Goal: Task Accomplishment & Management: Manage account settings

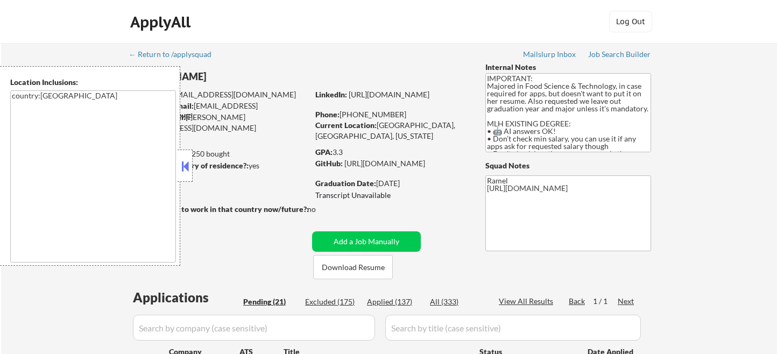
select select ""pending""
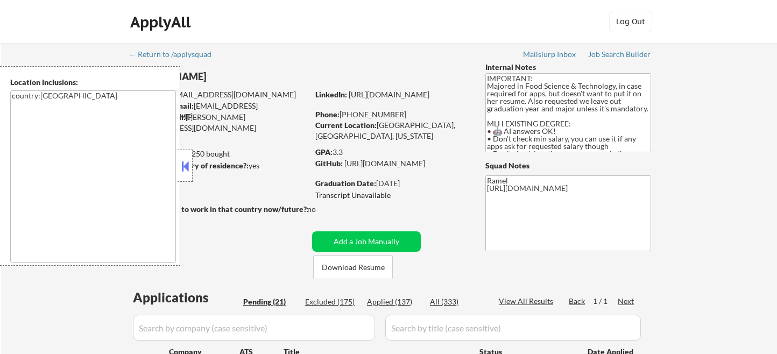
select select ""pending""
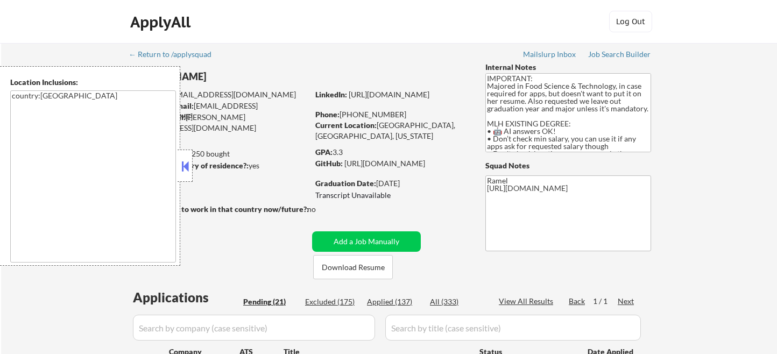
select select ""pending""
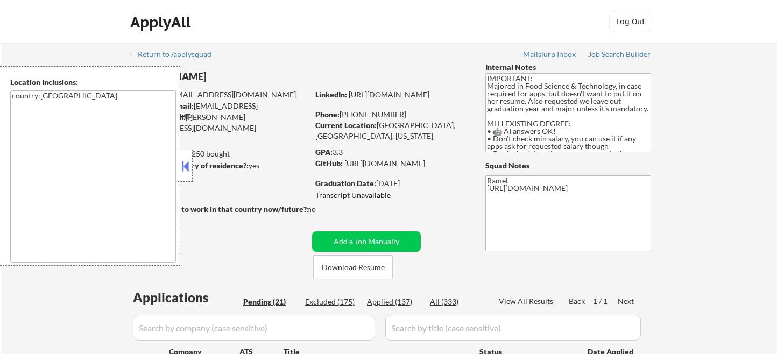
select select ""pending""
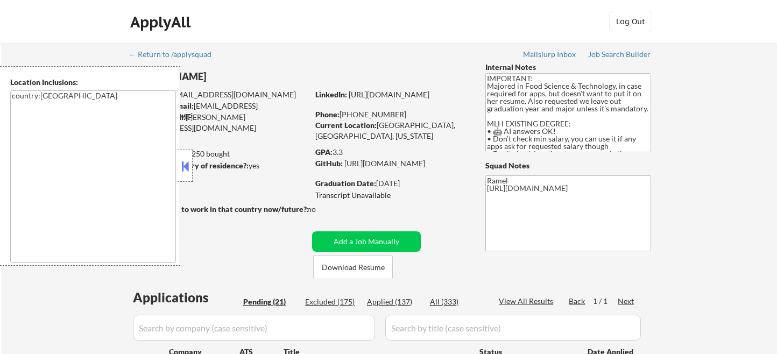
select select ""pending""
click at [188, 168] on button at bounding box center [185, 166] width 12 height 16
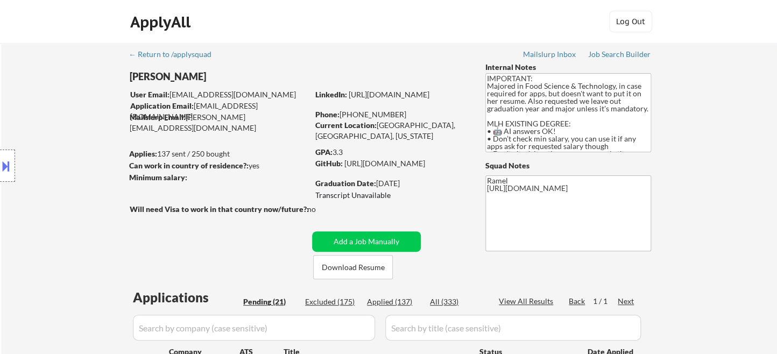
click at [18, 101] on div "Location Inclusions: country:US" at bounding box center [96, 166] width 193 height 200
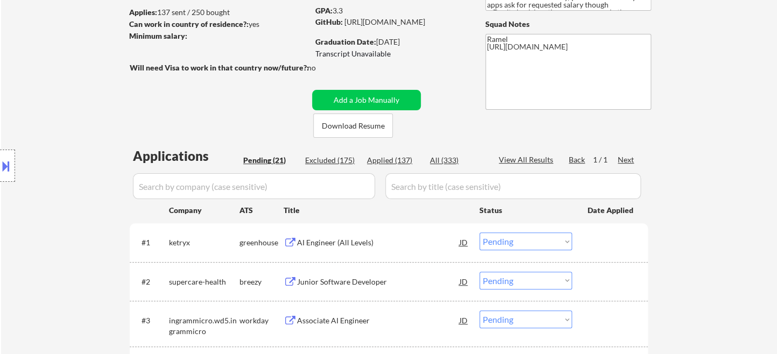
scroll to position [179, 0]
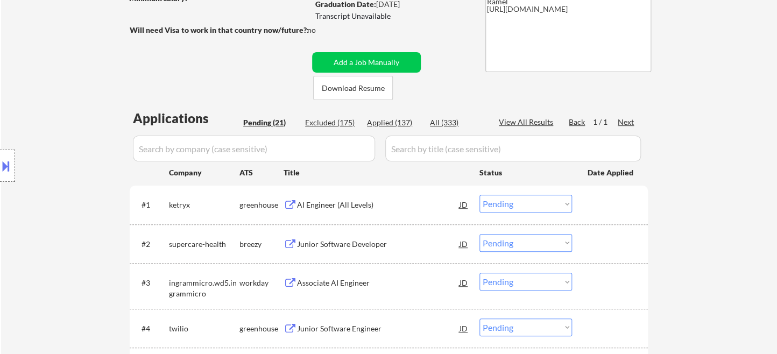
click at [347, 201] on div "AI Engineer (All Levels)" at bounding box center [378, 205] width 163 height 11
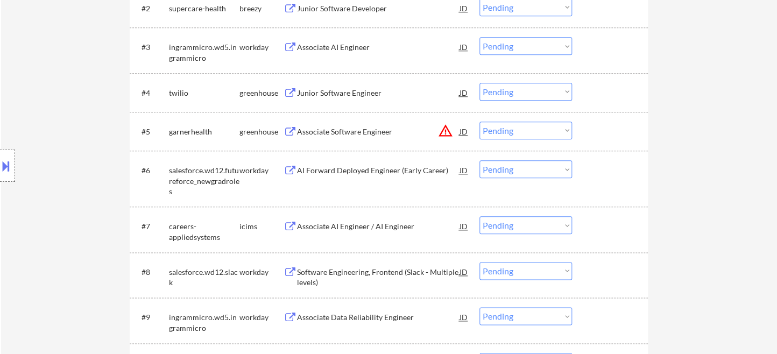
scroll to position [299, 0]
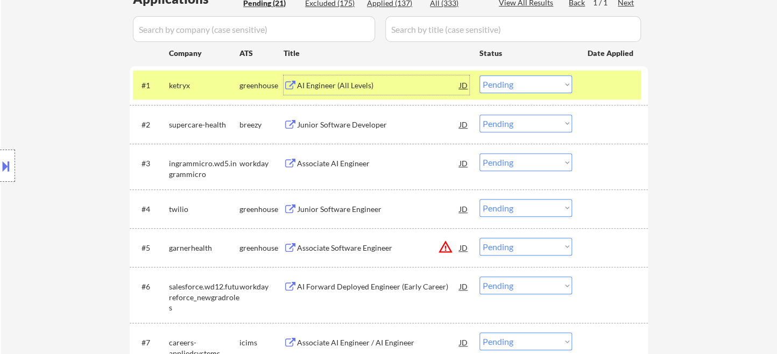
click at [548, 89] on select "Choose an option... Pending Applied Excluded (Questions) Excluded (Expired) Exc…" at bounding box center [526, 84] width 93 height 18
click at [480, 75] on select "Choose an option... Pending Applied Excluded (Questions) Excluded (Expired) Exc…" at bounding box center [526, 84] width 93 height 18
click at [336, 126] on div "Junior Software Developer" at bounding box center [378, 125] width 163 height 11
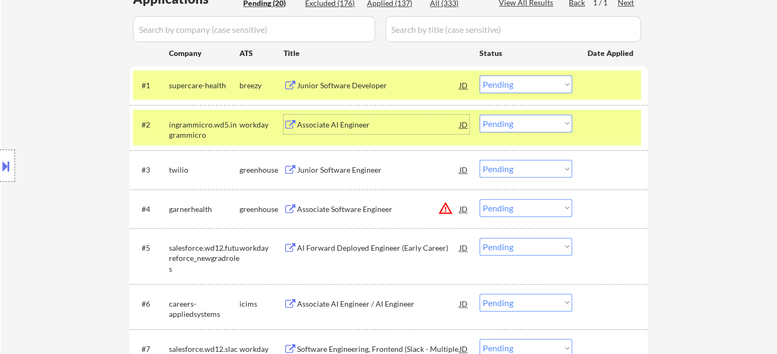
drag, startPoint x: 549, startPoint y: 81, endPoint x: 573, endPoint y: 96, distance: 28.5
click at [549, 81] on select "Choose an option... Pending Applied Excluded (Questions) Excluded (Expired) Exc…" at bounding box center [526, 84] width 93 height 18
click at [480, 75] on select "Choose an option... Pending Applied Excluded (Questions) Excluded (Expired) Exc…" at bounding box center [526, 84] width 93 height 18
click at [362, 176] on div "Junior Software Engineer" at bounding box center [378, 169] width 163 height 19
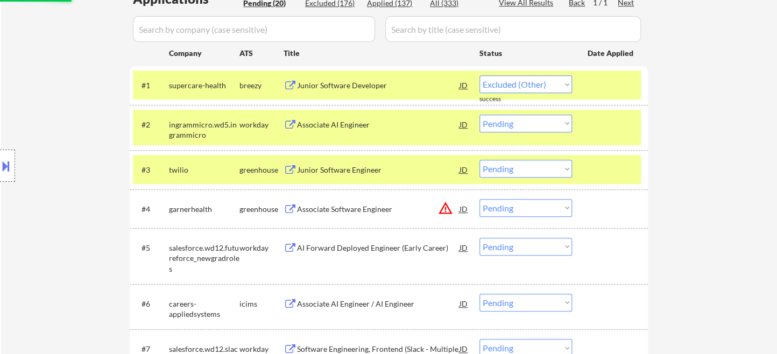
select select ""pending""
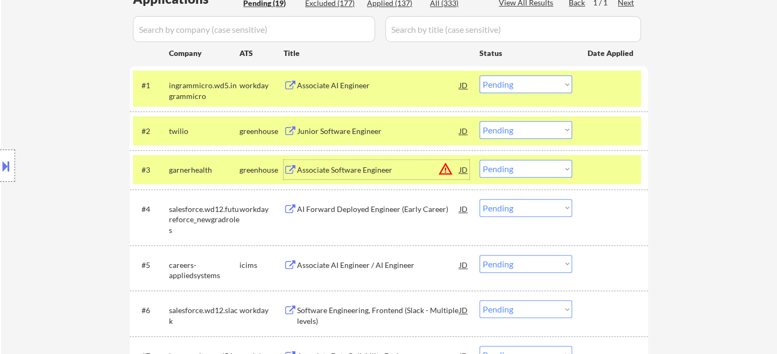
click at [5, 179] on div at bounding box center [7, 166] width 15 height 32
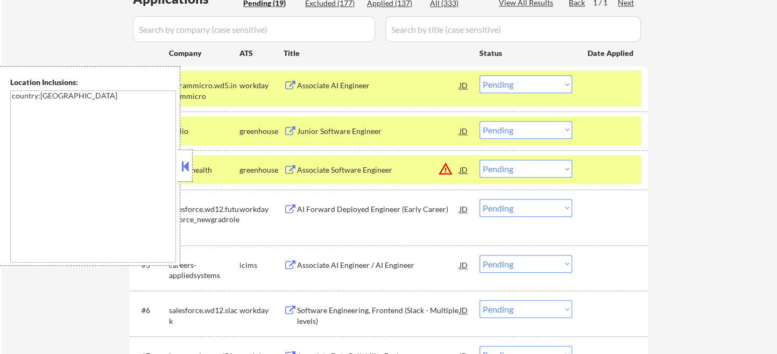
click at [187, 163] on button at bounding box center [185, 166] width 12 height 16
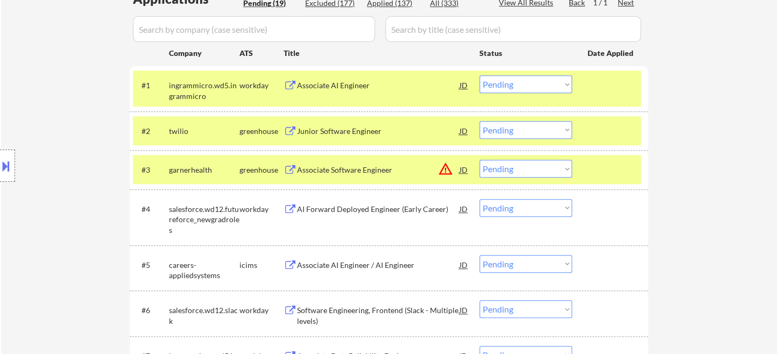
drag, startPoint x: 501, startPoint y: 124, endPoint x: 511, endPoint y: 132, distance: 13.4
click at [502, 125] on select "Choose an option... Pending Applied Excluded (Questions) Excluded (Expired) Exc…" at bounding box center [526, 130] width 93 height 18
click at [480, 121] on select "Choose an option... Pending Applied Excluded (Questions) Excluded (Expired) Exc…" at bounding box center [526, 130] width 93 height 18
select select ""pending""
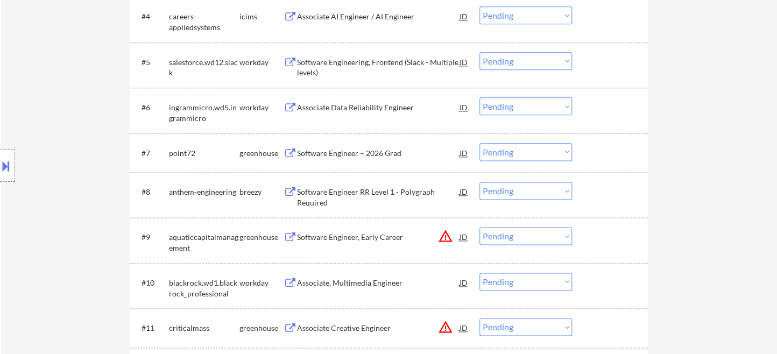
scroll to position [538, 0]
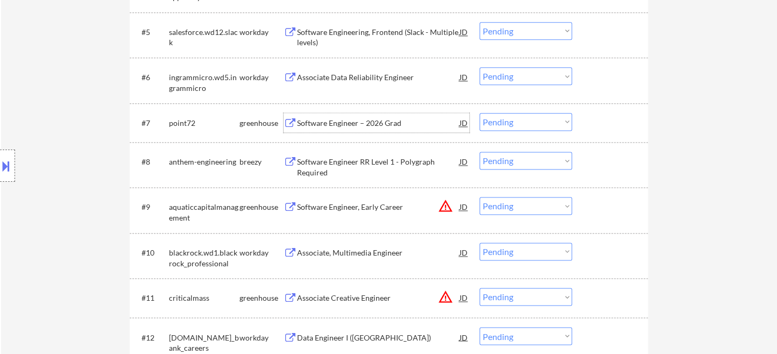
click at [341, 123] on div "Software Engineer – 2026 Grad" at bounding box center [378, 123] width 163 height 11
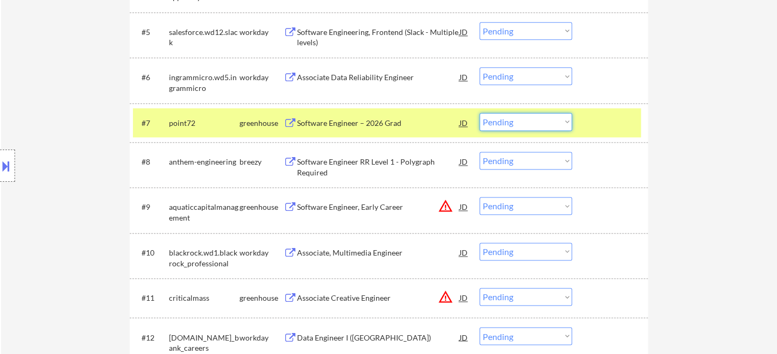
click at [515, 123] on select "Choose an option... Pending Applied Excluded (Questions) Excluded (Expired) Exc…" at bounding box center [526, 122] width 93 height 18
click at [480, 113] on select "Choose an option... Pending Applied Excluded (Questions) Excluded (Expired) Exc…" at bounding box center [526, 122] width 93 height 18
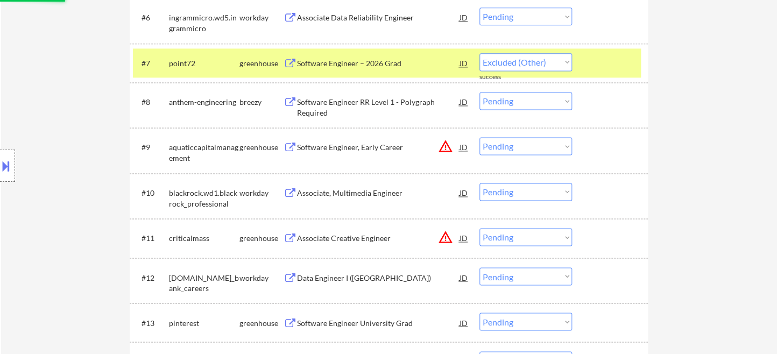
click at [349, 107] on div "Software Engineer RR Level 1 - Polygraph Required" at bounding box center [378, 107] width 163 height 21
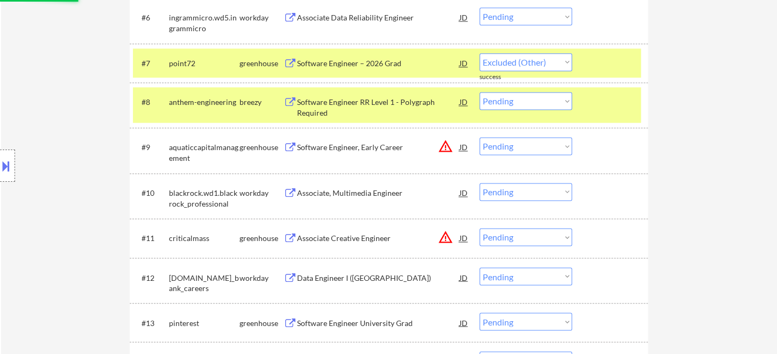
select select ""pending""
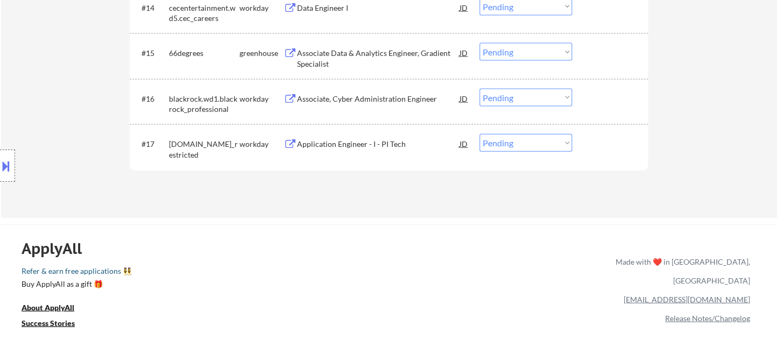
scroll to position [897, 0]
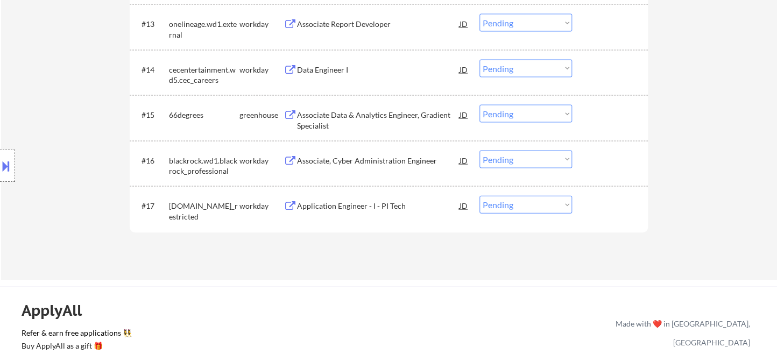
click at [361, 209] on div "Application Engineer - I - PI Tech" at bounding box center [378, 206] width 163 height 11
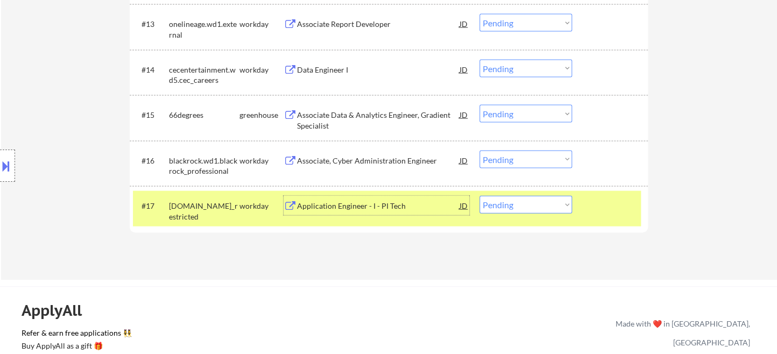
click at [521, 206] on select "Choose an option... Pending Applied Excluded (Questions) Excluded (Expired) Exc…" at bounding box center [526, 205] width 93 height 18
select select ""applied""
click at [480, 196] on select "Choose an option... Pending Applied Excluded (Questions) Excluded (Expired) Exc…" at bounding box center [526, 205] width 93 height 18
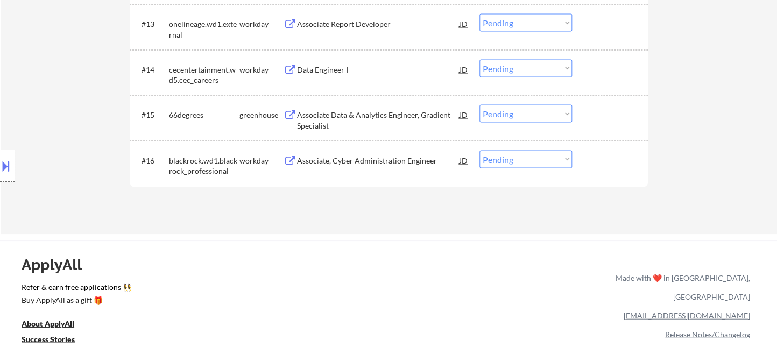
click at [362, 123] on div "Associate Data & Analytics Engineer, Gradient Specialist" at bounding box center [378, 120] width 163 height 21
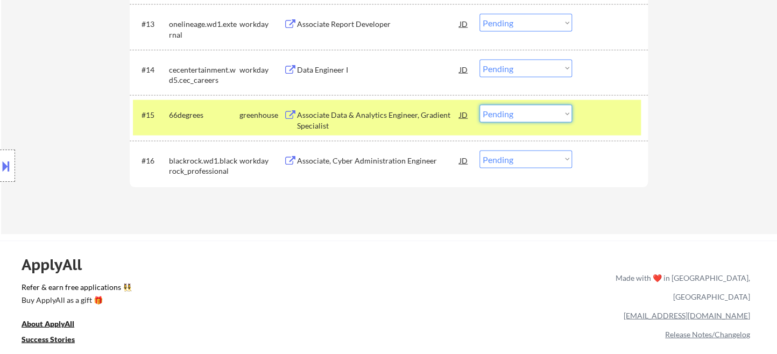
drag, startPoint x: 523, startPoint y: 118, endPoint x: 529, endPoint y: 120, distance: 6.1
click at [523, 118] on select "Choose an option... Pending Applied Excluded (Questions) Excluded (Expired) Exc…" at bounding box center [526, 114] width 93 height 18
click at [516, 118] on select "Choose an option... Pending Applied Excluded (Questions) Excluded (Expired) Exc…" at bounding box center [526, 114] width 93 height 18
click at [480, 105] on select "Choose an option... Pending Applied Excluded (Questions) Excluded (Expired) Exc…" at bounding box center [526, 114] width 93 height 18
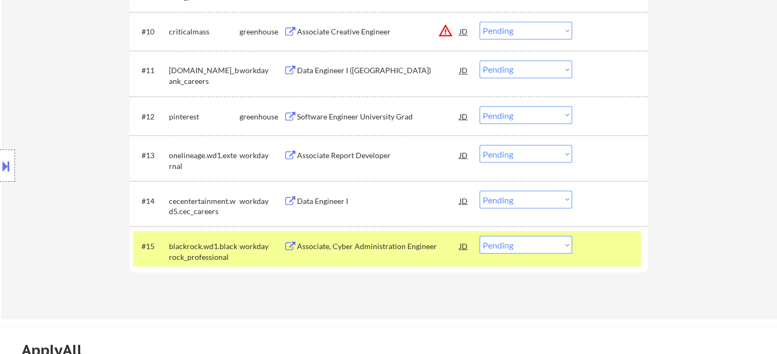
scroll to position [837, 0]
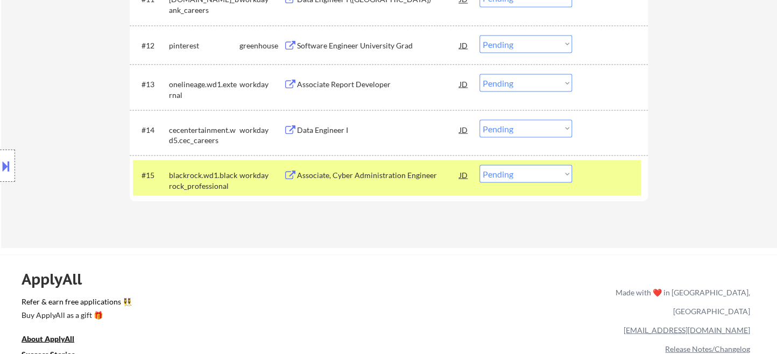
click at [362, 177] on div "Associate, Cyber Administration Engineer" at bounding box center [378, 175] width 163 height 11
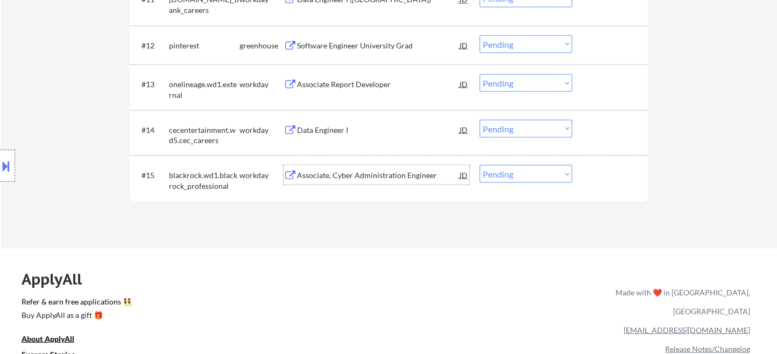
click at [529, 184] on div "#15 blackrock.wd1.blackrock_professional workday Associate, Cyber Administratio…" at bounding box center [387, 178] width 508 height 36
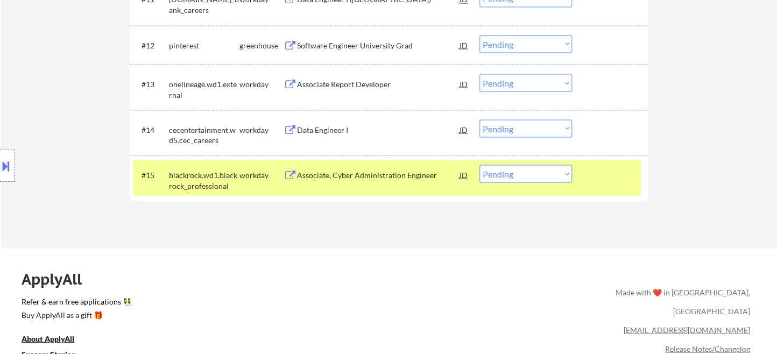
click at [527, 178] on select "Choose an option... Pending Applied Excluded (Questions) Excluded (Expired) Exc…" at bounding box center [526, 174] width 93 height 18
select select ""applied""
click at [480, 165] on select "Choose an option... Pending Applied Excluded (Questions) Excluded (Expired) Exc…" at bounding box center [526, 174] width 93 height 18
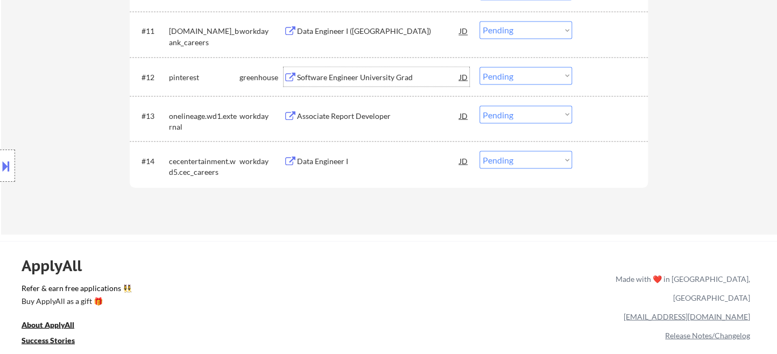
click at [343, 81] on div "Software Engineer University Grad" at bounding box center [378, 77] width 163 height 11
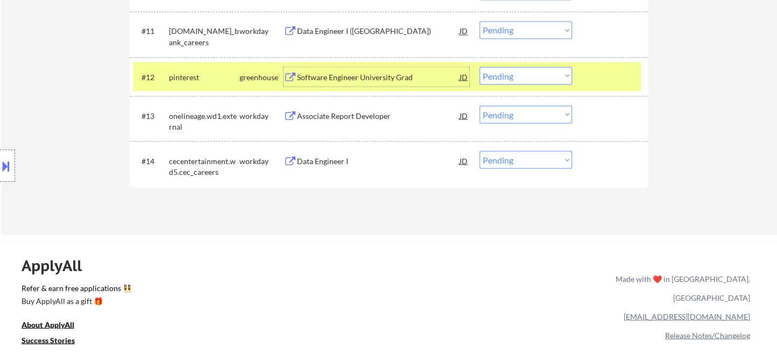
click at [514, 76] on select "Choose an option... Pending Applied Excluded (Questions) Excluded (Expired) Exc…" at bounding box center [526, 76] width 93 height 18
select select ""excluded__other_""
click at [480, 67] on select "Choose an option... Pending Applied Excluded (Questions) Excluded (Expired) Exc…" at bounding box center [526, 76] width 93 height 18
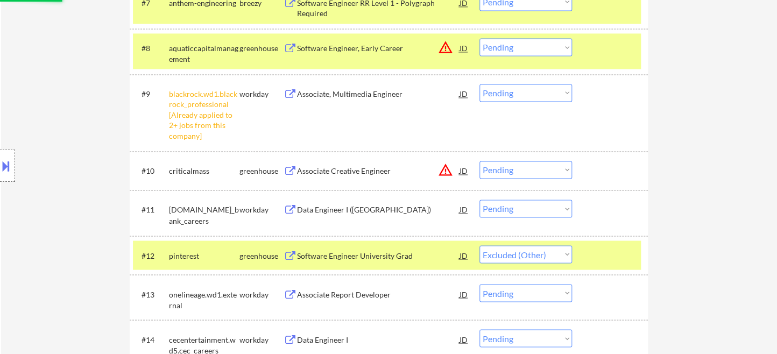
scroll to position [658, 0]
click at [505, 94] on select "Choose an option... Pending Applied Excluded (Questions) Excluded (Expired) Exc…" at bounding box center [526, 94] width 93 height 18
click at [480, 85] on select "Choose an option... Pending Applied Excluded (Questions) Excluded (Expired) Exc…" at bounding box center [526, 94] width 93 height 18
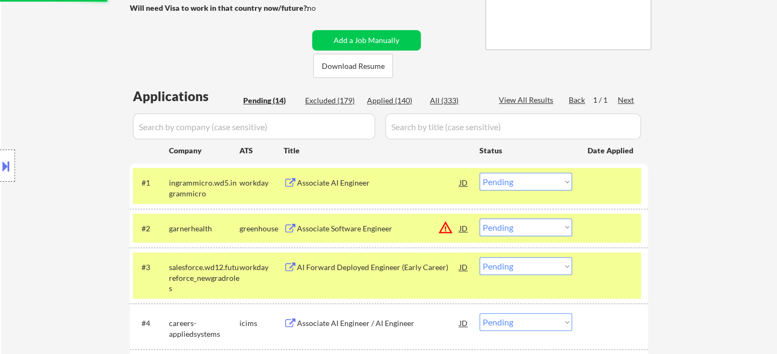
scroll to position [179, 0]
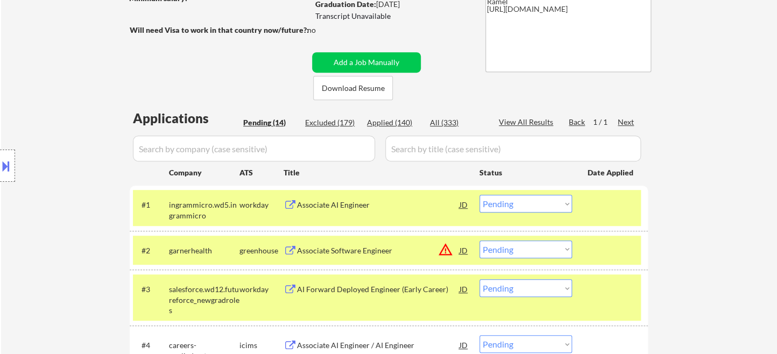
select select ""pending""
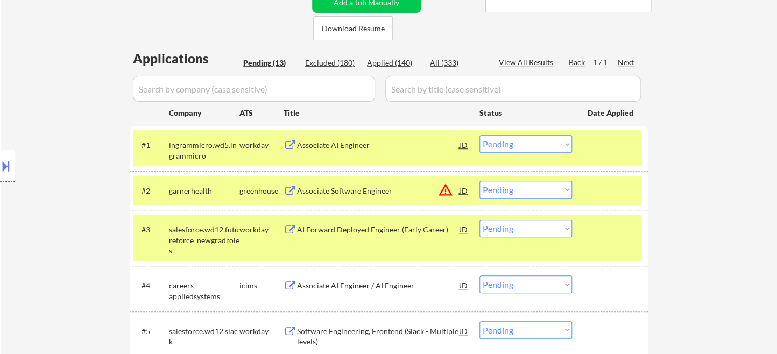
click at [334, 149] on div "Associate AI Engineer" at bounding box center [378, 145] width 163 height 11
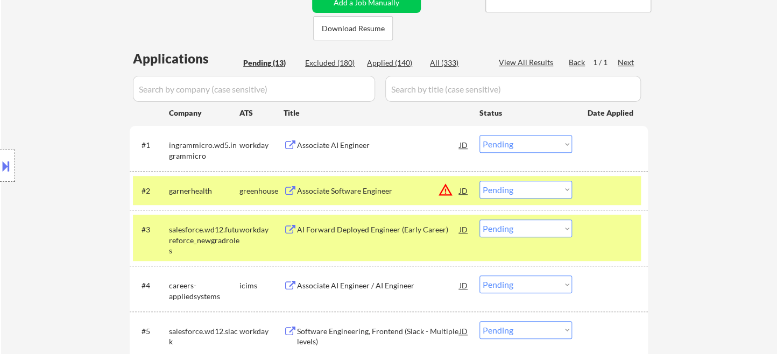
select select ""pending""
click at [530, 145] on select "Choose an option... Pending Applied Excluded (Questions) Excluded (Expired) Exc…" at bounding box center [526, 144] width 93 height 18
click at [480, 135] on select "Choose an option... Pending Applied Excluded (Questions) Excluded (Expired) Exc…" at bounding box center [526, 144] width 93 height 18
click at [396, 233] on div "AI Forward Deployed Engineer (Early Career)" at bounding box center [378, 229] width 163 height 11
select select ""pending""
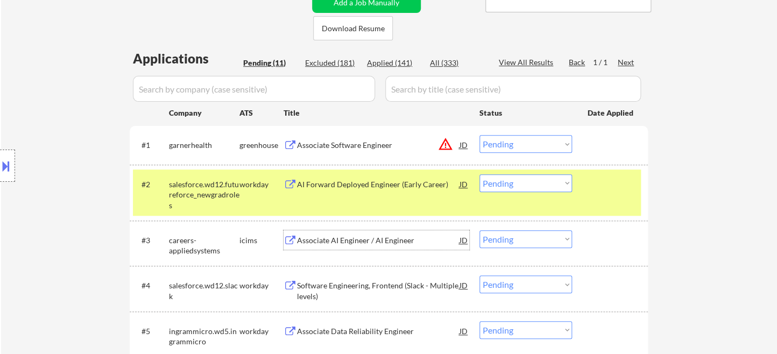
click at [381, 188] on div "AI Forward Deployed Engineer (Early Career)" at bounding box center [378, 184] width 163 height 11
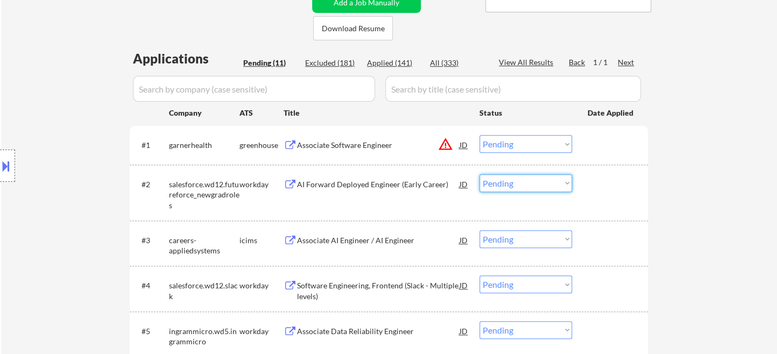
click at [516, 189] on select "Choose an option... Pending Applied Excluded (Questions) Excluded (Expired) Exc…" at bounding box center [526, 183] width 93 height 18
click at [480, 174] on select "Choose an option... Pending Applied Excluded (Questions) Excluded (Expired) Exc…" at bounding box center [526, 183] width 93 height 18
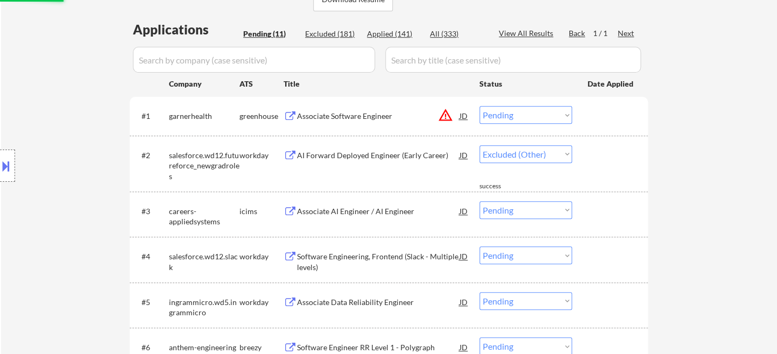
scroll to position [299, 0]
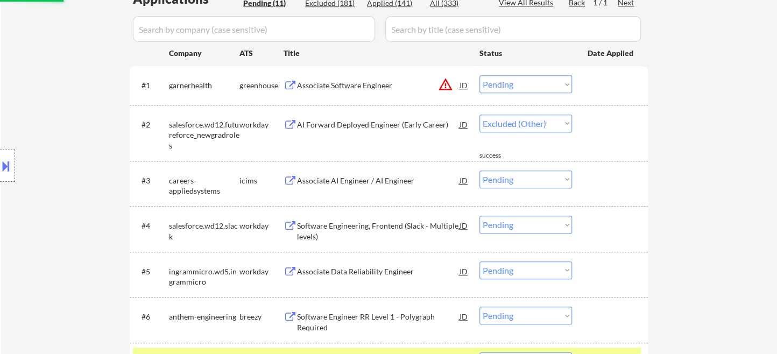
select select ""pending""
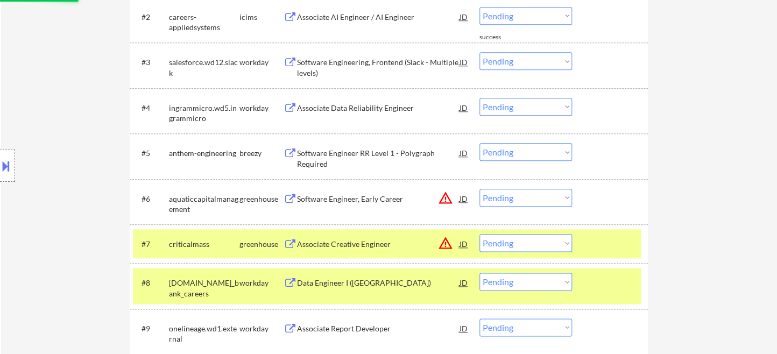
scroll to position [418, 0]
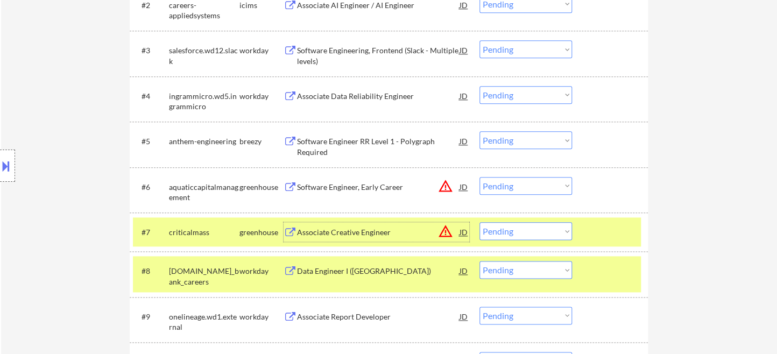
click at [367, 237] on div "Associate Creative Engineer" at bounding box center [378, 232] width 163 height 11
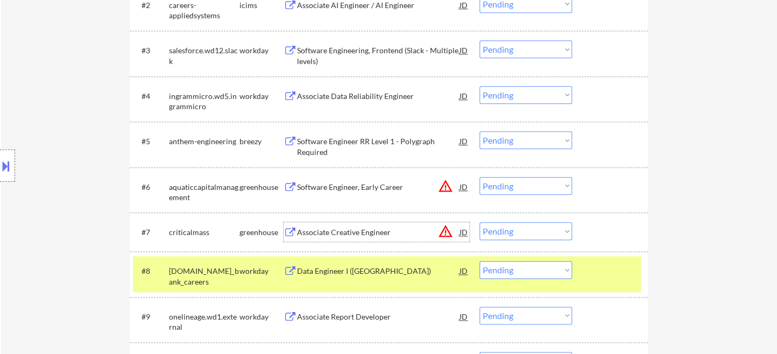
click at [509, 231] on select "Choose an option... Pending Applied Excluded (Questions) Excluded (Expired) Exc…" at bounding box center [526, 231] width 93 height 18
click at [480, 222] on select "Choose an option... Pending Applied Excluded (Questions) Excluded (Expired) Exc…" at bounding box center [526, 231] width 93 height 18
click at [361, 187] on div "Software Engineer, Early Career" at bounding box center [378, 187] width 163 height 11
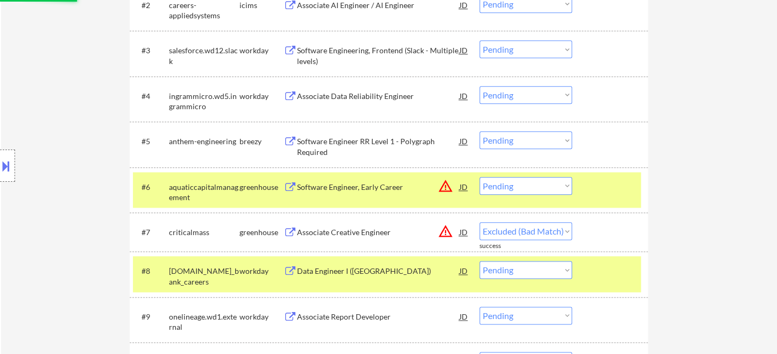
select select ""pending""
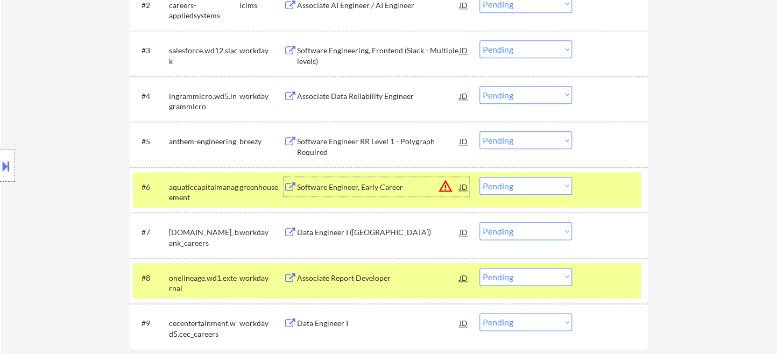
click at [534, 190] on select "Choose an option... Pending Applied Excluded (Questions) Excluded (Expired) Exc…" at bounding box center [526, 186] width 93 height 18
click at [480, 177] on select "Choose an option... Pending Applied Excluded (Questions) Excluded (Expired) Exc…" at bounding box center [526, 186] width 93 height 18
select select ""pending""
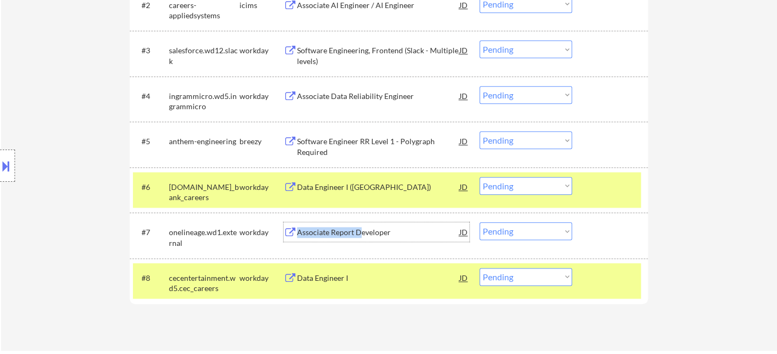
drag, startPoint x: 359, startPoint y: 228, endPoint x: 391, endPoint y: 243, distance: 35.2
click at [390, 243] on div "#7 onelineage.wd1.external workday Associate Report Developer JD warning_amber …" at bounding box center [387, 235] width 508 height 36
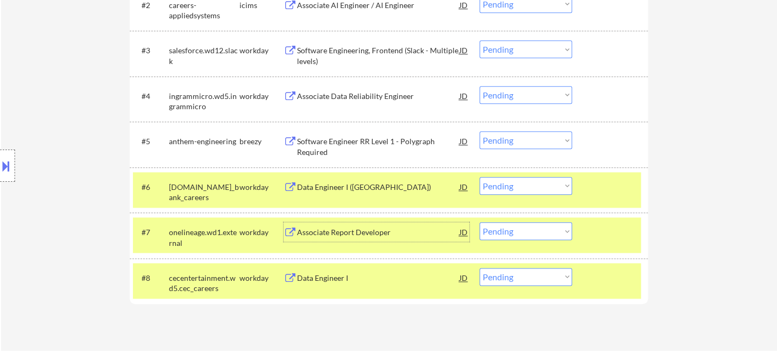
click at [333, 276] on div "Data Engineer I" at bounding box center [378, 278] width 163 height 11
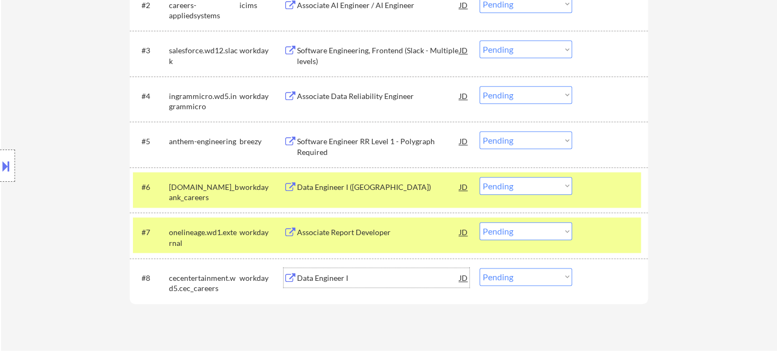
drag, startPoint x: 498, startPoint y: 276, endPoint x: 512, endPoint y: 283, distance: 15.6
click at [498, 276] on select "Choose an option... Pending Applied Excluded (Questions) Excluded (Expired) Exc…" at bounding box center [526, 277] width 93 height 18
select select ""excluded__expired_""
click at [480, 268] on select "Choose an option... Pending Applied Excluded (Questions) Excluded (Expired) Exc…" at bounding box center [526, 277] width 93 height 18
click at [349, 234] on div "Associate Report Developer" at bounding box center [378, 232] width 163 height 11
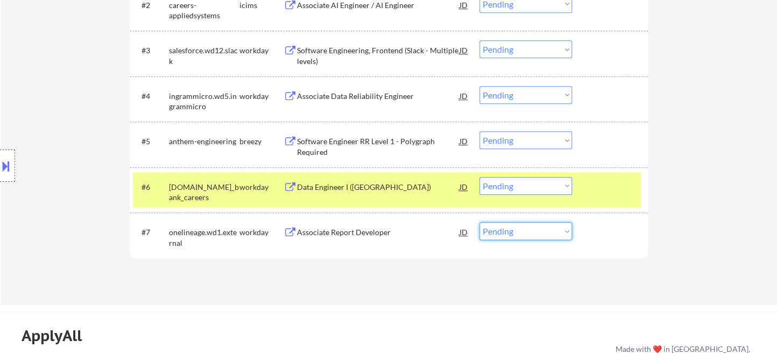
click at [534, 237] on select "Choose an option... Pending Applied Excluded (Questions) Excluded (Expired) Exc…" at bounding box center [526, 231] width 93 height 18
select select ""excluded__other_""
click at [480, 222] on select "Choose an option... Pending Applied Excluded (Questions) Excluded (Expired) Exc…" at bounding box center [526, 231] width 93 height 18
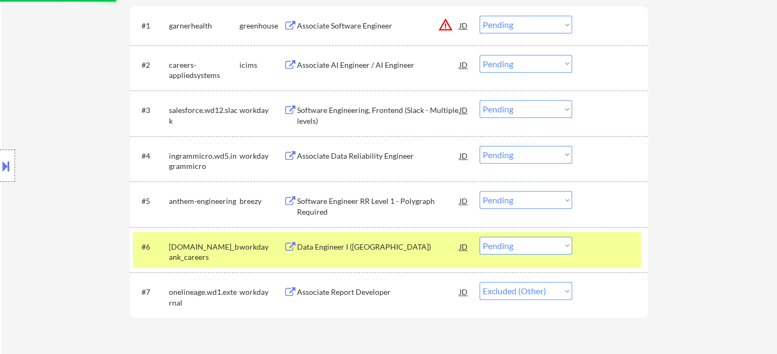
click at [336, 248] on div "Data Engineer I (US)" at bounding box center [378, 247] width 163 height 11
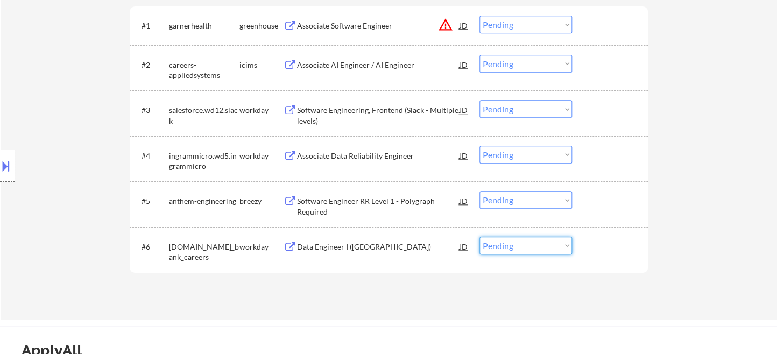
drag, startPoint x: 522, startPoint y: 243, endPoint x: 545, endPoint y: 289, distance: 51.0
click at [523, 243] on select "Choose an option... Pending Applied Excluded (Questions) Excluded (Expired) Exc…" at bounding box center [526, 246] width 93 height 18
select select ""excluded__other_""
click at [480, 237] on select "Choose an option... Pending Applied Excluded (Questions) Excluded (Expired) Exc…" at bounding box center [526, 246] width 93 height 18
click at [357, 200] on div "Software Engineer RR Level 1 - Polygraph Required" at bounding box center [378, 206] width 163 height 21
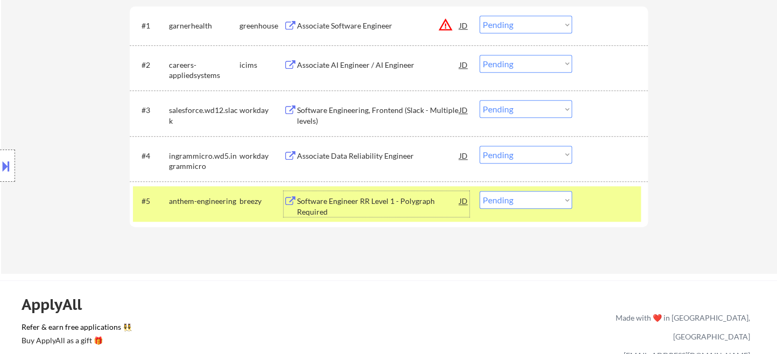
click at [523, 201] on select "Choose an option... Pending Applied Excluded (Questions) Excluded (Expired) Exc…" at bounding box center [526, 200] width 93 height 18
select select ""excluded__bad_match_""
click at [480, 191] on select "Choose an option... Pending Applied Excluded (Questions) Excluded (Expired) Exc…" at bounding box center [526, 200] width 93 height 18
click at [385, 156] on div "Associate Data Reliability Engineer" at bounding box center [378, 156] width 163 height 11
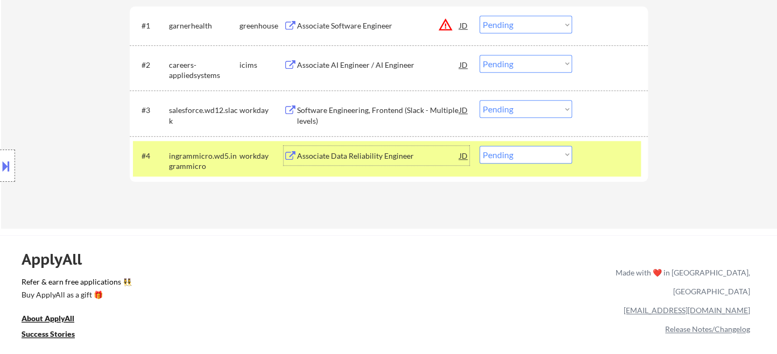
click at [338, 154] on div "Associate Data Reliability Engineer" at bounding box center [378, 156] width 163 height 11
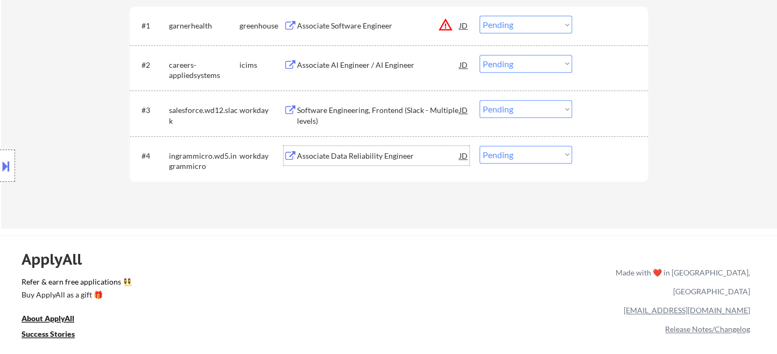
drag, startPoint x: 513, startPoint y: 154, endPoint x: 510, endPoint y: 162, distance: 8.0
click at [513, 154] on select "Choose an option... Pending Applied Excluded (Questions) Excluded (Expired) Exc…" at bounding box center [526, 155] width 93 height 18
select select ""applied""
click at [480, 146] on select "Choose an option... Pending Applied Excluded (Questions) Excluded (Expired) Exc…" at bounding box center [526, 155] width 93 height 18
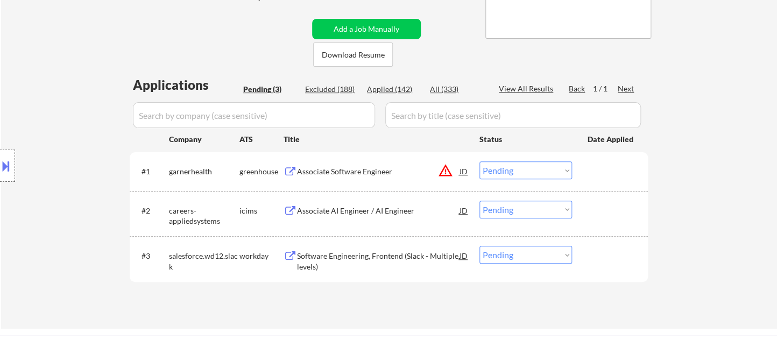
scroll to position [239, 0]
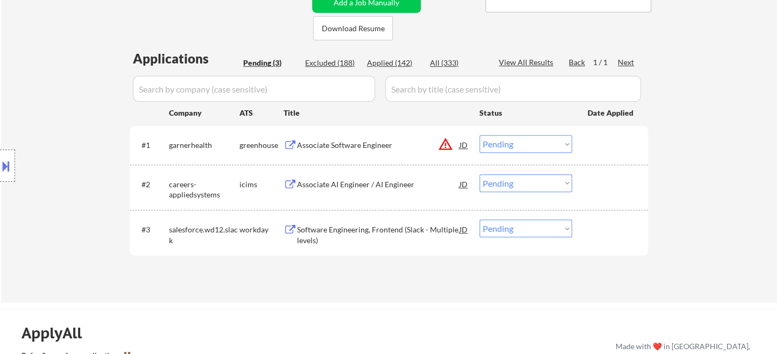
click at [357, 148] on div "Associate Software Engineer" at bounding box center [378, 145] width 163 height 11
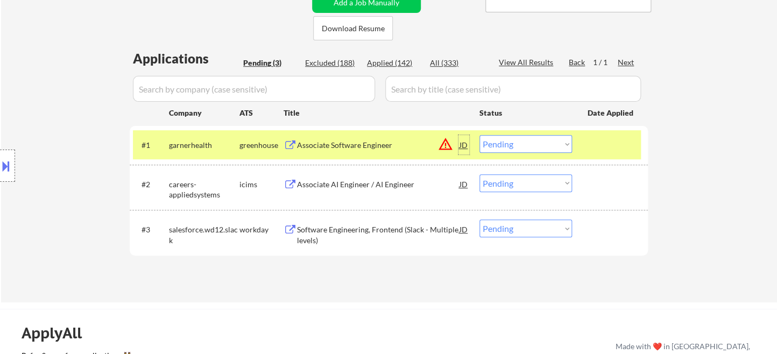
click at [465, 145] on div "JD" at bounding box center [464, 144] width 11 height 19
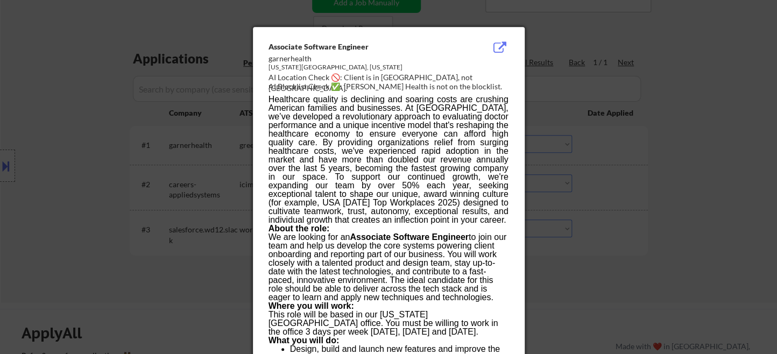
click at [616, 210] on div at bounding box center [388, 177] width 777 height 354
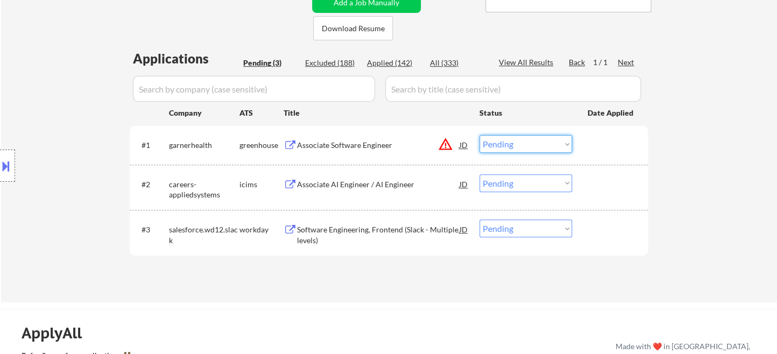
drag, startPoint x: 514, startPoint y: 146, endPoint x: 516, endPoint y: 151, distance: 5.8
click at [515, 146] on select "Choose an option... Pending Applied Excluded (Questions) Excluded (Expired) Exc…" at bounding box center [526, 144] width 93 height 18
click at [480, 135] on select "Choose an option... Pending Applied Excluded (Questions) Excluded (Expired) Exc…" at bounding box center [526, 144] width 93 height 18
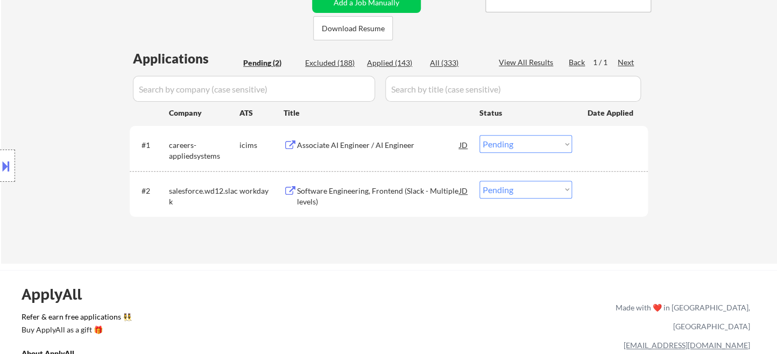
click at [354, 149] on div "Associate AI Engineer / AI Engineer" at bounding box center [378, 145] width 163 height 11
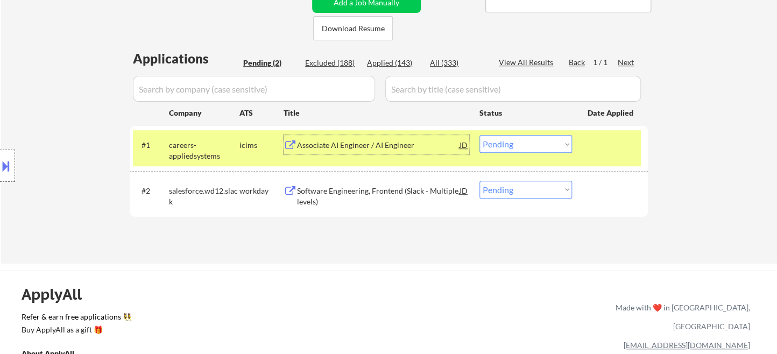
click at [539, 148] on select "Choose an option... Pending Applied Excluded (Questions) Excluded (Expired) Exc…" at bounding box center [526, 144] width 93 height 18
click at [480, 135] on select "Choose an option... Pending Applied Excluded (Questions) Excluded (Expired) Exc…" at bounding box center [526, 144] width 93 height 18
click at [396, 194] on div "Software Engineering, Frontend (Slack - Multiple levels)" at bounding box center [378, 196] width 163 height 21
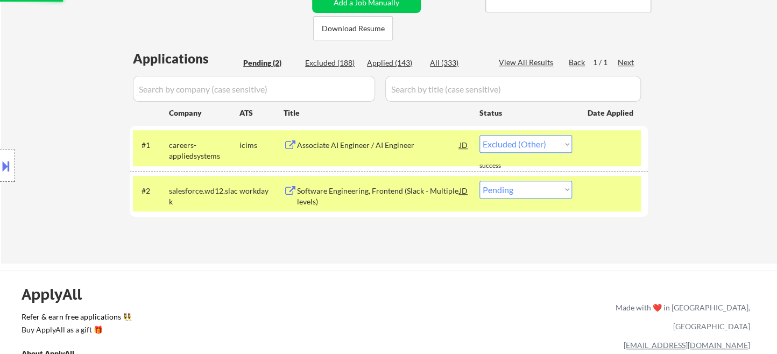
select select ""pending""
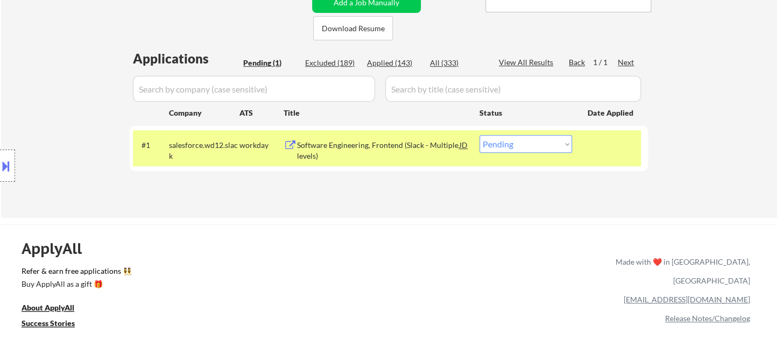
type textarea "Ramel https://docs.google.com/spreadsheets/d/1GipjTCCT6uDY8KbYOnpK2GBADgBMtqif2…"
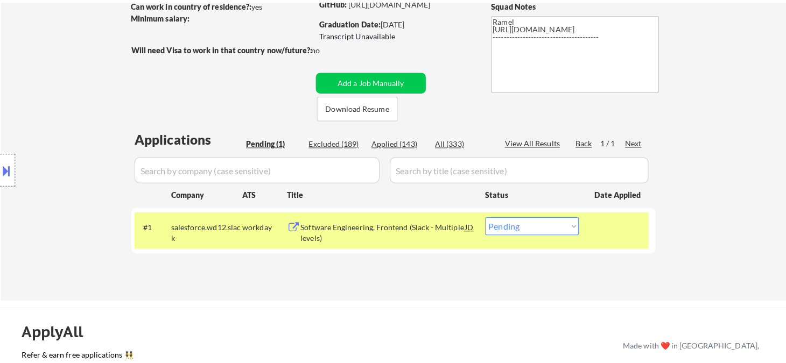
scroll to position [120, 0]
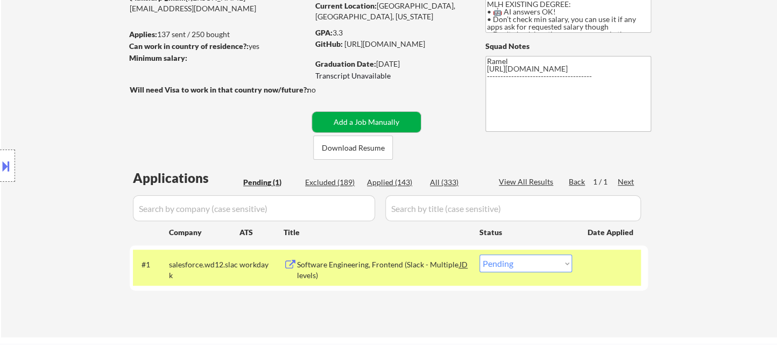
click at [387, 116] on button "Add a Job Manually" at bounding box center [366, 122] width 109 height 20
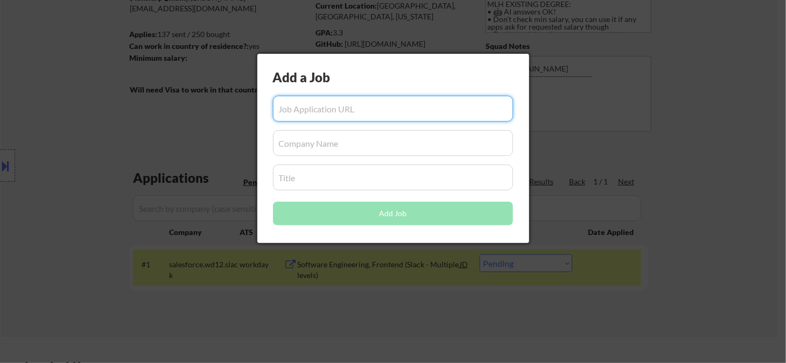
paste input "https://app.dover.com/apply/e33be195-1074-4f64-88a0-615d0d8de760/434eaf2d-d6de-…"
type input "https://app.dover.com/apply/e33be195-1074-4f64-88a0-615d0d8de760/434eaf2d-d6de-…"
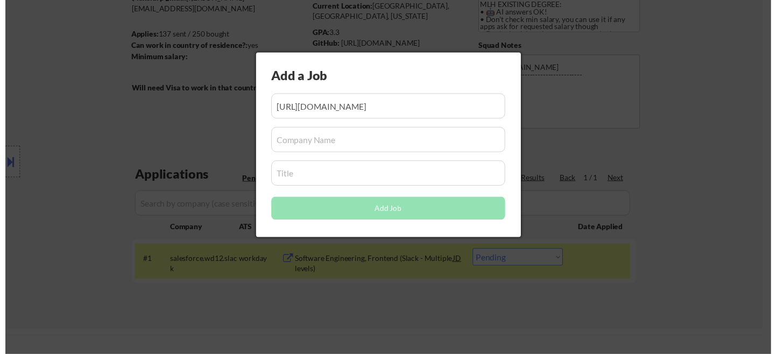
scroll to position [0, 0]
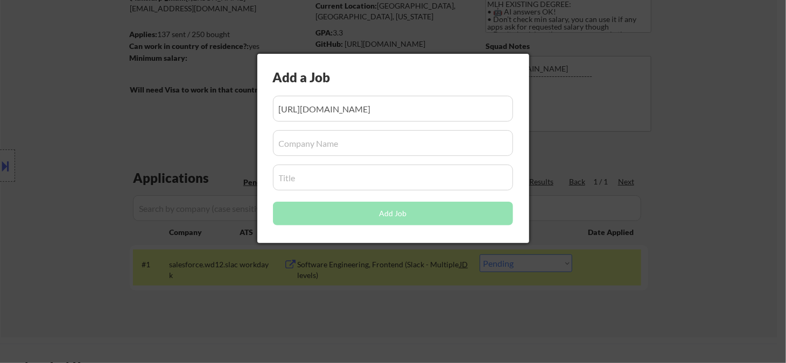
click at [366, 160] on div "Add a Job Add Job" at bounding box center [393, 149] width 272 height 190
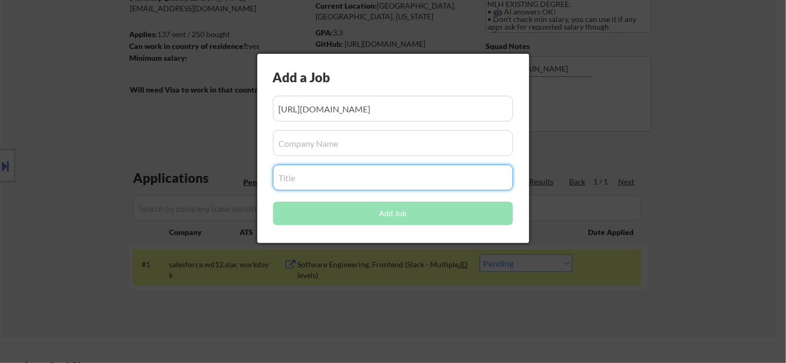
click at [362, 149] on input "input" at bounding box center [393, 143] width 240 height 26
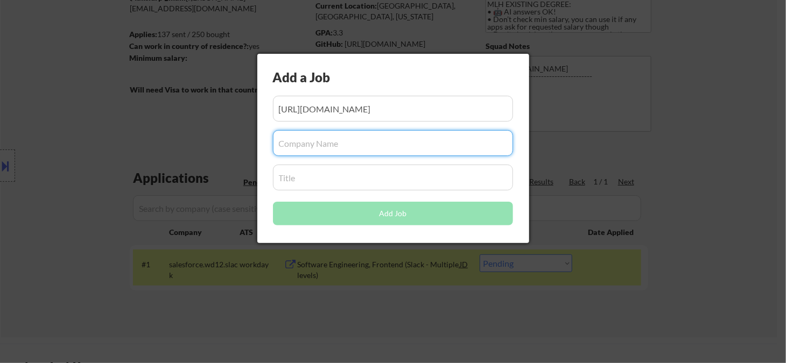
paste input "dover"
type input "dover"
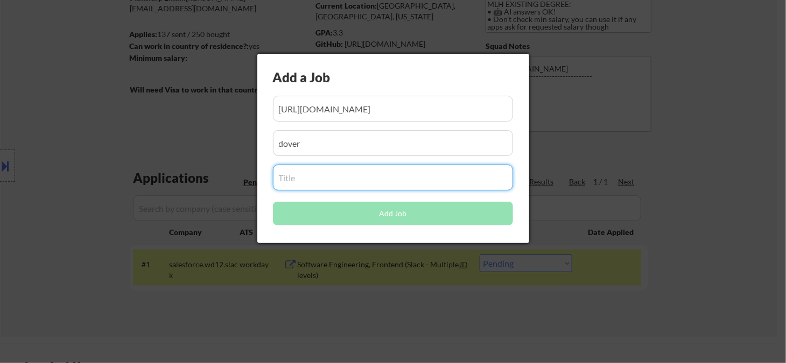
click at [348, 171] on input "input" at bounding box center [393, 178] width 240 height 26
paste input "Software Engineer, Fullstack at WorkWhile"
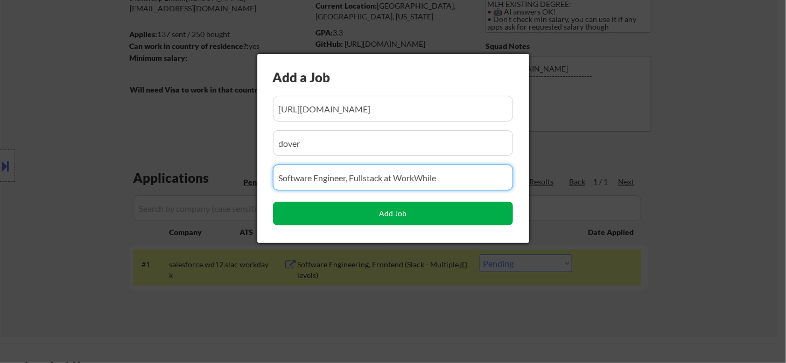
type input "Software Engineer, Fullstack at WorkWhile"
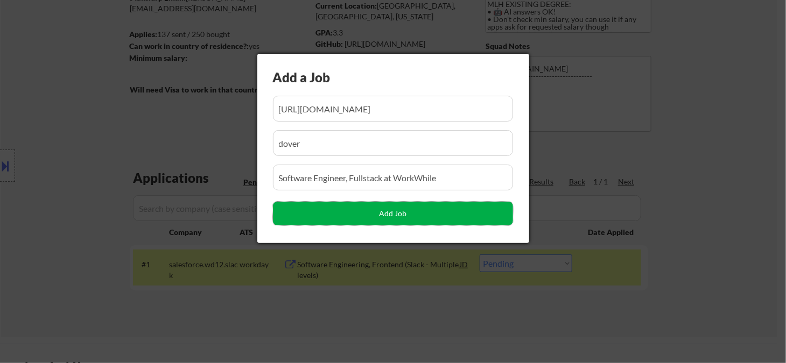
click at [391, 219] on button "Add Job" at bounding box center [393, 214] width 240 height 24
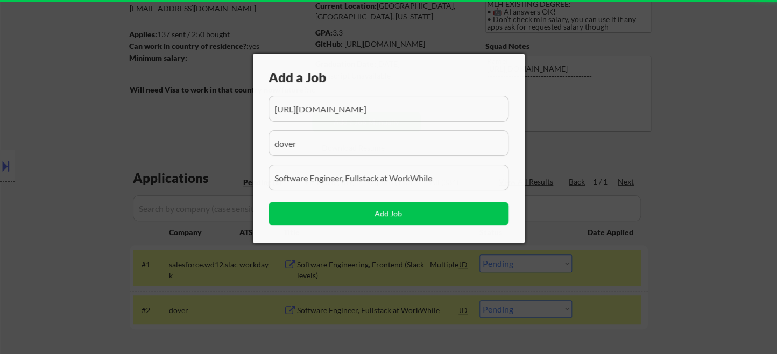
click at [743, 286] on div at bounding box center [388, 177] width 777 height 354
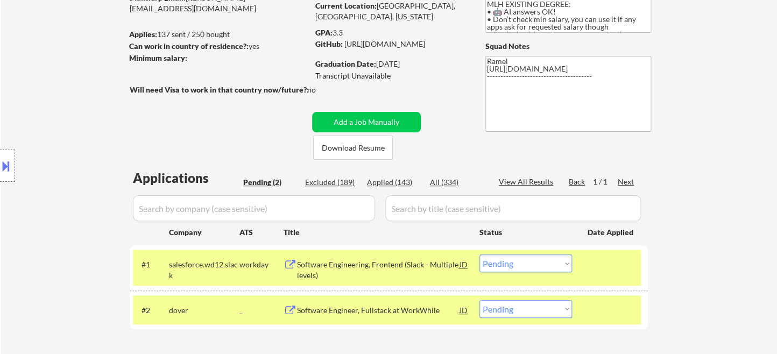
click at [519, 313] on select "Choose an option... Pending Applied Excluded (Questions) Excluded (Expired) Exc…" at bounding box center [526, 309] width 93 height 18
select select ""applied""
click at [480, 300] on select "Choose an option... Pending Applied Excluded (Questions) Excluded (Expired) Exc…" at bounding box center [526, 309] width 93 height 18
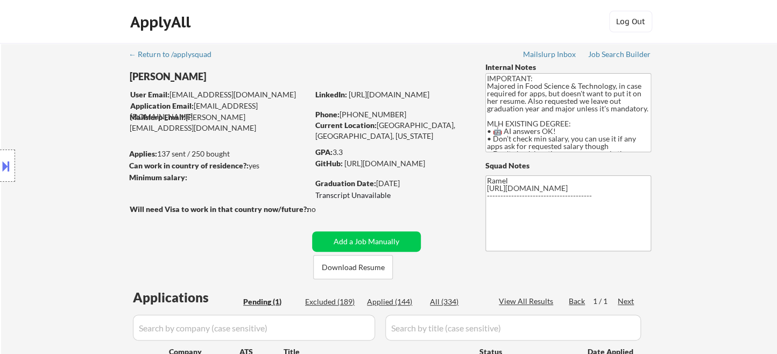
drag, startPoint x: 377, startPoint y: 183, endPoint x: 433, endPoint y: 184, distance: 56.5
click at [432, 187] on div "Graduation Date: 2012 March" at bounding box center [391, 183] width 152 height 11
click at [12, 102] on div "Location Inclusions: country:US" at bounding box center [96, 166] width 193 height 200
click at [397, 242] on button "Add a Job Manually" at bounding box center [366, 241] width 109 height 20
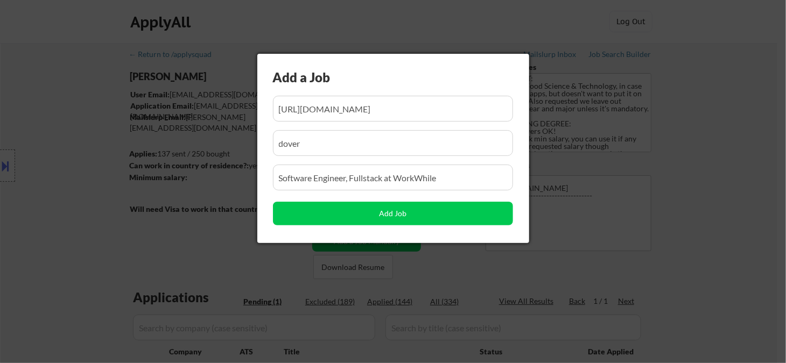
scroll to position [0, 272]
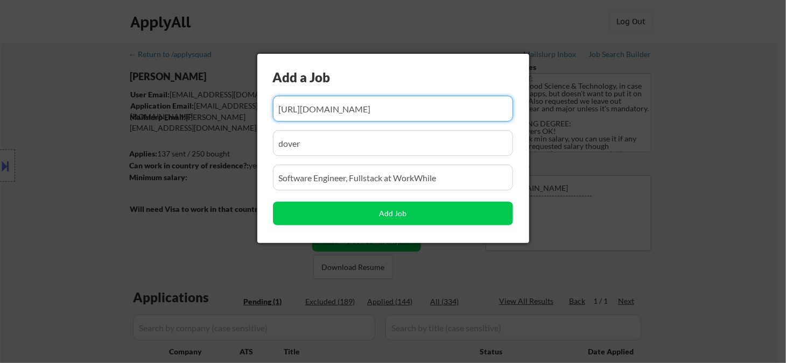
click at [348, 97] on input "input" at bounding box center [393, 109] width 240 height 26
paste input "https://elevenlabs.io/careers/6a530871-b6c6-4783-ac6b-69cc3b084192/full-stack-e…"
type input "https://elevenlabs.io/careers/6a530871-b6c6-4783-ac6b-69cc3b084192/full-stack-e…"
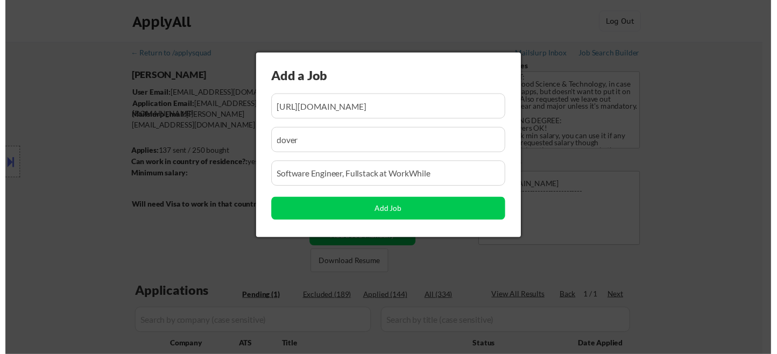
scroll to position [0, 0]
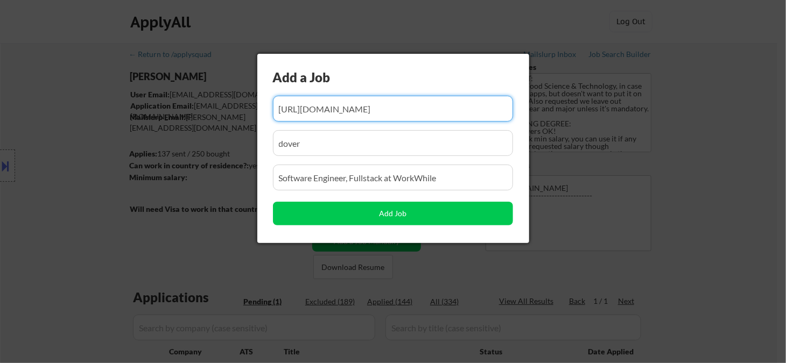
drag, startPoint x: 325, startPoint y: 136, endPoint x: 235, endPoint y: 124, distance: 91.2
click at [235, 124] on body "← Return to /applysquad Mailslurp Inbox Job Search Builder Stephany Ho User Ema…" at bounding box center [393, 181] width 786 height 363
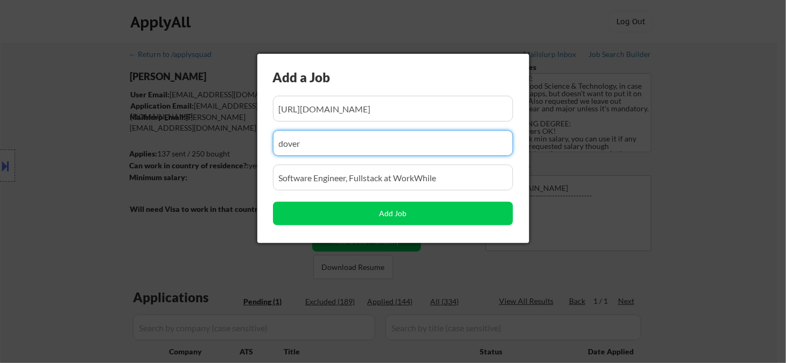
paste input "elevenlabs"
type input "elevenlabs"
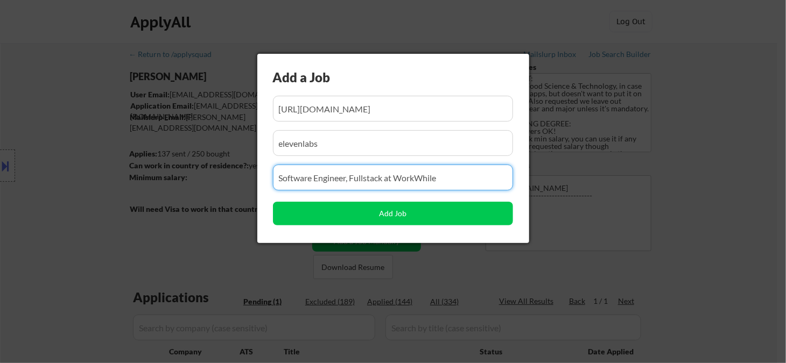
drag, startPoint x: 452, startPoint y: 182, endPoint x: 221, endPoint y: 179, distance: 231.5
click at [221, 179] on body "← Return to /applysquad Mailslurp Inbox Job Search Builder Stephany Ho User Ema…" at bounding box center [393, 181] width 786 height 363
paste input "Full-Stack Engineer"
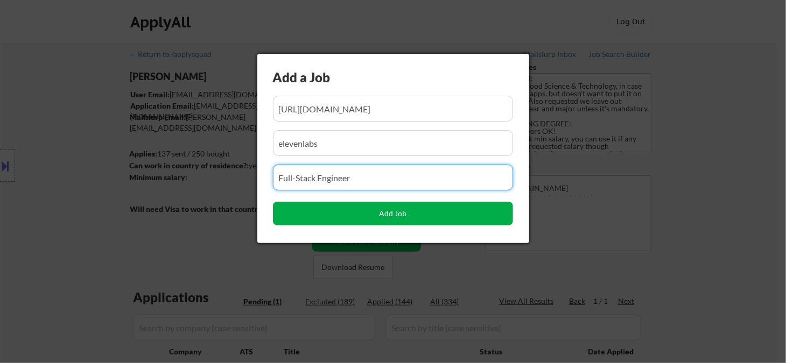
type input "Full-Stack Engineer"
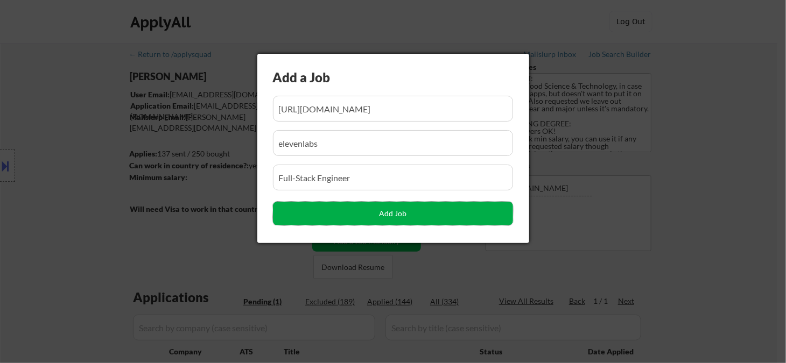
click at [371, 216] on button "Add Job" at bounding box center [393, 214] width 240 height 24
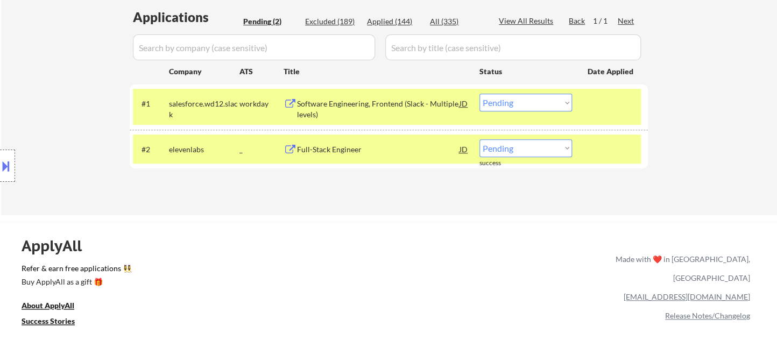
scroll to position [299, 0]
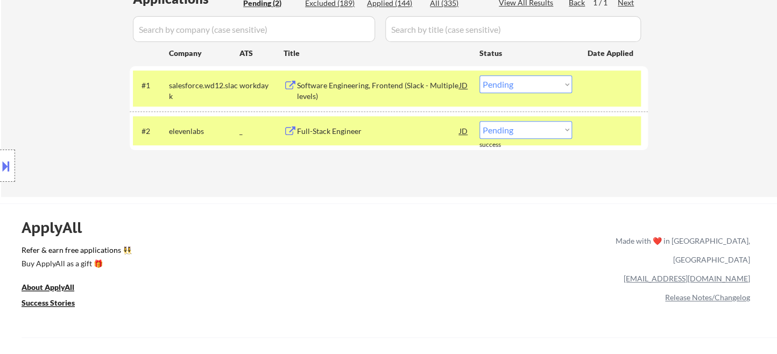
click at [524, 128] on select "Choose an option... Pending Applied Excluded (Questions) Excluded (Expired) Exc…" at bounding box center [526, 130] width 93 height 18
select select ""applied""
click at [480, 121] on select "Choose an option... Pending Applied Excluded (Questions) Excluded (Expired) Exc…" at bounding box center [526, 130] width 93 height 18
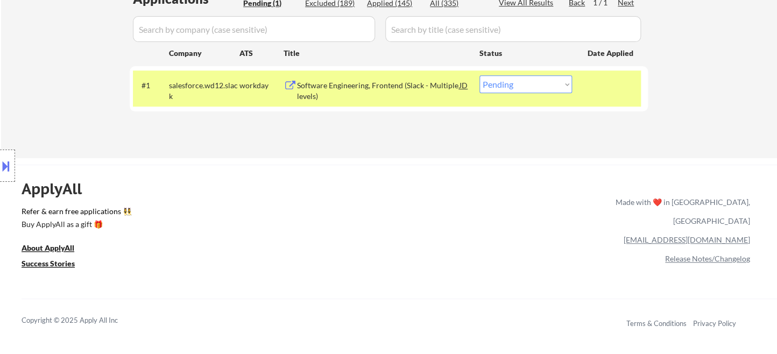
click at [7, 121] on div "Location Inclusions: country:US" at bounding box center [96, 166] width 193 height 200
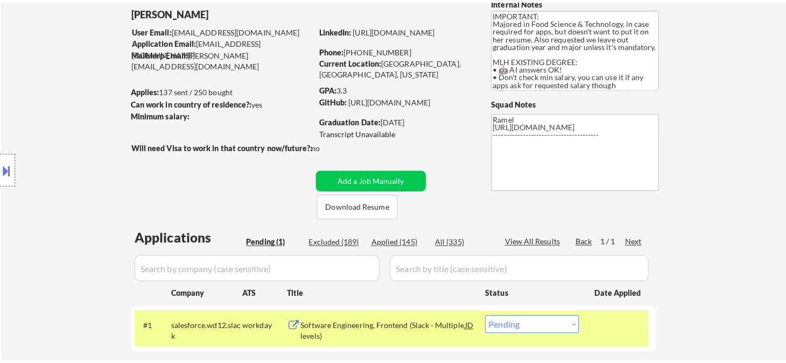
scroll to position [60, 0]
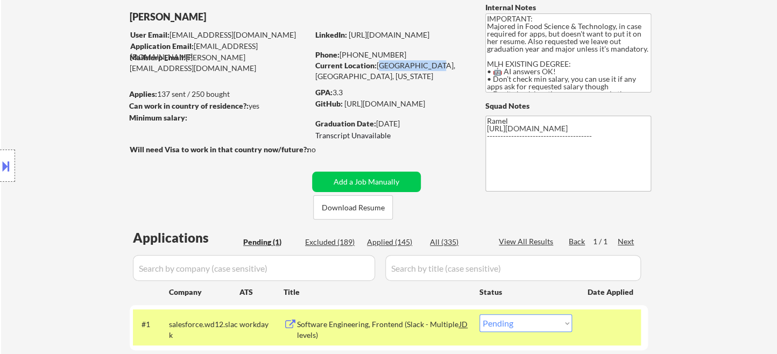
drag, startPoint x: 379, startPoint y: 64, endPoint x: 429, endPoint y: 64, distance: 50.1
click at [429, 64] on div "Current Location: Sacramento, CA, California" at bounding box center [391, 70] width 152 height 21
copy div "Sacramento, CA"
click at [336, 180] on button "Add a Job Manually" at bounding box center [366, 182] width 109 height 20
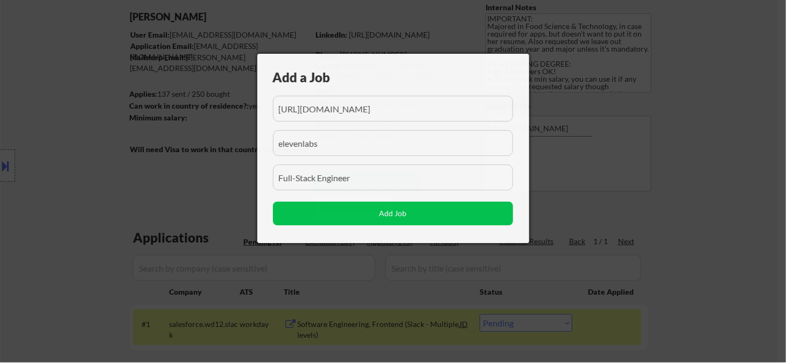
scroll to position [0, 331]
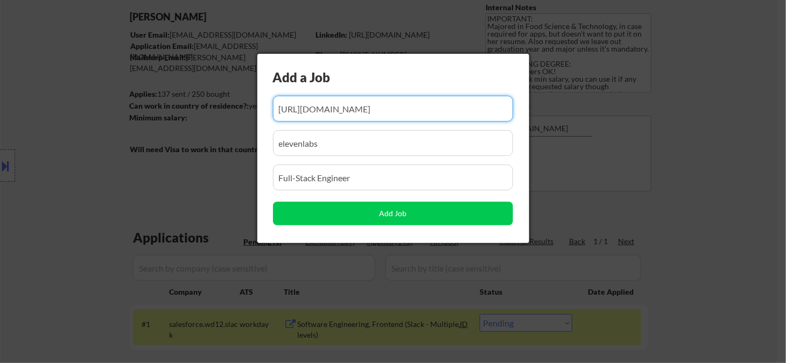
paste input "https://careers.snowflake.com/us/en/job/SNCOUS57CBD2B658C64B259CBE2E9000E0B67EE…"
type input "https://careers.snowflake.com/us/en/job/SNCOUS57CBD2B658C64B259CBE2E9000E0B67EE…"
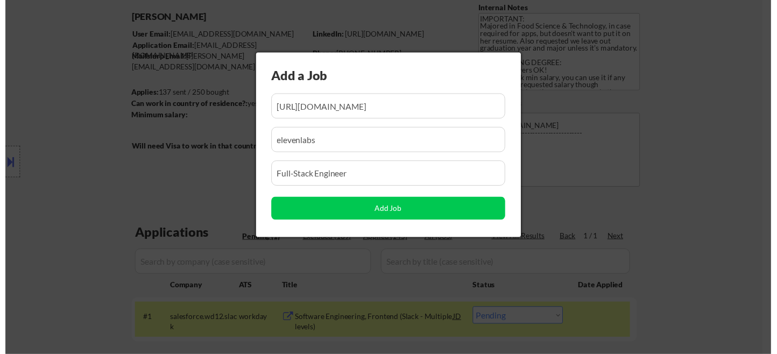
scroll to position [0, 0]
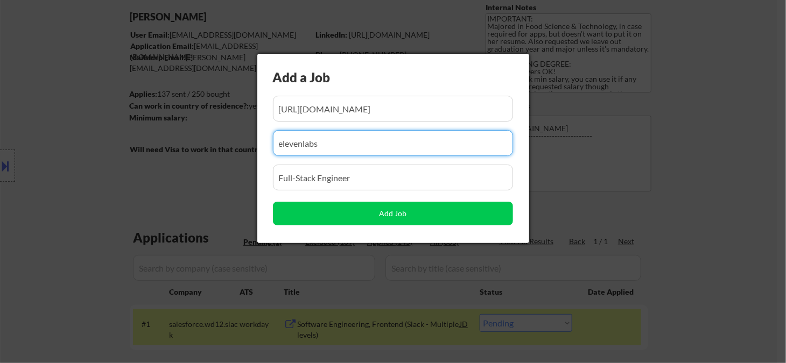
drag, startPoint x: 342, startPoint y: 150, endPoint x: 254, endPoint y: 146, distance: 88.9
click at [254, 146] on body "← Return to /applysquad Mailslurp Inbox Job Search Builder Stephany Ho User Ema…" at bounding box center [393, 121] width 786 height 363
paste input "snowflake"
type input "snowflake"
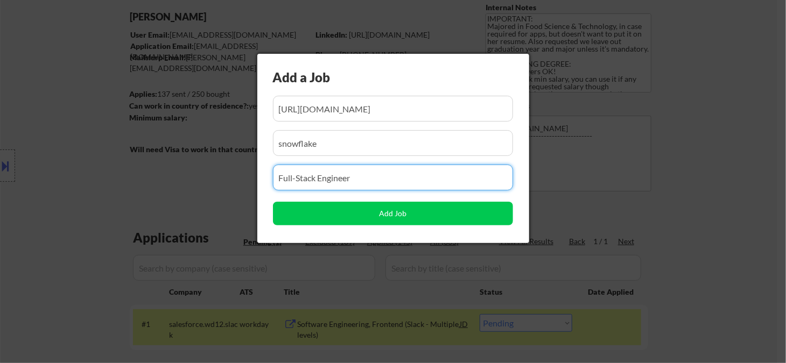
drag, startPoint x: 327, startPoint y: 178, endPoint x: 231, endPoint y: 174, distance: 95.9
click at [232, 175] on body "← Return to /applysquad Mailslurp Inbox Job Search Builder Stephany Ho User Ema…" at bounding box center [393, 121] width 786 height 363
paste input "Software Engineer - Machine Learning Feature Store"
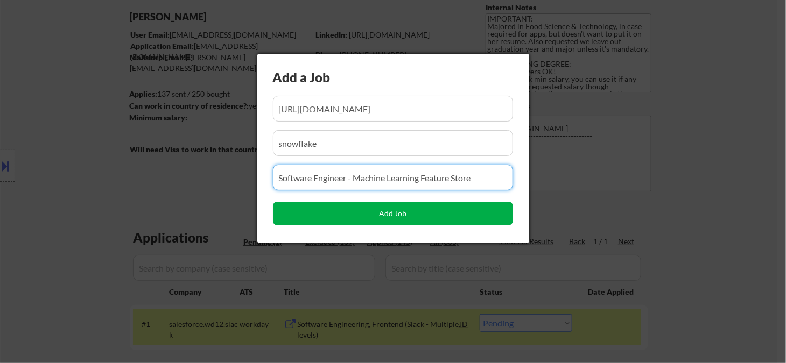
type input "Software Engineer - Machine Learning Feature Store"
click at [324, 215] on button "Add Job" at bounding box center [393, 214] width 240 height 24
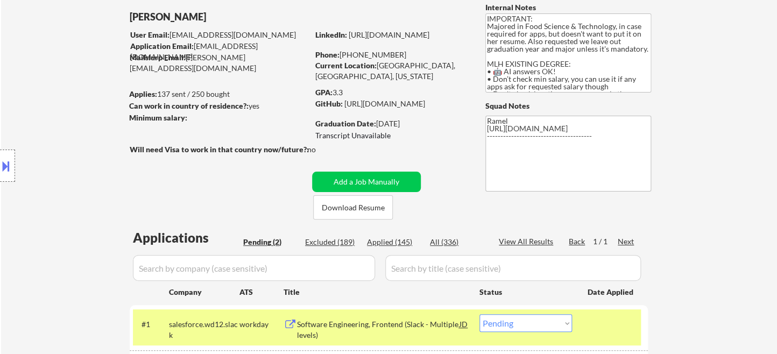
click at [752, 204] on div "← Return to /applysquad Mailslurp Inbox Job Search Builder Stephany Ho User Ema…" at bounding box center [389, 213] width 776 height 460
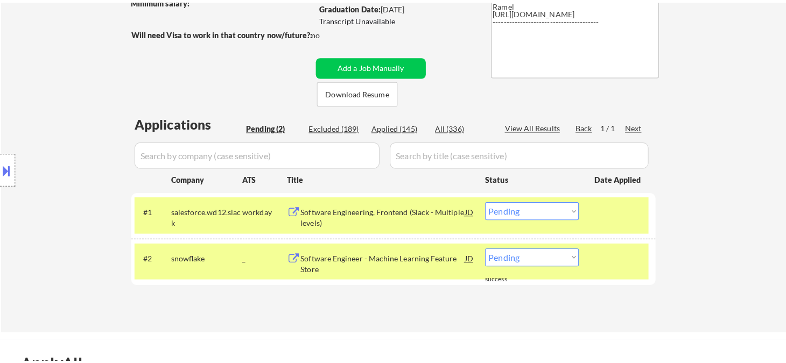
scroll to position [179, 0]
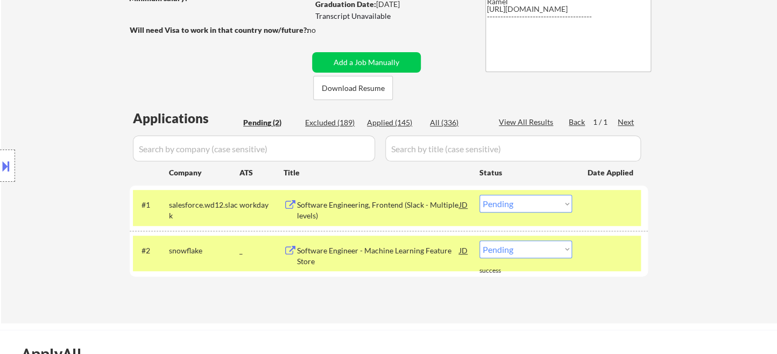
drag, startPoint x: 532, startPoint y: 250, endPoint x: 535, endPoint y: 259, distance: 9.9
click at [532, 250] on select "Choose an option... Pending Applied Excluded (Questions) Excluded (Expired) Exc…" at bounding box center [526, 250] width 93 height 18
select select ""applied""
click at [480, 241] on select "Choose an option... Pending Applied Excluded (Questions) Excluded (Expired) Exc…" at bounding box center [526, 250] width 93 height 18
click at [357, 206] on div "Software Engineering, Frontend (Slack - Multiple levels)" at bounding box center [378, 210] width 163 height 21
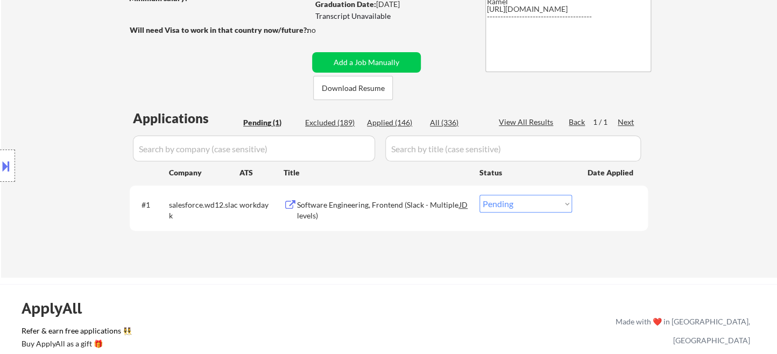
type textarea "Ramel https://docs.google.com/spreadsheets/d/1GipjTCCT6uDY8KbYOnpK2GBADgBMtqif2…"
click at [343, 59] on button "Add a Job Manually" at bounding box center [366, 62] width 109 height 20
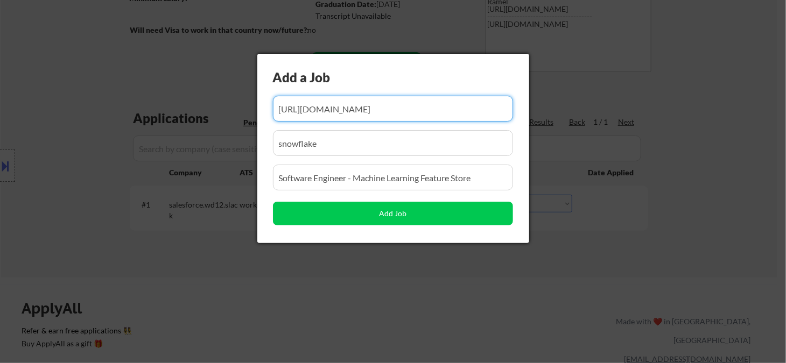
click at [388, 113] on input "input" at bounding box center [393, 109] width 240 height 26
paste input "https://job-boards.greenhouse.io/figma/jobs/5616603004?gh_jid=5616603004"
type input "https://job-boards.greenhouse.io/figma/jobs/5616603004?gh_jid=5616603004"
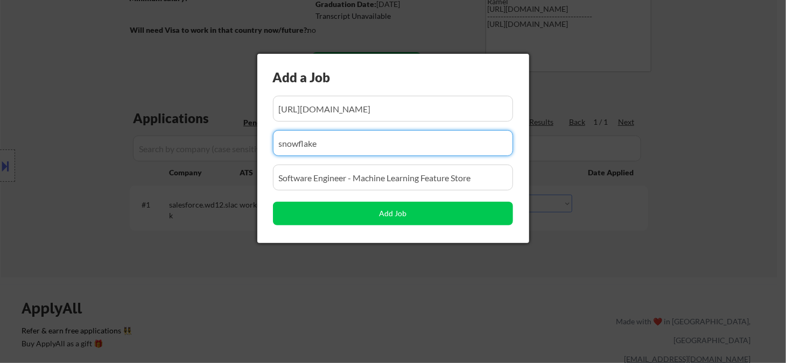
scroll to position [0, 0]
drag, startPoint x: 350, startPoint y: 144, endPoint x: 242, endPoint y: 157, distance: 108.4
click at [242, 157] on body "← Return to /applysquad Mailslurp Inbox Job Search Builder Stephany Ho User Ema…" at bounding box center [393, 2] width 786 height 363
type input "Figma"
click at [374, 184] on input "input" at bounding box center [393, 178] width 240 height 26
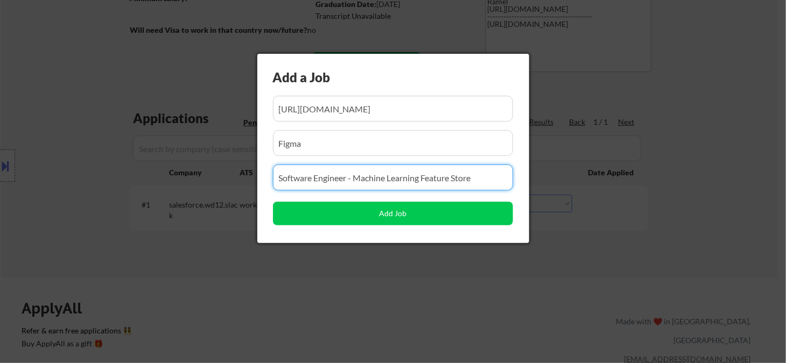
paste input "Fullstack Software Engineer - Product Experiences"
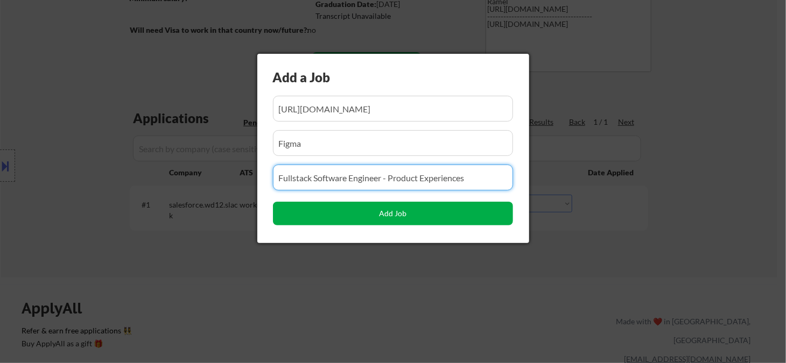
type input "Fullstack Software Engineer - Product Experiences"
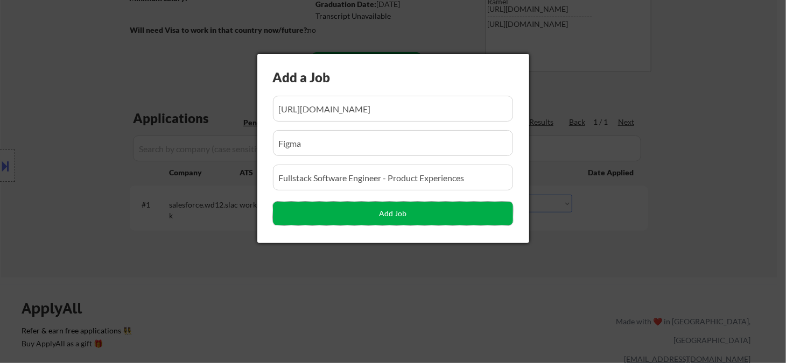
click at [370, 212] on button "Add Job" at bounding box center [393, 214] width 240 height 24
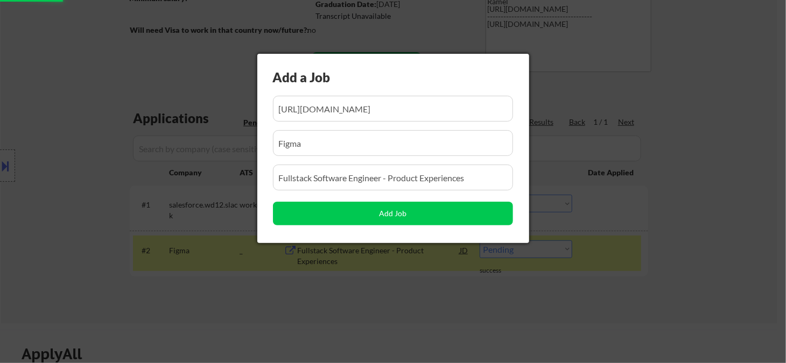
click at [254, 284] on div at bounding box center [393, 181] width 786 height 363
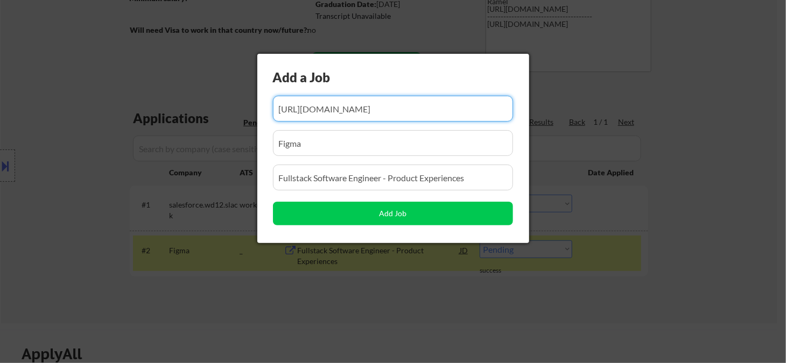
click at [489, 290] on div at bounding box center [393, 181] width 786 height 363
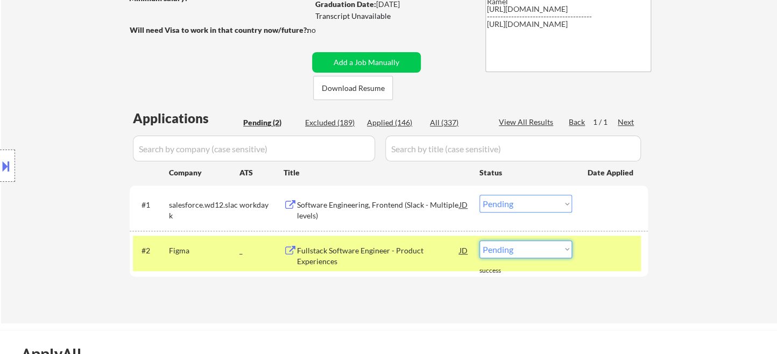
drag, startPoint x: 519, startPoint y: 252, endPoint x: 520, endPoint y: 259, distance: 6.5
click at [519, 252] on select "Choose an option... Pending Applied Excluded (Questions) Excluded (Expired) Exc…" at bounding box center [526, 250] width 93 height 18
select select ""applied""
click at [480, 241] on select "Choose an option... Pending Applied Excluded (Questions) Excluded (Expired) Exc…" at bounding box center [526, 250] width 93 height 18
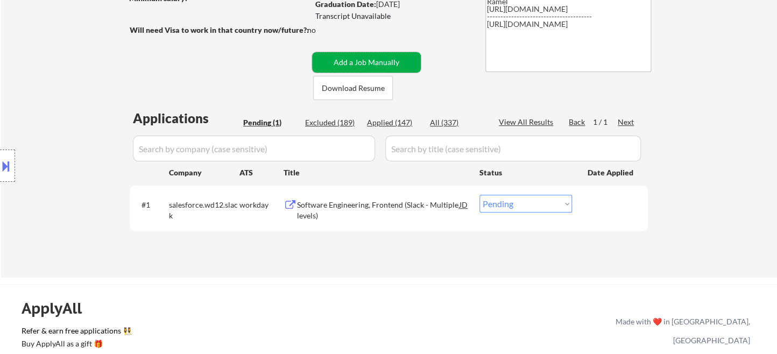
click at [360, 61] on button "Add a Job Manually" at bounding box center [366, 62] width 109 height 20
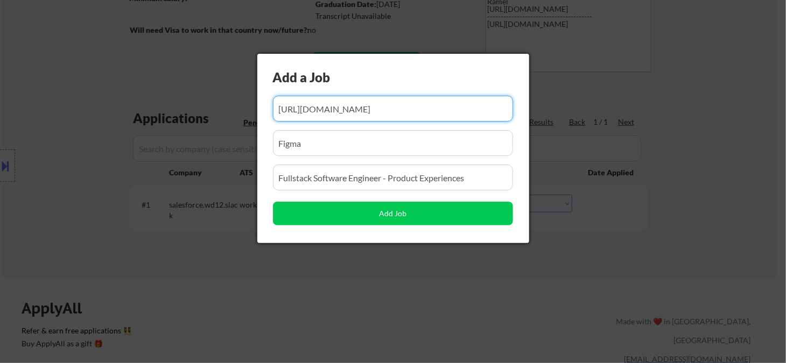
scroll to position [0, 71]
click at [385, 107] on input "input" at bounding box center [393, 109] width 240 height 26
paste input "https://io.net/careers/28d845f9-2feb-4f35-b57a-21e1547a02fc?utm_source=Solana+N…"
type input "https://io.net/careers/28d845f9-2feb-4f35-b57a-21e1547a02fc?utm_source=Solana+N…"
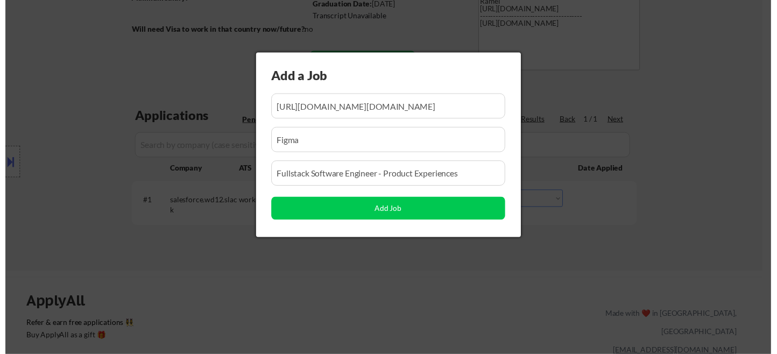
scroll to position [0, 0]
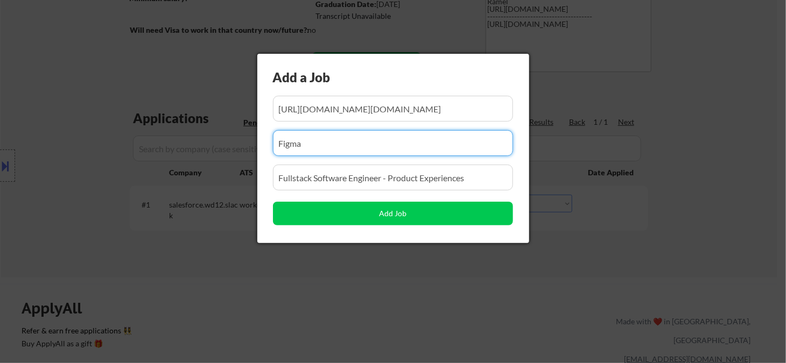
drag, startPoint x: 315, startPoint y: 136, endPoint x: 256, endPoint y: 134, distance: 58.7
click at [257, 136] on div "Add a Job Add Job" at bounding box center [393, 149] width 272 height 190
paste input "io.ne"
type input "io.ne"
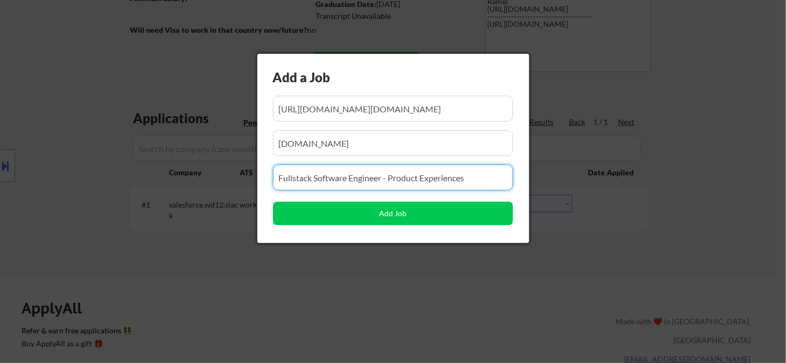
click at [399, 177] on input "input" at bounding box center [393, 178] width 240 height 26
paste input "Backend Engineer"
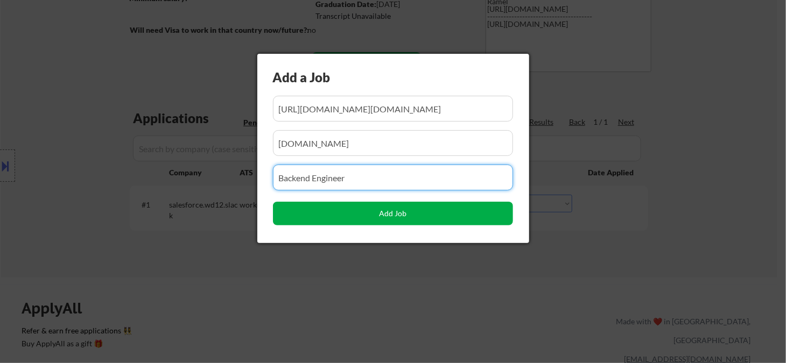
type input "Backend Engineer"
click at [390, 216] on button "Add Job" at bounding box center [393, 214] width 240 height 24
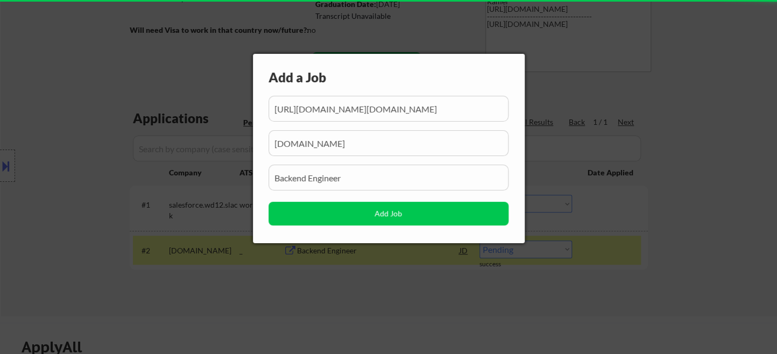
drag, startPoint x: 377, startPoint y: 299, endPoint x: 438, endPoint y: 317, distance: 63.5
click at [377, 303] on div at bounding box center [388, 177] width 777 height 354
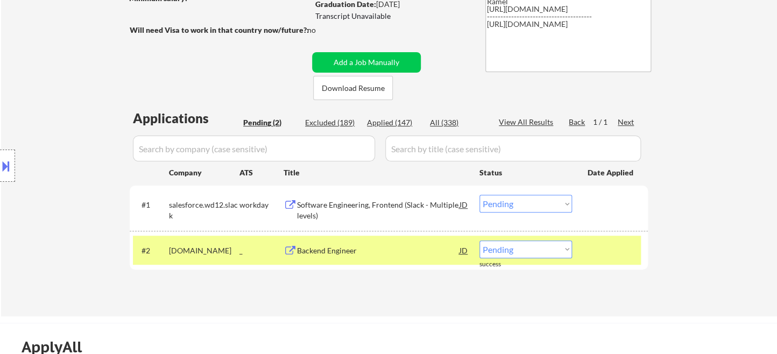
click at [546, 245] on select "Choose an option... Pending Applied Excluded (Questions) Excluded (Expired) Exc…" at bounding box center [526, 250] width 93 height 18
select select ""applied""
click at [480, 241] on select "Choose an option... Pending Applied Excluded (Questions) Excluded (Expired) Exc…" at bounding box center [526, 250] width 93 height 18
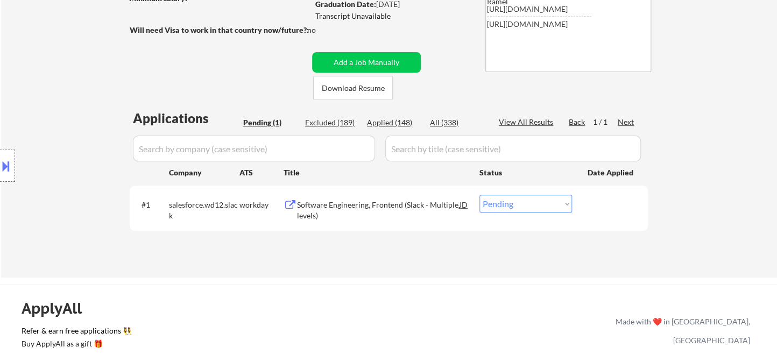
click at [6, 69] on div "Location Inclusions: country:US" at bounding box center [96, 166] width 193 height 200
click at [541, 206] on select "Choose an option... Pending Applied Excluded (Questions) Excluded (Expired) Exc…" at bounding box center [526, 204] width 93 height 18
select select ""excluded__bad_match_""
click at [480, 195] on select "Choose an option... Pending Applied Excluded (Questions) Excluded (Expired) Exc…" at bounding box center [526, 204] width 93 height 18
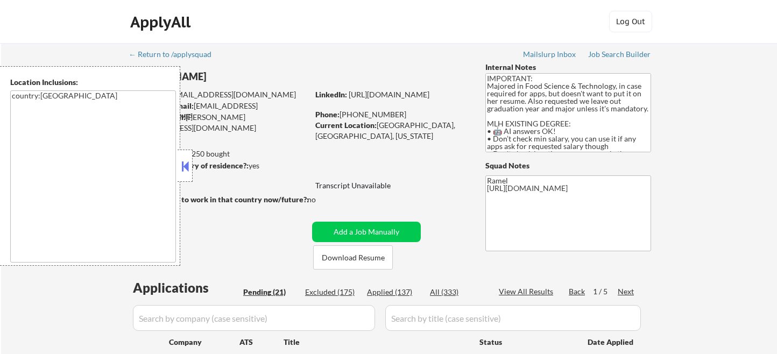
select select ""applied""
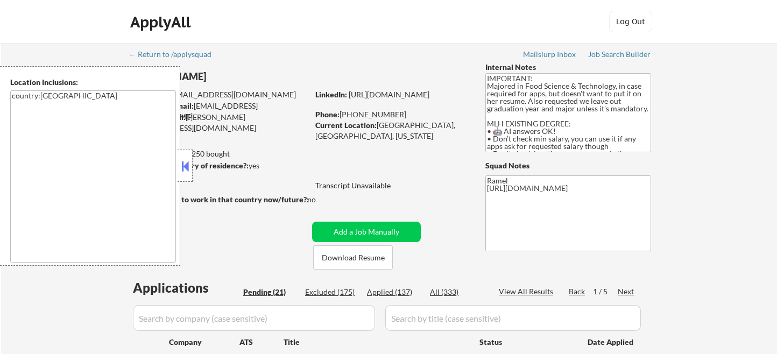
select select ""applied""
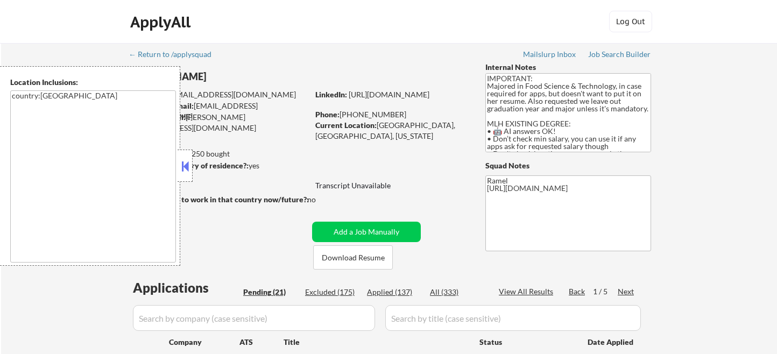
select select ""applied""
select select ""excluded__other_""
select select ""applied""
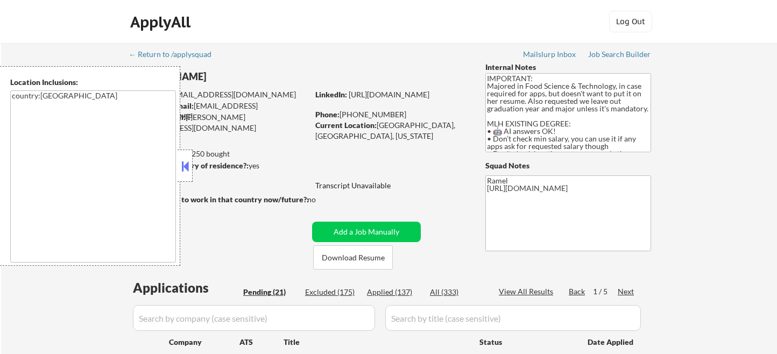
select select ""applied""
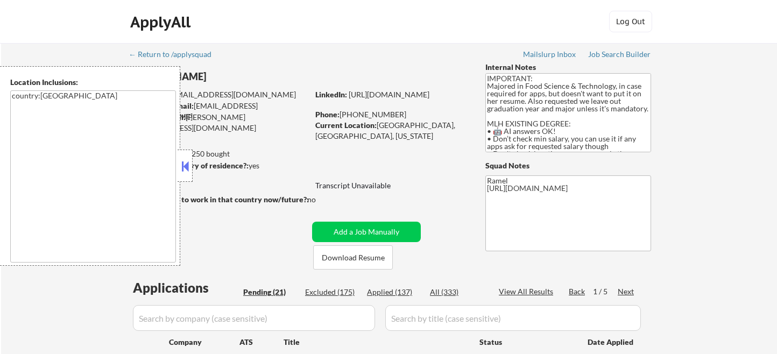
select select ""applied""
select select ""pending""
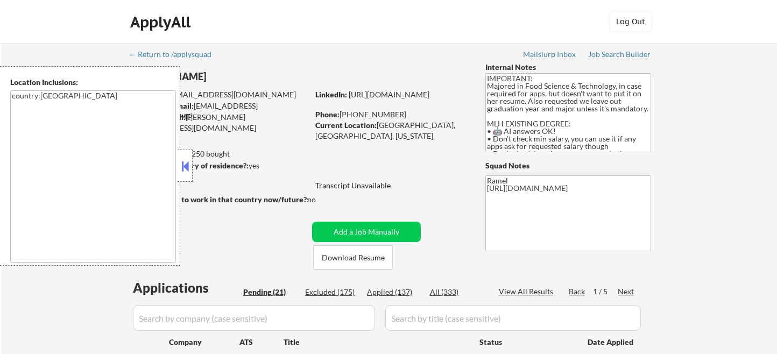
select select ""pending""
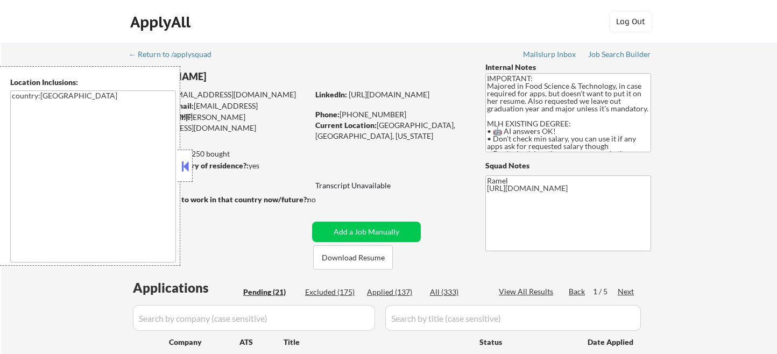
select select ""pending""
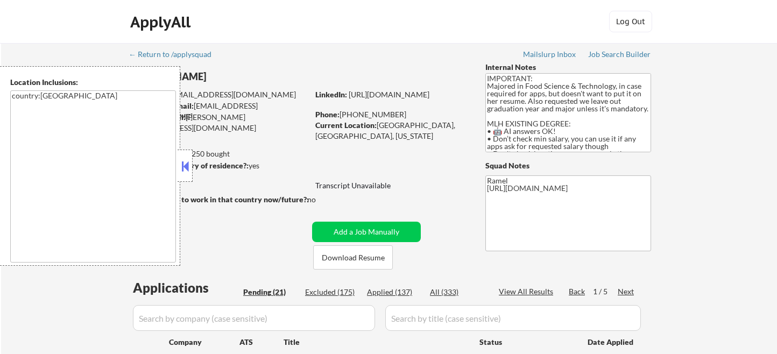
select select ""pending""
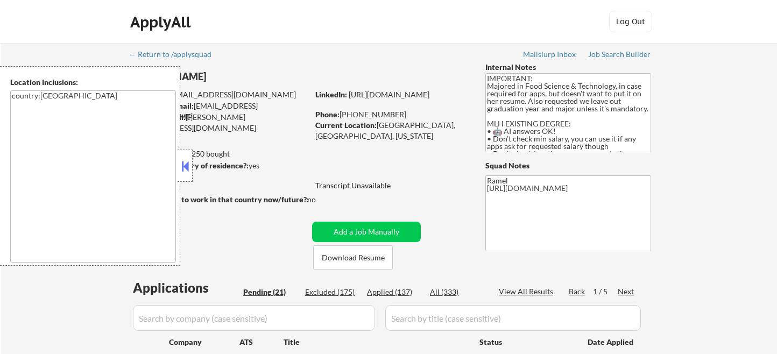
select select ""pending""
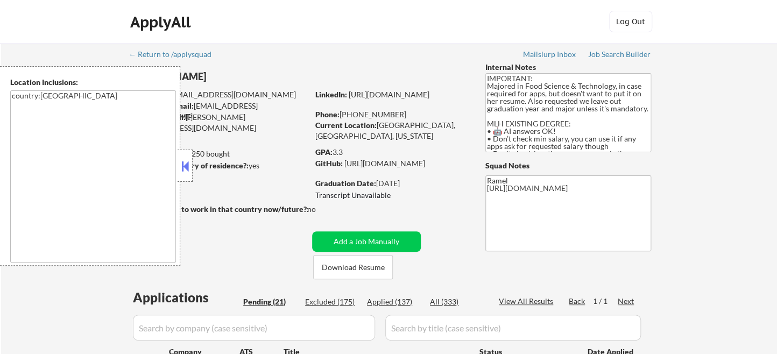
click at [190, 164] on button at bounding box center [185, 166] width 12 height 16
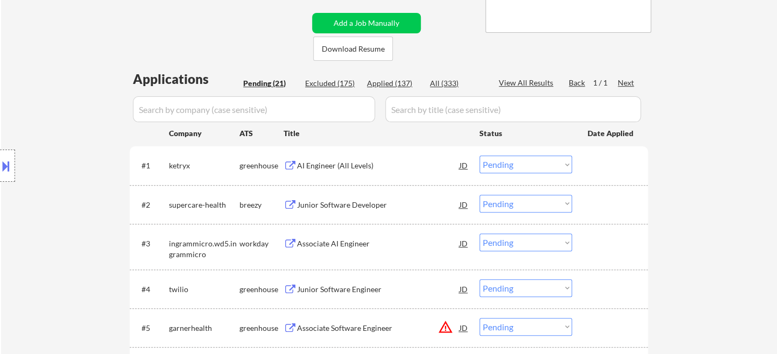
scroll to position [239, 0]
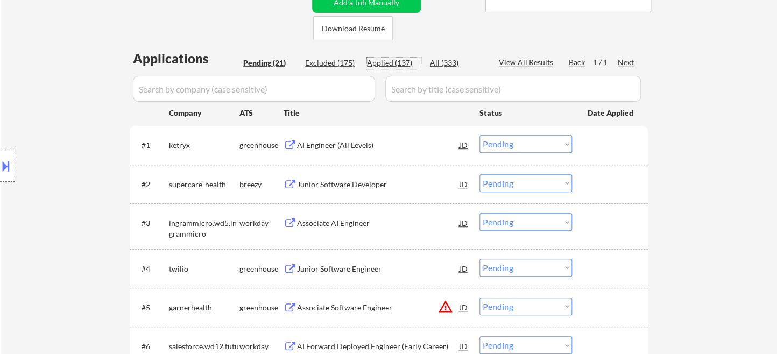
click at [395, 64] on div "Applied (137)" at bounding box center [394, 63] width 54 height 11
select select ""applied""
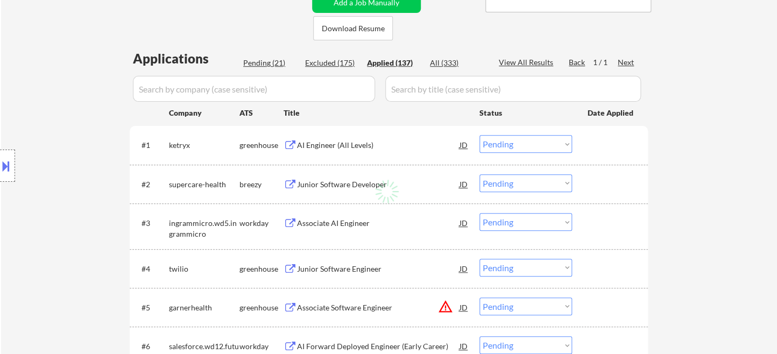
select select ""applied""
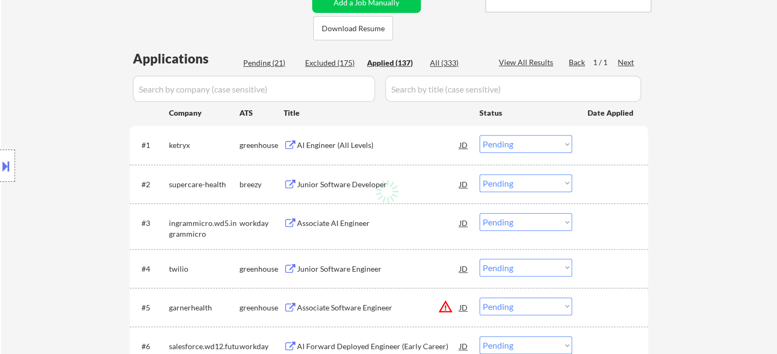
select select ""applied""
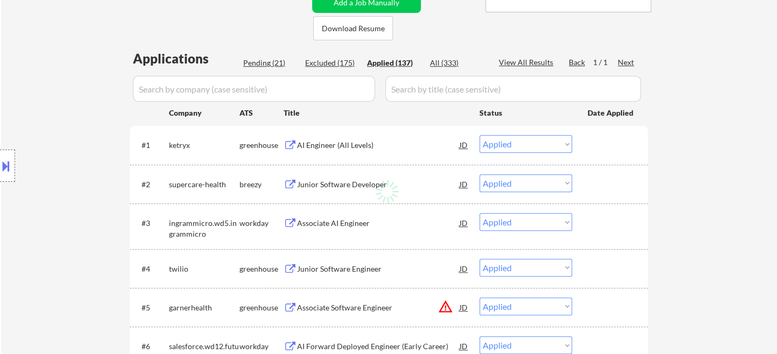
select select ""applied""
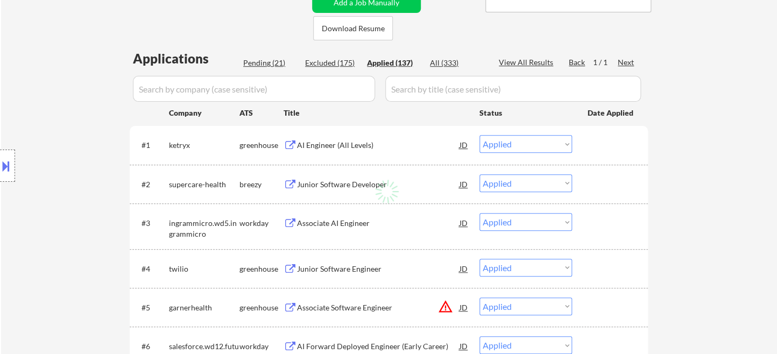
select select ""applied""
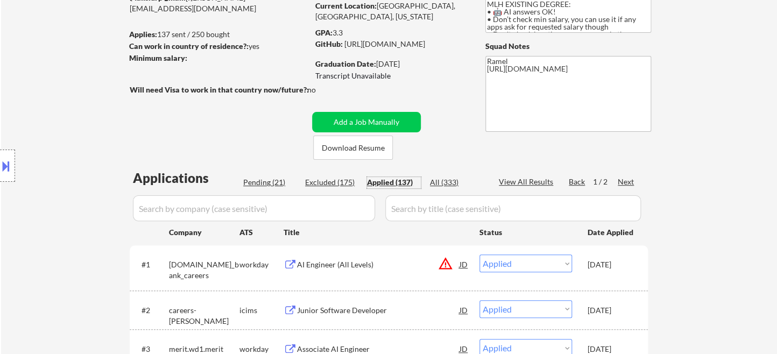
scroll to position [60, 0]
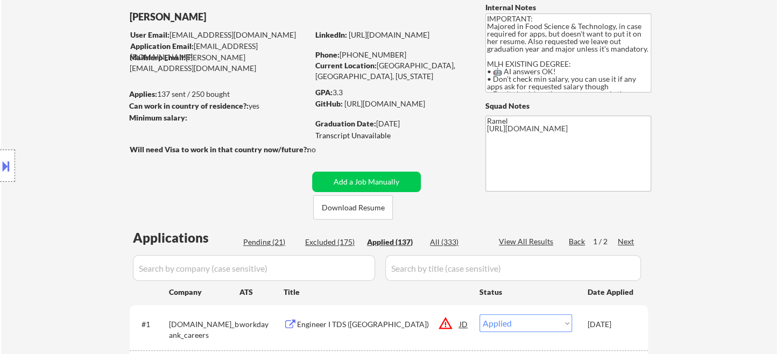
click at [48, 136] on div "Location Inclusions: country:US" at bounding box center [96, 166] width 193 height 200
click at [545, 238] on div "View All Results" at bounding box center [528, 241] width 58 height 11
select select ""applied""
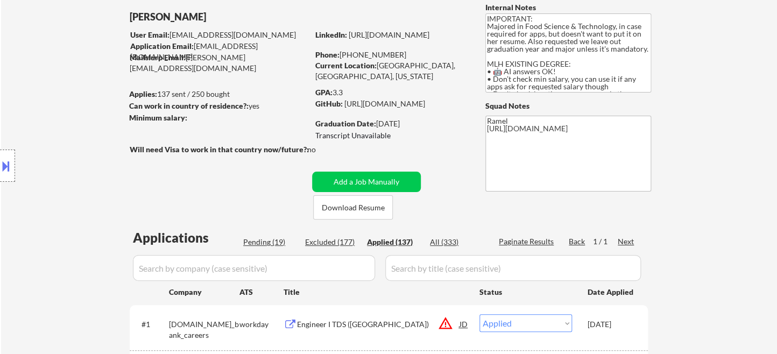
select select ""applied""
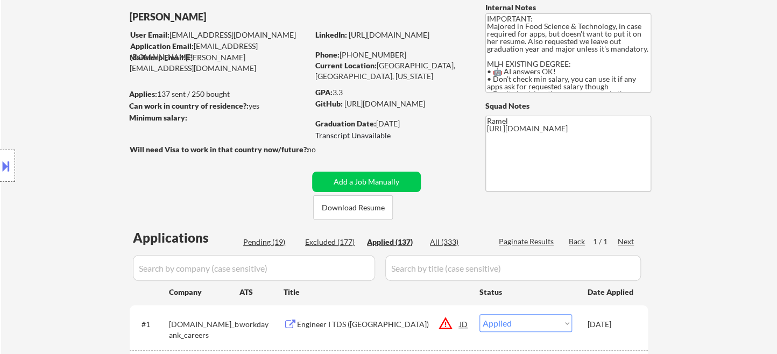
select select ""applied""
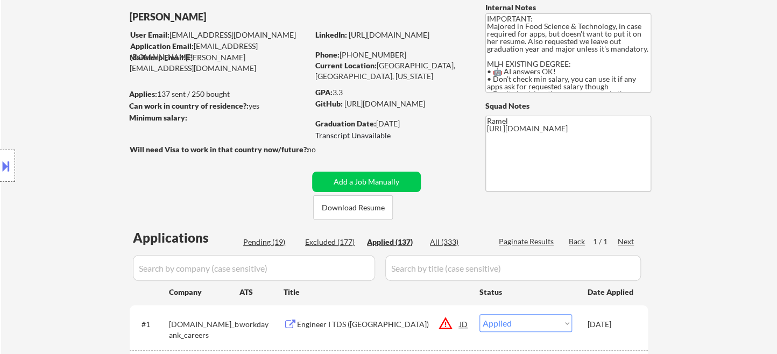
select select ""applied""
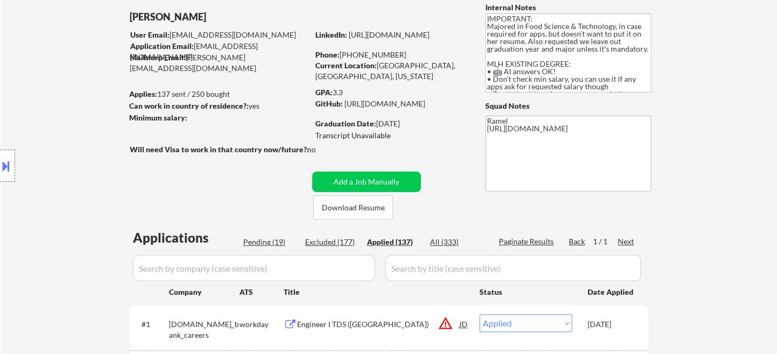
select select ""applied""
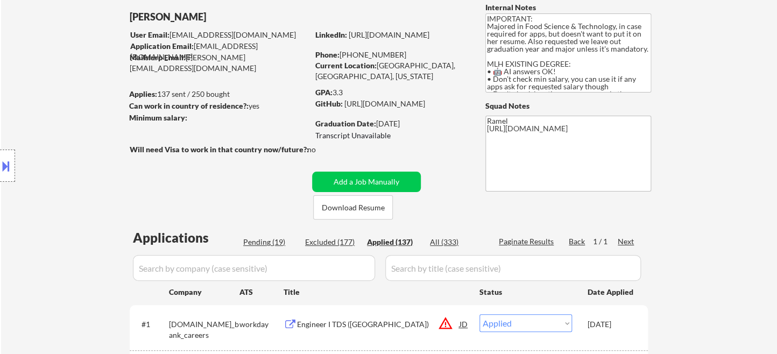
select select ""applied""
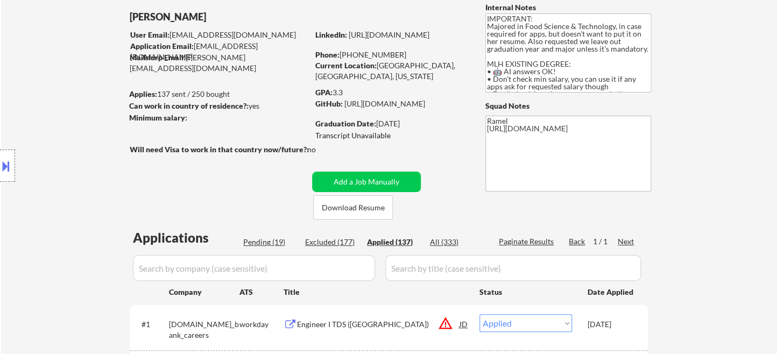
select select ""applied""
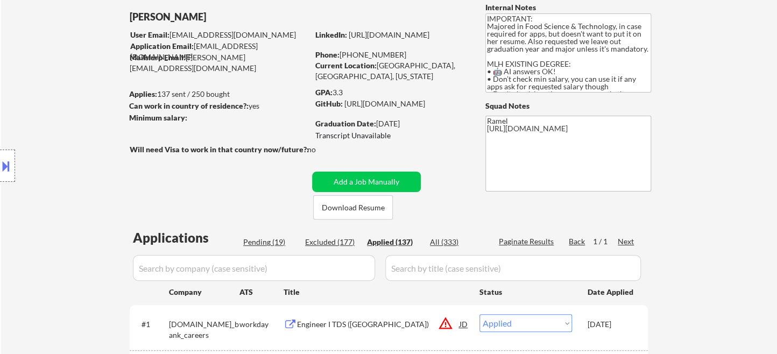
select select ""applied""
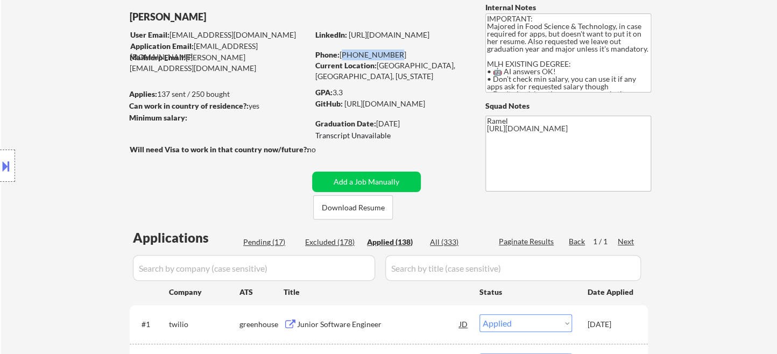
drag, startPoint x: 396, startPoint y: 55, endPoint x: 342, endPoint y: 54, distance: 54.4
click at [342, 54] on div "Phone: 279-759-3060" at bounding box center [391, 55] width 152 height 11
copy div "279-759-3060"
select select ""applied""
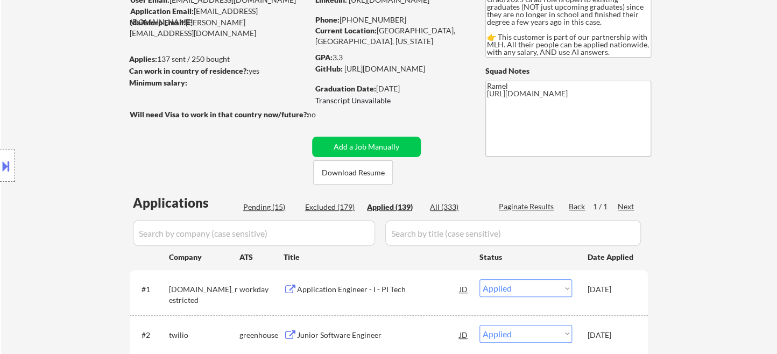
scroll to position [4, 0]
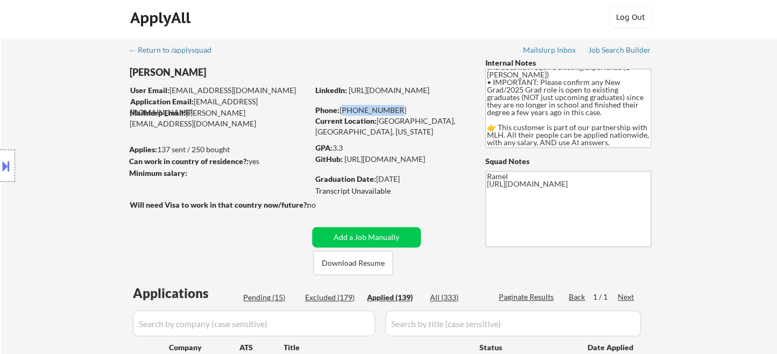
drag, startPoint x: 389, startPoint y: 110, endPoint x: 342, endPoint y: 110, distance: 46.3
click at [342, 110] on div "Phone: 279-759-3060" at bounding box center [391, 110] width 152 height 11
copy div "279-759-3060"
select select ""applied""
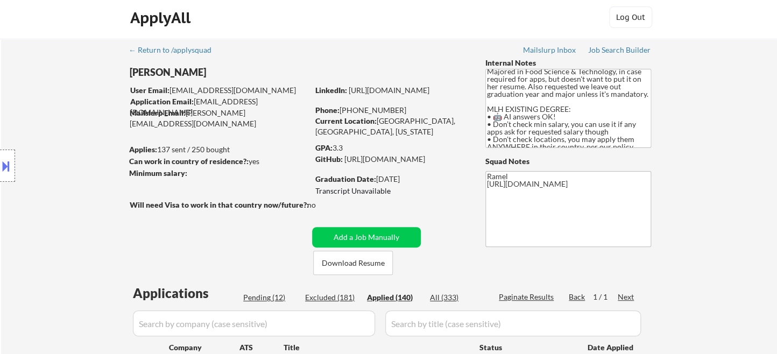
scroll to position [8, 0]
drag, startPoint x: 392, startPoint y: 110, endPoint x: 341, endPoint y: 109, distance: 50.6
click at [341, 109] on div "Phone: 279-759-3060" at bounding box center [391, 110] width 152 height 11
copy div "279-759-3060"
select select ""applied""
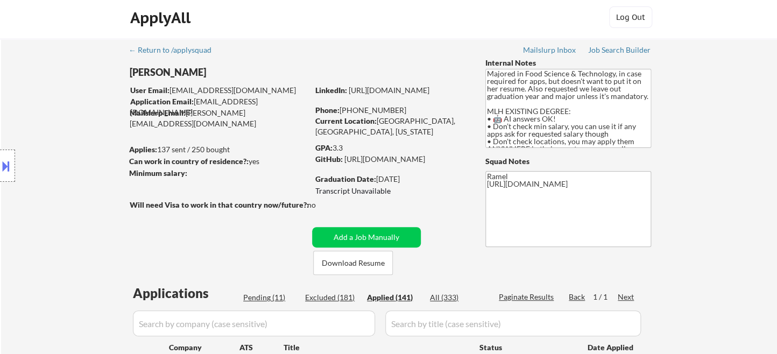
click at [18, 111] on div "Location Inclusions: country:US" at bounding box center [96, 166] width 193 height 200
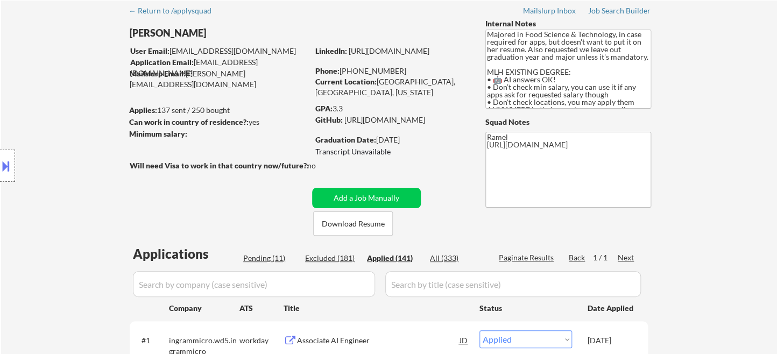
scroll to position [65, 0]
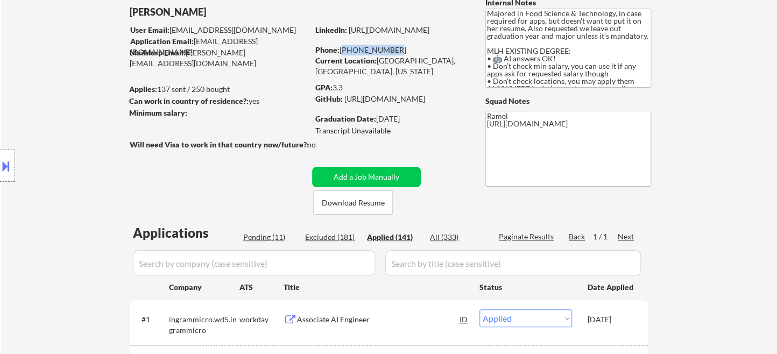
drag, startPoint x: 388, startPoint y: 48, endPoint x: 342, endPoint y: 46, distance: 46.3
click at [342, 46] on div "Phone: 279-759-3060" at bounding box center [391, 50] width 152 height 11
copy div "279-759-3060"
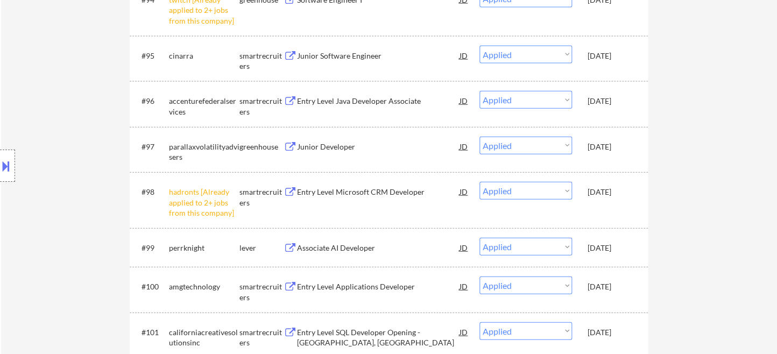
scroll to position [0, 0]
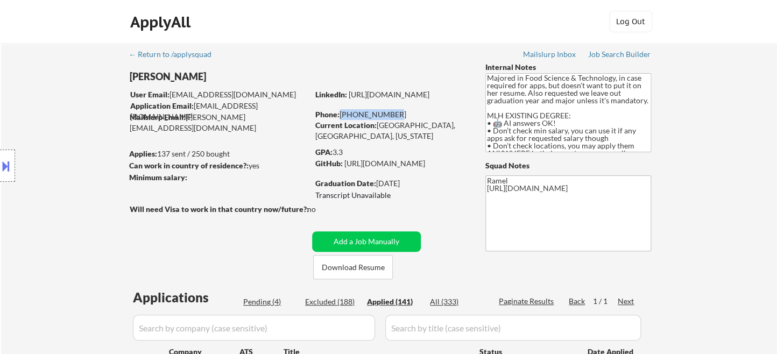
drag, startPoint x: 394, startPoint y: 115, endPoint x: 340, endPoint y: 118, distance: 54.4
click at [340, 118] on div "Phone: 279-759-3060" at bounding box center [391, 114] width 152 height 11
copy div "279-759-3060"
select select ""applied""
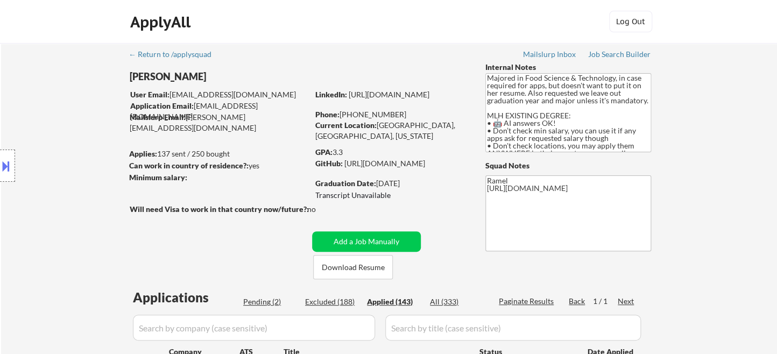
click at [20, 113] on div "Location Inclusions: country:US" at bounding box center [96, 166] width 193 height 200
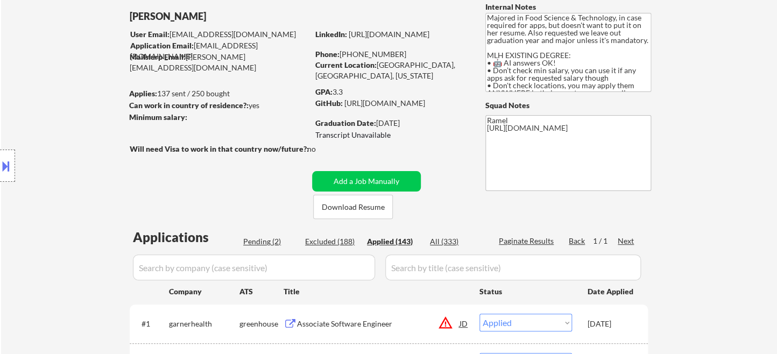
scroll to position [60, 0]
type textarea "Ramel https://docs.google.com/spreadsheets/d/1GipjTCCT6uDY8KbYOnpK2GBADgBMtqif2…"
select select ""applied""
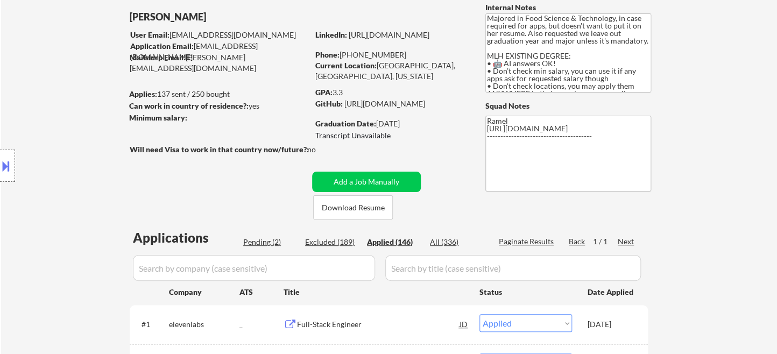
type textarea "Ramel https://docs.google.com/spreadsheets/d/1GipjTCCT6uDY8KbYOnpK2GBADgBMtqif2…"
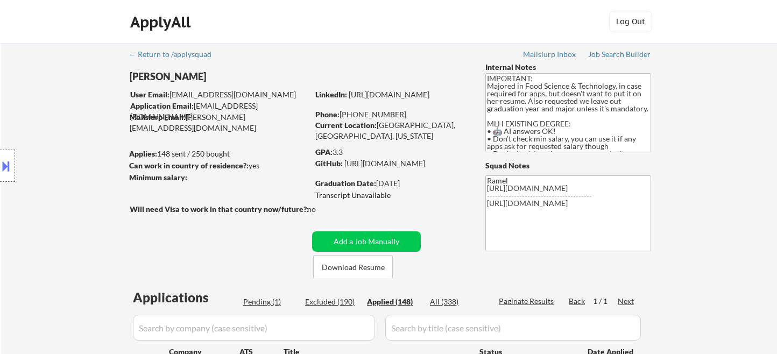
select select ""applied""
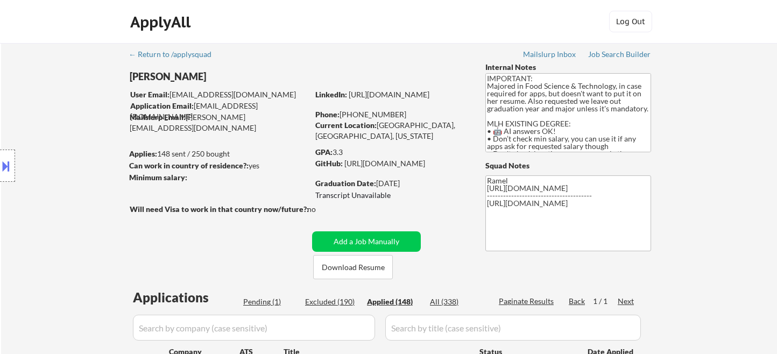
select select ""applied""
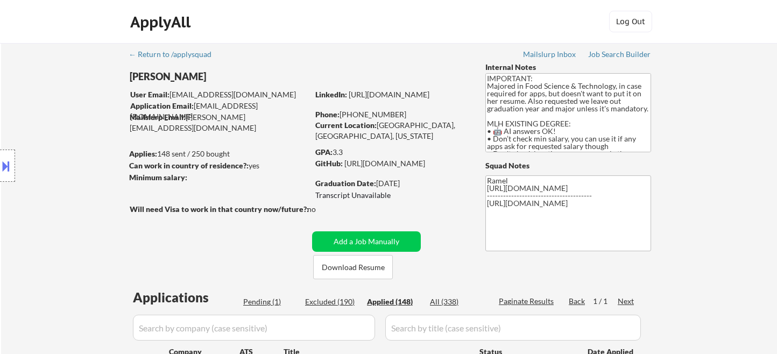
select select ""applied""
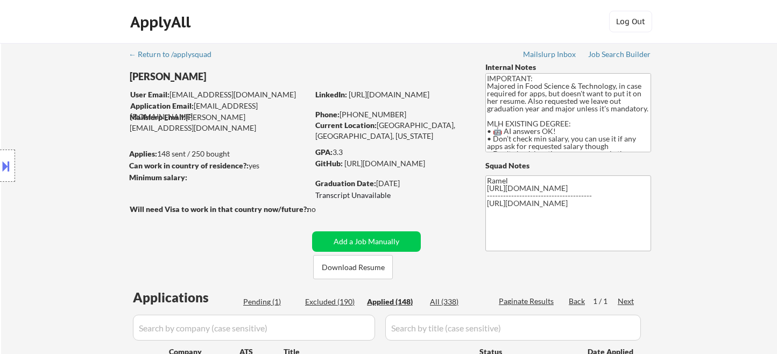
select select ""applied""
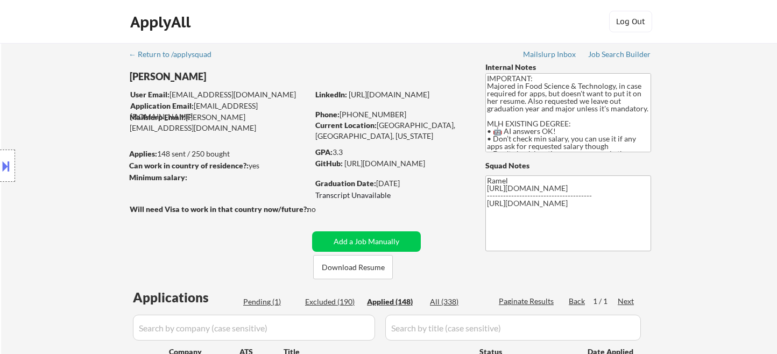
select select ""applied""
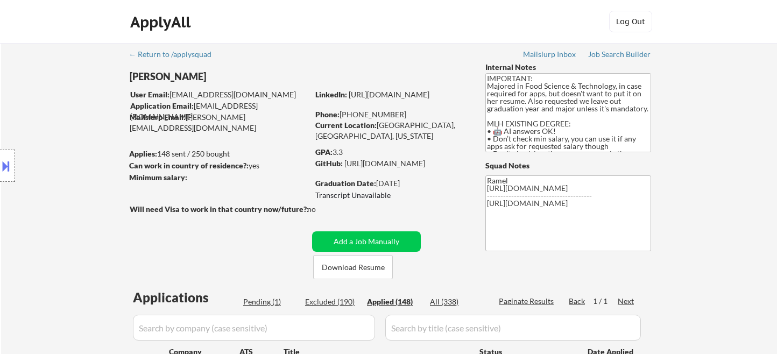
select select ""applied""
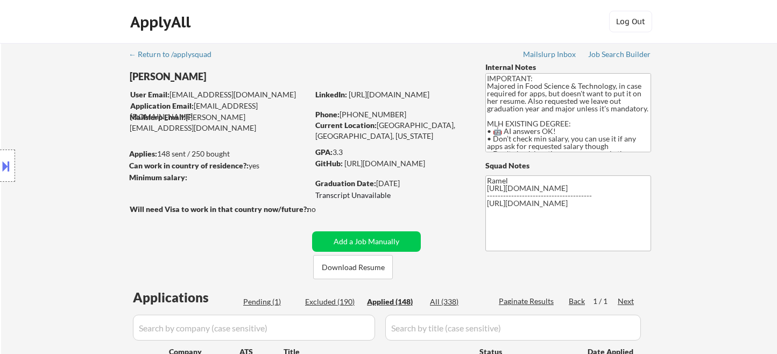
select select ""applied""
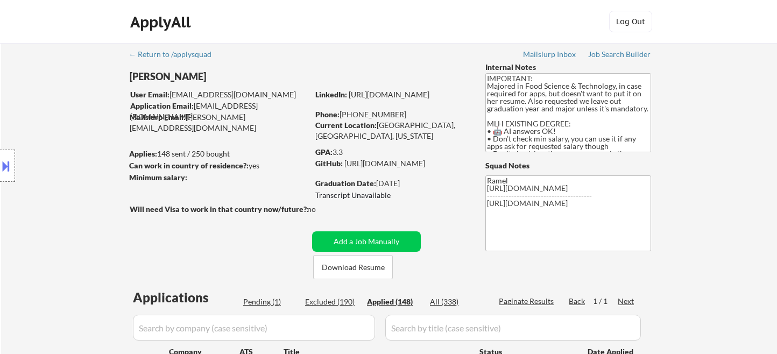
select select ""applied""
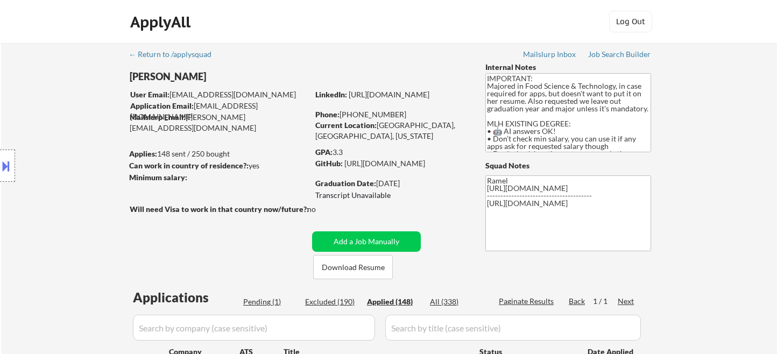
select select ""applied""
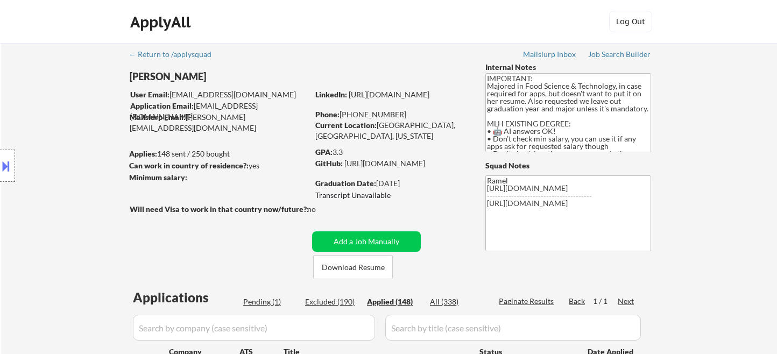
select select ""applied""
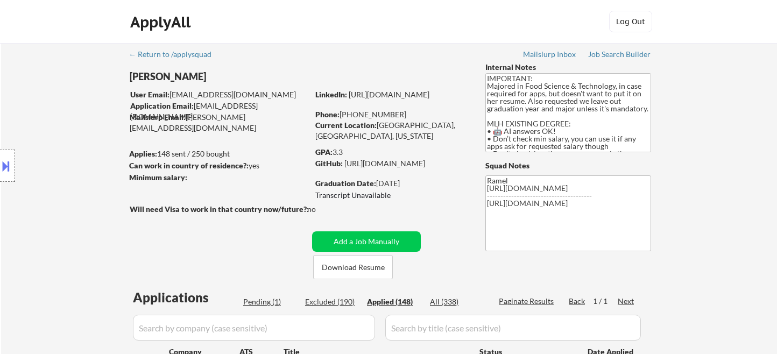
select select ""applied""
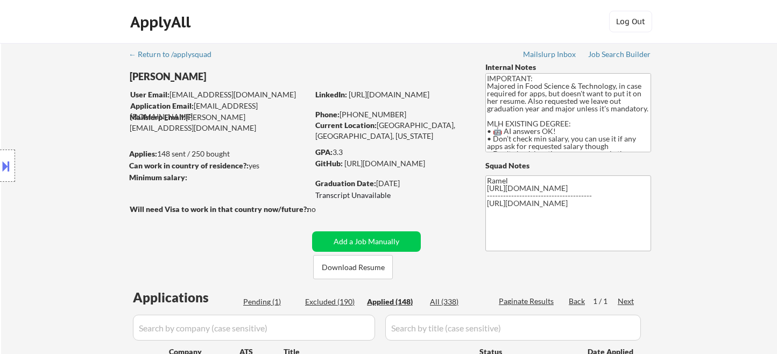
select select ""applied""
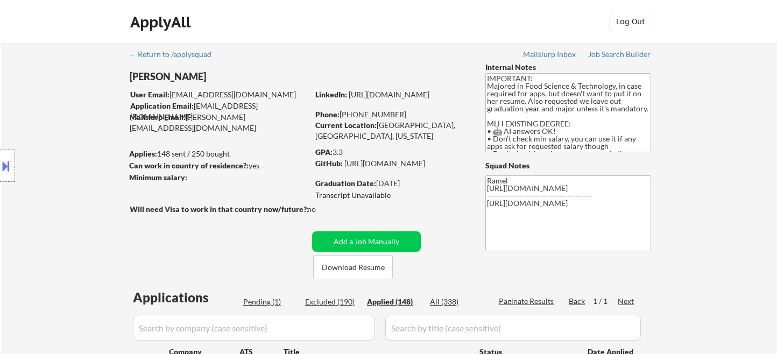
select select ""applied""
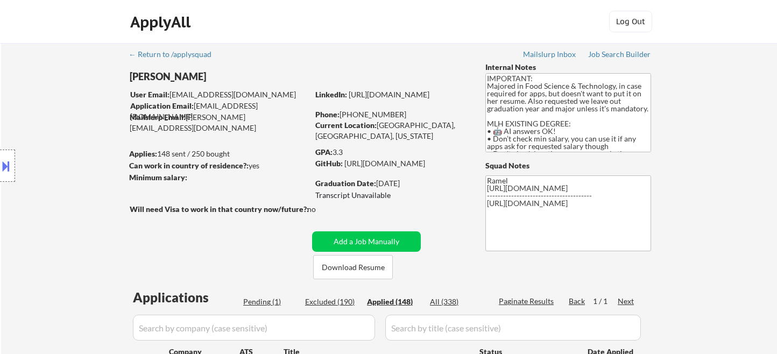
select select ""applied""
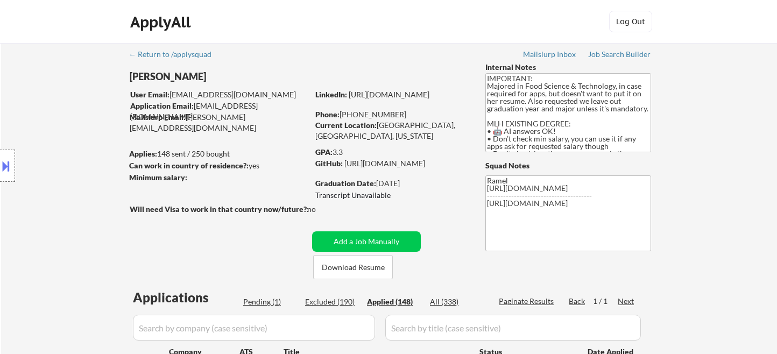
select select ""applied""
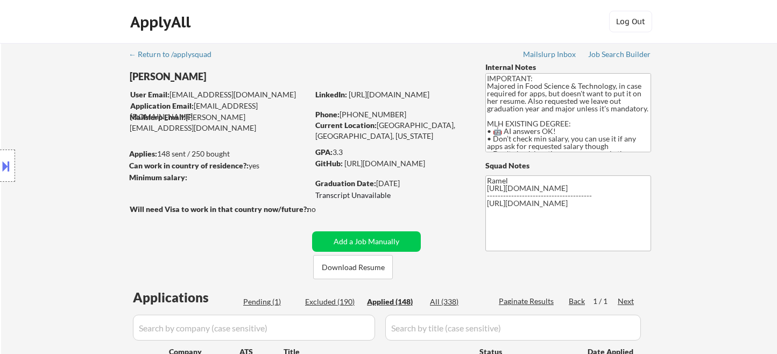
select select ""applied""
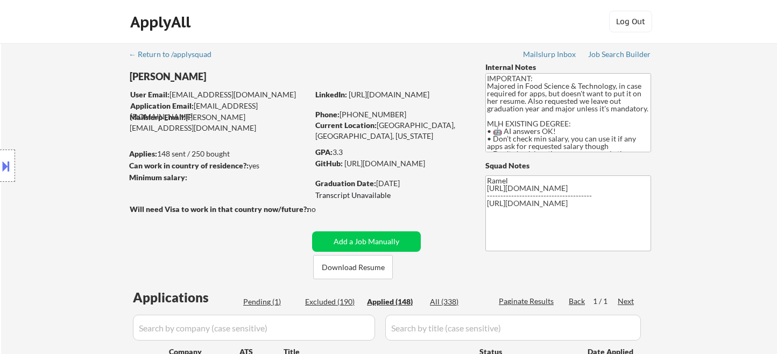
select select ""applied""
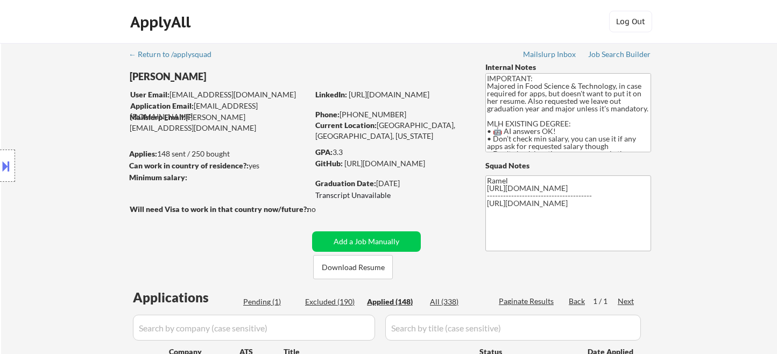
select select ""applied""
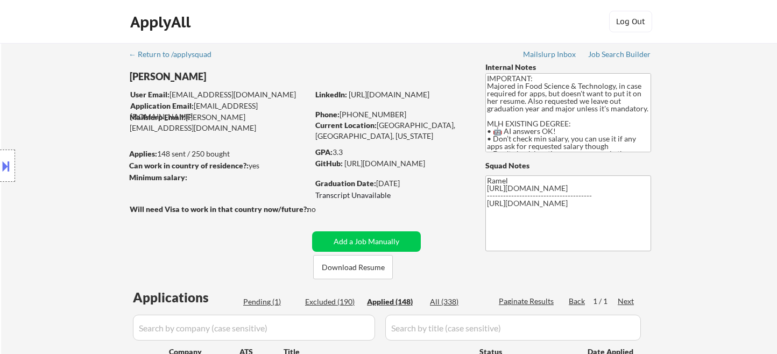
select select ""applied""
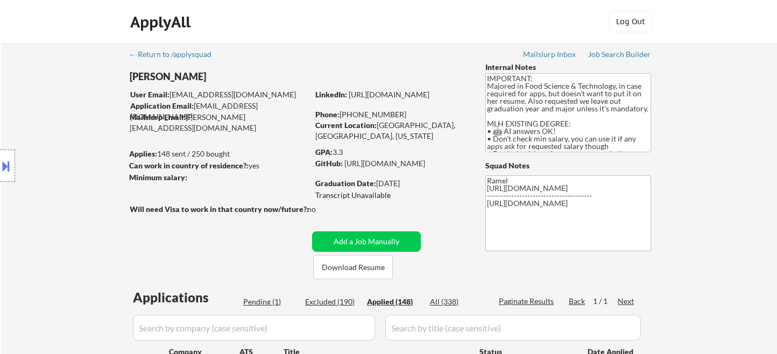
select select ""applied""
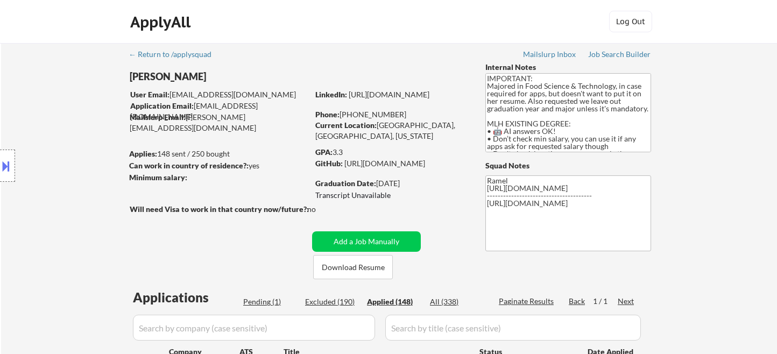
select select ""applied""
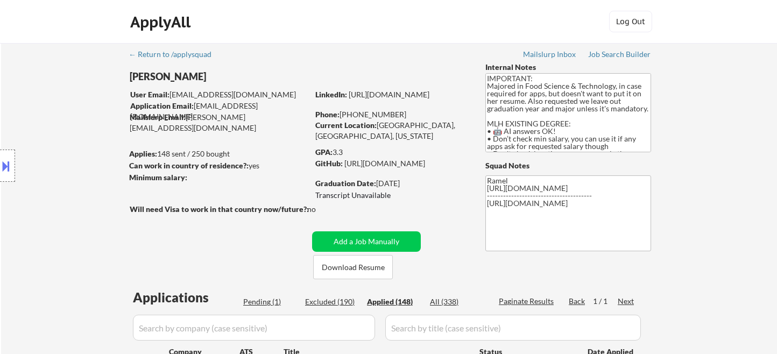
select select ""applied""
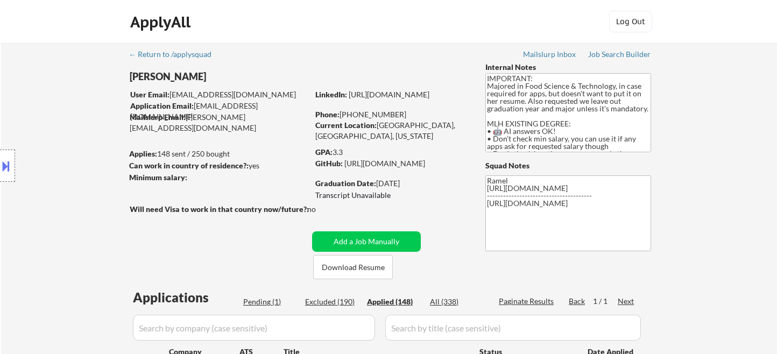
select select ""applied""
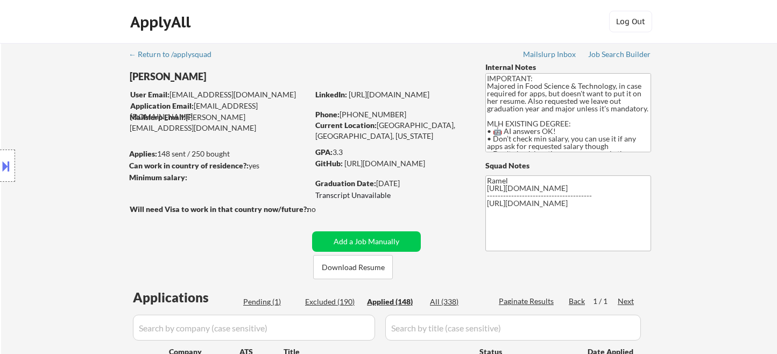
select select ""applied""
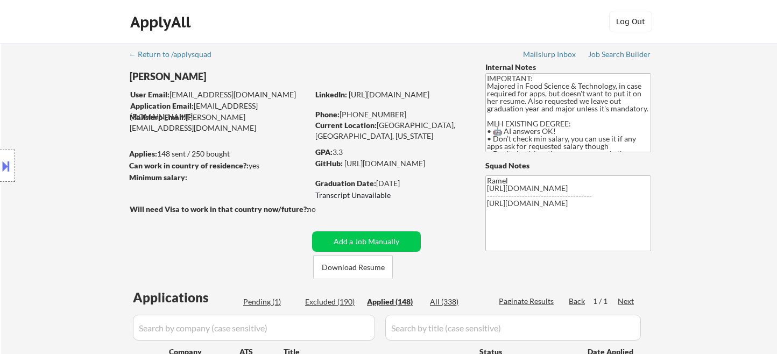
select select ""applied""
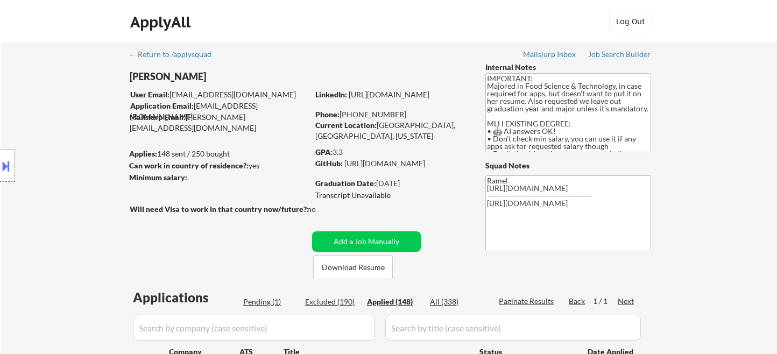
select select ""applied""
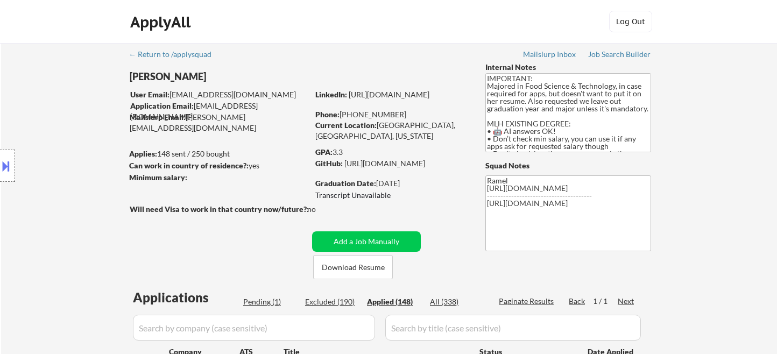
select select ""applied""
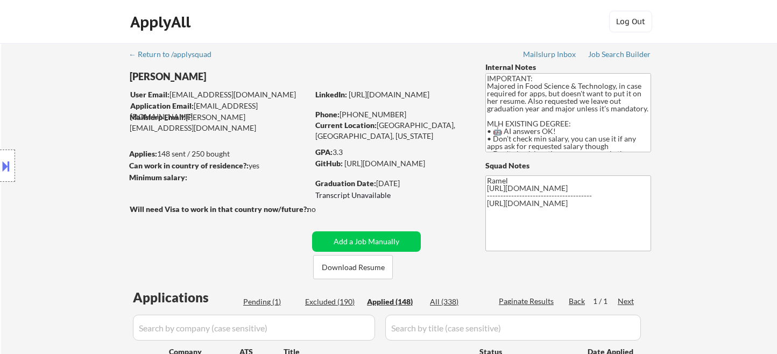
select select ""applied""
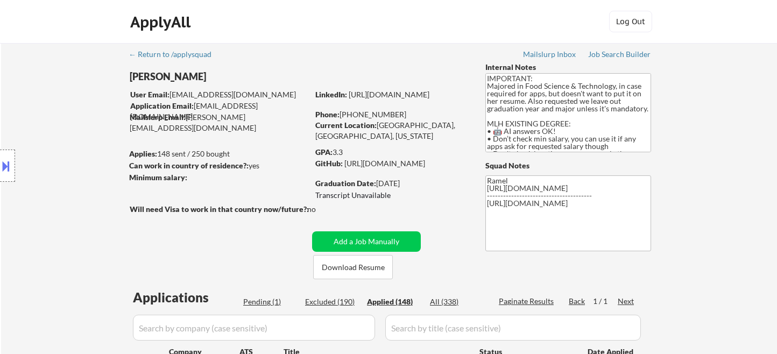
select select ""applied""
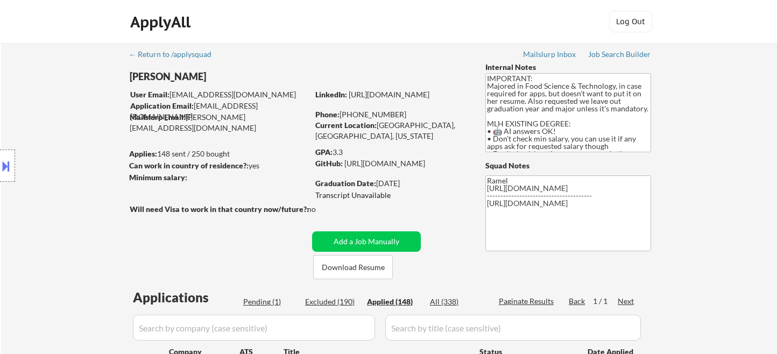
select select ""applied""
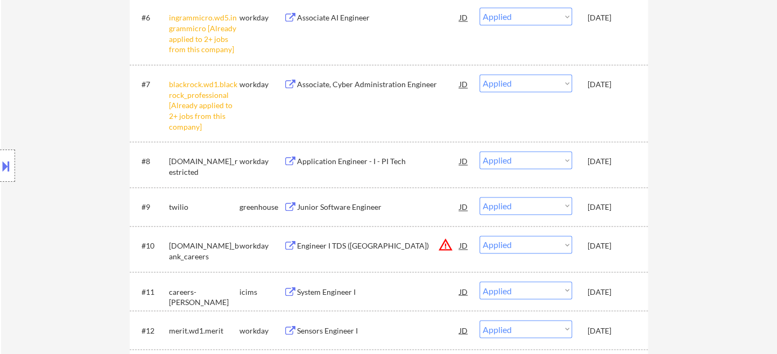
scroll to position [598, 0]
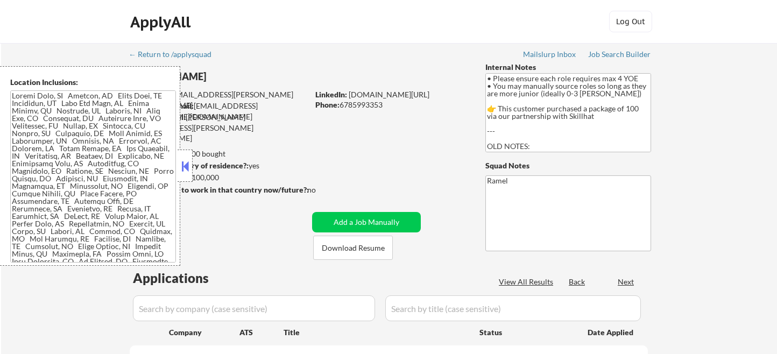
select select ""pending""
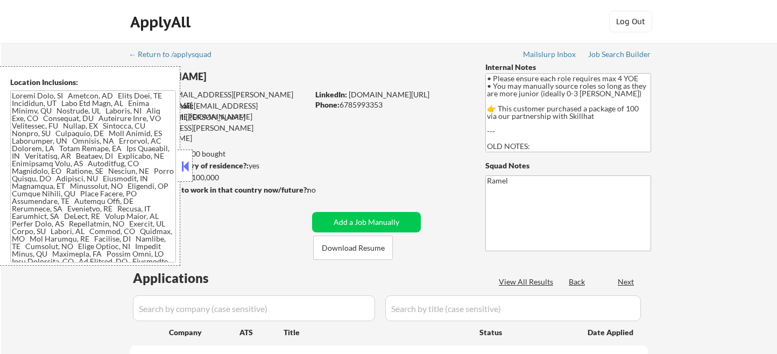
select select ""pending""
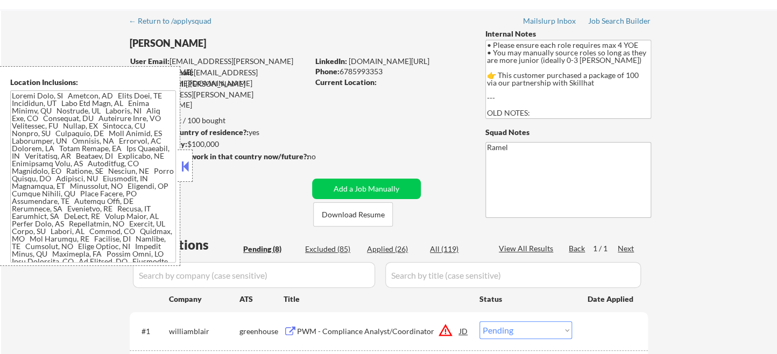
scroll to position [60, 0]
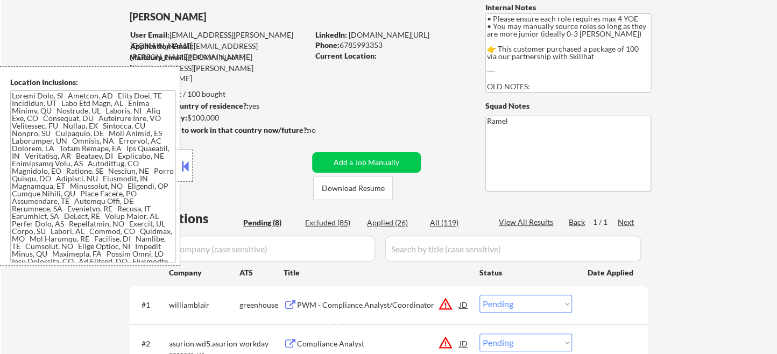
click at [190, 167] on button at bounding box center [185, 166] width 12 height 16
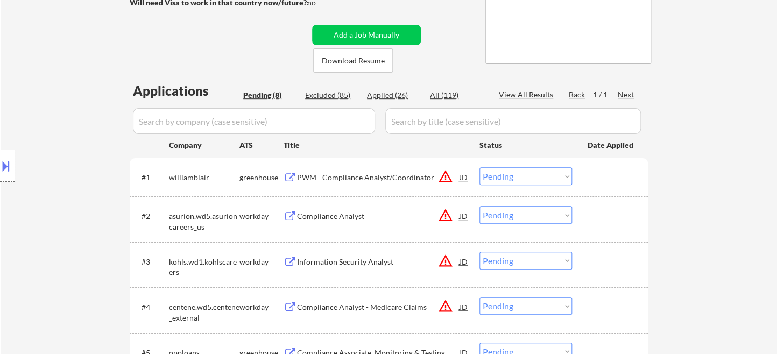
scroll to position [179, 0]
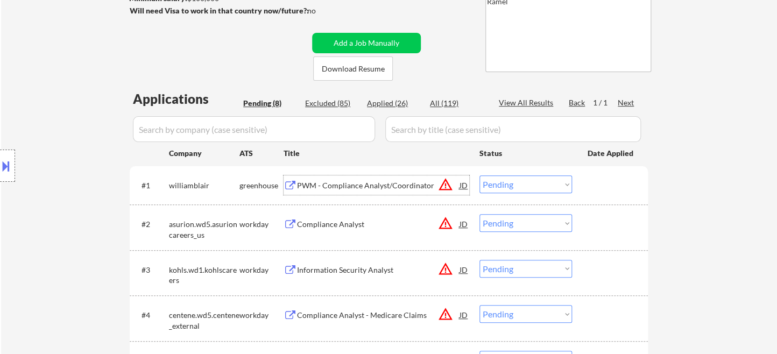
click at [360, 185] on div "PWM - Compliance Analyst/Coordinator" at bounding box center [378, 185] width 163 height 11
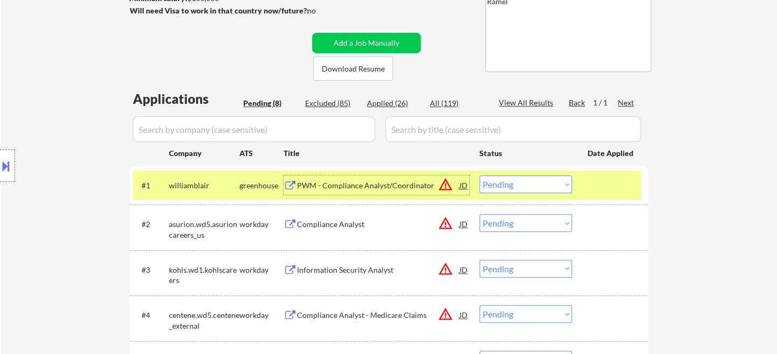
click at [522, 174] on div "#1 williamblair greenhouse PWM - Compliance Analyst/Coordinator JD warning_ambe…" at bounding box center [387, 185] width 508 height 29
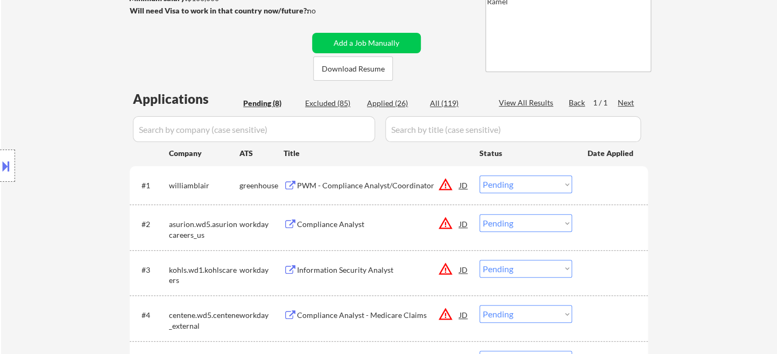
click at [529, 184] on select "Choose an option... Pending Applied Excluded (Questions) Excluded (Expired) Exc…" at bounding box center [526, 185] width 93 height 18
click at [480, 176] on select "Choose an option... Pending Applied Excluded (Questions) Excluded (Expired) Exc…" at bounding box center [526, 185] width 93 height 18
click at [339, 226] on div "Compliance Analyst" at bounding box center [378, 224] width 163 height 11
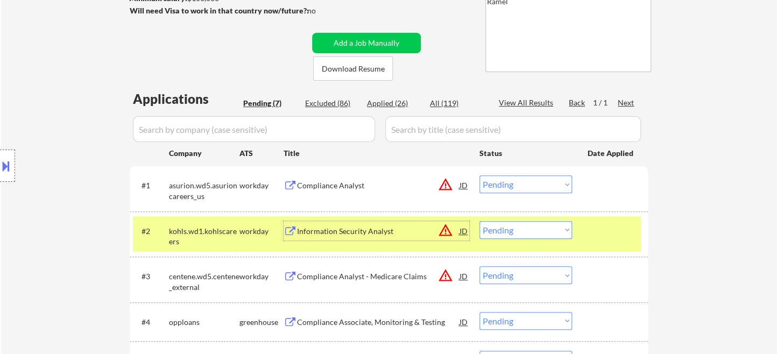
click at [511, 184] on select "Choose an option... Pending Applied Excluded (Questions) Excluded (Expired) Exc…" at bounding box center [526, 185] width 93 height 18
click at [480, 176] on select "Choose an option... Pending Applied Excluded (Questions) Excluded (Expired) Exc…" at bounding box center [526, 185] width 93 height 18
click at [12, 165] on div at bounding box center [7, 166] width 15 height 32
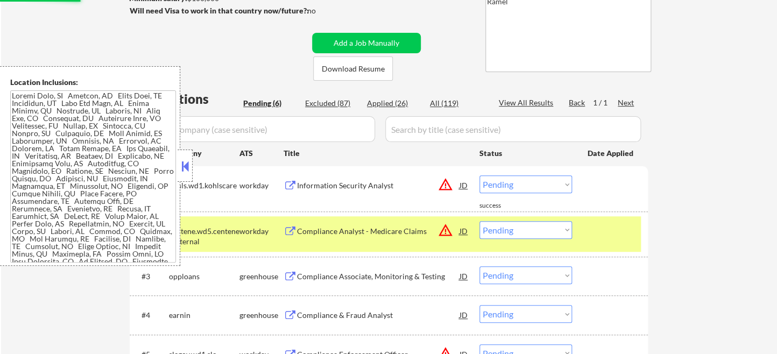
click at [343, 194] on div "Information Security Analyst" at bounding box center [378, 185] width 163 height 19
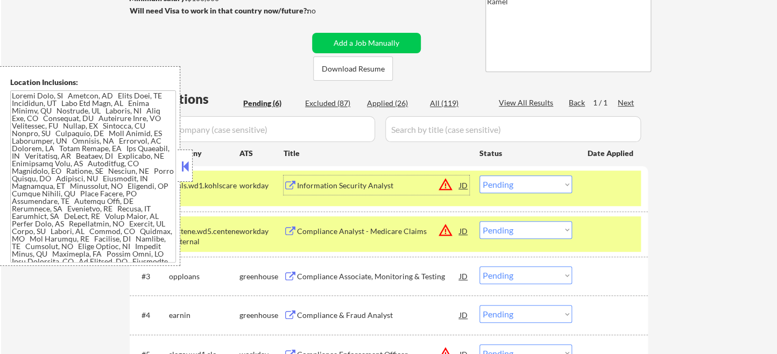
drag, startPoint x: 502, startPoint y: 185, endPoint x: 507, endPoint y: 187, distance: 5.8
click at [502, 185] on select "Choose an option... Pending Applied Excluded (Questions) Excluded (Expired) Exc…" at bounding box center [526, 185] width 93 height 18
click at [480, 176] on select "Choose an option... Pending Applied Excluded (Questions) Excluded (Expired) Exc…" at bounding box center [526, 185] width 93 height 18
click at [183, 163] on button at bounding box center [185, 166] width 12 height 16
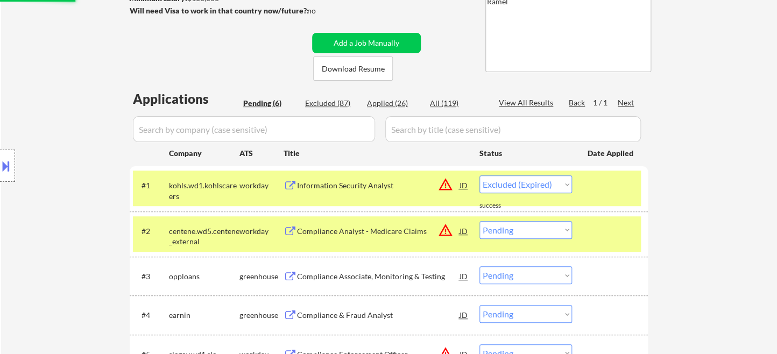
click at [316, 231] on div "Compliance Analyst - Medicare Claims" at bounding box center [378, 231] width 163 height 11
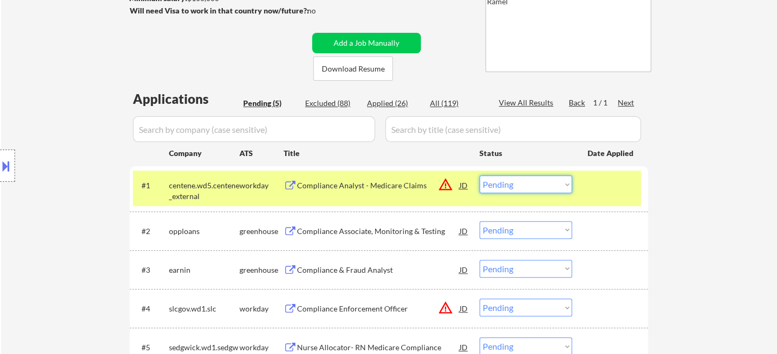
click at [531, 181] on select "Choose an option... Pending Applied Excluded (Questions) Excluded (Expired) Exc…" at bounding box center [526, 185] width 93 height 18
click at [480, 176] on select "Choose an option... Pending Applied Excluded (Questions) Excluded (Expired) Exc…" at bounding box center [526, 185] width 93 height 18
click at [366, 230] on div "Compliance Associate, Monitoring & Testing" at bounding box center [378, 231] width 163 height 11
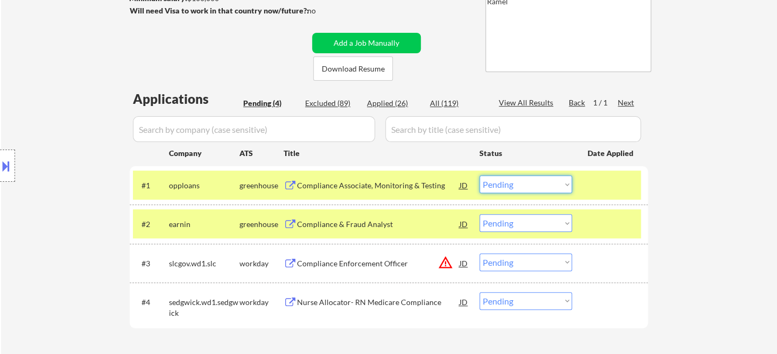
drag, startPoint x: 509, startPoint y: 184, endPoint x: 517, endPoint y: 191, distance: 10.3
click at [509, 184] on select "Choose an option... Pending Applied Excluded (Questions) Excluded (Expired) Exc…" at bounding box center [526, 185] width 93 height 18
click at [480, 176] on select "Choose an option... Pending Applied Excluded (Questions) Excluded (Expired) Exc…" at bounding box center [526, 185] width 93 height 18
click at [332, 224] on div "Compliance & Fraud Analyst" at bounding box center [378, 224] width 163 height 11
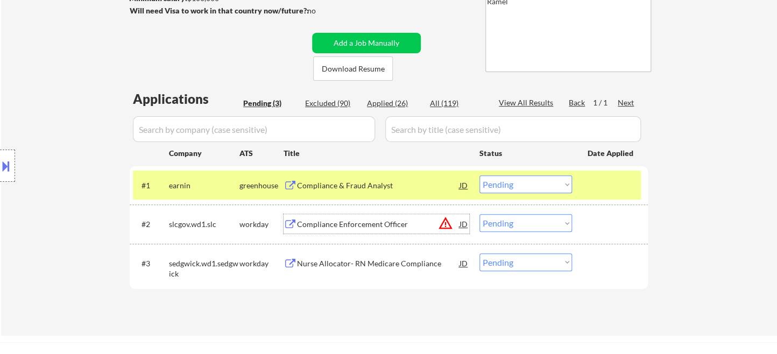
drag, startPoint x: 507, startPoint y: 184, endPoint x: 512, endPoint y: 191, distance: 8.8
click at [507, 185] on select "Choose an option... Pending Applied Excluded (Questions) Excluded (Expired) Exc…" at bounding box center [526, 185] width 93 height 18
click at [480, 176] on select "Choose an option... Pending Applied Excluded (Questions) Excluded (Expired) Exc…" at bounding box center [526, 185] width 93 height 18
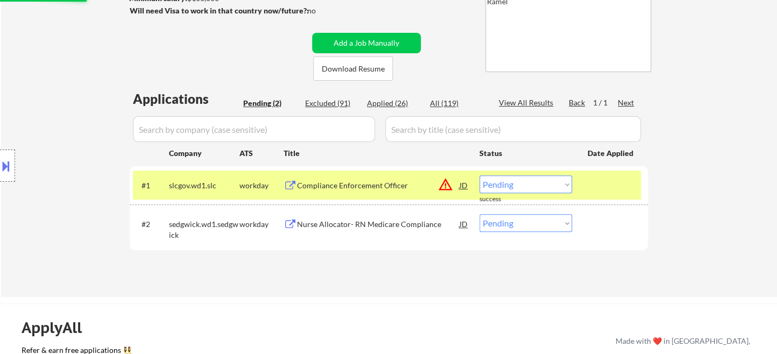
click at [369, 188] on div "Compliance Enforcement Officer" at bounding box center [378, 185] width 163 height 11
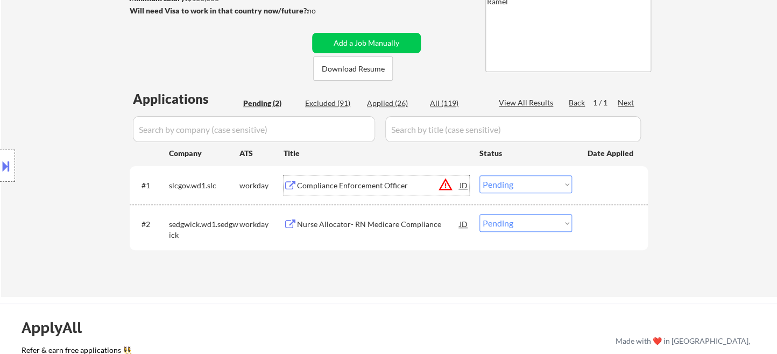
drag, startPoint x: 537, startPoint y: 180, endPoint x: 538, endPoint y: 190, distance: 10.4
click at [537, 180] on select "Choose an option... Pending Applied Excluded (Questions) Excluded (Expired) Exc…" at bounding box center [526, 185] width 93 height 18
click at [480, 176] on select "Choose an option... Pending Applied Excluded (Questions) Excluded (Expired) Exc…" at bounding box center [526, 185] width 93 height 18
click at [361, 219] on div "Nurse Allocator- RN Medicare Compliance" at bounding box center [378, 224] width 163 height 11
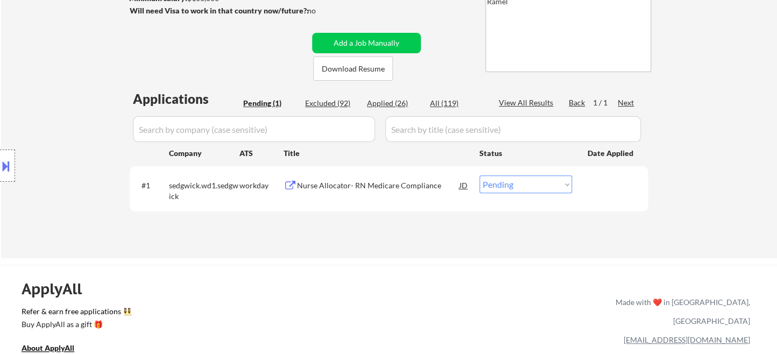
click at [516, 189] on select "Choose an option... Pending Applied Excluded (Questions) Excluded (Expired) Exc…" at bounding box center [526, 185] width 93 height 18
select select ""excluded__expired_""
click at [480, 176] on select "Choose an option... Pending Applied Excluded (Questions) Excluded (Expired) Exc…" at bounding box center [526, 185] width 93 height 18
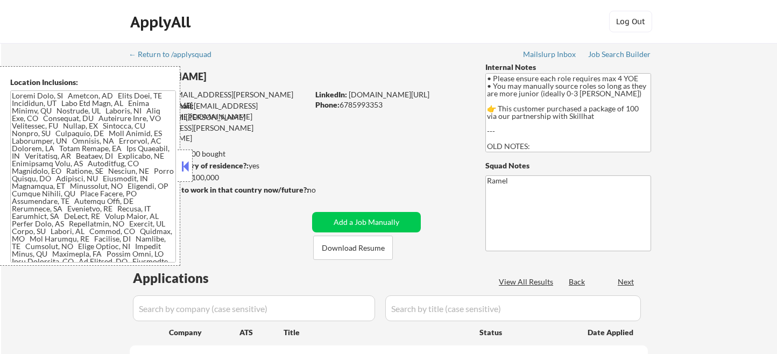
select select ""pending""
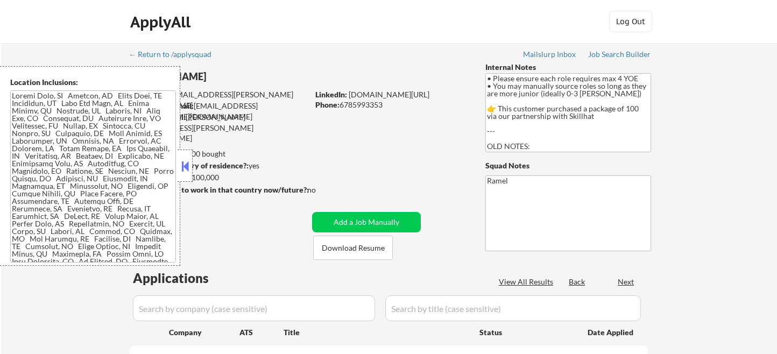
select select ""pending""
drag, startPoint x: 190, startPoint y: 166, endPoint x: 196, endPoint y: 165, distance: 6.7
click at [189, 166] on button at bounding box center [185, 166] width 12 height 16
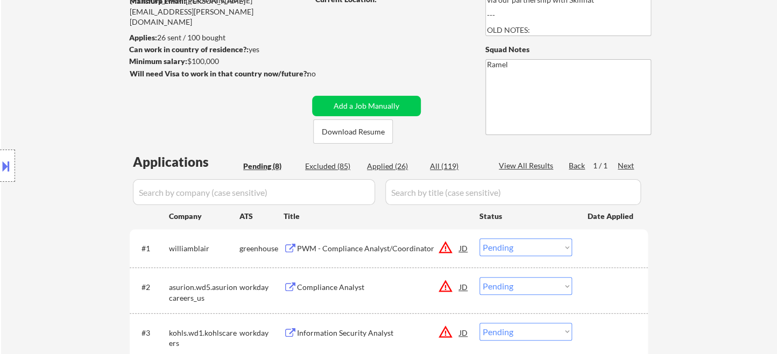
scroll to position [120, 0]
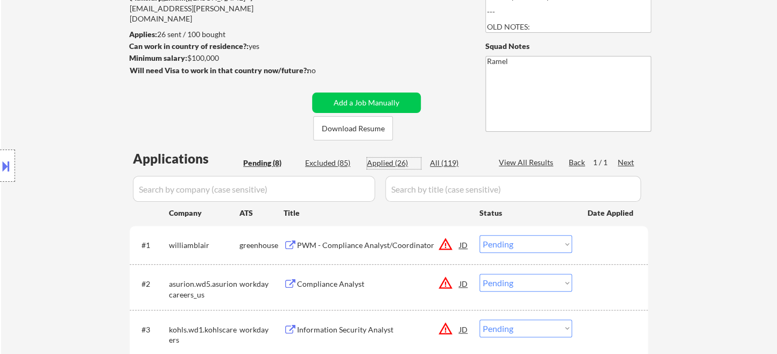
click at [390, 165] on div "Applied (26)" at bounding box center [394, 163] width 54 height 11
select select ""applied""
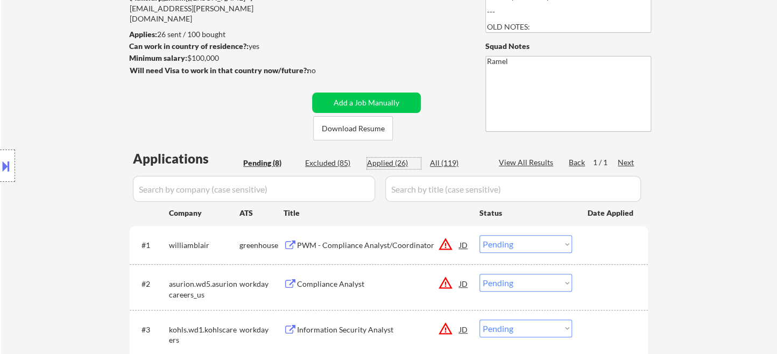
select select ""applied""
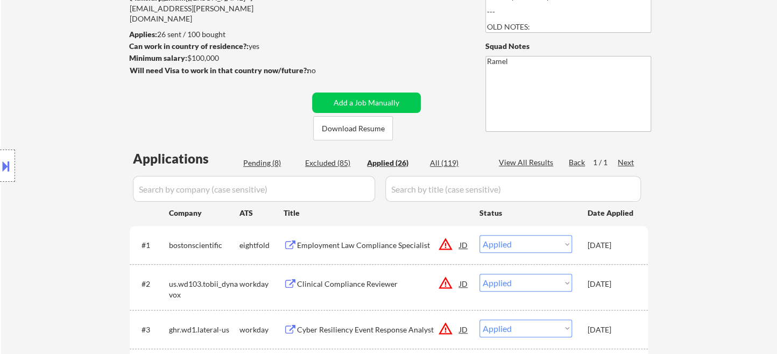
select select ""applied""
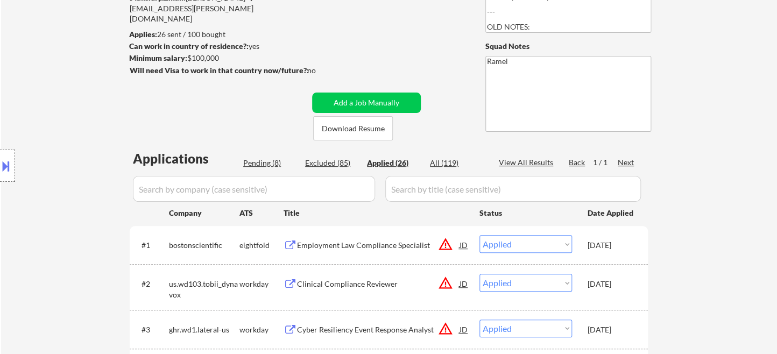
select select ""applied""
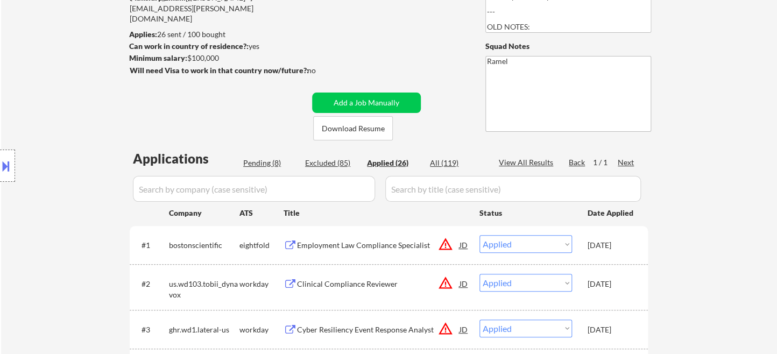
select select ""applied""
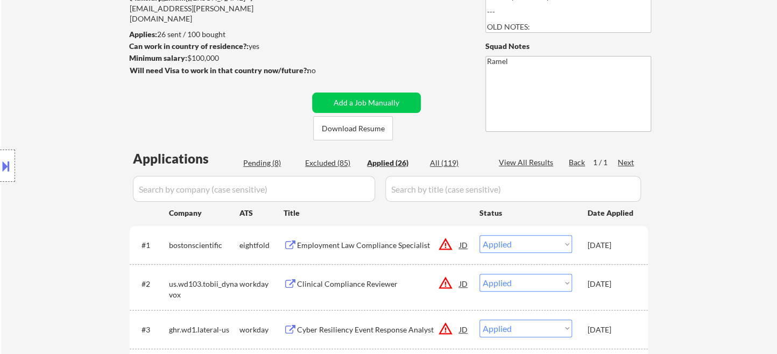
select select ""applied""
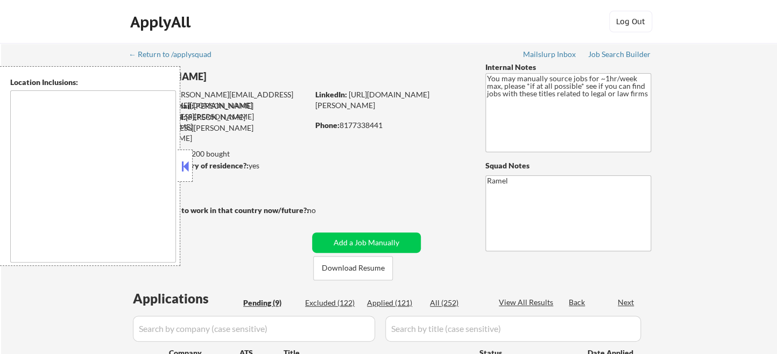
type textarea "remote"
select select ""pending""
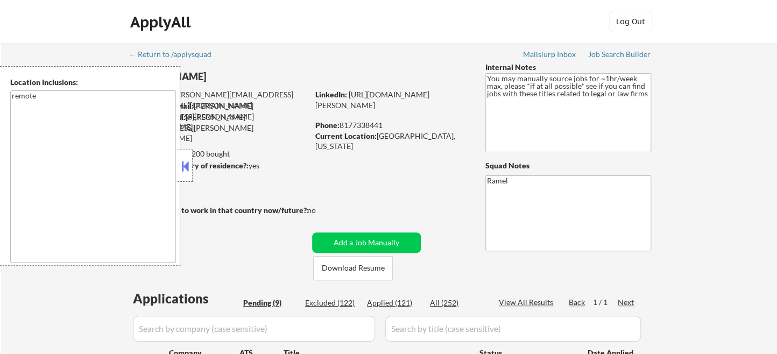
select select ""pending""
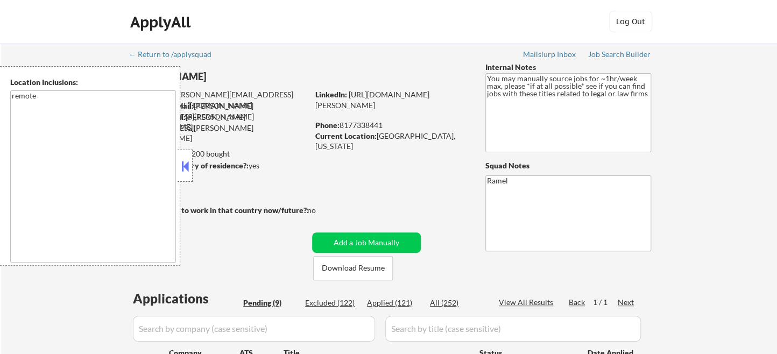
click at [190, 172] on button at bounding box center [185, 166] width 12 height 16
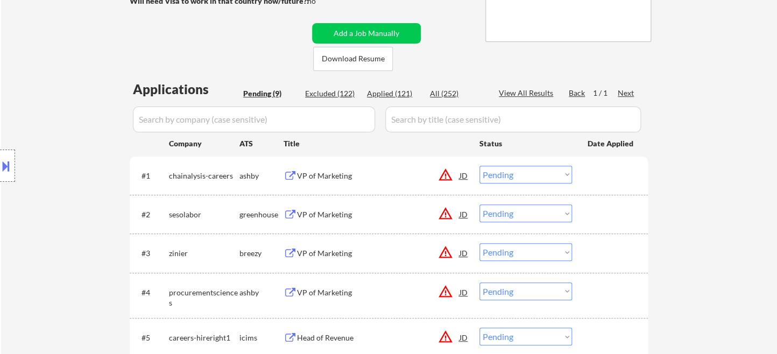
scroll to position [239, 0]
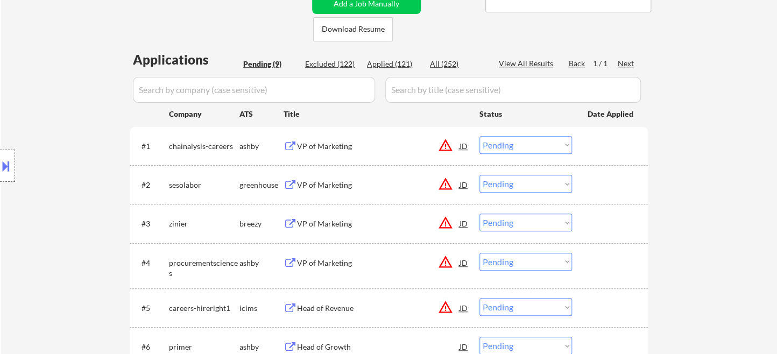
click at [348, 149] on div "VP of Marketing" at bounding box center [378, 146] width 163 height 11
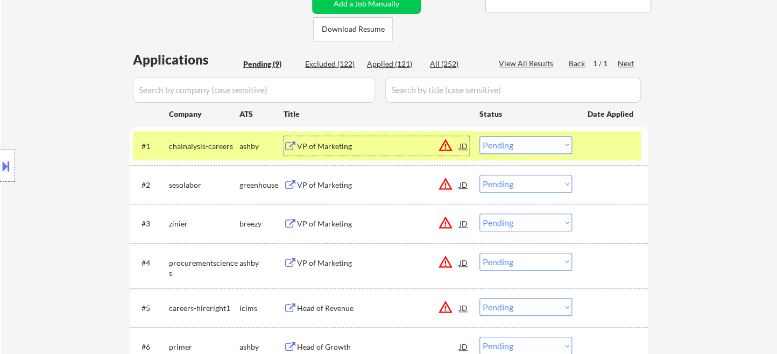
click at [9, 169] on button at bounding box center [6, 166] width 12 height 18
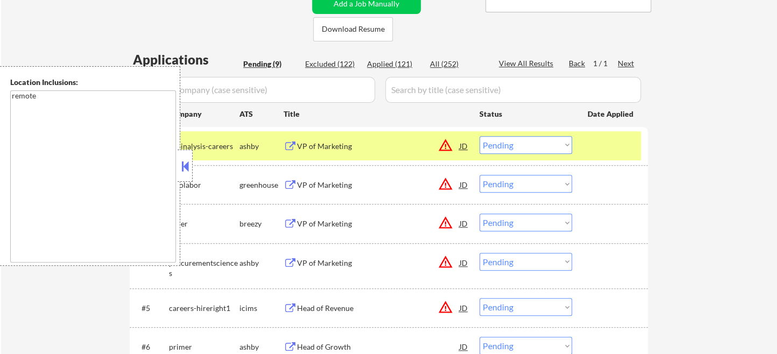
click at [186, 162] on button at bounding box center [185, 166] width 12 height 16
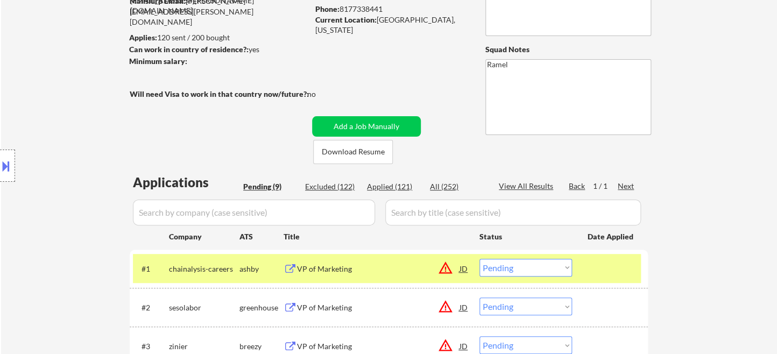
scroll to position [120, 0]
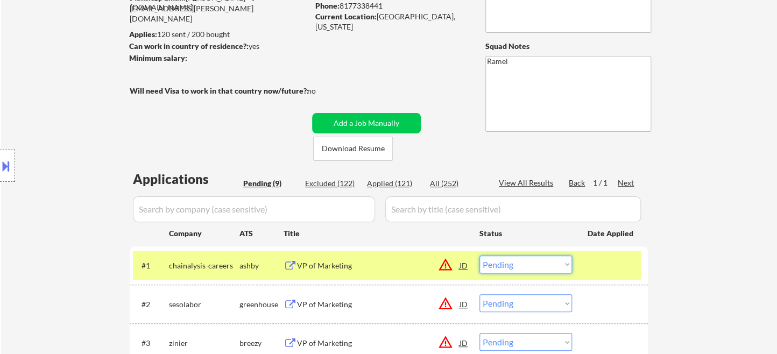
click at [518, 267] on select "Choose an option... Pending Applied Excluded (Questions) Excluded (Expired) Exc…" at bounding box center [526, 265] width 93 height 18
click at [480, 256] on select "Choose an option... Pending Applied Excluded (Questions) Excluded (Expired) Exc…" at bounding box center [526, 265] width 93 height 18
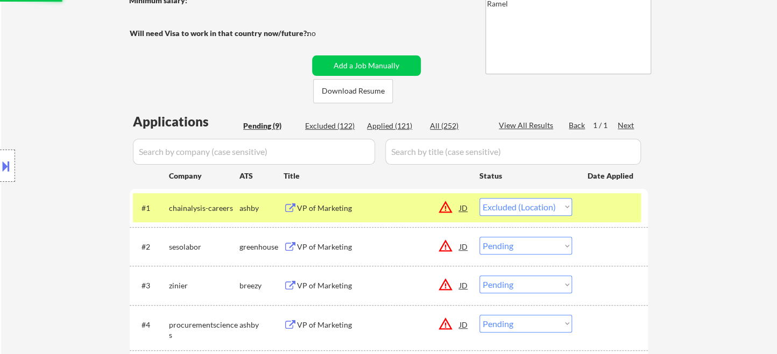
scroll to position [239, 0]
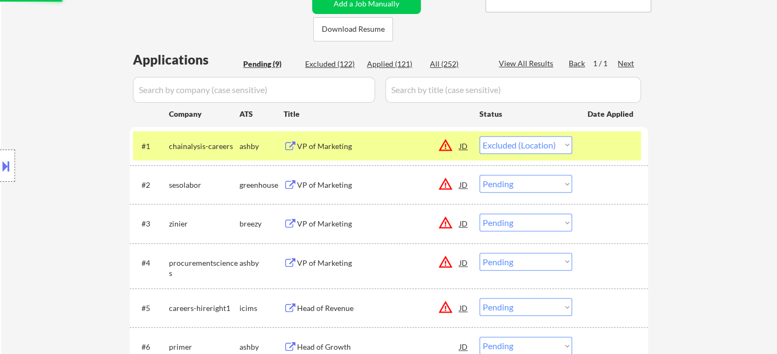
click at [326, 187] on div "VP of Marketing" at bounding box center [378, 185] width 163 height 11
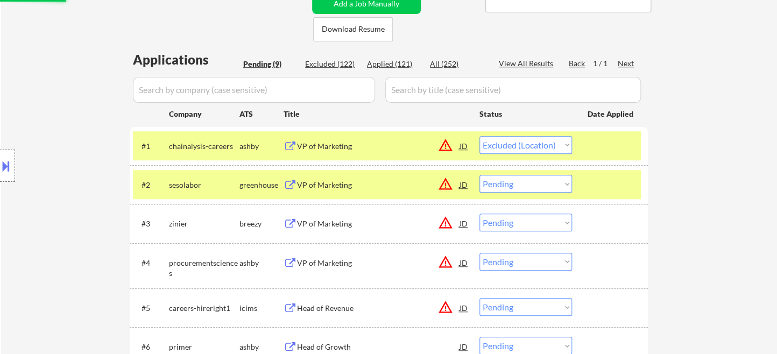
select select ""pending""
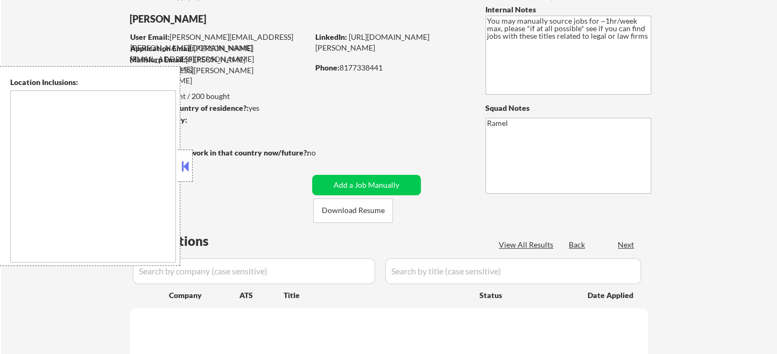
scroll to position [120, 0]
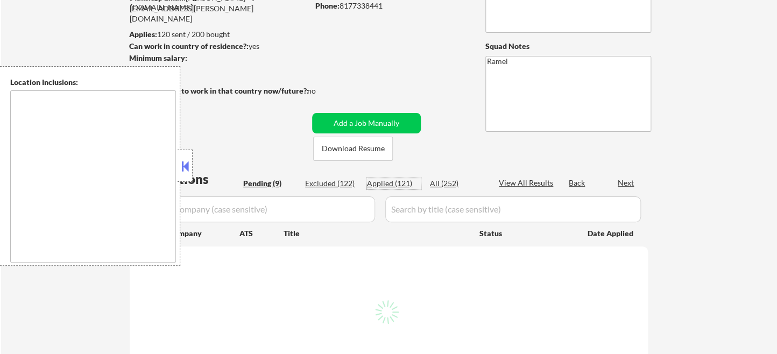
click at [391, 184] on div "Applied (121)" at bounding box center [394, 183] width 54 height 11
type textarea "remote"
select select ""applied""
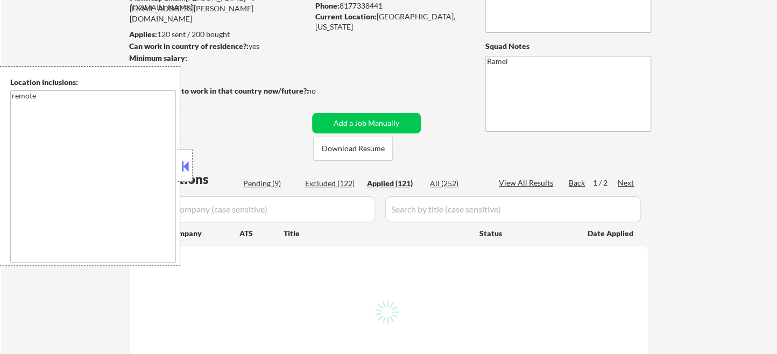
select select ""applied""
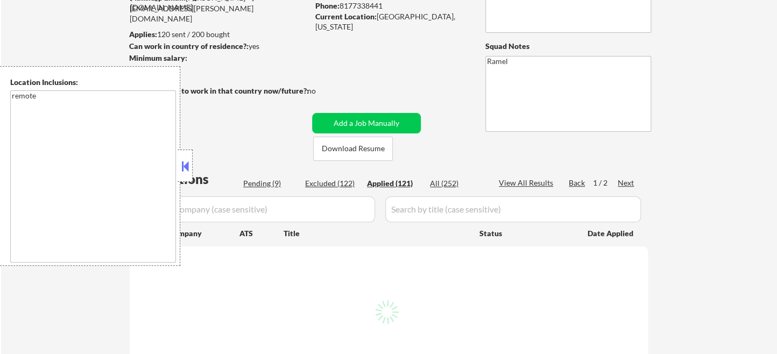
select select ""applied""
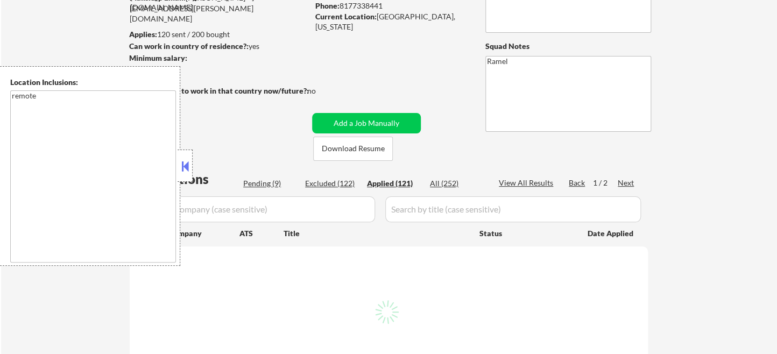
select select ""applied""
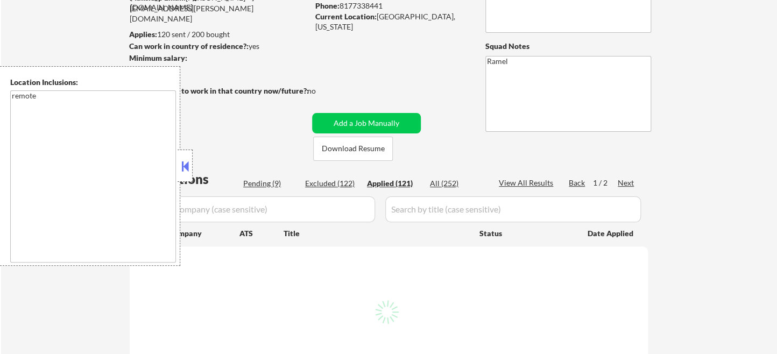
select select ""applied""
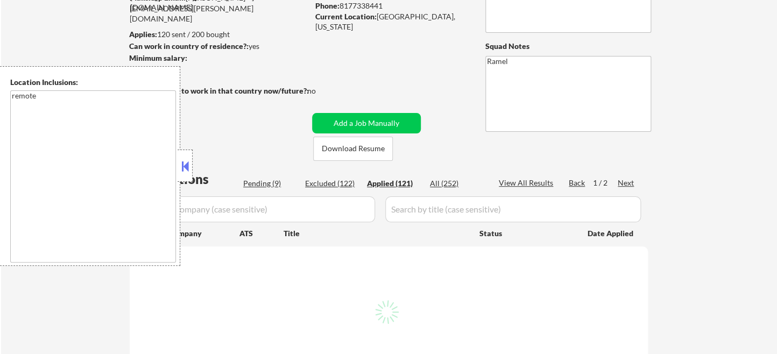
select select ""applied""
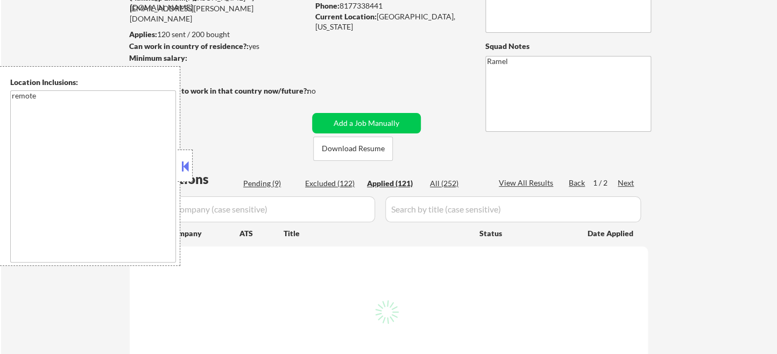
select select ""applied""
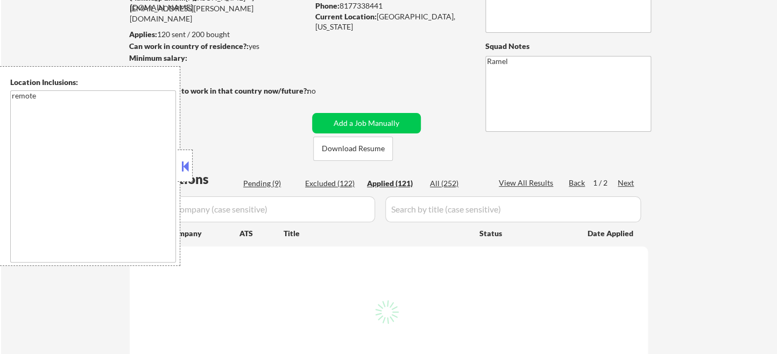
select select ""applied""
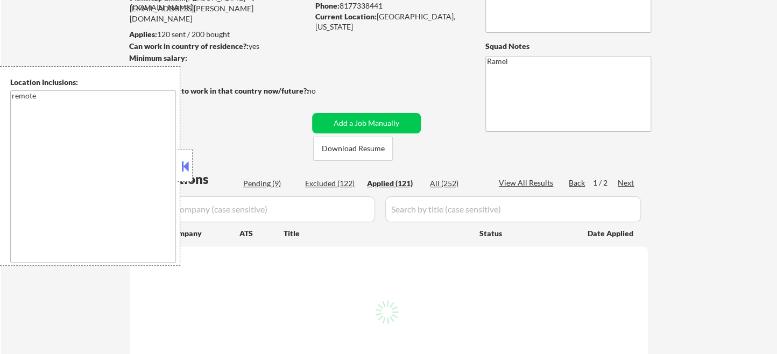
select select ""applied""
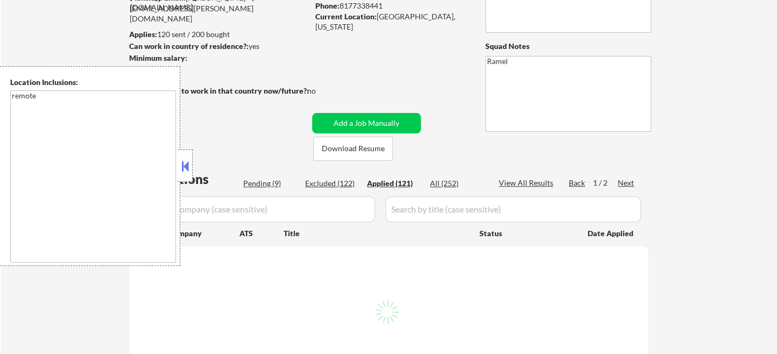
select select ""applied""
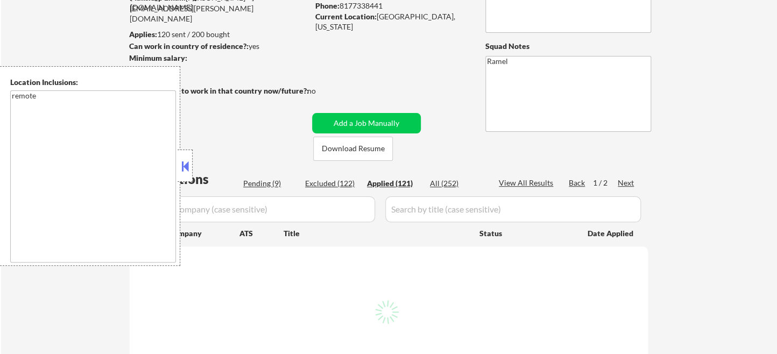
select select ""applied""
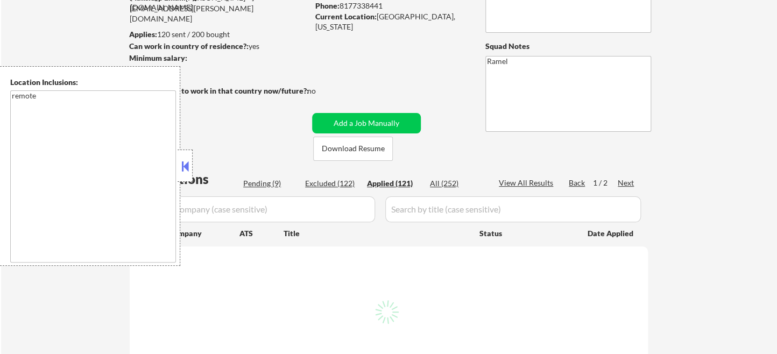
select select ""applied""
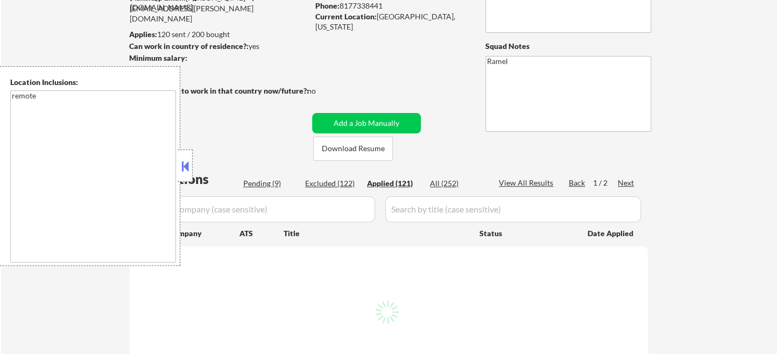
select select ""applied""
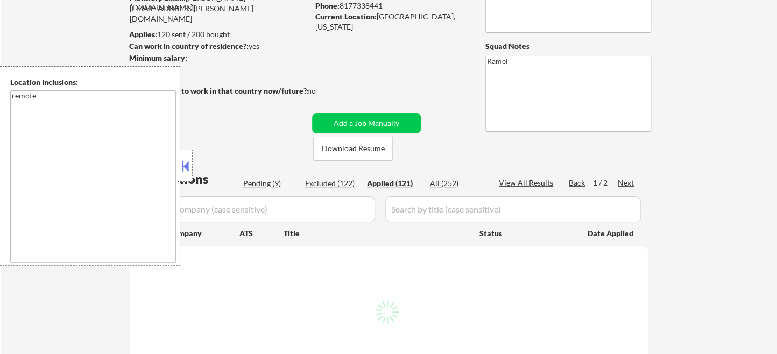
select select ""applied""
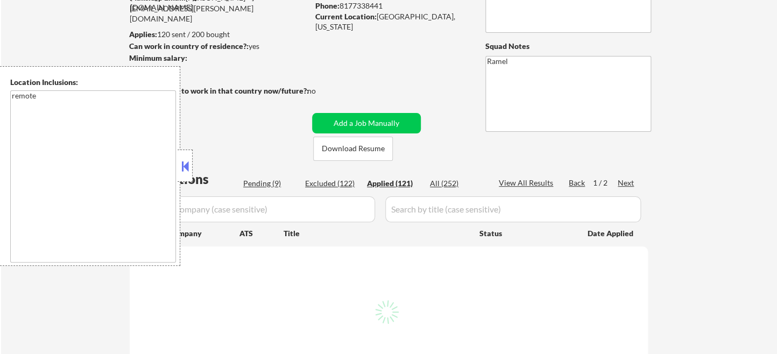
select select ""applied""
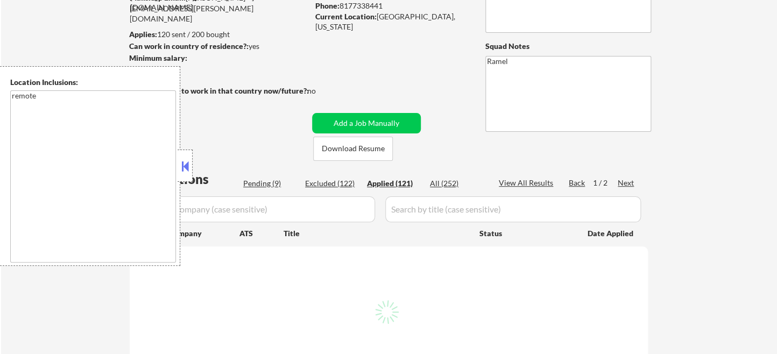
select select ""applied""
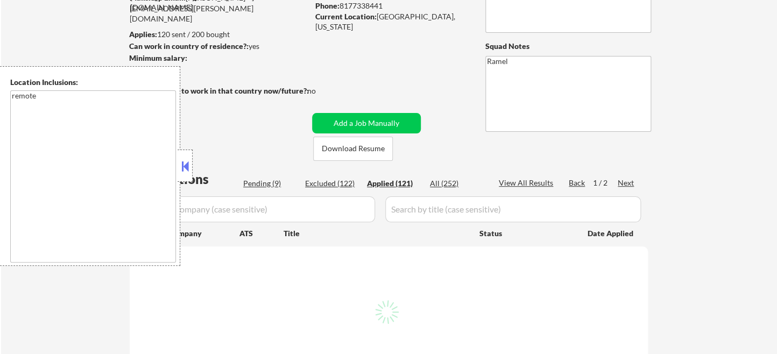
select select ""applied""
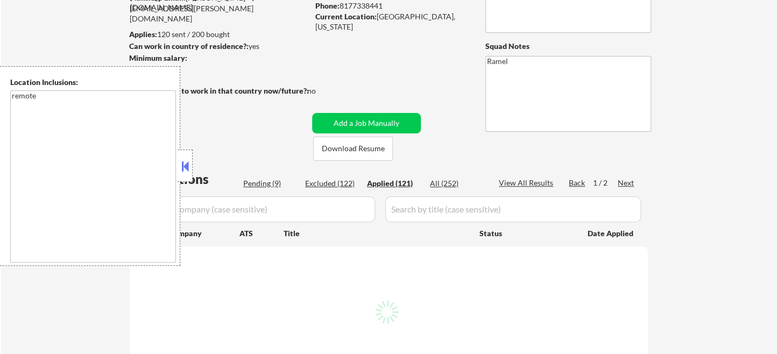
select select ""applied""
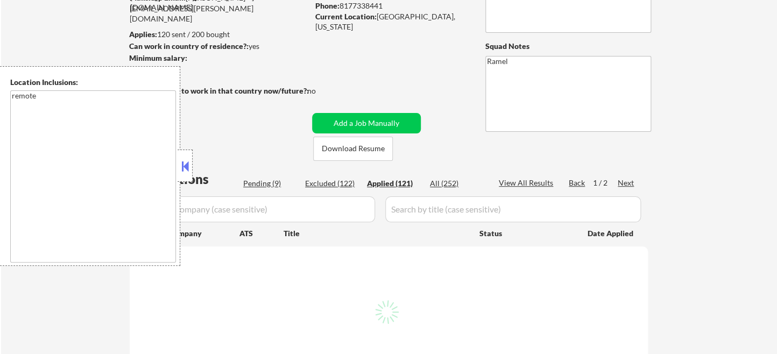
select select ""applied""
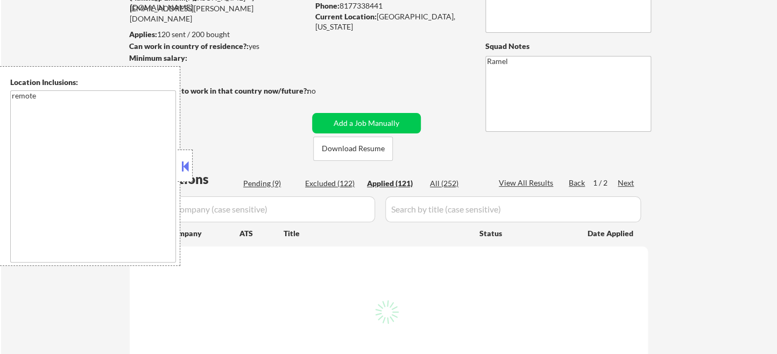
select select ""applied""
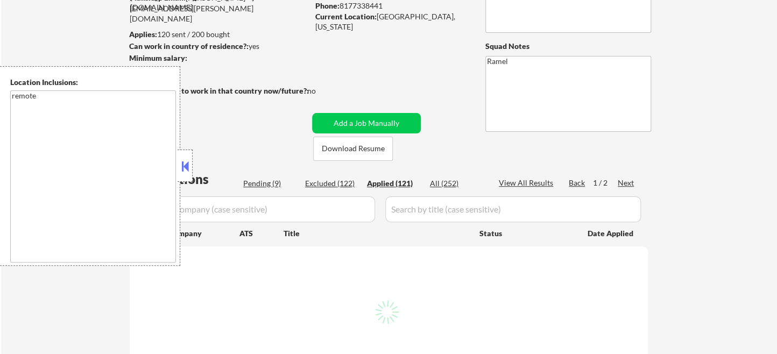
select select ""applied""
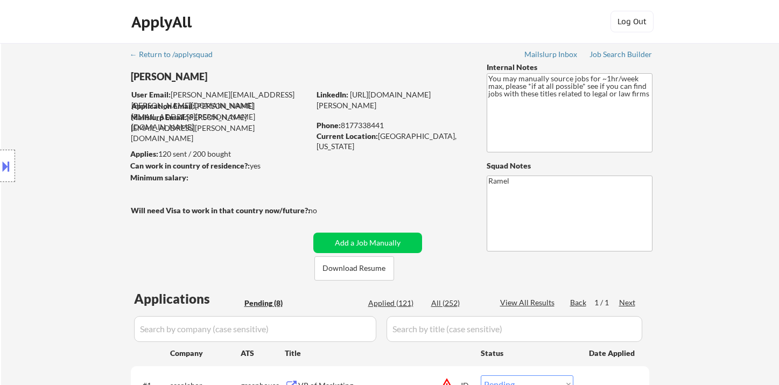
select select ""pending""
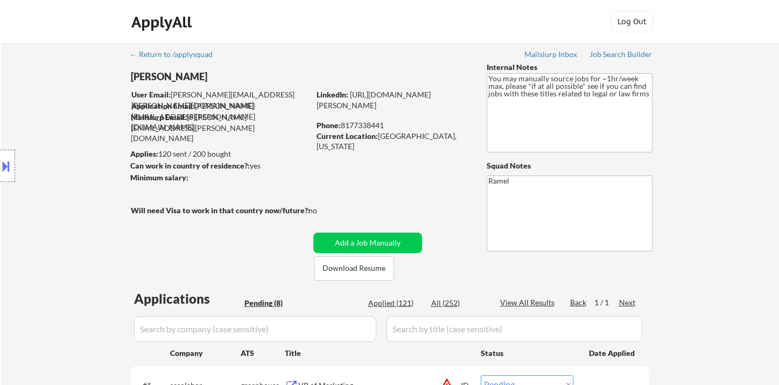
select select ""pending""
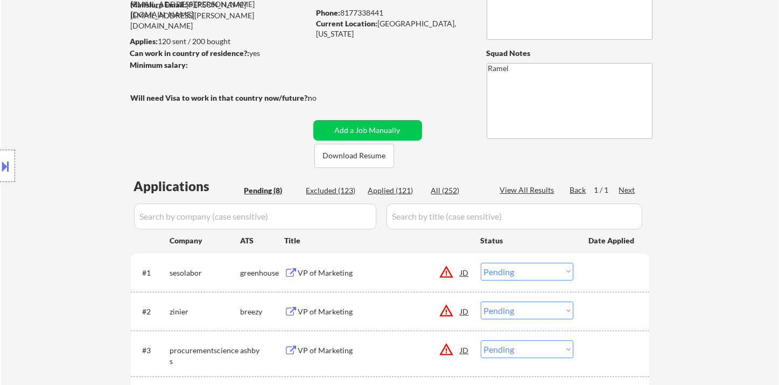
scroll to position [120, 0]
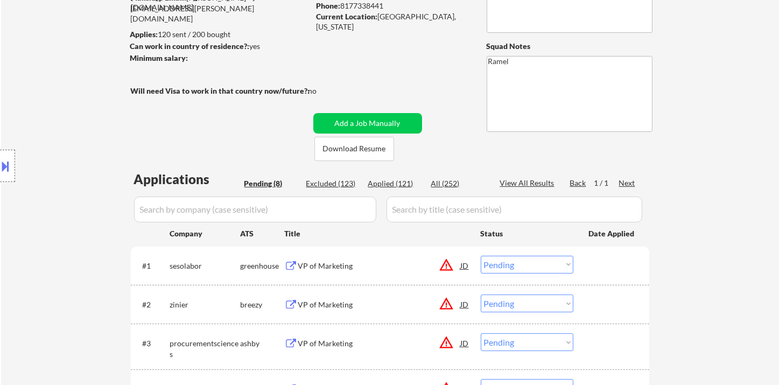
click at [349, 269] on div "VP of Marketing" at bounding box center [379, 266] width 163 height 11
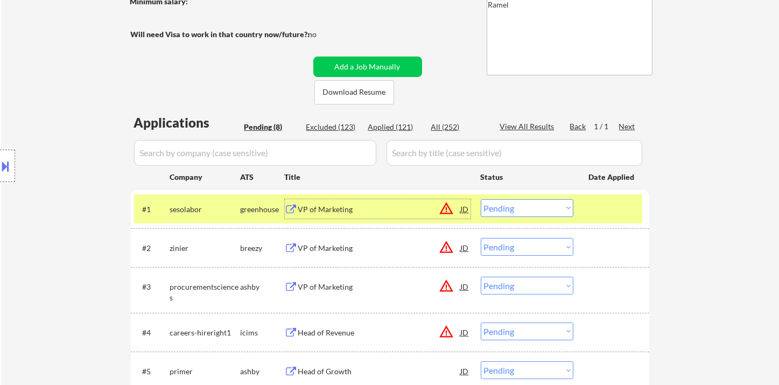
scroll to position [239, 0]
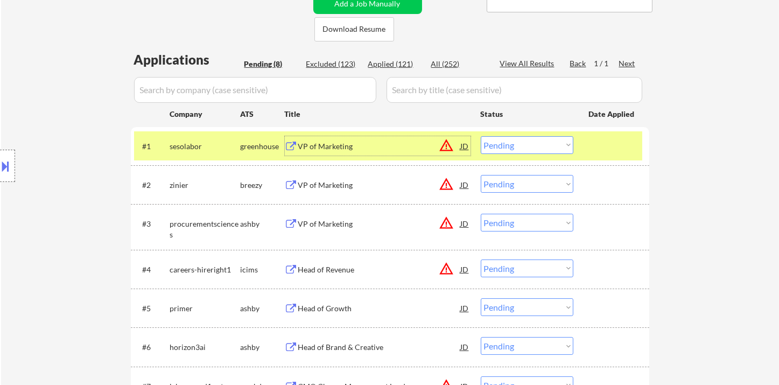
click at [527, 146] on select "Choose an option... Pending Applied Excluded (Questions) Excluded (Expired) Exc…" at bounding box center [527, 145] width 93 height 18
click at [481, 136] on select "Choose an option... Pending Applied Excluded (Questions) Excluded (Expired) Exc…" at bounding box center [527, 145] width 93 height 18
click at [333, 194] on div "#2 zinier breezy VP of Marketing JD warning_amber Choose an option... Pending A…" at bounding box center [388, 184] width 508 height 29
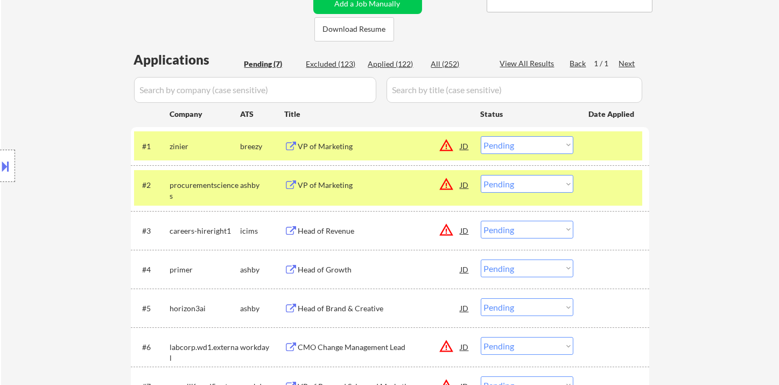
click at [354, 148] on div "VP of Marketing" at bounding box center [379, 146] width 163 height 11
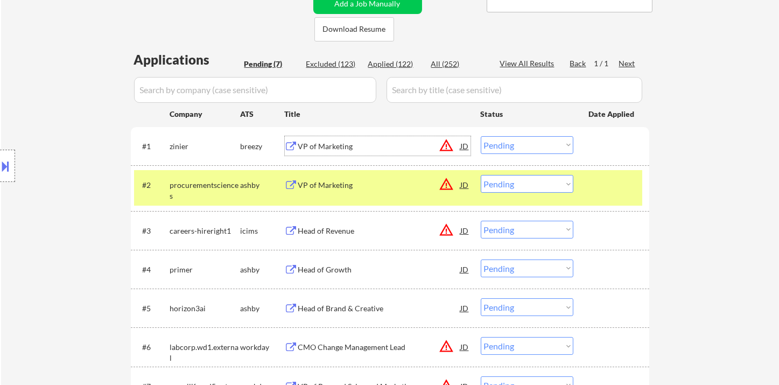
drag, startPoint x: 495, startPoint y: 146, endPoint x: 504, endPoint y: 151, distance: 10.6
click at [495, 146] on select "Choose an option... Pending Applied Excluded (Questions) Excluded (Expired) Exc…" at bounding box center [527, 145] width 93 height 18
click at [481, 136] on select "Choose an option... Pending Applied Excluded (Questions) Excluded (Expired) Exc…" at bounding box center [527, 145] width 93 height 18
click at [328, 191] on div "VP of Marketing" at bounding box center [379, 184] width 163 height 19
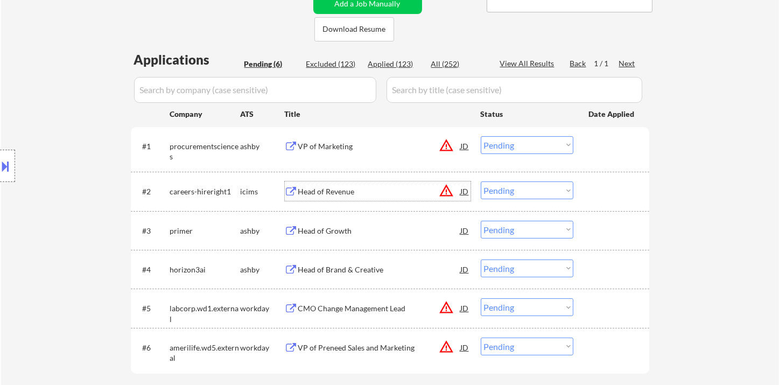
click at [534, 142] on select "Choose an option... Pending Applied Excluded (Questions) Excluded (Expired) Exc…" at bounding box center [527, 145] width 93 height 18
click at [481, 136] on select "Choose an option... Pending Applied Excluded (Questions) Excluded (Expired) Exc…" at bounding box center [527, 145] width 93 height 18
click at [336, 230] on div "Head of Growth" at bounding box center [379, 231] width 163 height 11
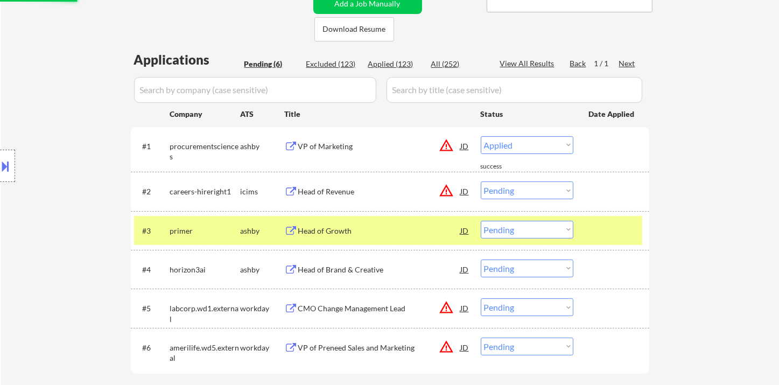
select select ""pending""
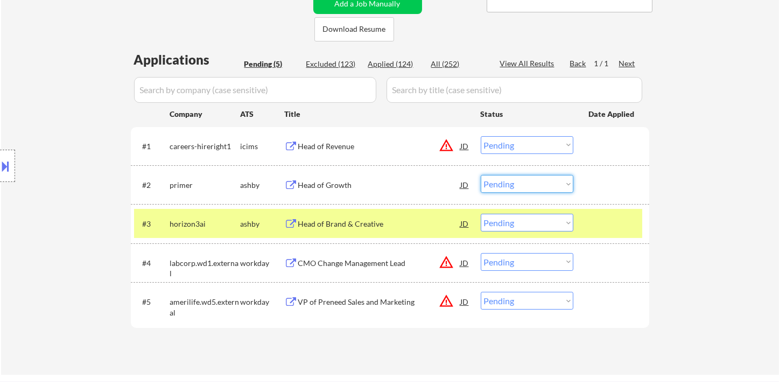
drag, startPoint x: 547, startPoint y: 187, endPoint x: 554, endPoint y: 191, distance: 7.9
click at [547, 187] on select "Choose an option... Pending Applied Excluded (Questions) Excluded (Expired) Exc…" at bounding box center [527, 184] width 93 height 18
click at [481, 175] on select "Choose an option... Pending Applied Excluded (Questions) Excluded (Expired) Exc…" at bounding box center [527, 184] width 93 height 18
click at [363, 221] on div "Head of Brand & Creative" at bounding box center [379, 224] width 163 height 11
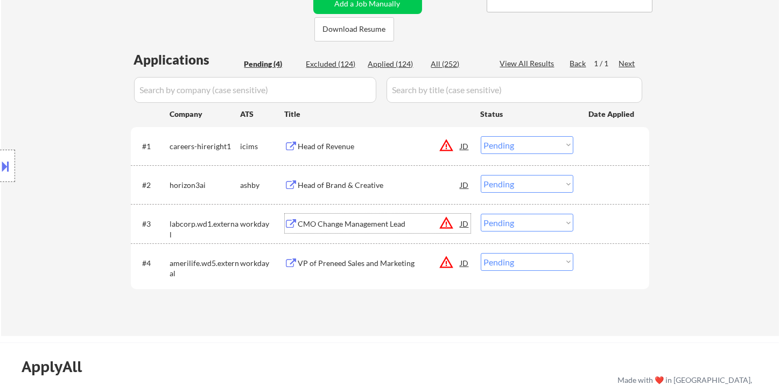
drag, startPoint x: 506, startPoint y: 184, endPoint x: 509, endPoint y: 190, distance: 6.7
click at [507, 184] on select "Choose an option... Pending Applied Excluded (Questions) Excluded (Expired) Exc…" at bounding box center [527, 184] width 93 height 18
click at [481, 175] on select "Choose an option... Pending Applied Excluded (Questions) Excluded (Expired) Exc…" at bounding box center [527, 184] width 93 height 18
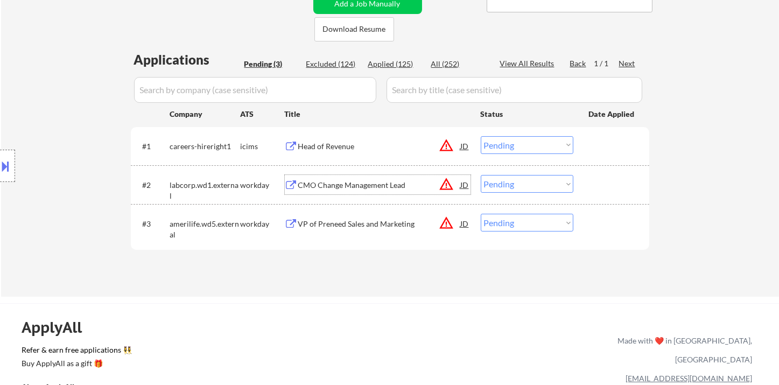
click at [373, 186] on div "CMO Change Management Lead" at bounding box center [379, 185] width 163 height 11
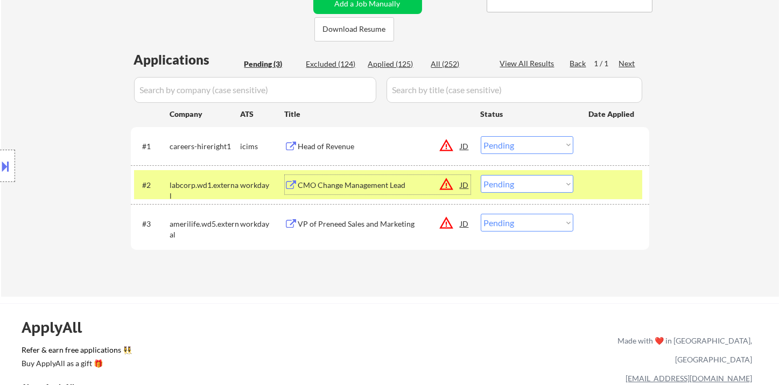
drag, startPoint x: 506, startPoint y: 185, endPoint x: 510, endPoint y: 188, distance: 5.8
click at [506, 185] on select "Choose an option... Pending Applied Excluded (Questions) Excluded (Expired) Exc…" at bounding box center [527, 184] width 93 height 18
click at [481, 175] on select "Choose an option... Pending Applied Excluded (Questions) Excluded (Expired) Exc…" at bounding box center [527, 184] width 93 height 18
click at [341, 228] on div "VP of Preneed Sales and Marketing" at bounding box center [379, 223] width 163 height 19
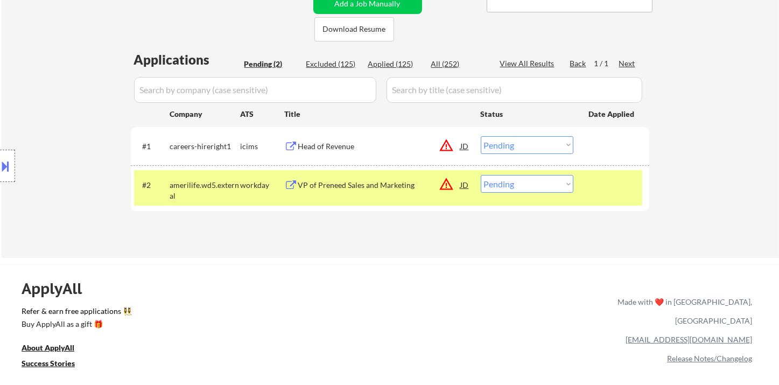
click at [532, 189] on select "Choose an option... Pending Applied Excluded (Questions) Excluded (Expired) Exc…" at bounding box center [527, 184] width 93 height 18
select select ""excluded__location_""
click at [481, 175] on select "Choose an option... Pending Applied Excluded (Questions) Excluded (Expired) Exc…" at bounding box center [527, 184] width 93 height 18
click at [361, 149] on div "Head of Revenue" at bounding box center [379, 146] width 163 height 11
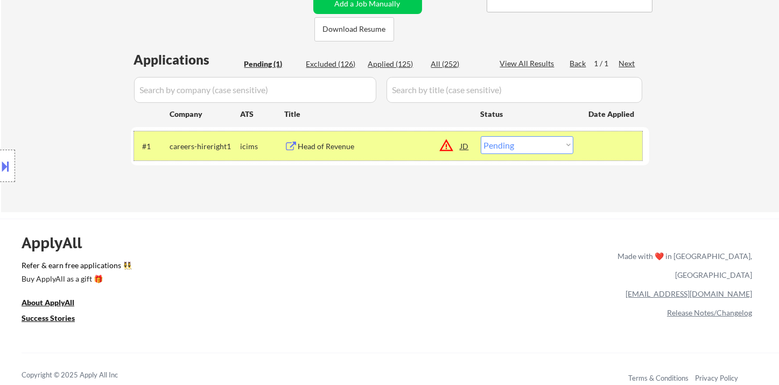
drag, startPoint x: 512, startPoint y: 133, endPoint x: 523, endPoint y: 149, distance: 19.0
click at [513, 133] on div "#1 careers-hireright1 icims Head of Revenue JD warning_amber Choose an option..…" at bounding box center [388, 145] width 508 height 29
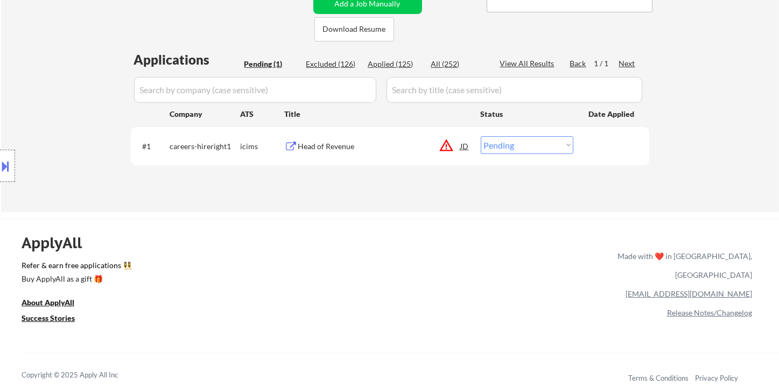
click at [523, 151] on select "Choose an option... Pending Applied Excluded (Questions) Excluded (Expired) Exc…" at bounding box center [527, 145] width 93 height 18
select select ""excluded__location_""
click at [481, 136] on select "Choose an option... Pending Applied Excluded (Questions) Excluded (Expired) Exc…" at bounding box center [527, 145] width 93 height 18
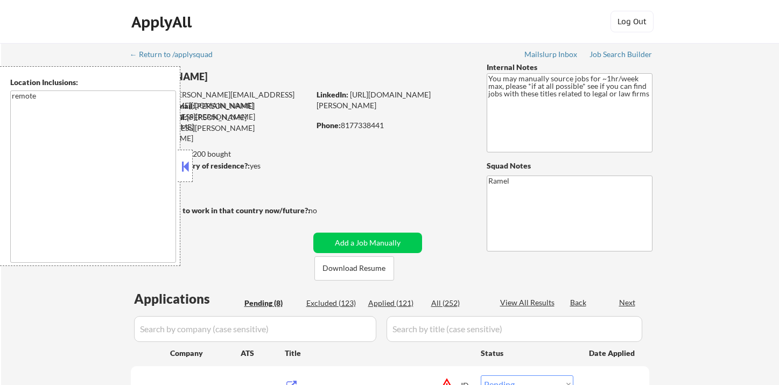
select select ""pending""
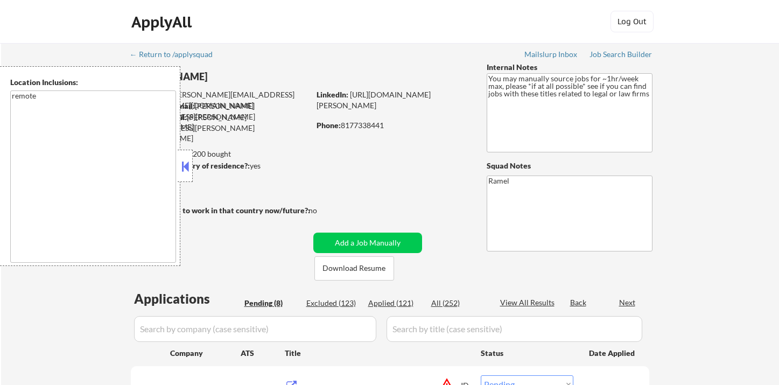
select select ""pending""
click at [409, 301] on div "Applied (121)" at bounding box center [395, 303] width 54 height 11
click at [187, 167] on button at bounding box center [185, 166] width 12 height 16
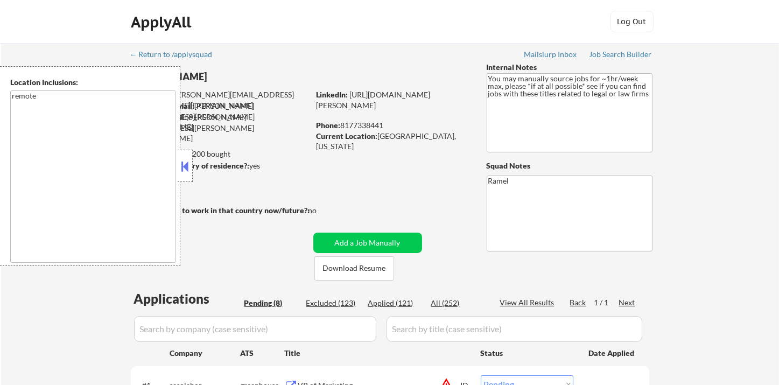
select select ""applied""
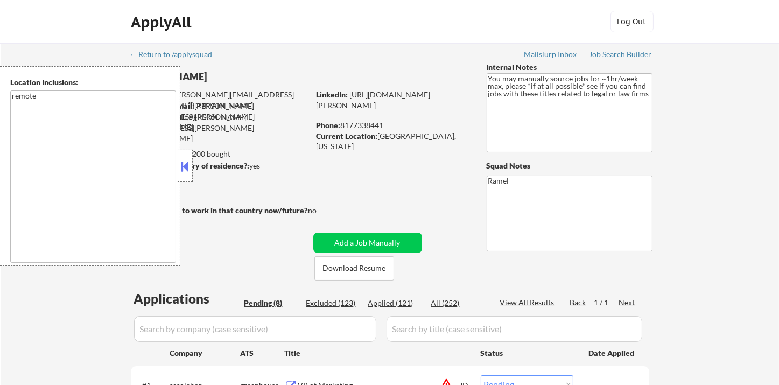
select select ""applied""
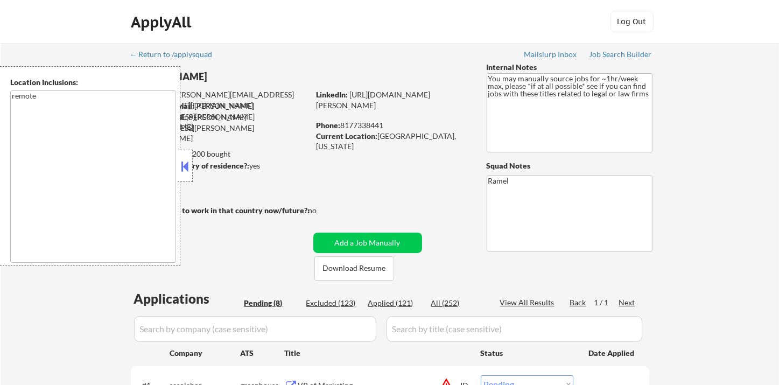
select select ""applied""
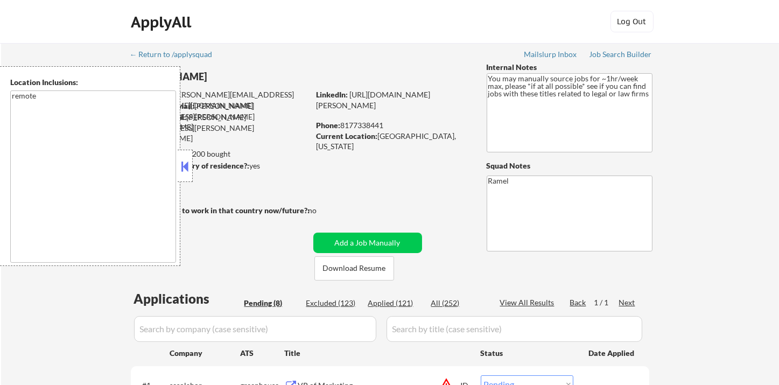
select select ""applied""
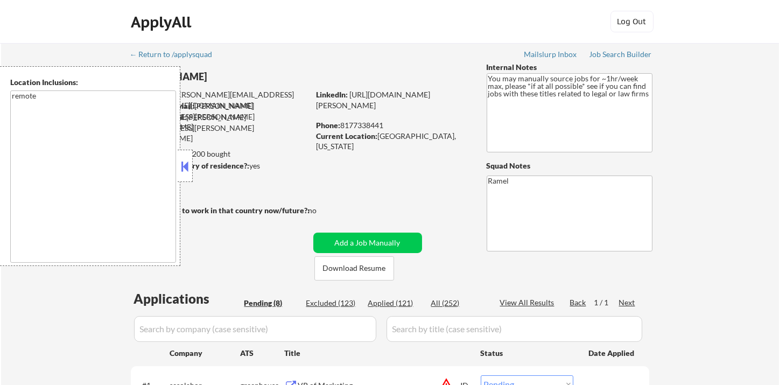
select select ""applied""
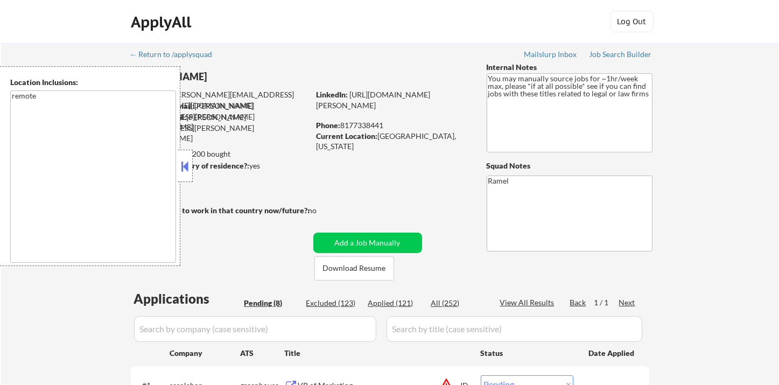
select select ""applied""
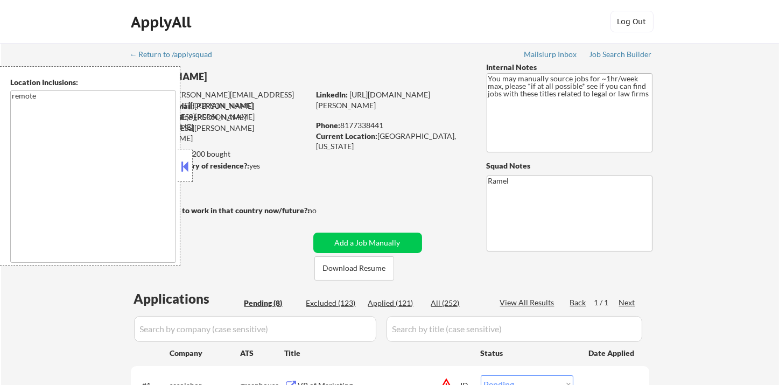
select select ""applied""
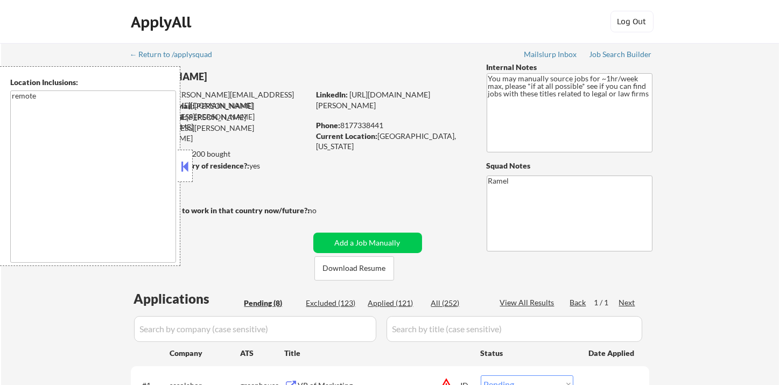
select select ""applied""
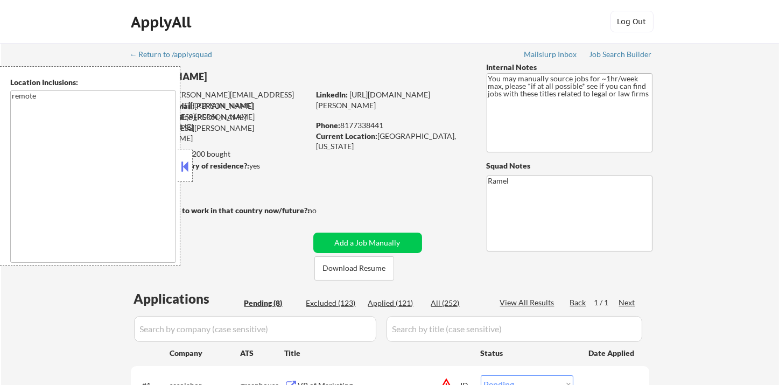
select select ""applied""
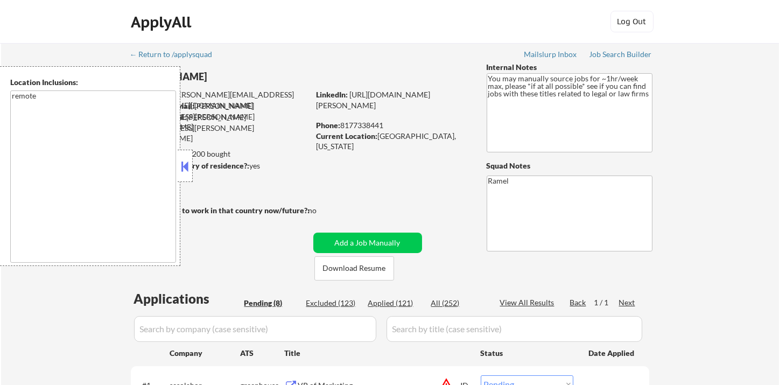
select select ""applied""
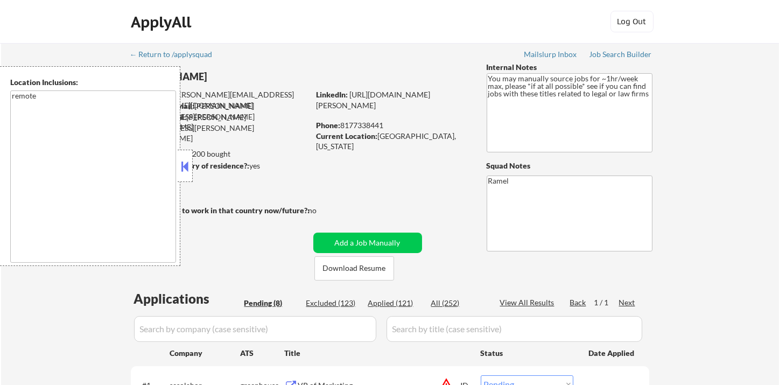
select select ""applied""
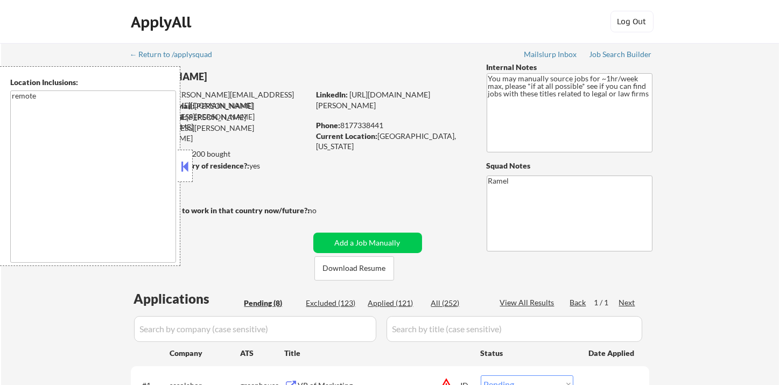
select select ""applied""
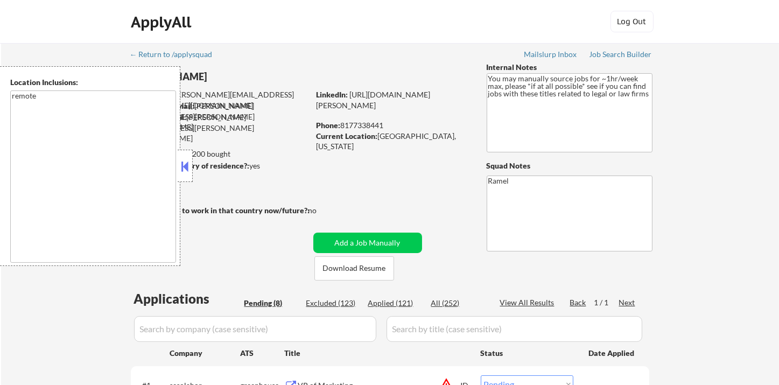
select select ""applied""
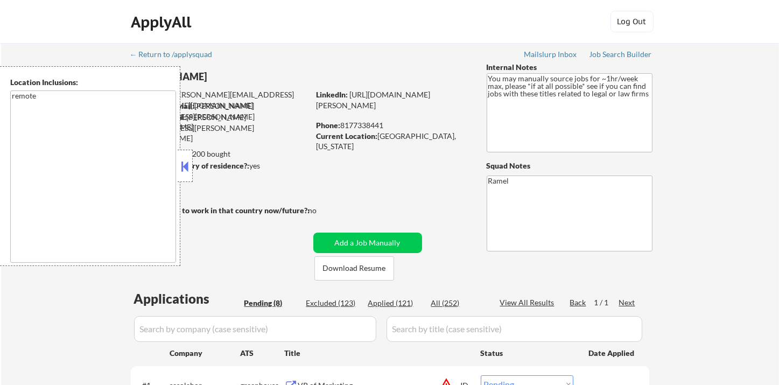
select select ""applied""
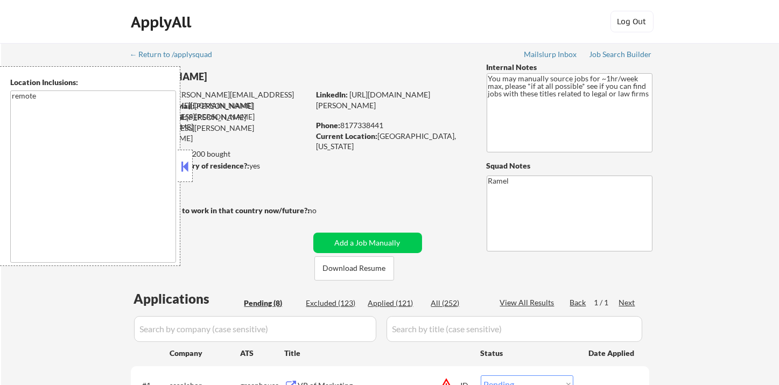
select select ""applied""
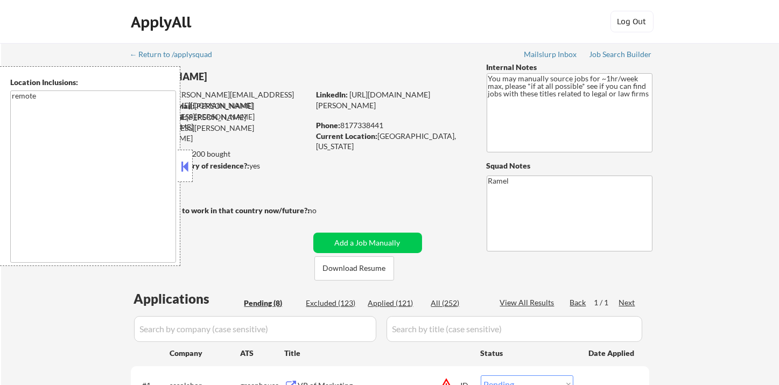
select select ""applied""
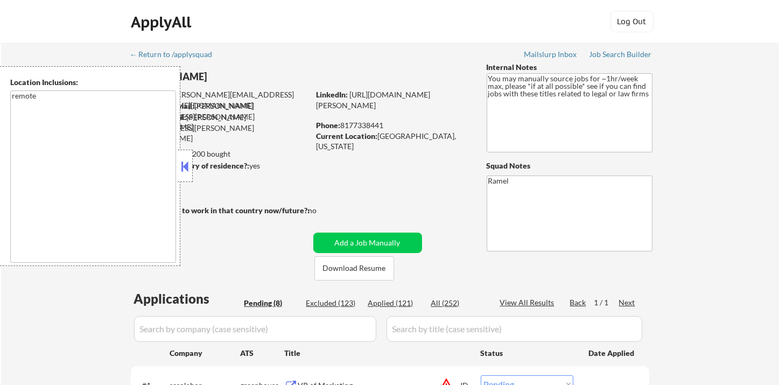
select select ""applied""
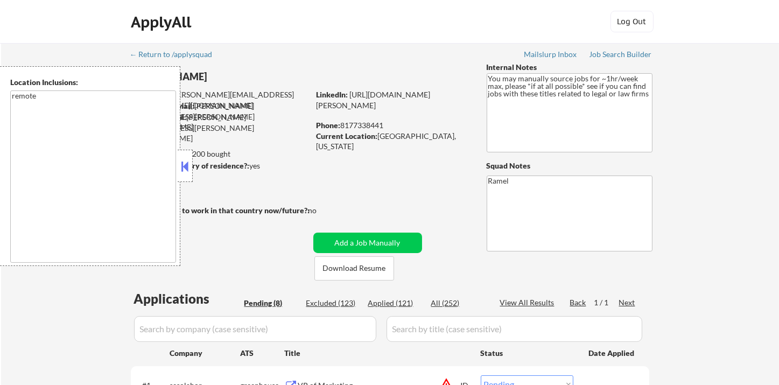
select select ""applied""
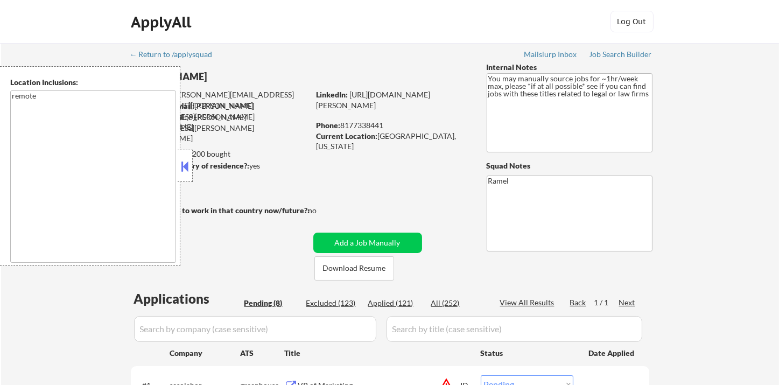
select select ""applied""
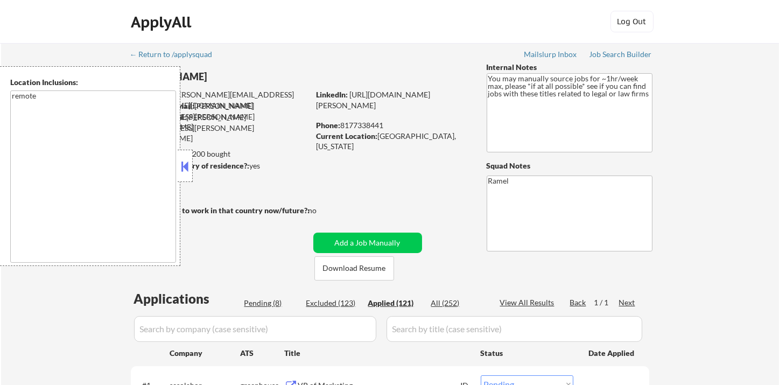
select select ""applied""
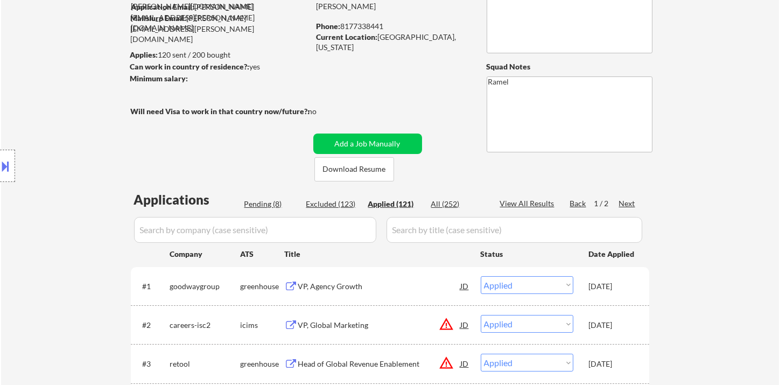
scroll to position [120, 0]
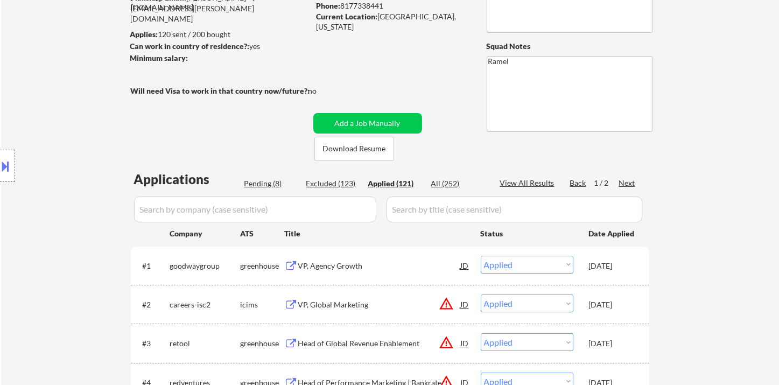
click at [539, 183] on div "View All Results" at bounding box center [529, 183] width 58 height 11
select select ""applied""
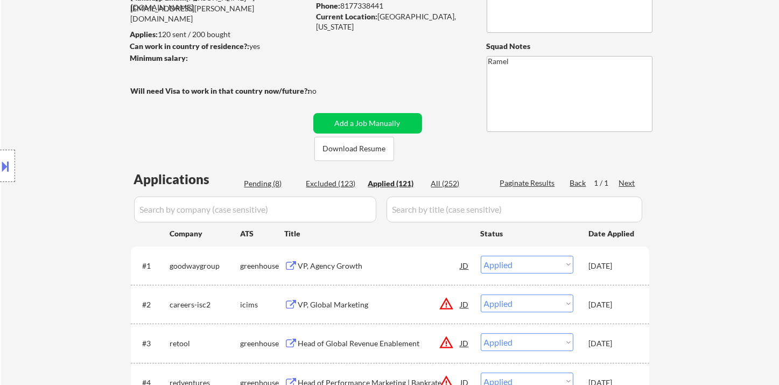
select select ""applied""
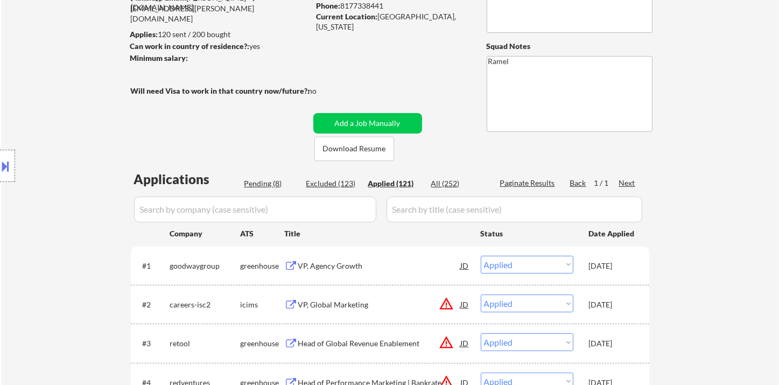
select select ""applied""
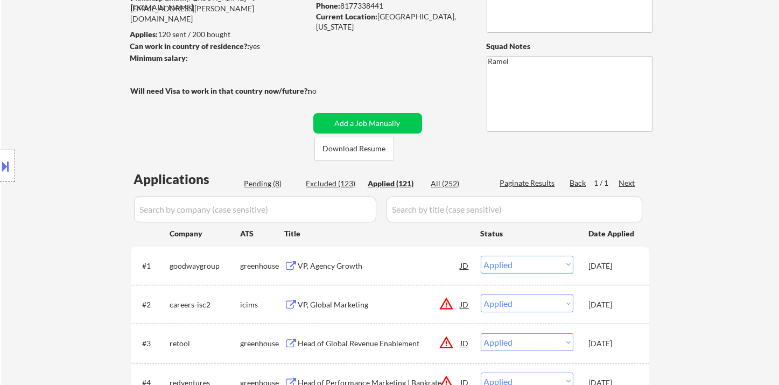
select select ""applied""
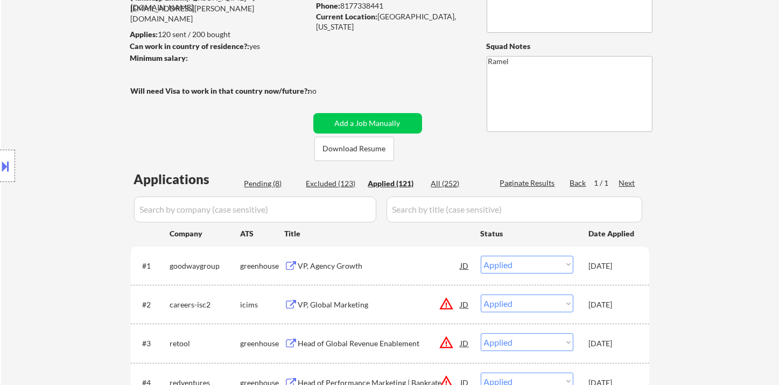
select select ""applied""
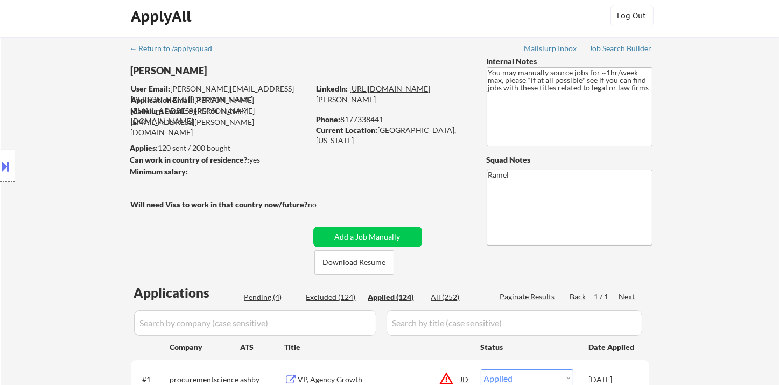
scroll to position [0, 0]
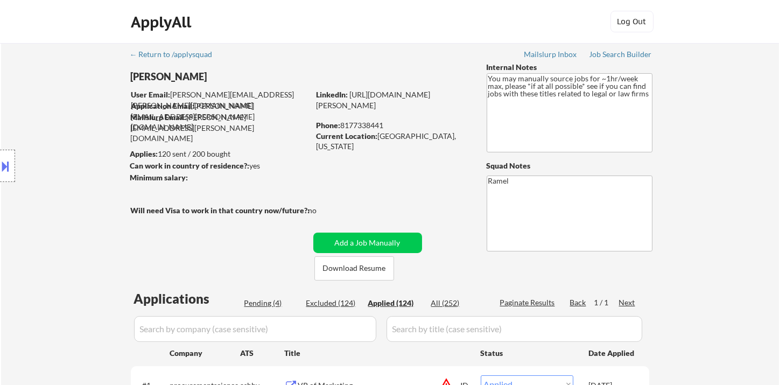
select select ""applied""
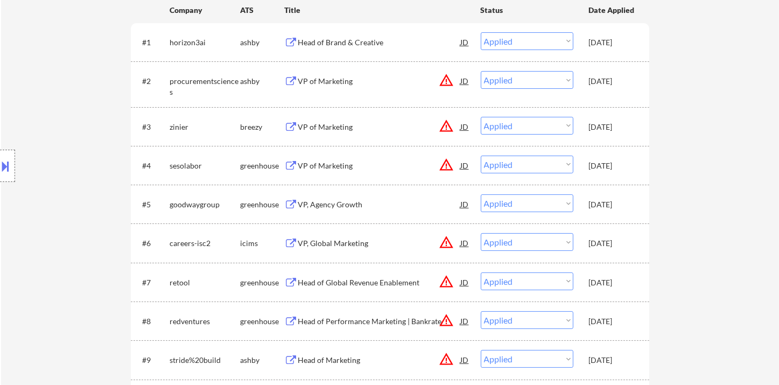
scroll to position [359, 0]
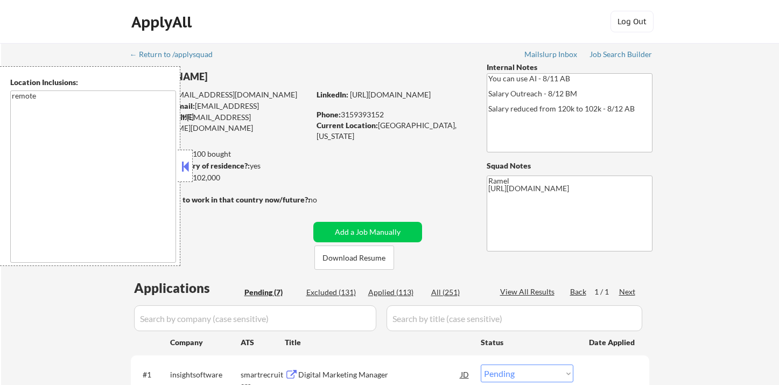
select select ""pending""
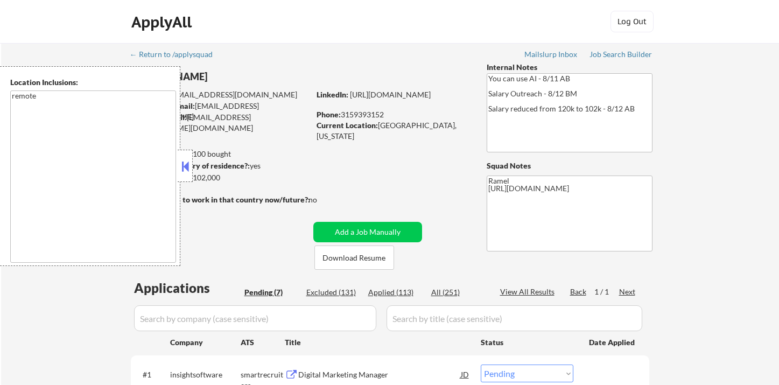
select select ""pending""
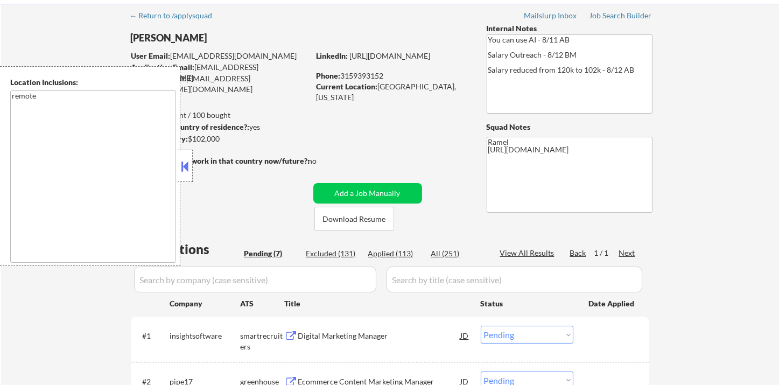
scroll to position [60, 0]
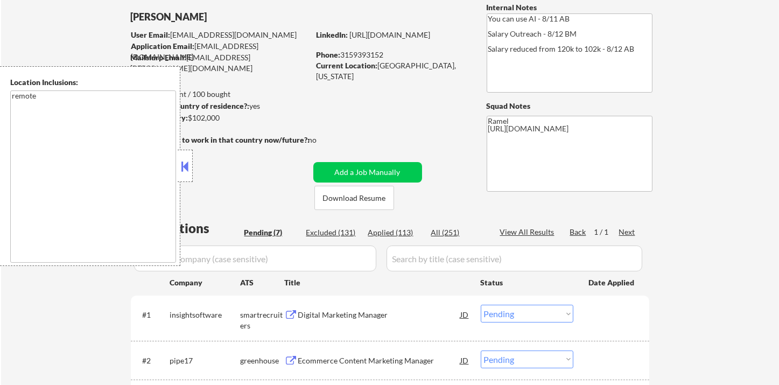
click at [185, 167] on button at bounding box center [185, 166] width 12 height 16
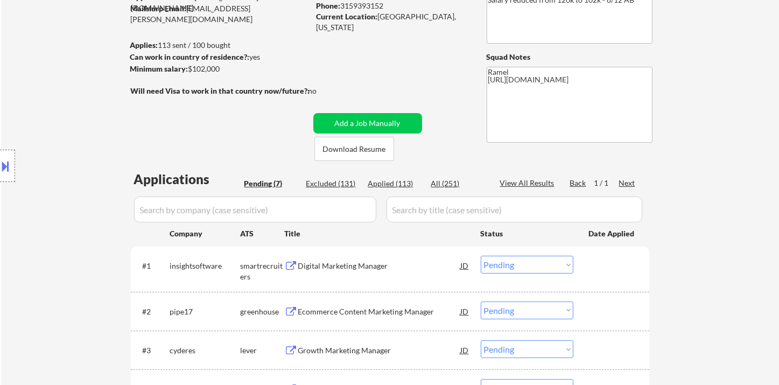
scroll to position [179, 0]
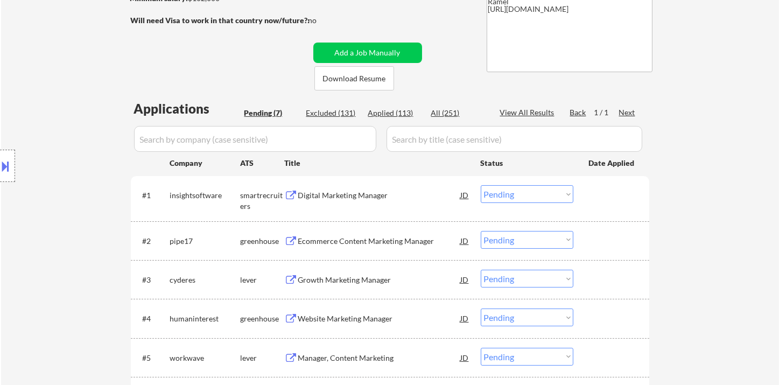
click at [369, 199] on div "Digital Marketing Manager" at bounding box center [379, 195] width 163 height 11
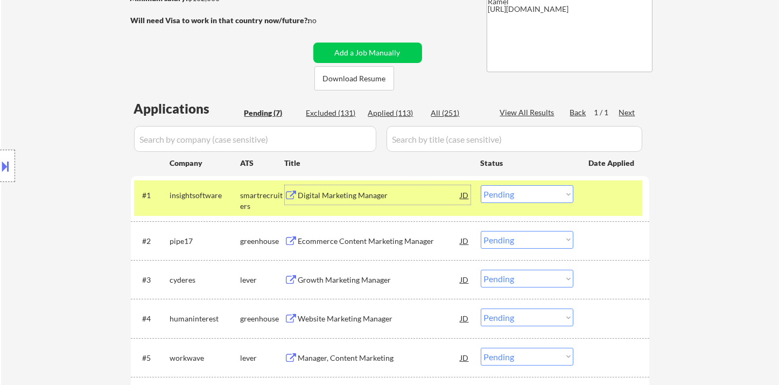
click at [511, 195] on select "Choose an option... Pending Applied Excluded (Questions) Excluded (Expired) Exc…" at bounding box center [527, 194] width 93 height 18
click at [481, 185] on select "Choose an option... Pending Applied Excluded (Questions) Excluded (Expired) Exc…" at bounding box center [527, 194] width 93 height 18
click at [387, 245] on div "Ecommerce Content Marketing Manager" at bounding box center [379, 241] width 163 height 11
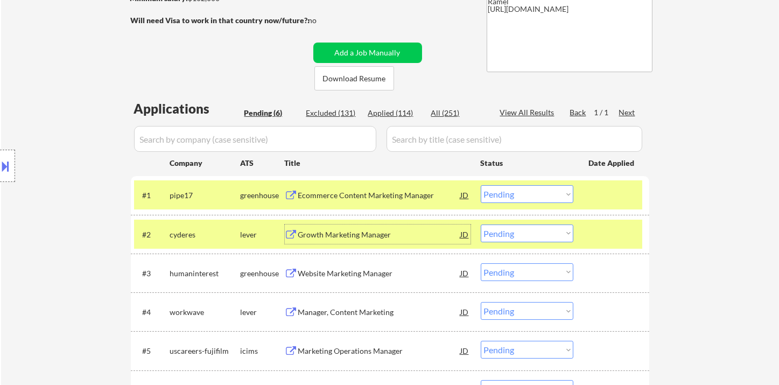
click at [540, 188] on select "Choose an option... Pending Applied Excluded (Questions) Excluded (Expired) Exc…" at bounding box center [527, 194] width 93 height 18
click at [481, 185] on select "Choose an option... Pending Applied Excluded (Questions) Excluded (Expired) Exc…" at bounding box center [527, 194] width 93 height 18
click at [319, 234] on div "Growth Marketing Manager" at bounding box center [379, 234] width 163 height 11
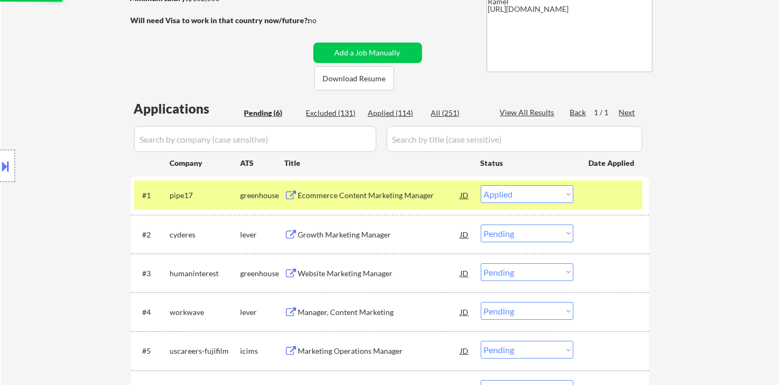
select select ""pending""
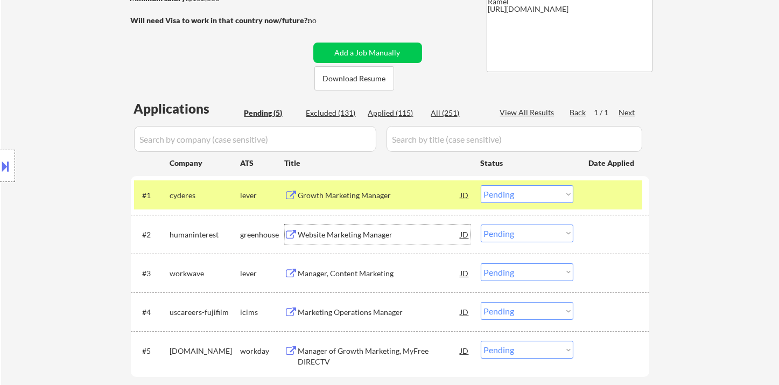
click at [353, 196] on div "Growth Marketing Manager" at bounding box center [379, 195] width 163 height 11
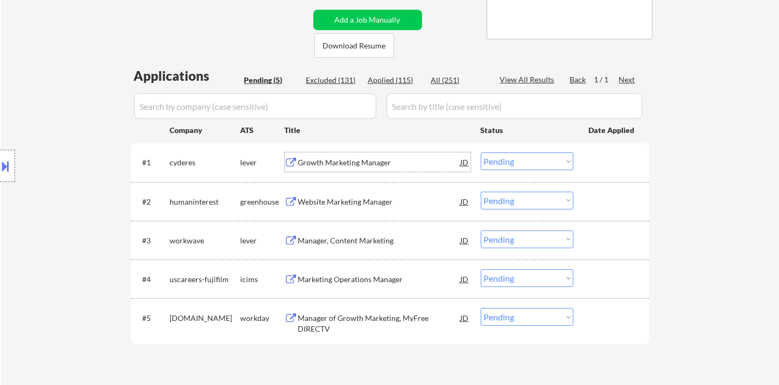
scroll to position [299, 0]
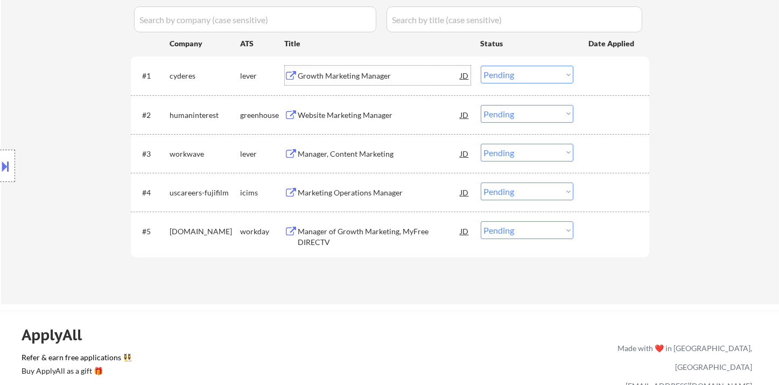
click at [359, 112] on div "Website Marketing Manager" at bounding box center [379, 115] width 163 height 11
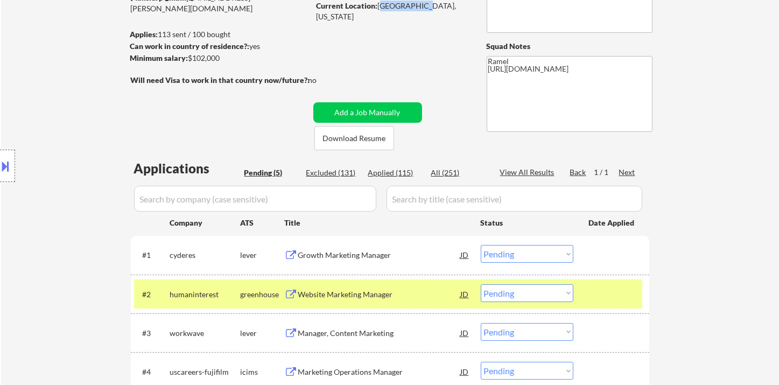
scroll to position [112, 0]
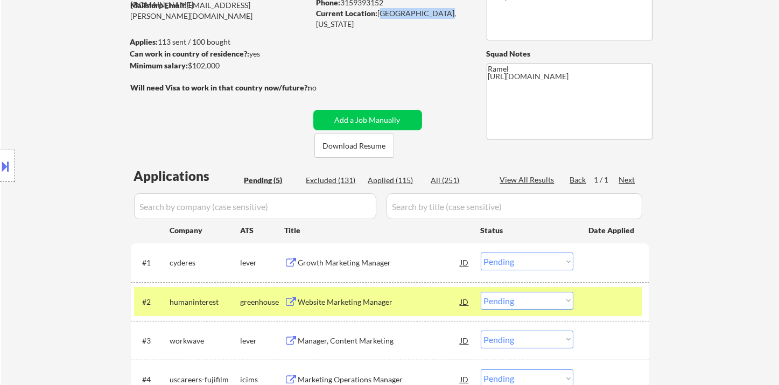
drag, startPoint x: 378, startPoint y: 5, endPoint x: 444, endPoint y: 16, distance: 66.0
click at [444, 16] on div "Current Location: Westbrook, Maine" at bounding box center [393, 18] width 152 height 21
copy div "[GEOGRAPHIC_DATA], [US_STATE]"
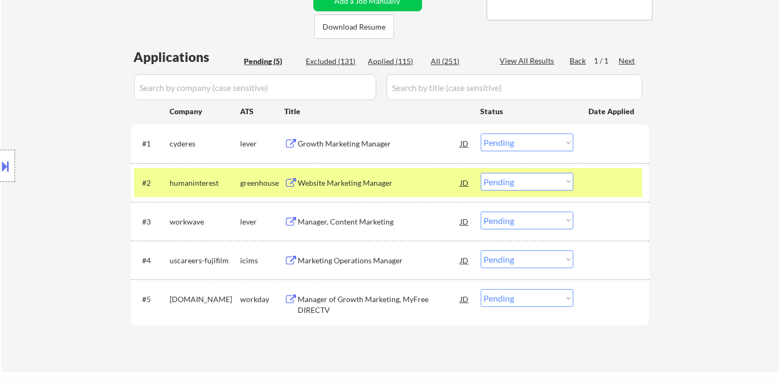
scroll to position [231, 0]
click at [520, 180] on select "Choose an option... Pending Applied Excluded (Questions) Excluded (Expired) Exc…" at bounding box center [527, 181] width 93 height 18
click at [481, 172] on select "Choose an option... Pending Applied Excluded (Questions) Excluded (Expired) Exc…" at bounding box center [527, 181] width 93 height 18
click at [363, 223] on div "Manager, Content Marketing" at bounding box center [379, 221] width 163 height 11
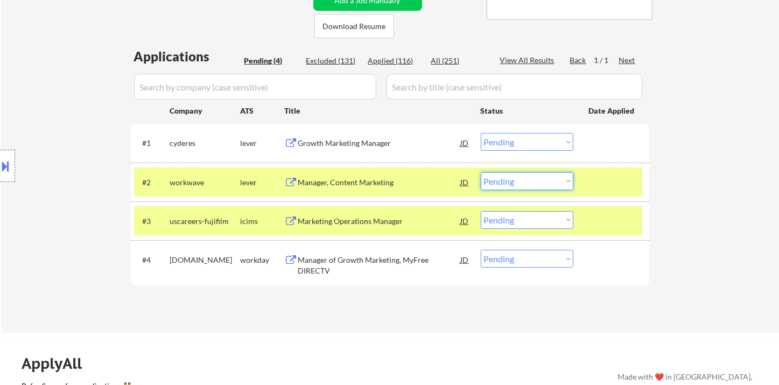
click at [500, 187] on select "Choose an option... Pending Applied Excluded (Questions) Excluded (Expired) Exc…" at bounding box center [527, 181] width 93 height 18
click at [481, 172] on select "Choose an option... Pending Applied Excluded (Questions) Excluded (Expired) Exc…" at bounding box center [527, 181] width 93 height 18
select select ""pending""
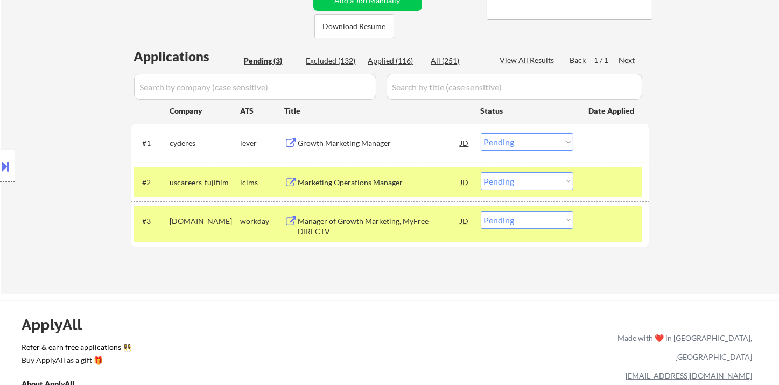
click at [381, 224] on div "Manager of Growth Marketing, MyFree DIRECTV" at bounding box center [379, 226] width 163 height 21
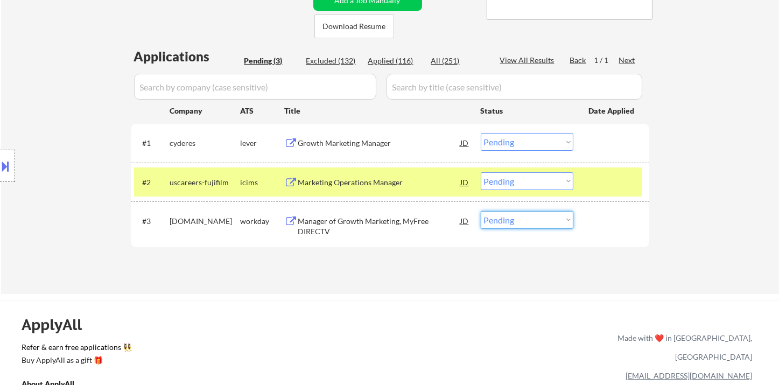
drag, startPoint x: 504, startPoint y: 222, endPoint x: 510, endPoint y: 227, distance: 8.0
click at [504, 222] on select "Choose an option... Pending Applied Excluded (Questions) Excluded (Expired) Exc…" at bounding box center [527, 220] width 93 height 18
select select ""applied""
click at [481, 211] on select "Choose an option... Pending Applied Excluded (Questions) Excluded (Expired) Exc…" at bounding box center [527, 220] width 93 height 18
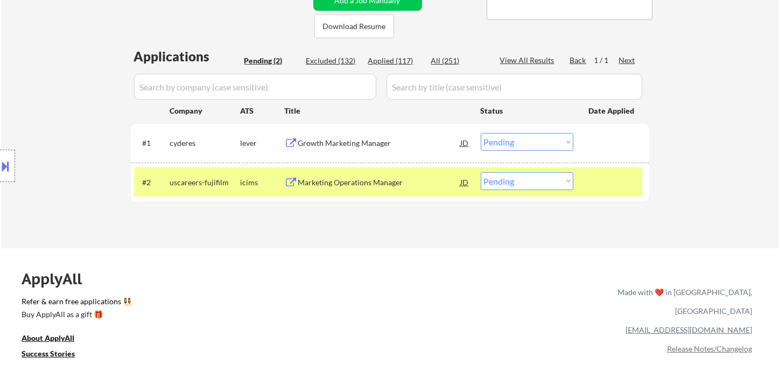
click at [387, 181] on div "Marketing Operations Manager" at bounding box center [379, 182] width 163 height 11
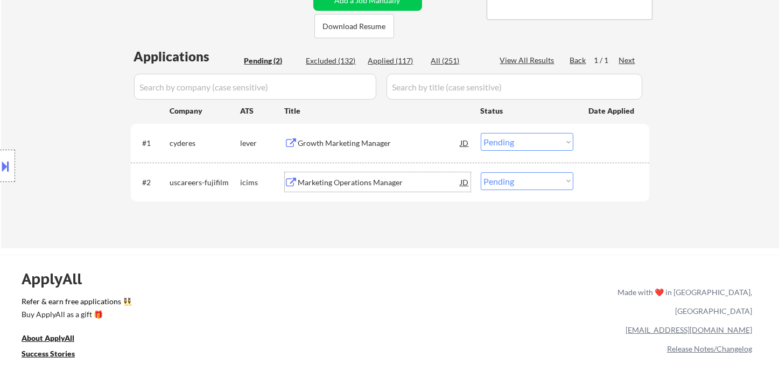
click at [507, 183] on select "Choose an option... Pending Applied Excluded (Questions) Excluded (Expired) Exc…" at bounding box center [527, 181] width 93 height 18
select select ""applied""
click at [481, 172] on select "Choose an option... Pending Applied Excluded (Questions) Excluded (Expired) Exc…" at bounding box center [527, 181] width 93 height 18
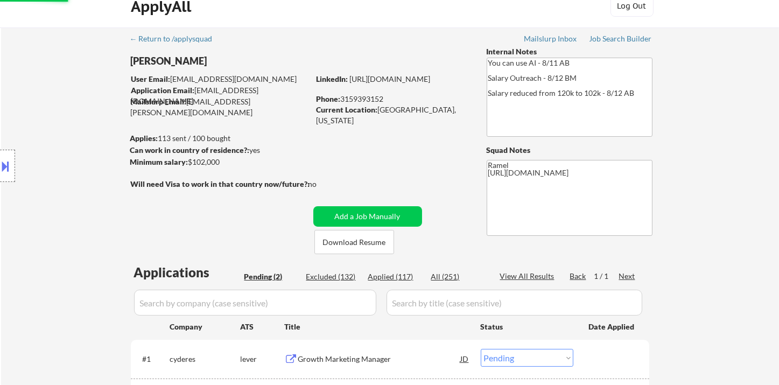
scroll to position [0, 0]
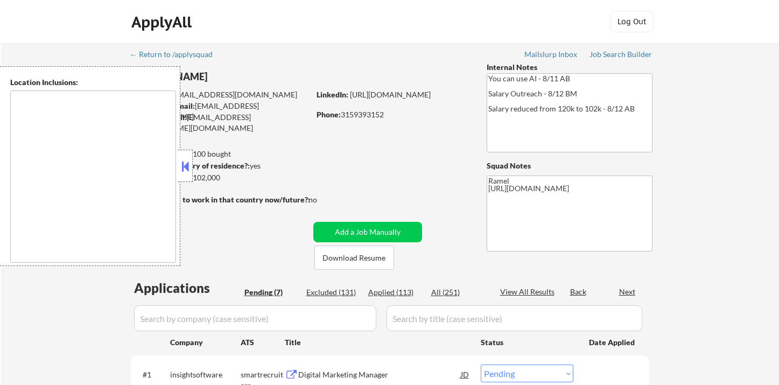
select select ""pending""
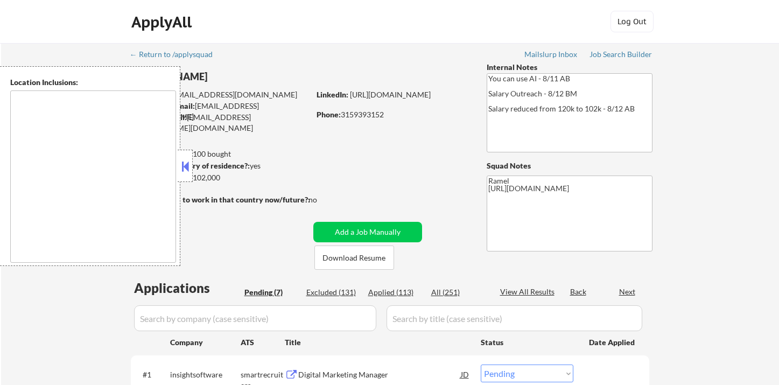
select select ""pending""
type textarea "remote"
click at [409, 292] on div "Applied (113)" at bounding box center [395, 292] width 54 height 11
select select ""applied""
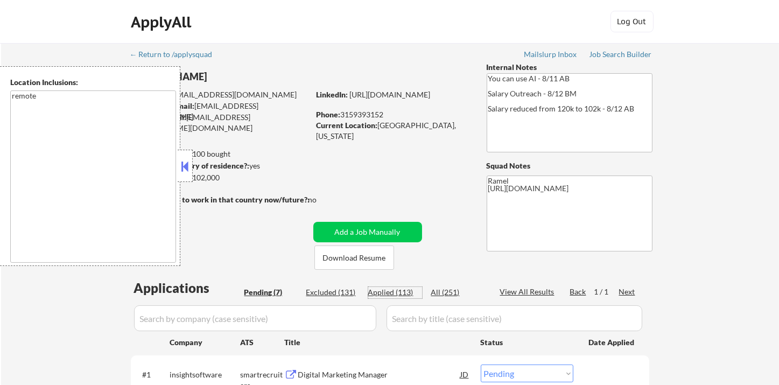
select select ""applied""
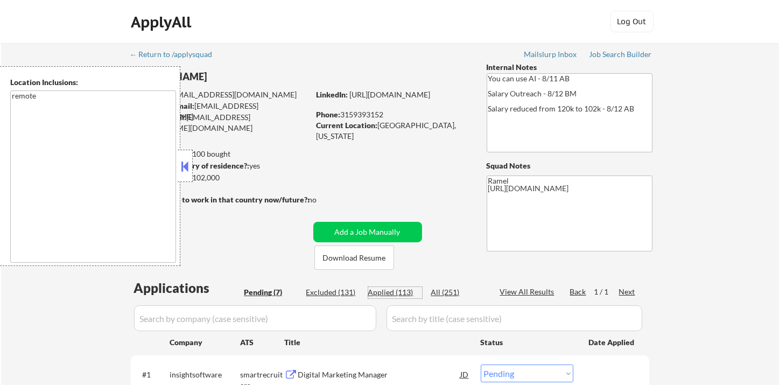
select select ""applied""
click at [536, 171] on div "Squad Notes" at bounding box center [570, 165] width 166 height 11
select select ""applied""
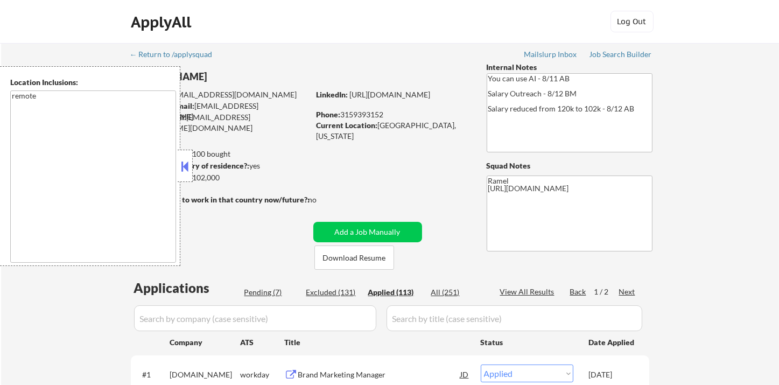
select select ""applied""
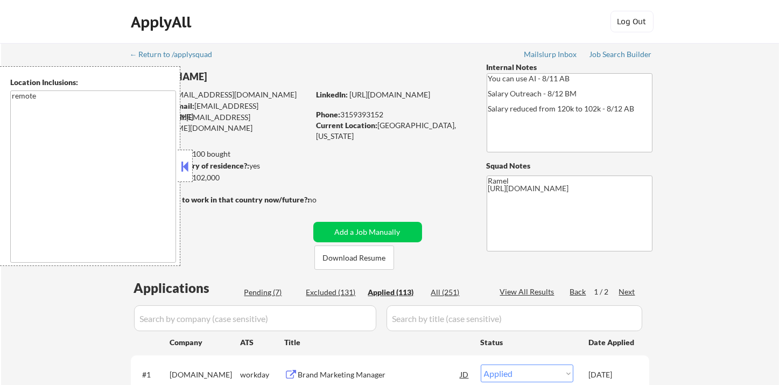
select select ""applied""
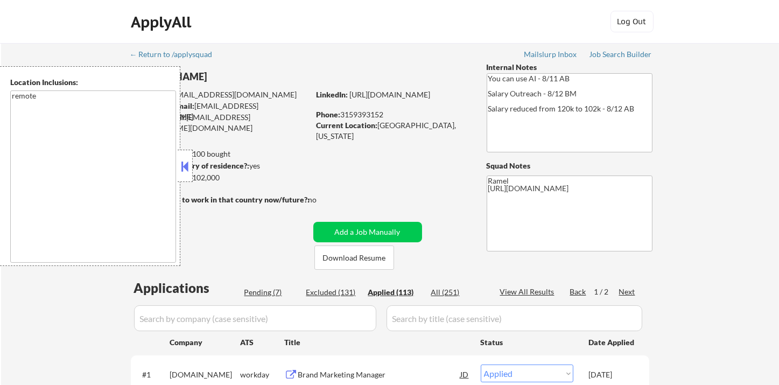
select select ""applied""
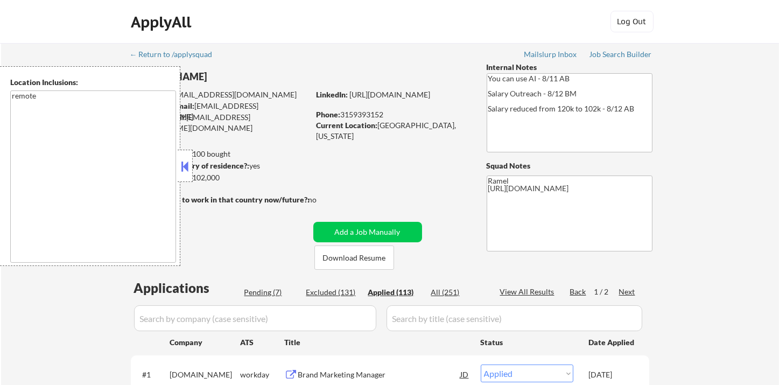
select select ""applied""
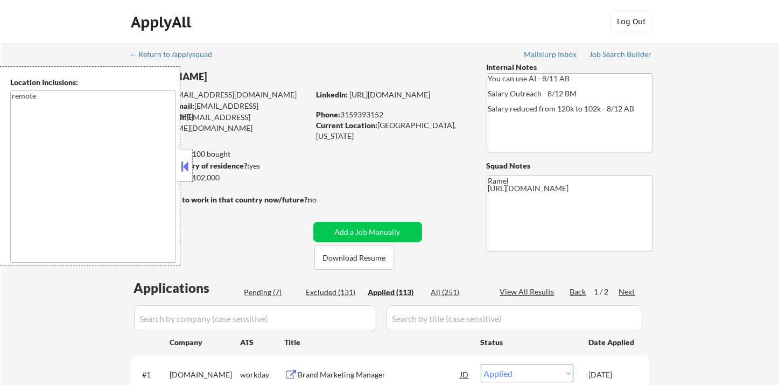
select select ""applied""
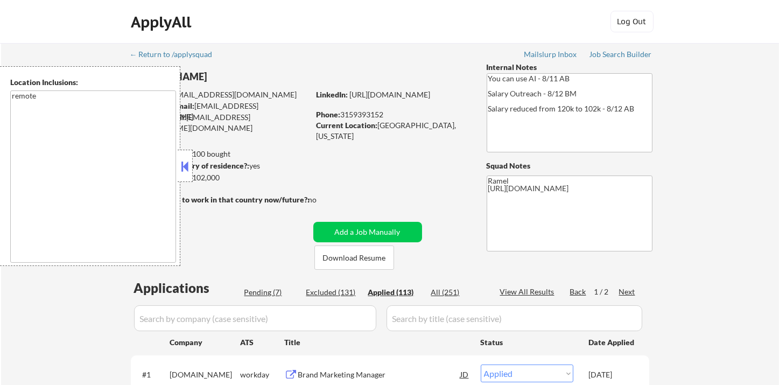
select select ""applied""
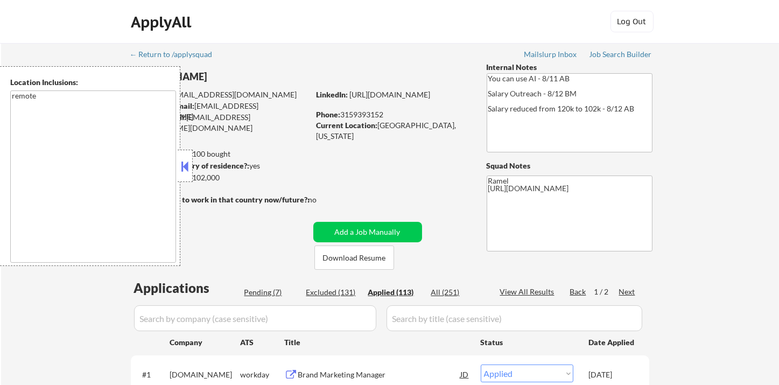
select select ""applied""
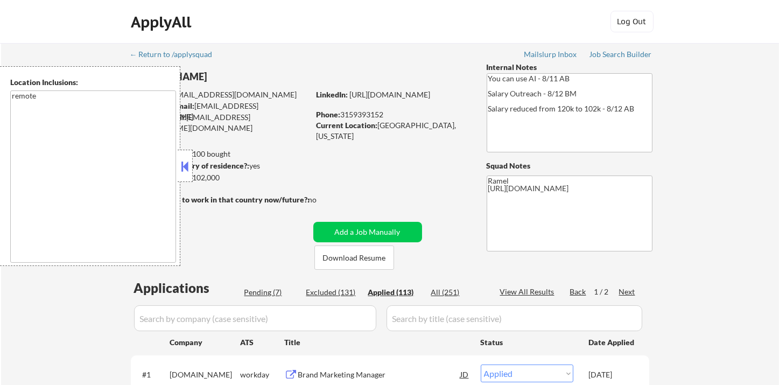
select select ""applied""
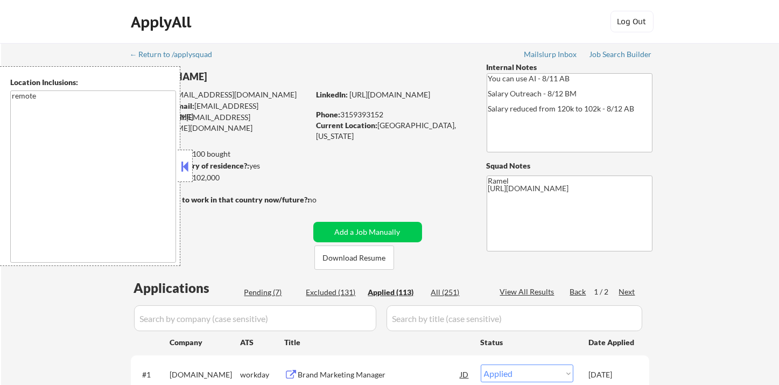
select select ""applied""
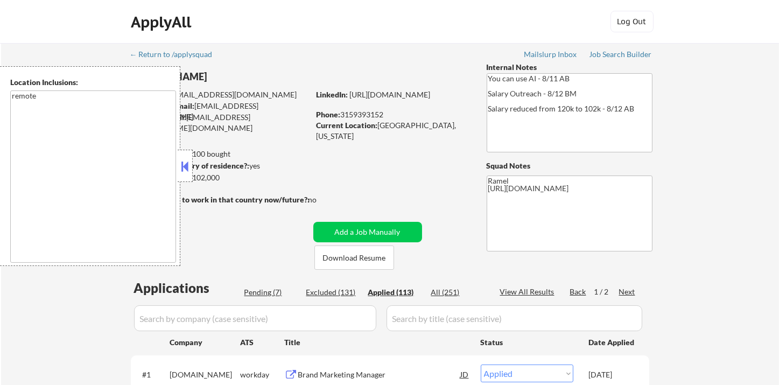
select select ""applied""
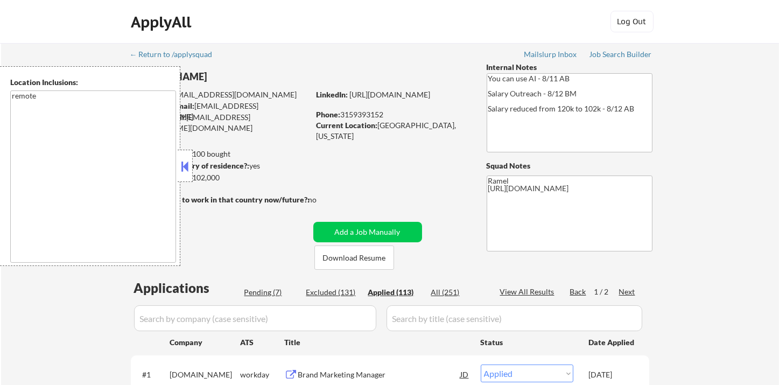
select select ""applied""
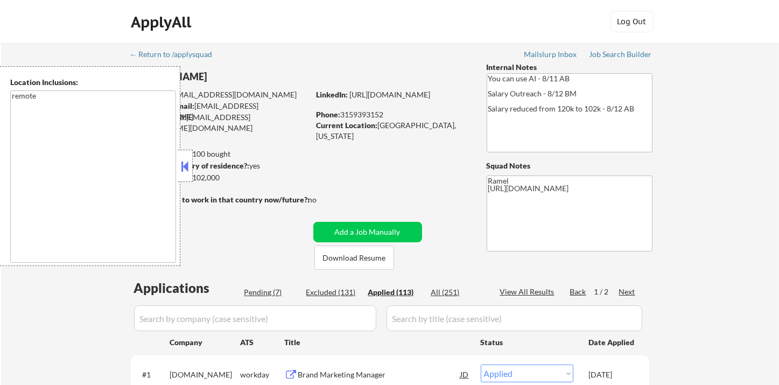
select select ""applied""
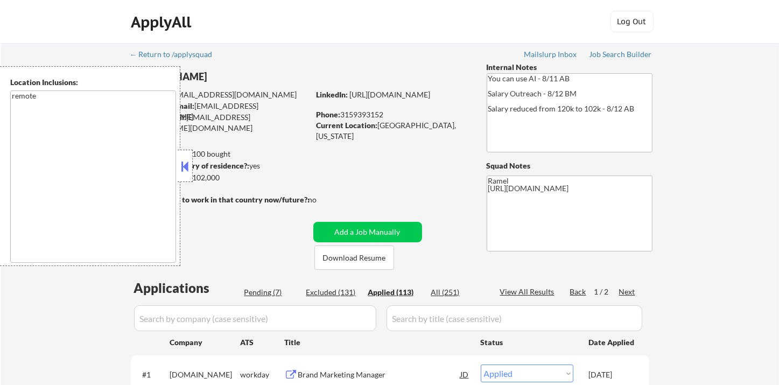
select select ""applied""
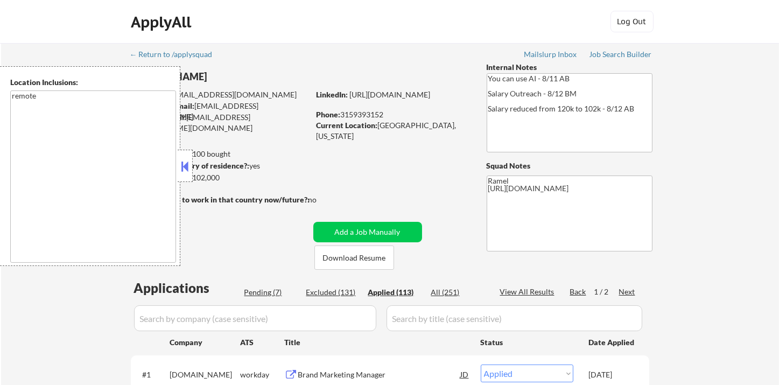
select select ""applied""
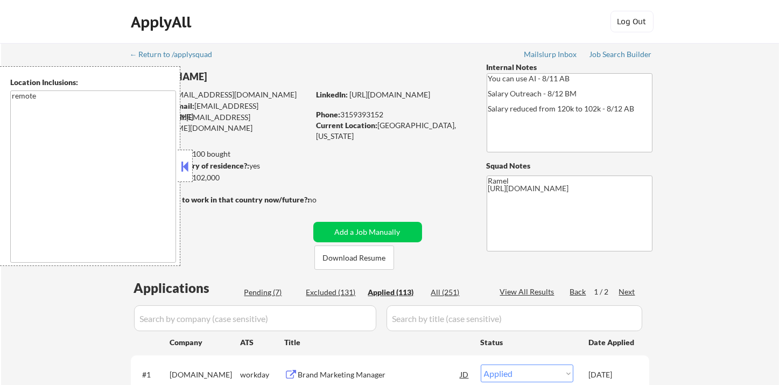
select select ""applied""
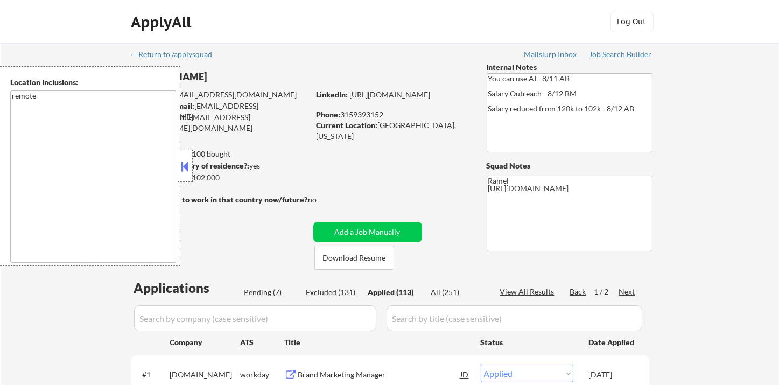
select select ""applied""
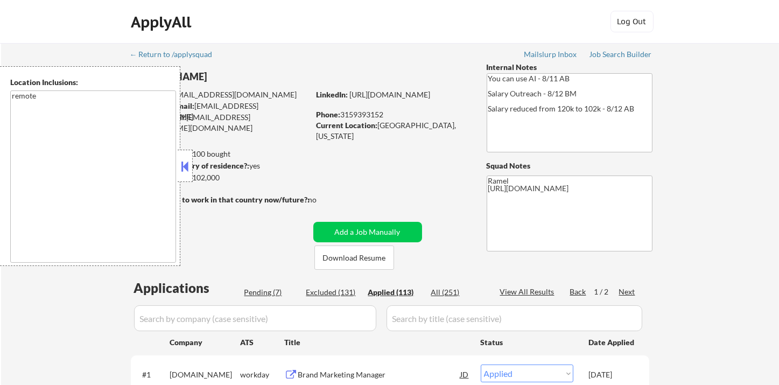
select select ""applied""
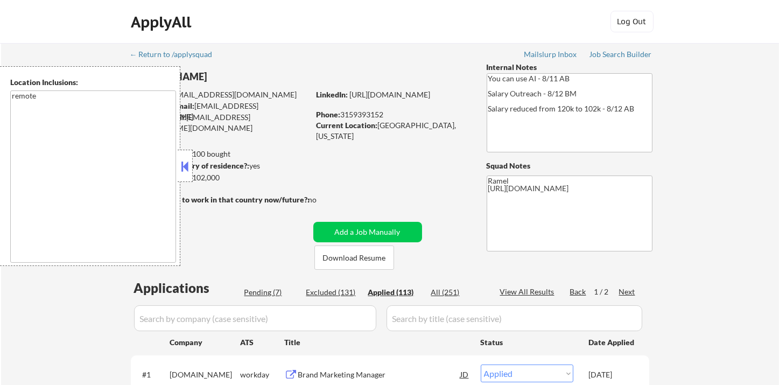
select select ""applied""
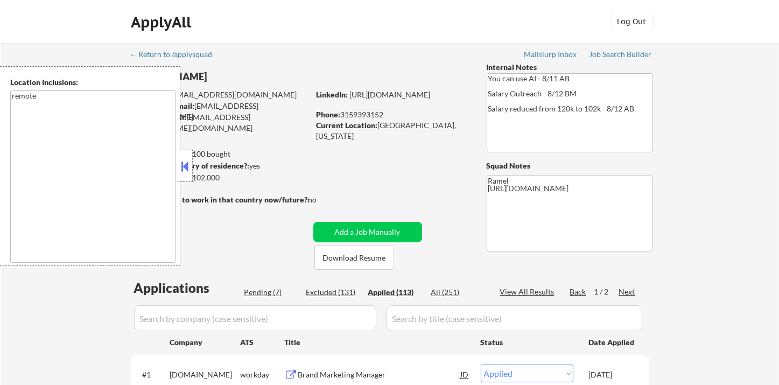
click at [184, 168] on button at bounding box center [185, 166] width 12 height 16
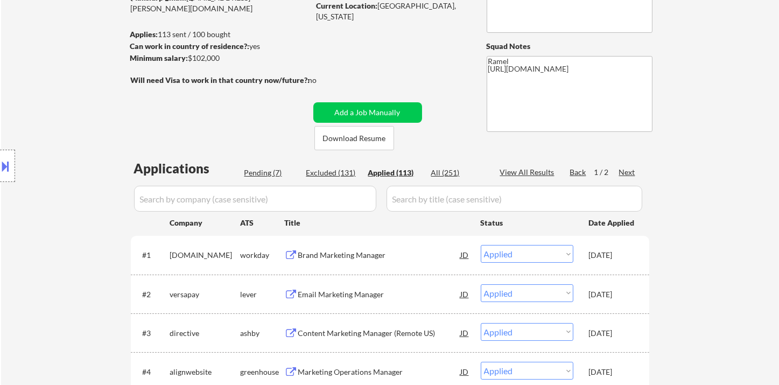
click at [512, 171] on div "View All Results" at bounding box center [529, 172] width 58 height 11
select select ""applied""
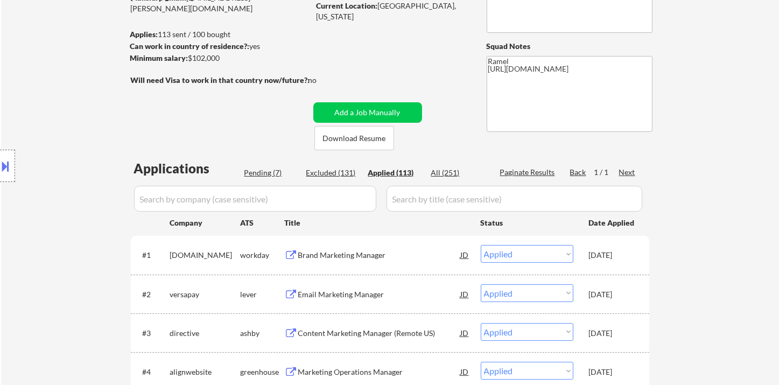
select select ""applied""
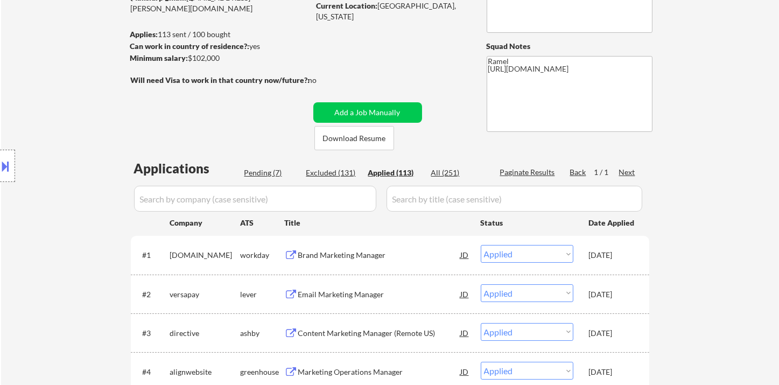
select select ""applied""
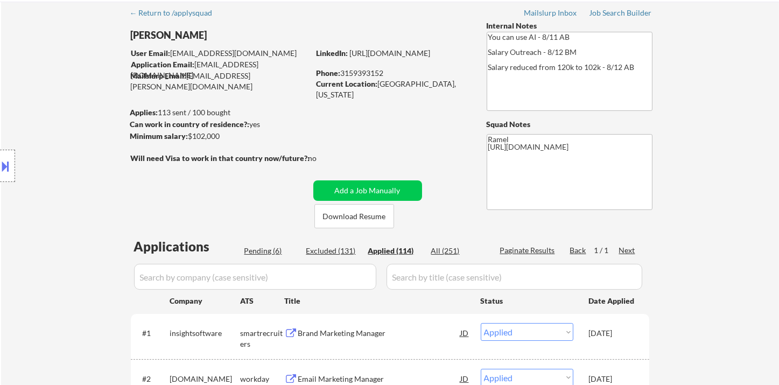
scroll to position [0, 0]
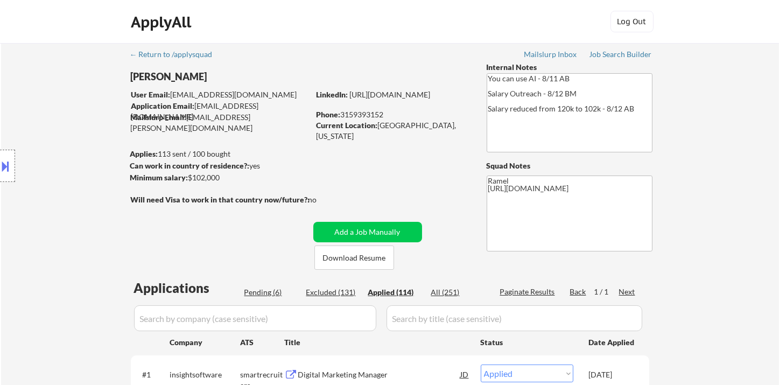
select select ""applied""
click at [366, 113] on div "Phone: 3159393152" at bounding box center [393, 114] width 152 height 11
copy div "3159393152"
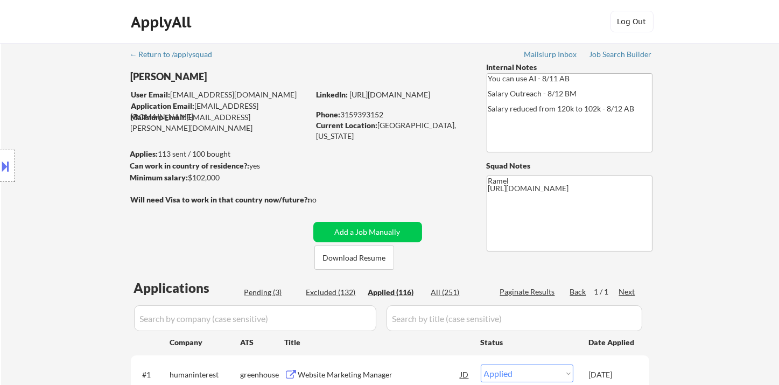
select select ""applied""
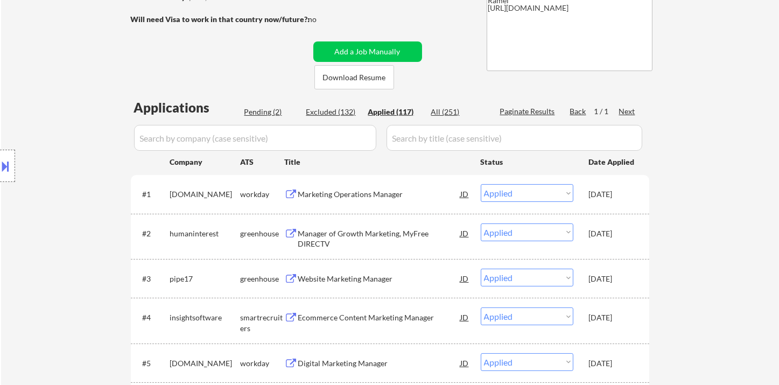
scroll to position [299, 0]
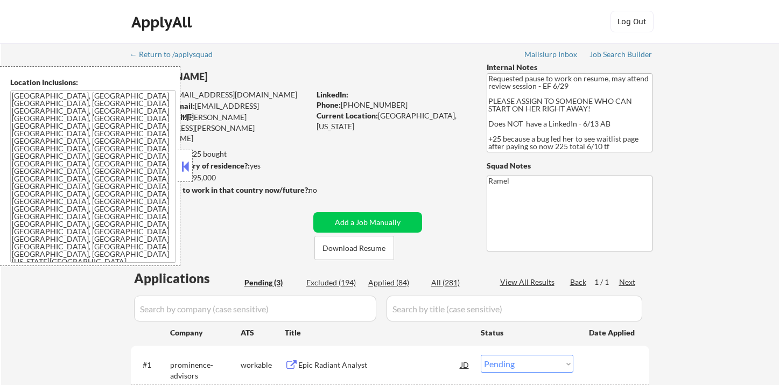
select select ""pending""
click at [188, 168] on button at bounding box center [185, 166] width 12 height 16
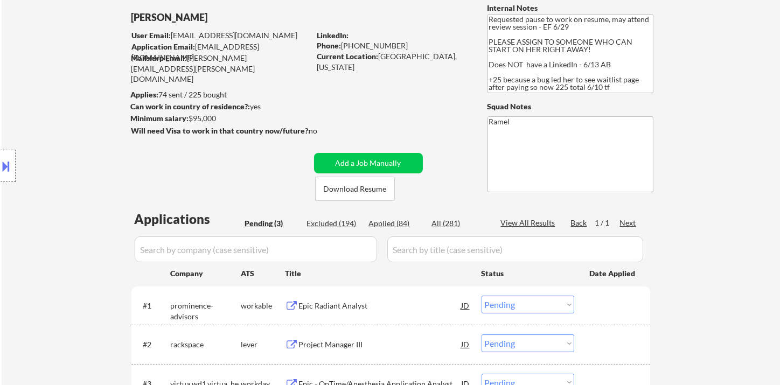
scroll to position [179, 0]
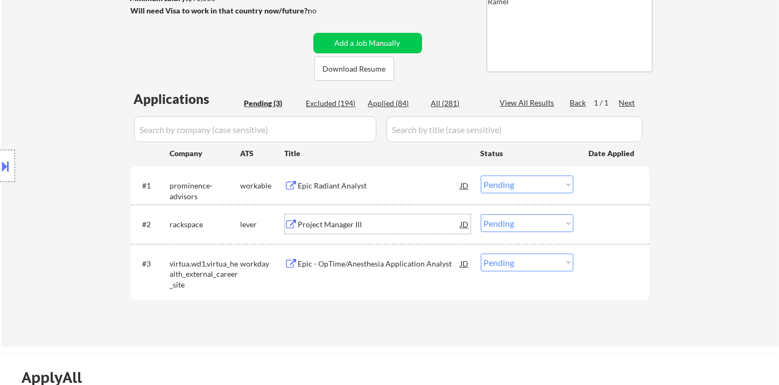
click at [338, 231] on div "Project Manager III" at bounding box center [379, 223] width 163 height 19
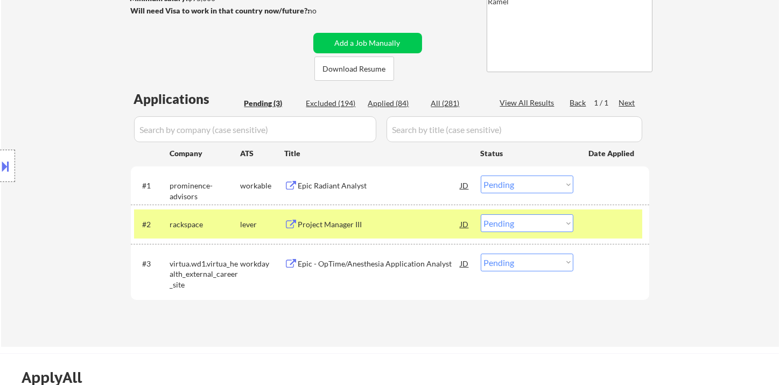
click at [332, 223] on div "Project Manager III" at bounding box center [379, 224] width 163 height 11
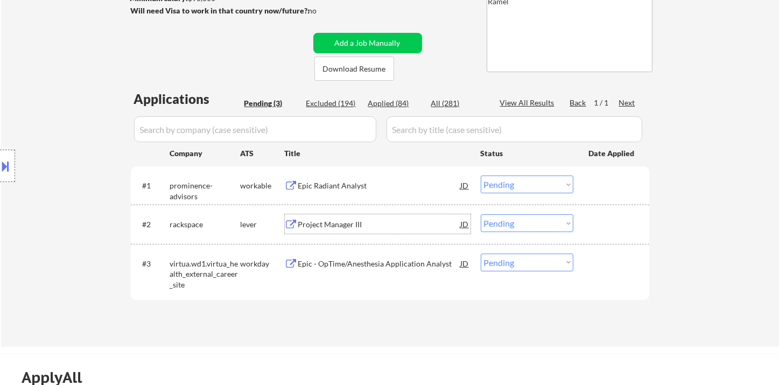
click at [509, 226] on select "Choose an option... Pending Applied Excluded (Questions) Excluded (Expired) Exc…" at bounding box center [527, 223] width 93 height 18
click at [481, 214] on select "Choose an option... Pending Applied Excluded (Questions) Excluded (Expired) Exc…" at bounding box center [527, 223] width 93 height 18
select select ""pending""
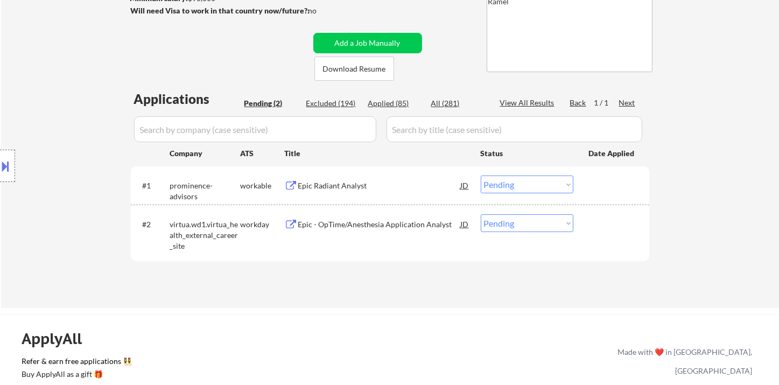
click at [337, 187] on div "Epic Radiant Analyst" at bounding box center [379, 185] width 163 height 11
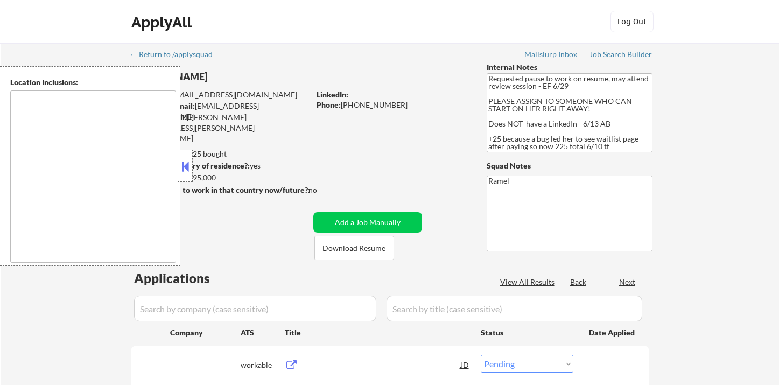
select select ""pending""
type textarea "[GEOGRAPHIC_DATA], [GEOGRAPHIC_DATA] [GEOGRAPHIC_DATA], [GEOGRAPHIC_DATA] [GEOG…"
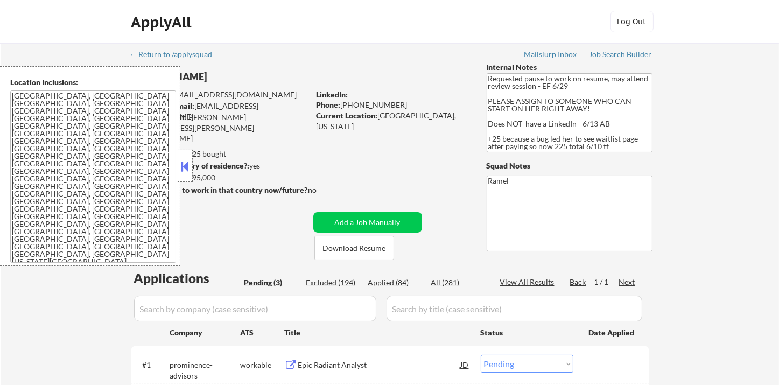
click at [401, 281] on div "Applied (84)" at bounding box center [395, 282] width 54 height 11
select select ""applied""
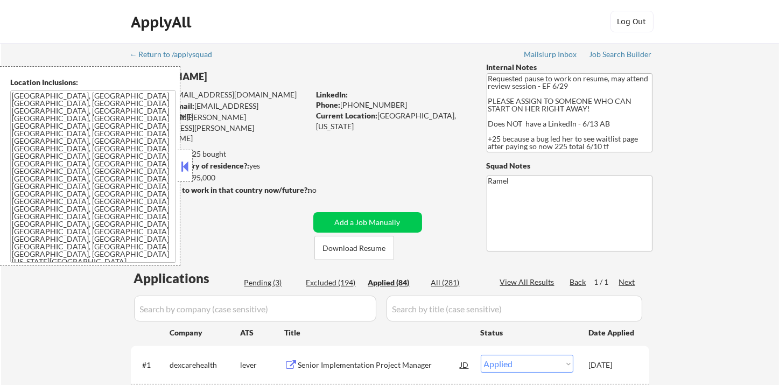
select select ""applied""
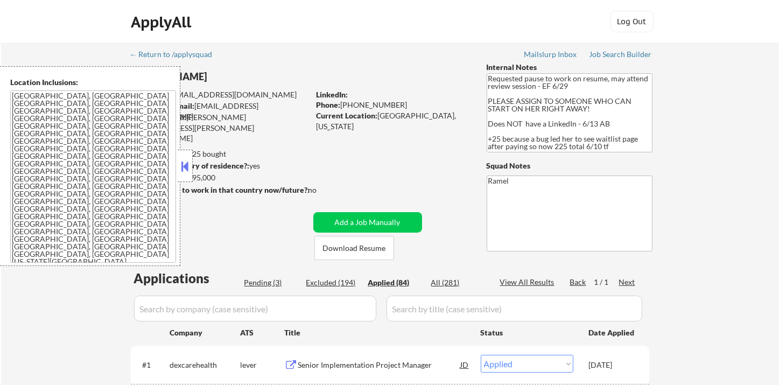
select select ""applied""
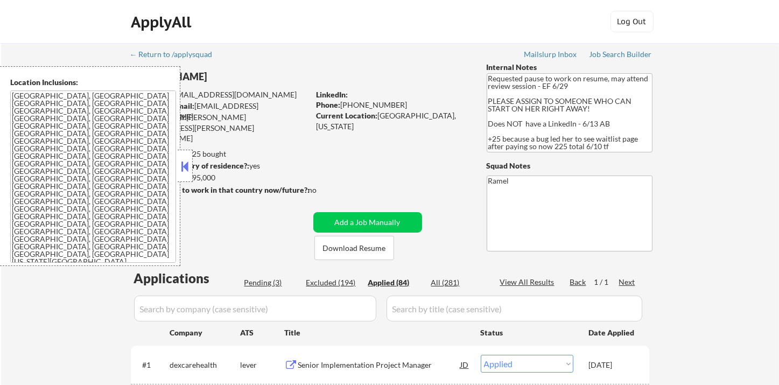
select select ""applied""
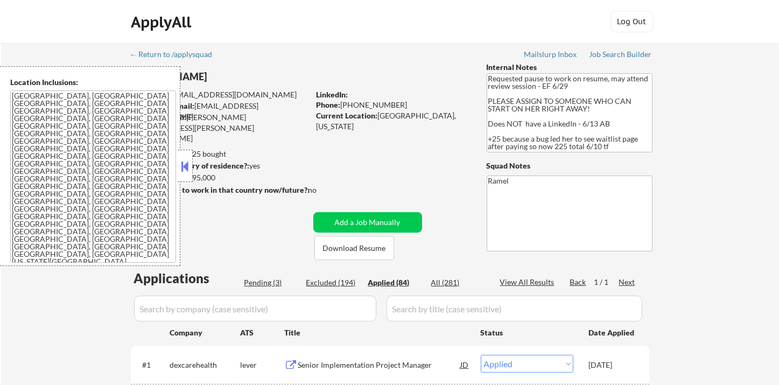
select select ""applied""
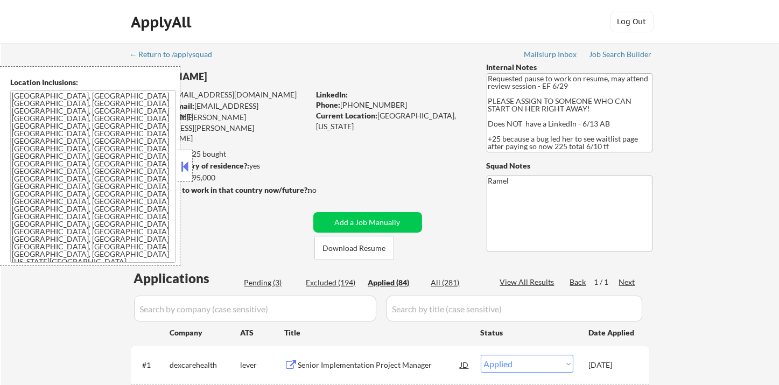
select select ""applied""
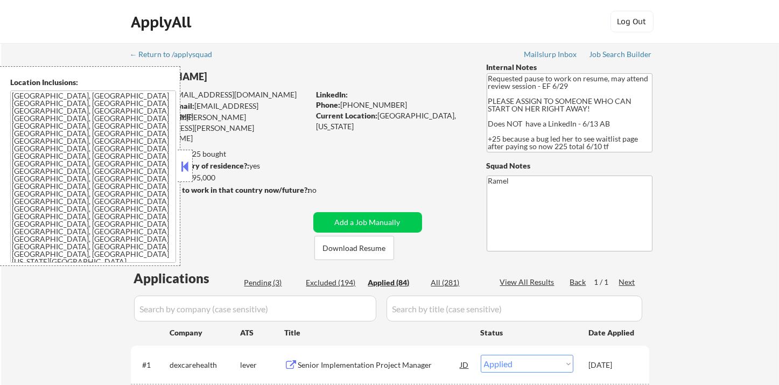
select select ""applied""
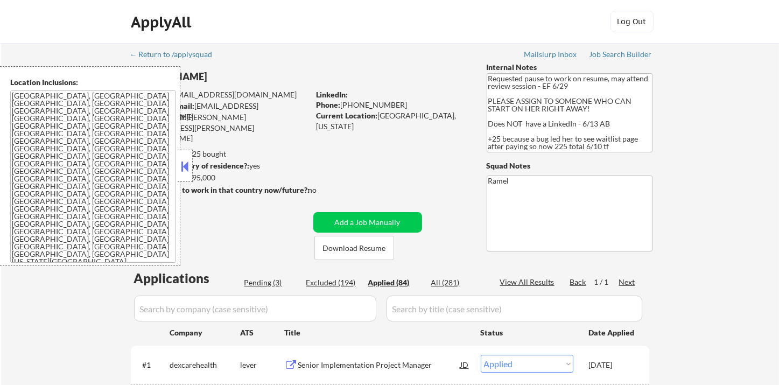
select select ""applied""
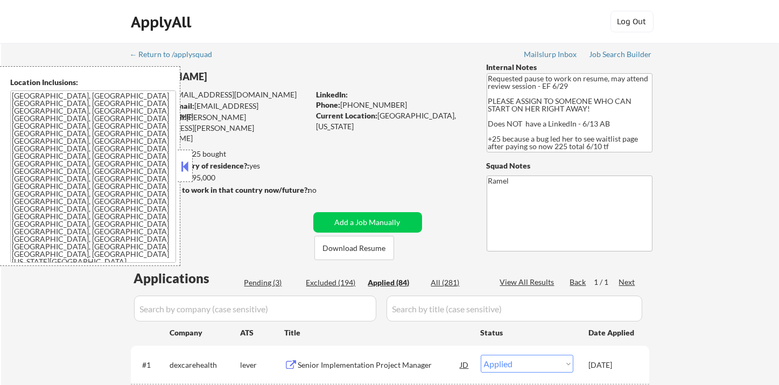
select select ""applied""
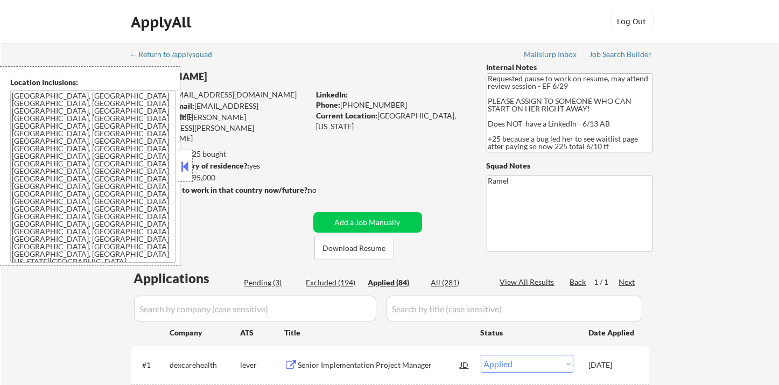
select select ""applied""
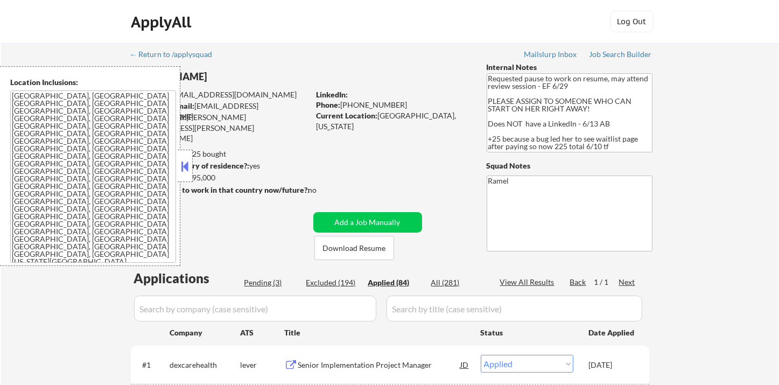
select select ""applied""
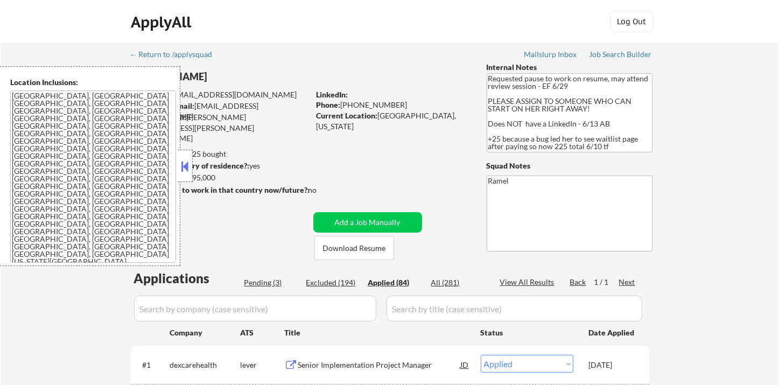
select select ""applied""
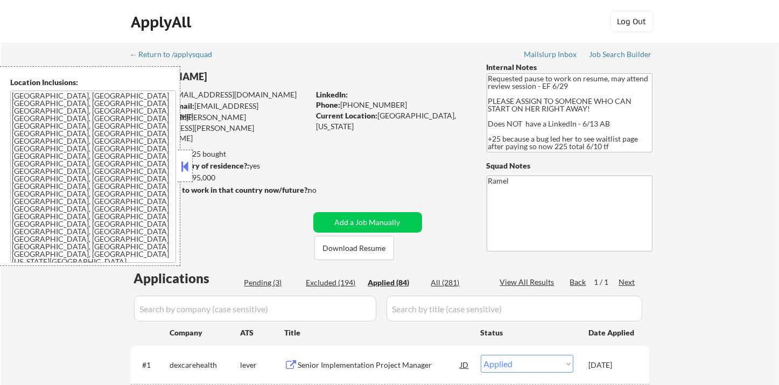
select select ""applied""
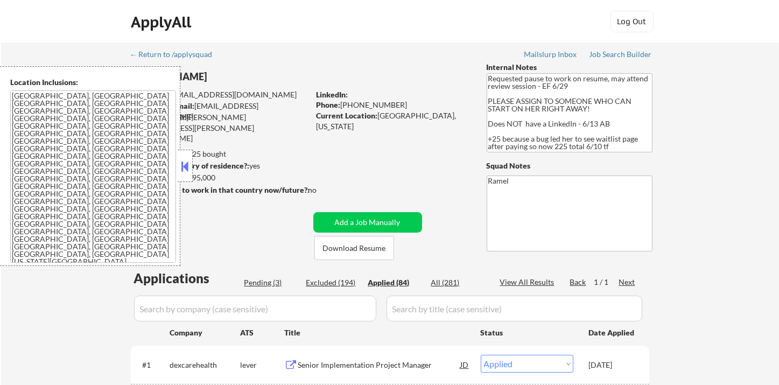
select select ""applied""
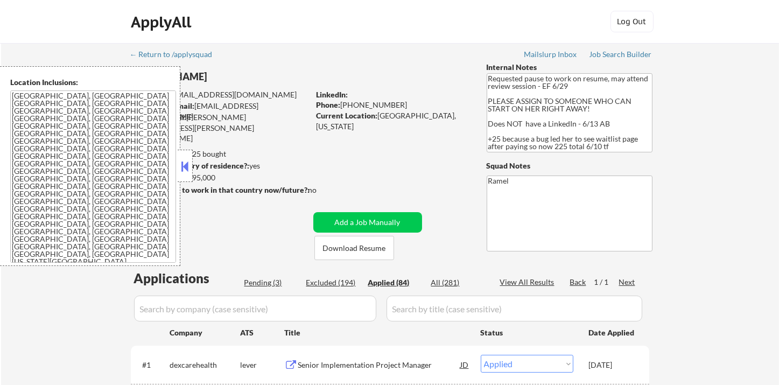
select select ""applied""
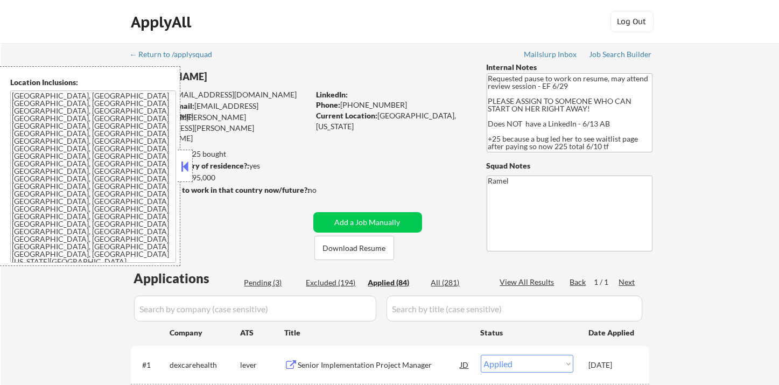
select select ""applied""
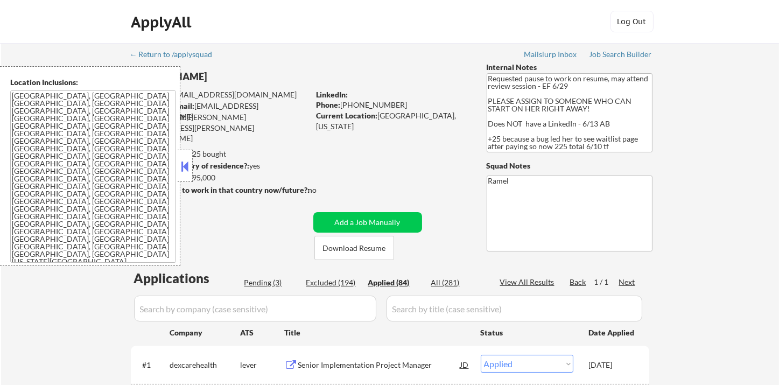
select select ""applied""
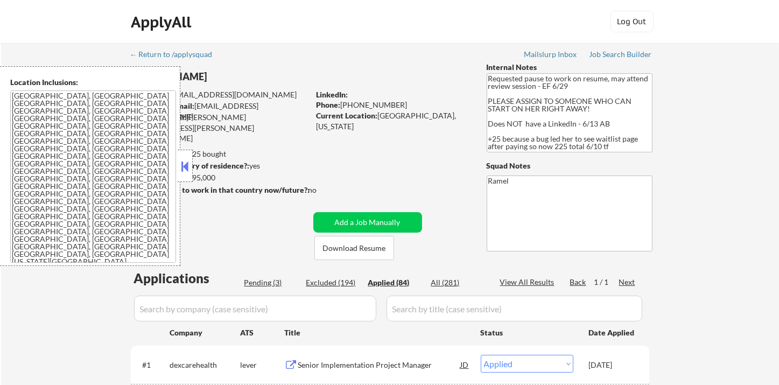
click at [403, 285] on div "Applied (84)" at bounding box center [395, 282] width 54 height 11
click at [397, 283] on div "Applied (84)" at bounding box center [395, 282] width 54 height 11
select select ""applied""
select select ""pending""
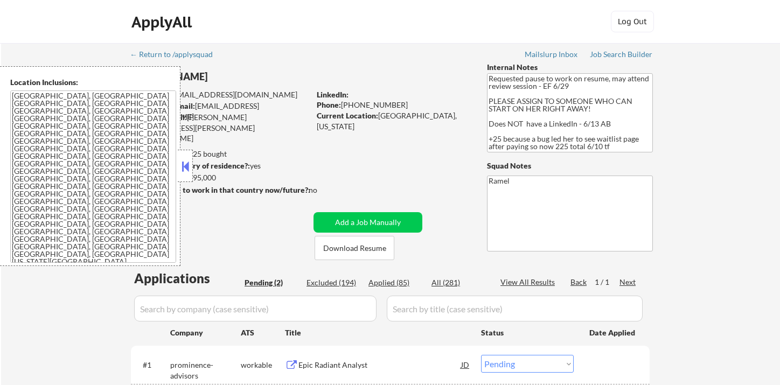
click at [182, 155] on div at bounding box center [185, 166] width 15 height 32
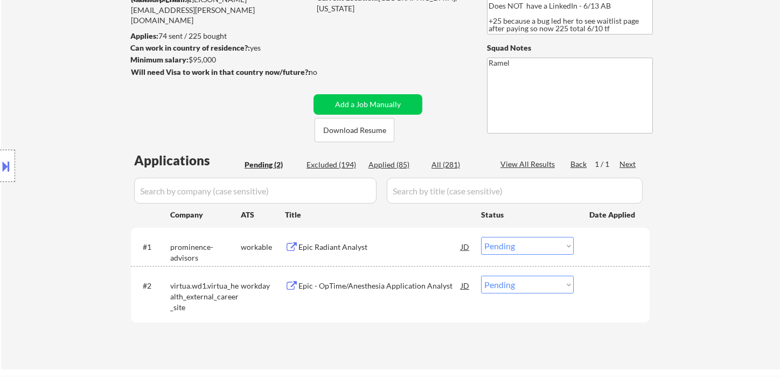
scroll to position [120, 0]
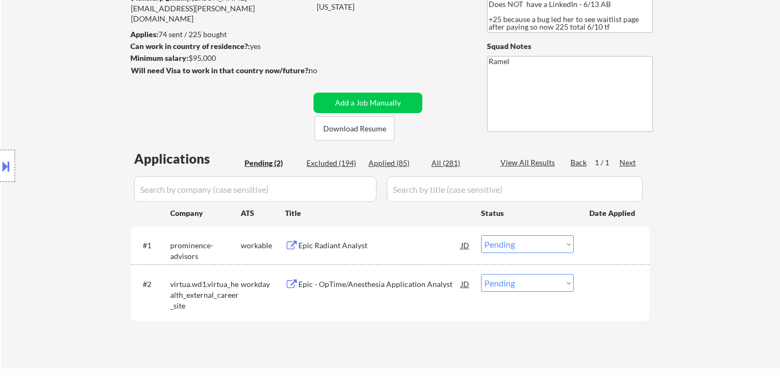
click at [515, 249] on select "Choose an option... Pending Applied Excluded (Questions) Excluded (Expired) Exc…" at bounding box center [527, 244] width 93 height 18
click at [481, 235] on select "Choose an option... Pending Applied Excluded (Questions) Excluded (Expired) Exc…" at bounding box center [527, 244] width 93 height 18
click at [387, 285] on div "Epic - OpTime/Anesthesia Application Analyst" at bounding box center [379, 284] width 163 height 11
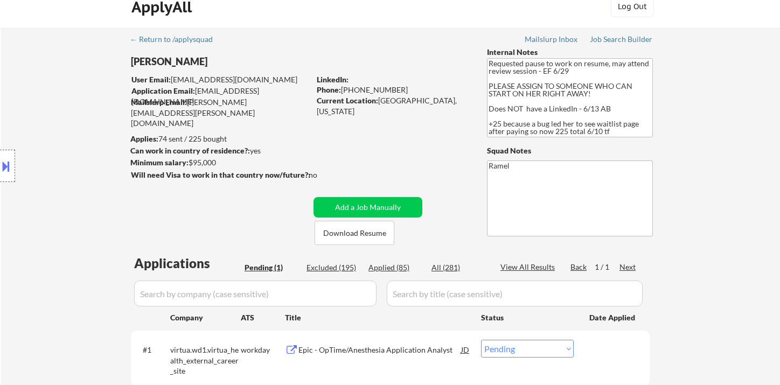
scroll to position [0, 0]
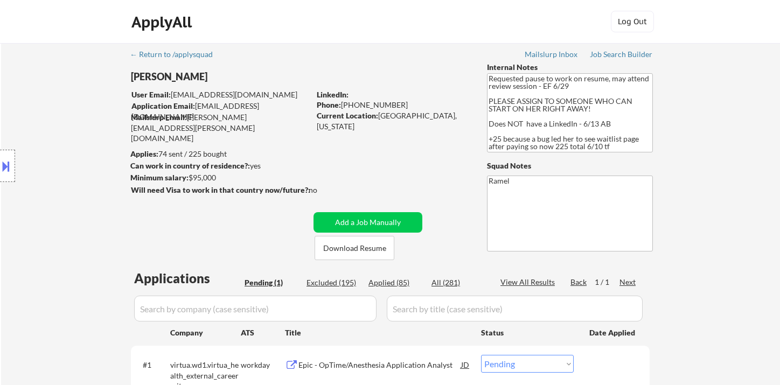
click at [375, 102] on div "Phone: +17139036468" at bounding box center [393, 105] width 152 height 11
copy div "17139036468"
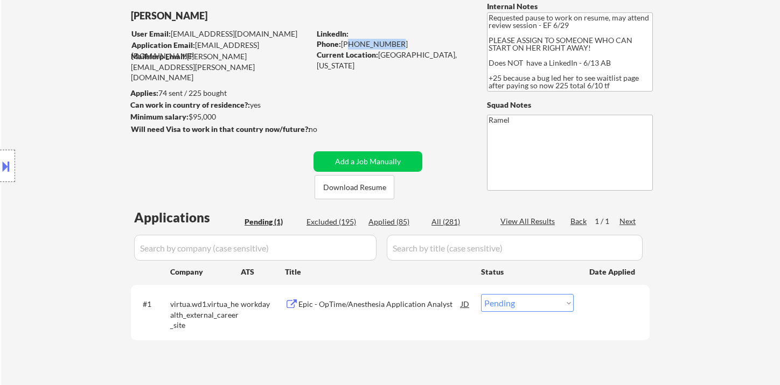
scroll to position [120, 0]
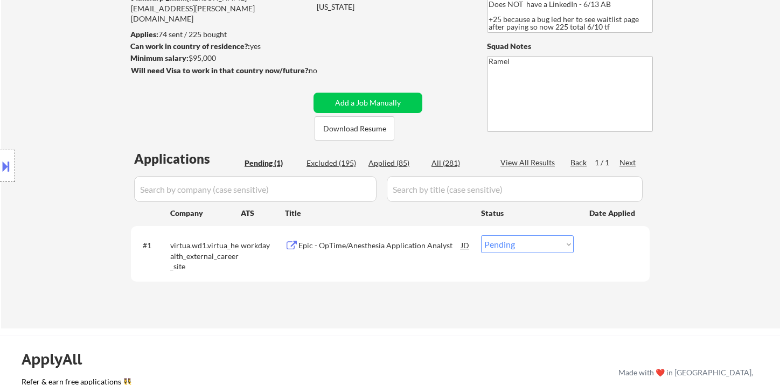
drag, startPoint x: 518, startPoint y: 240, endPoint x: 541, endPoint y: 257, distance: 27.7
click at [520, 240] on select "Choose an option... Pending Applied Excluded (Questions) Excluded (Expired) Exc…" at bounding box center [527, 244] width 93 height 18
select select ""excluded""
click at [481, 235] on select "Choose an option... Pending Applied Excluded (Questions) Excluded (Expired) Exc…" at bounding box center [527, 244] width 93 height 18
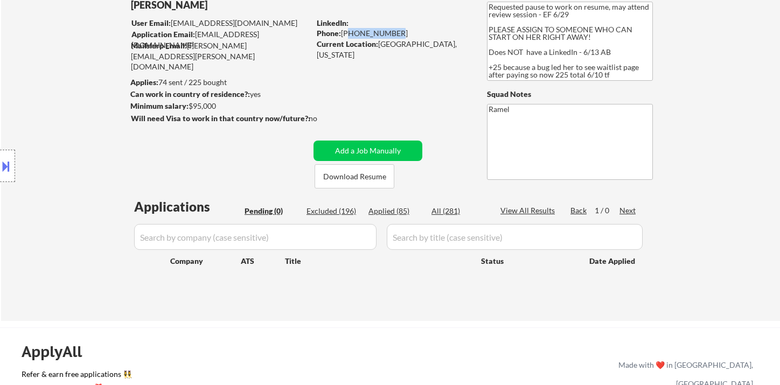
scroll to position [0, 0]
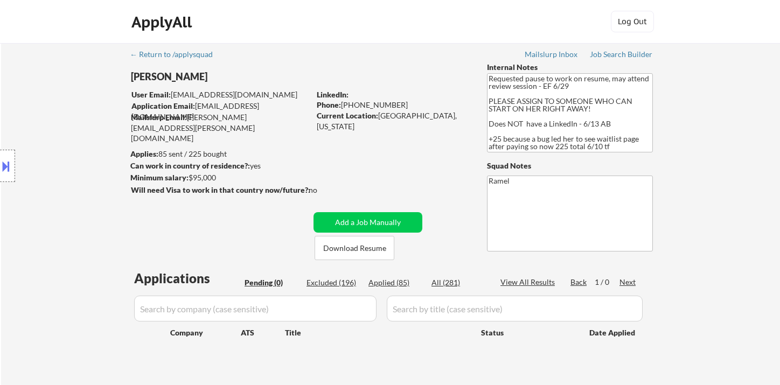
click at [26, 115] on div "Location Inclusions: Houston, TX Bellaire, TX West University Place, TX Southsi…" at bounding box center [96, 166] width 193 height 200
click at [397, 283] on div "Applied (85)" at bounding box center [395, 282] width 54 height 11
click at [31, 132] on div "Location Inclusions: Houston, TX Bellaire, TX West University Place, TX Southsi…" at bounding box center [96, 166] width 193 height 200
select select ""applied""
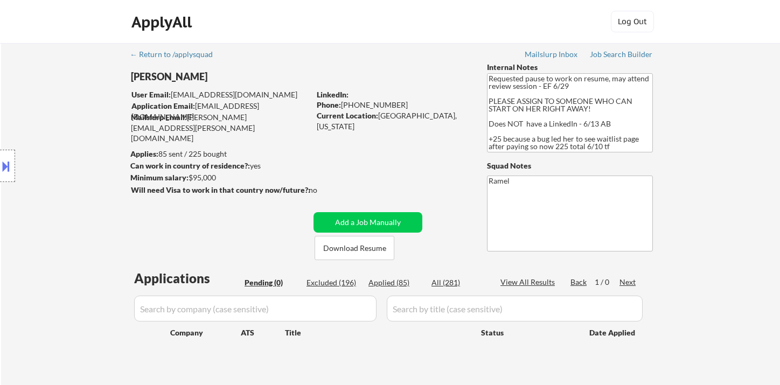
select select ""applied""
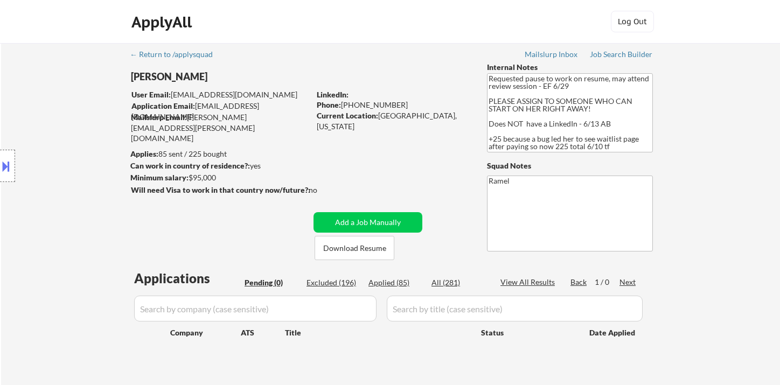
select select ""applied""
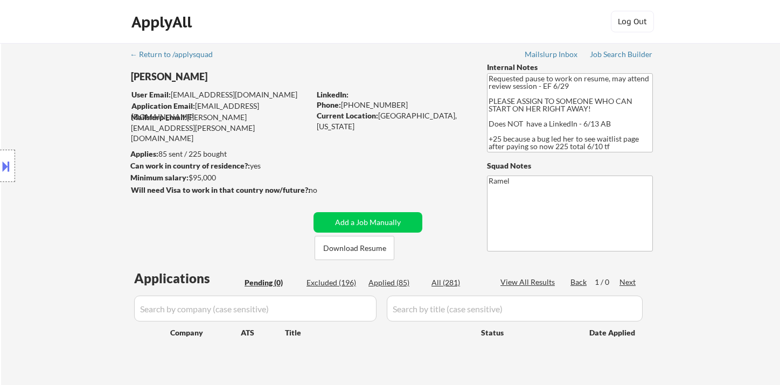
select select ""applied""
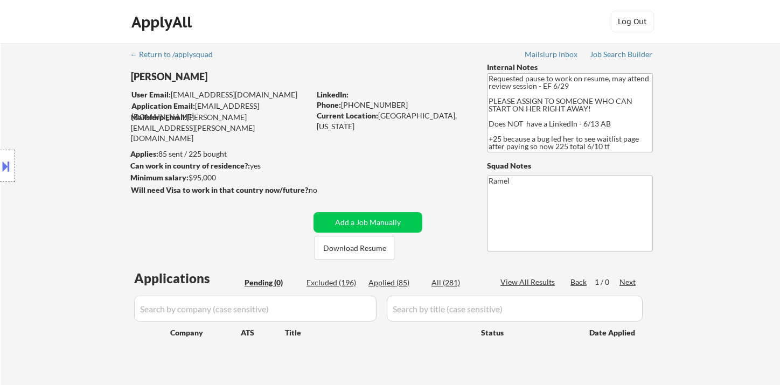
select select ""applied""
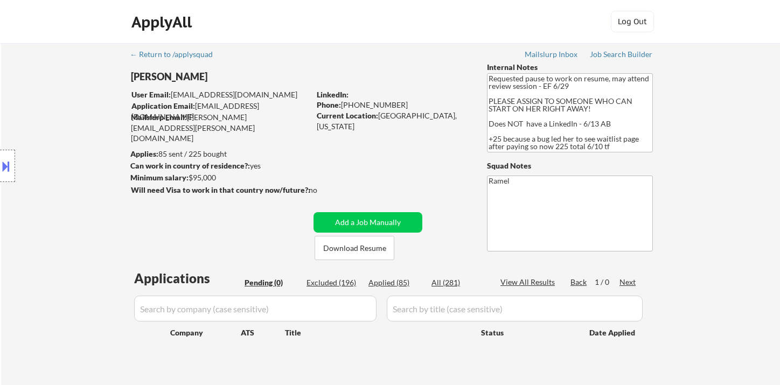
select select ""applied""
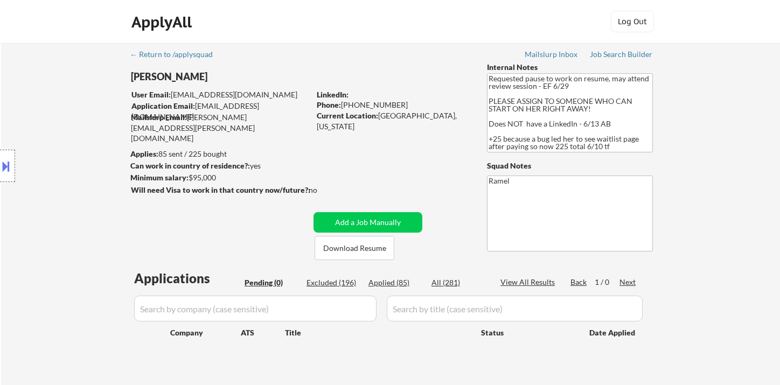
select select ""applied""
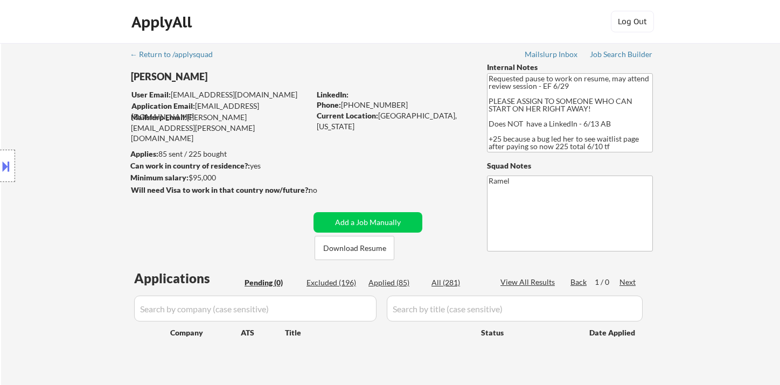
select select ""applied""
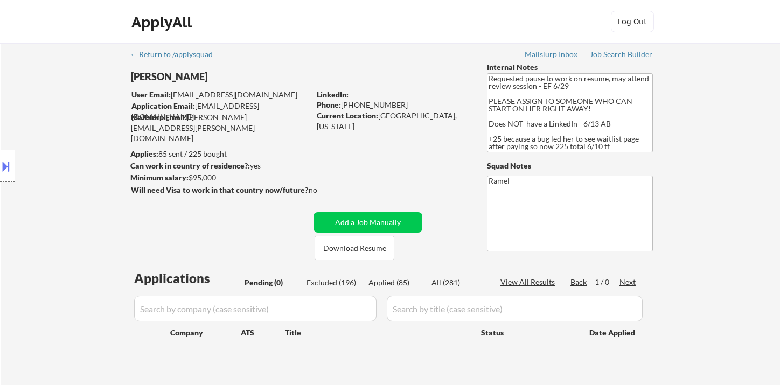
select select ""applied""
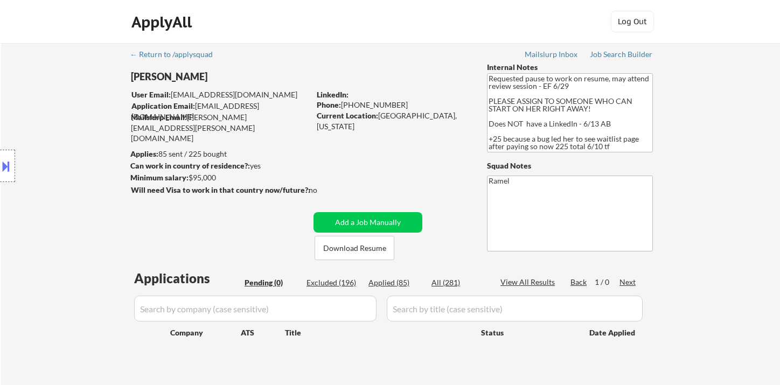
select select ""applied""
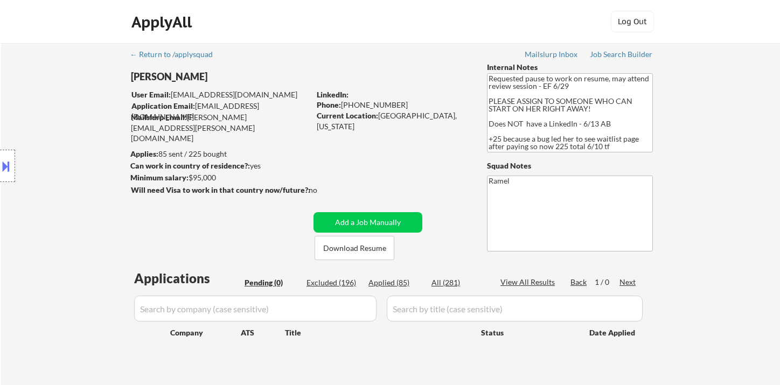
select select ""applied""
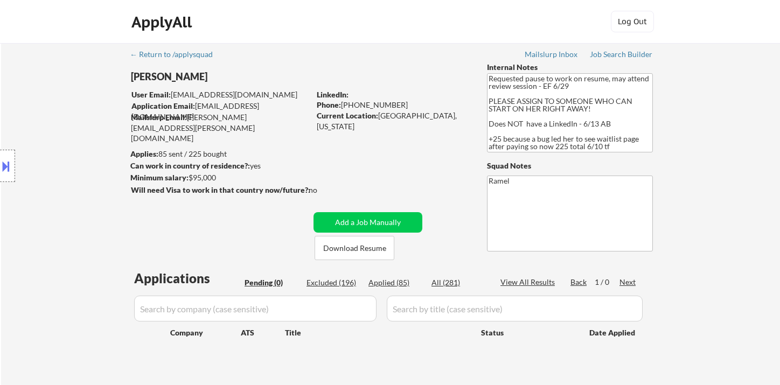
select select ""applied""
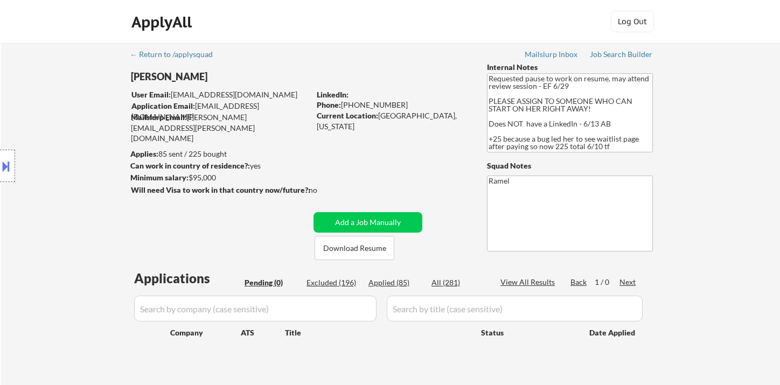
select select ""applied""
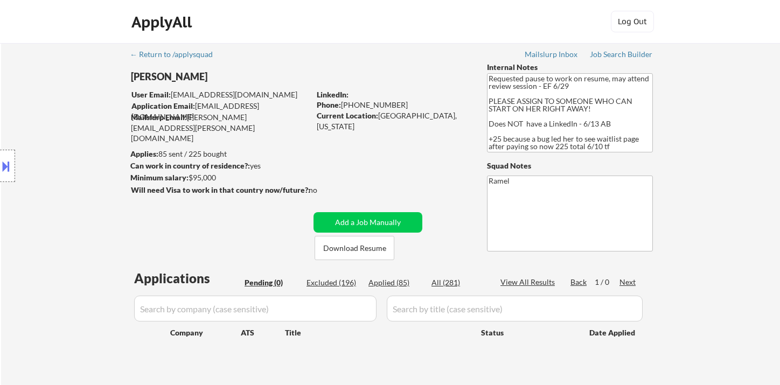
select select ""applied""
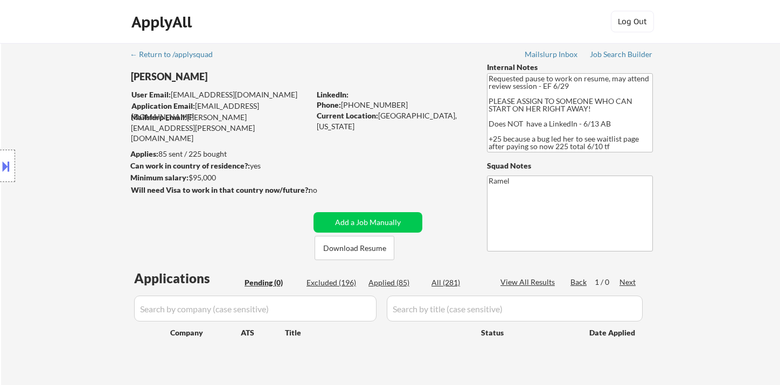
select select ""applied""
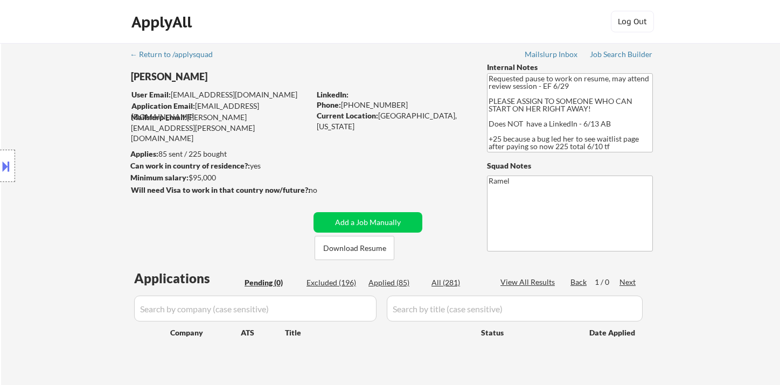
select select ""applied""
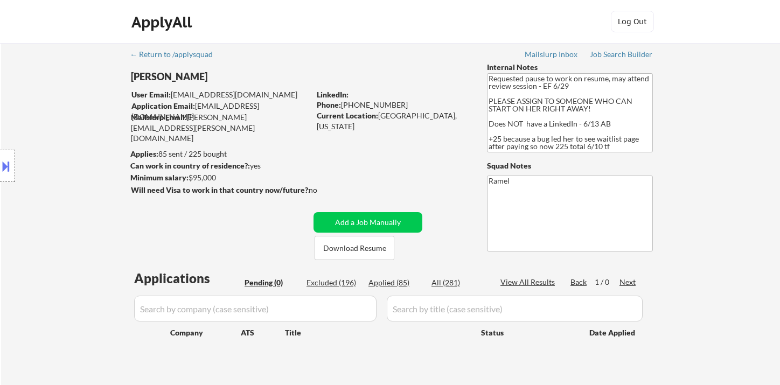
select select ""applied""
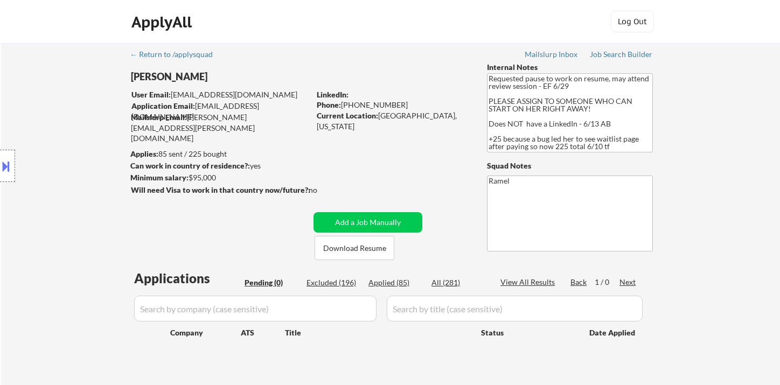
select select ""applied""
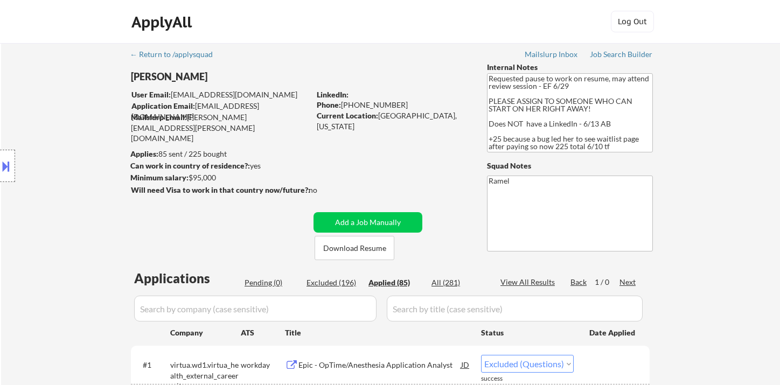
select select ""applied""
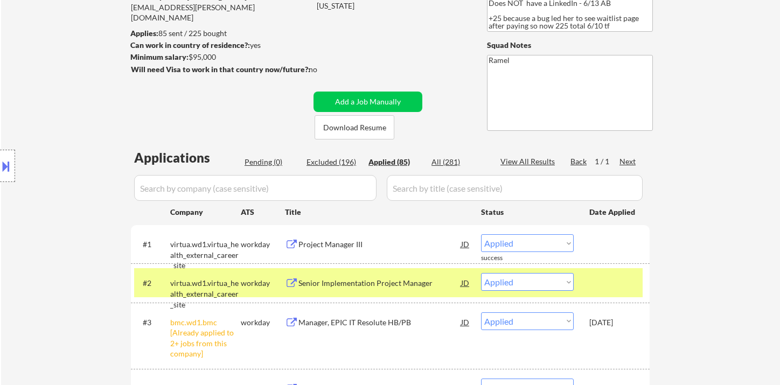
scroll to position [179, 0]
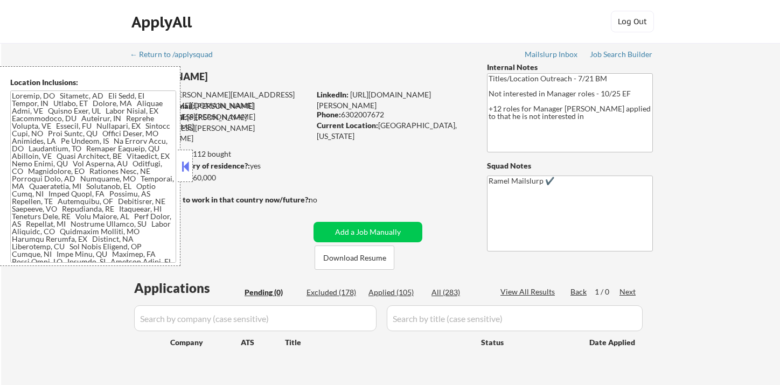
click at [184, 160] on button at bounding box center [185, 166] width 12 height 16
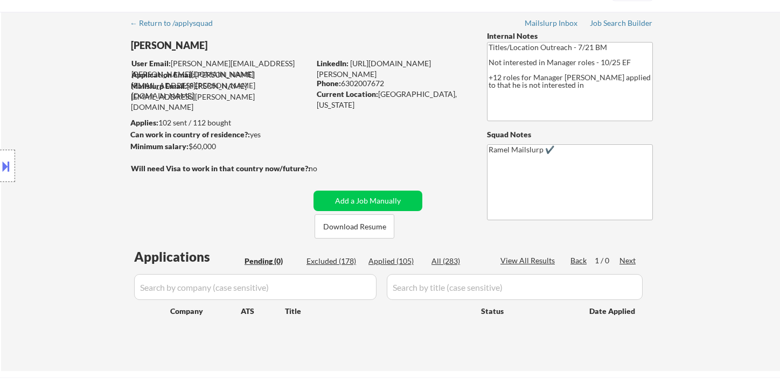
scroll to position [60, 0]
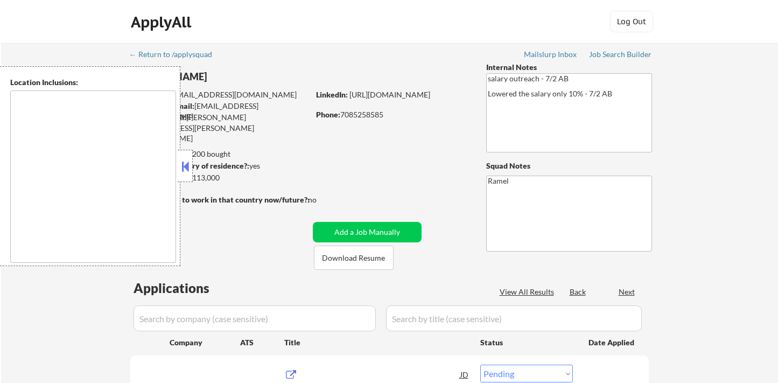
select select ""pending""
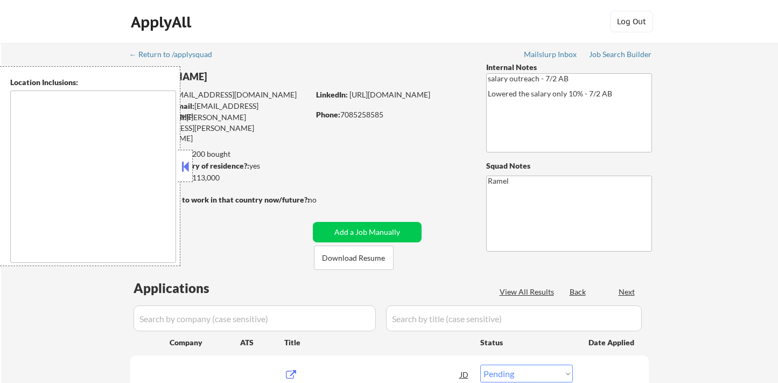
select select ""pending""
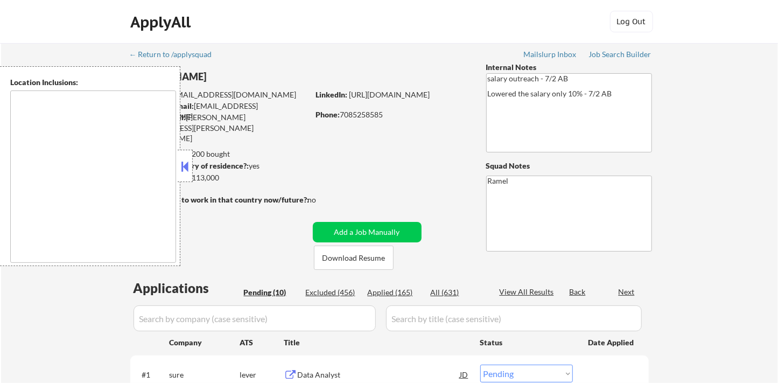
type textarea "[GEOGRAPHIC_DATA], [GEOGRAPHIC_DATA], [GEOGRAPHIC_DATA] [GEOGRAPHIC_DATA], [GEO…"
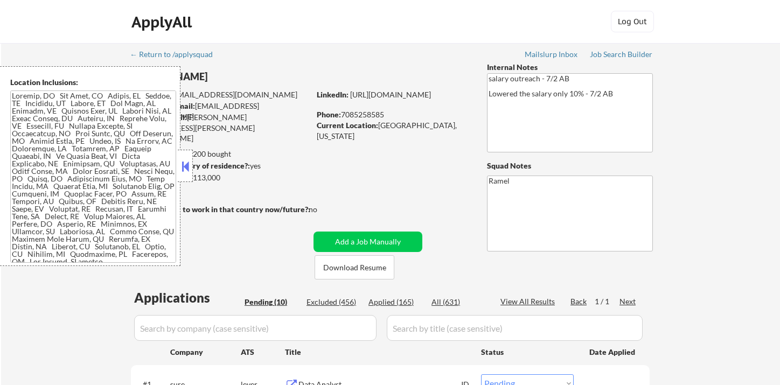
click at [185, 168] on button at bounding box center [185, 166] width 12 height 16
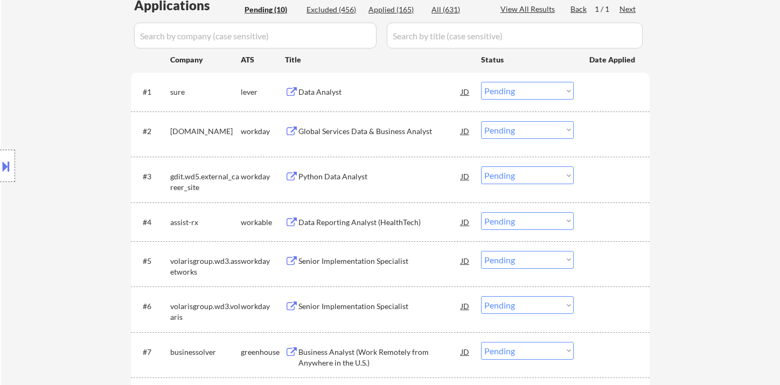
scroll to position [299, 0]
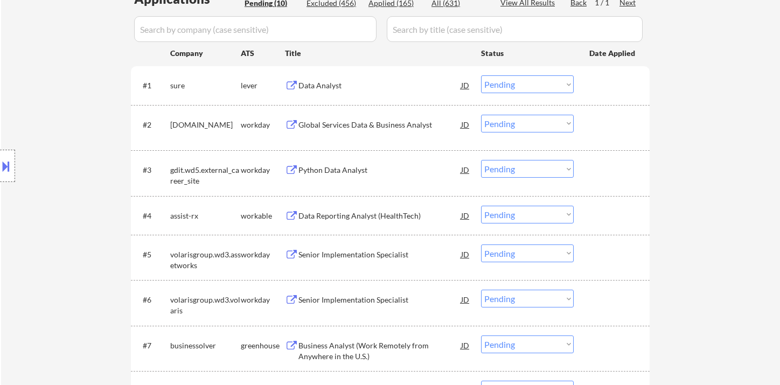
click at [332, 87] on div "Data Analyst" at bounding box center [379, 85] width 163 height 11
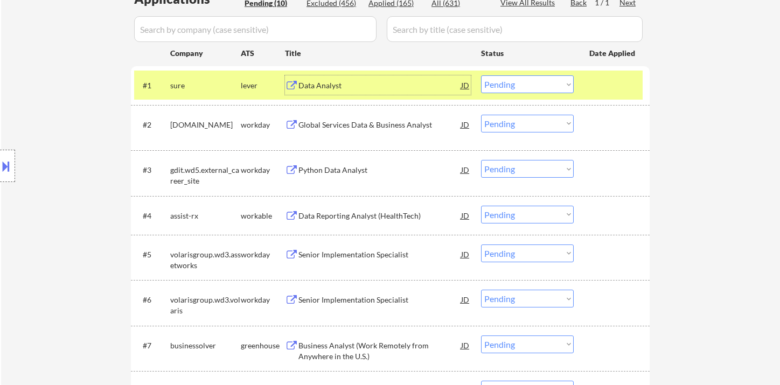
drag, startPoint x: 541, startPoint y: 89, endPoint x: 550, endPoint y: 89, distance: 9.2
click at [542, 89] on select "Choose an option... Pending Applied Excluded (Questions) Excluded (Expired) Exc…" at bounding box center [527, 84] width 93 height 18
click at [481, 75] on select "Choose an option... Pending Applied Excluded (Questions) Excluded (Expired) Exc…" at bounding box center [527, 84] width 93 height 18
drag, startPoint x: 541, startPoint y: 79, endPoint x: 549, endPoint y: 89, distance: 13.0
click at [541, 79] on select "Choose an option... Pending Applied Excluded (Questions) Excluded (Expired) Exc…" at bounding box center [527, 84] width 93 height 18
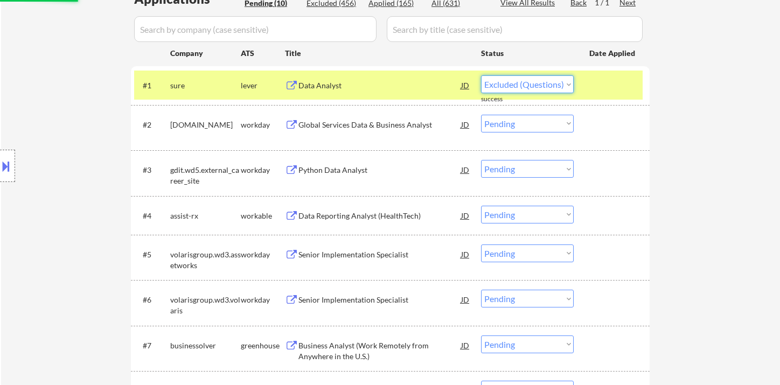
click at [481, 75] on select "Choose an option... Pending Applied Excluded (Questions) Excluded (Expired) Exc…" at bounding box center [527, 84] width 93 height 18
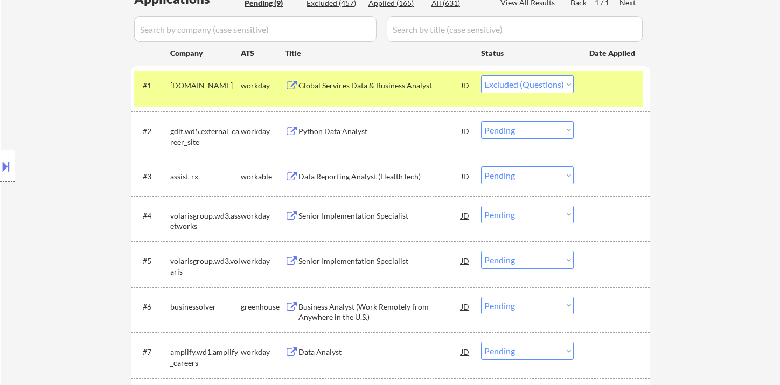
click at [352, 95] on div "#1 motorolasolutions.wd5.careers workday Global Services Data & Business Analys…" at bounding box center [388, 89] width 508 height 36
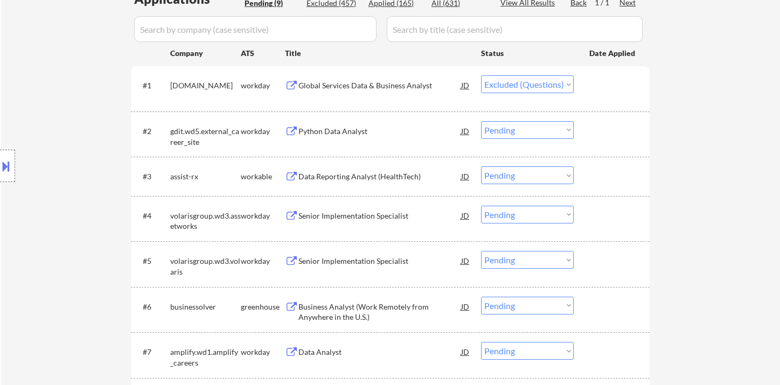
click at [372, 89] on div "Global Services Data & Business Analyst" at bounding box center [379, 85] width 163 height 11
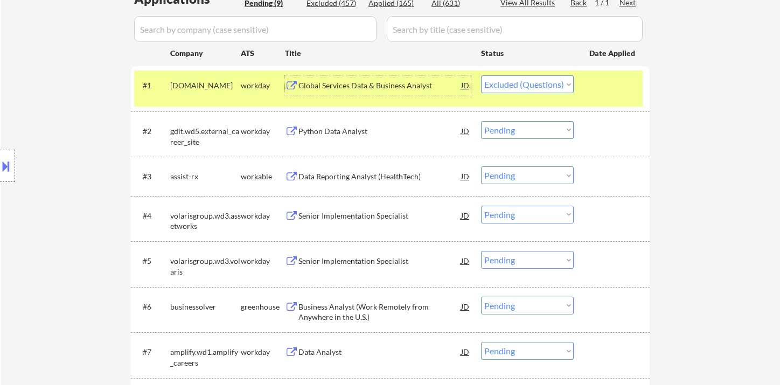
click at [525, 88] on select "Choose an option... Pending Applied Excluded (Questions) Excluded (Expired) Exc…" at bounding box center [527, 84] width 93 height 18
click at [481, 75] on select "Choose an option... Pending Applied Excluded (Questions) Excluded (Expired) Exc…" at bounding box center [527, 84] width 93 height 18
select select ""pending""
click at [346, 176] on div "Data Reporting Analyst (HealthTech)" at bounding box center [379, 175] width 163 height 19
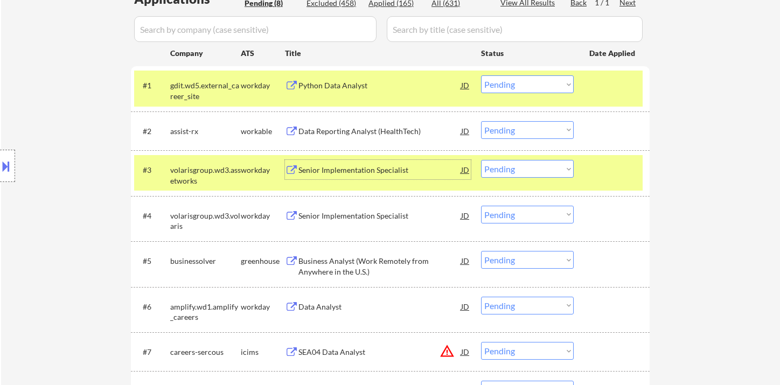
click at [327, 127] on div "Data Reporting Analyst (HealthTech)" at bounding box center [379, 131] width 163 height 11
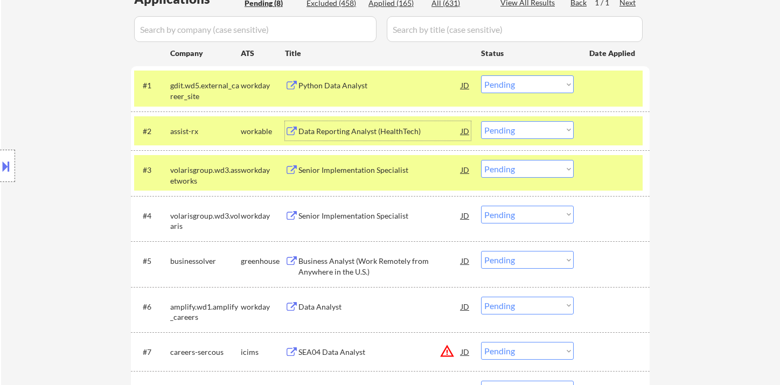
click at [529, 138] on div "#2 assist-rx workable Data Reporting Analyst (HealthTech) JD Choose an option..…" at bounding box center [388, 130] width 508 height 29
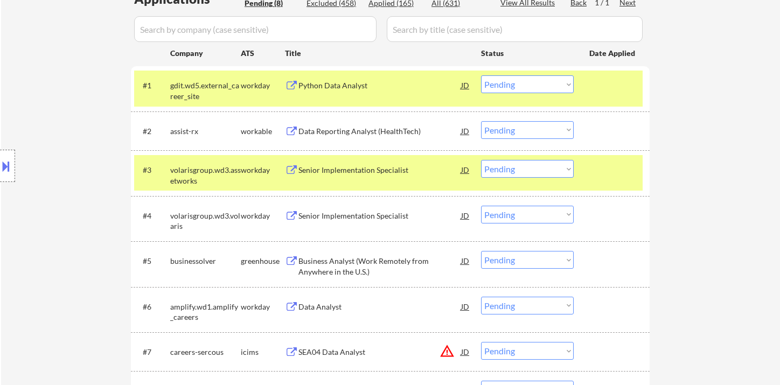
click at [538, 136] on select "Choose an option... Pending Applied Excluded (Questions) Excluded (Expired) Exc…" at bounding box center [527, 130] width 93 height 18
click at [481, 121] on select "Choose an option... Pending Applied Excluded (Questions) Excluded (Expired) Exc…" at bounding box center [527, 130] width 93 height 18
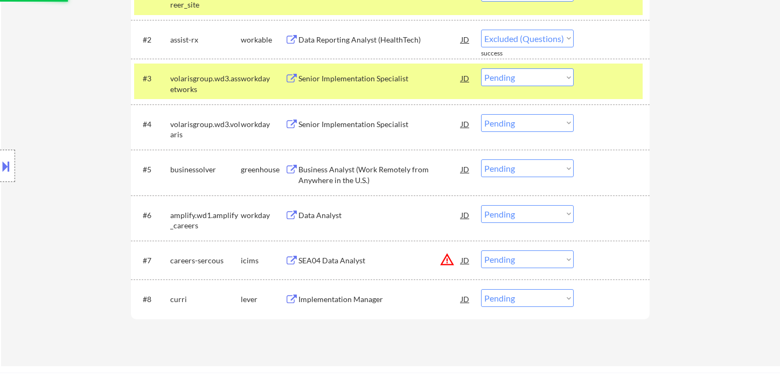
select select ""pending""
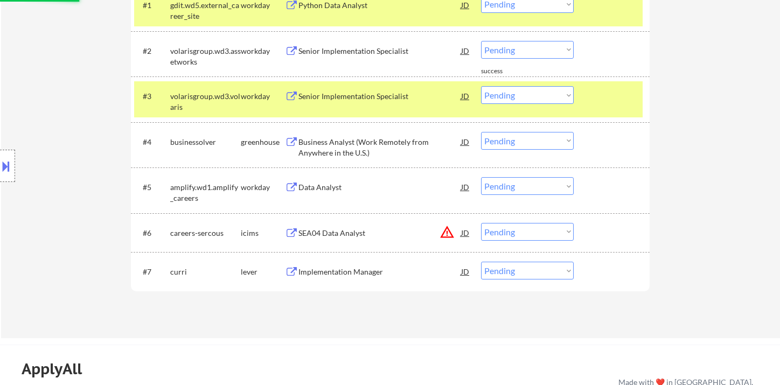
scroll to position [359, 0]
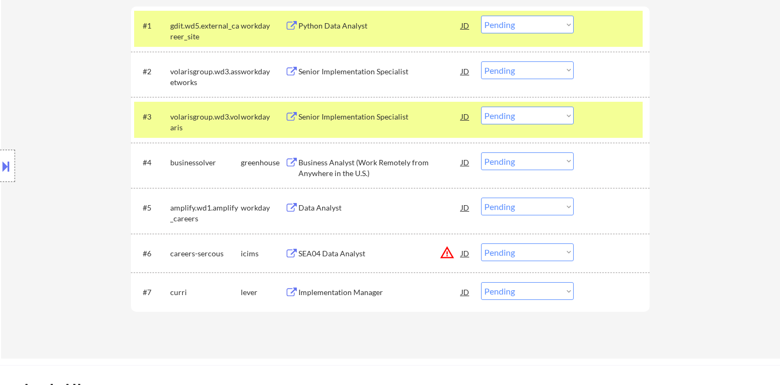
click at [370, 164] on div "Business Analyst (Work Remotely from Anywhere in the U.S.)" at bounding box center [379, 167] width 163 height 21
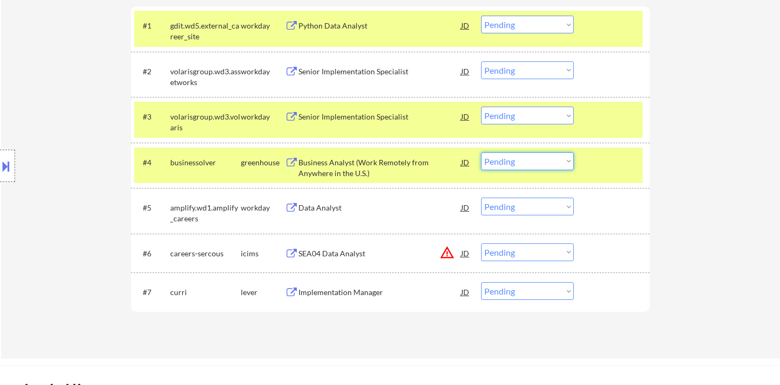
click at [534, 164] on select "Choose an option... Pending Applied Excluded (Questions) Excluded (Expired) Exc…" at bounding box center [527, 161] width 93 height 18
click at [481, 152] on select "Choose an option... Pending Applied Excluded (Questions) Excluded (Expired) Exc…" at bounding box center [527, 161] width 93 height 18
select select ""pending""
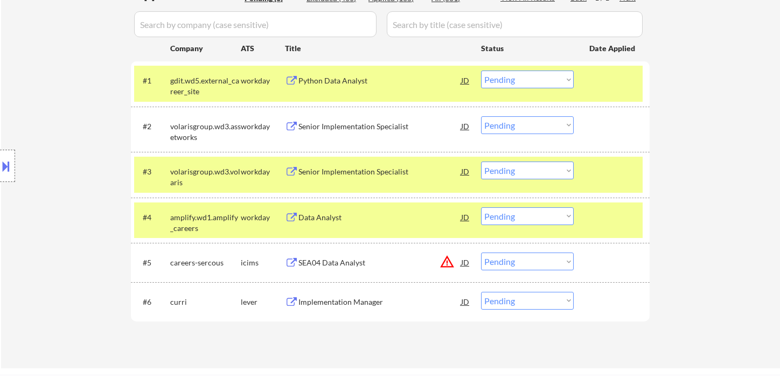
scroll to position [239, 0]
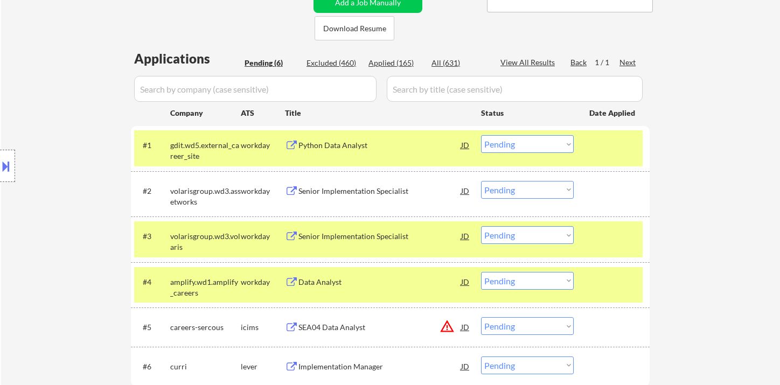
click at [346, 145] on div "Python Data Analyst" at bounding box center [379, 145] width 163 height 11
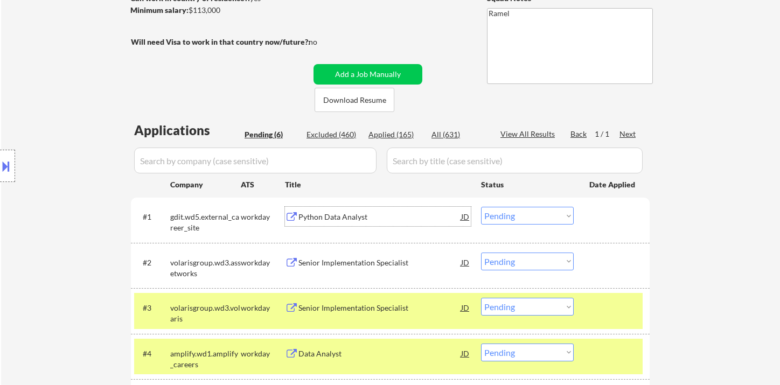
scroll to position [179, 0]
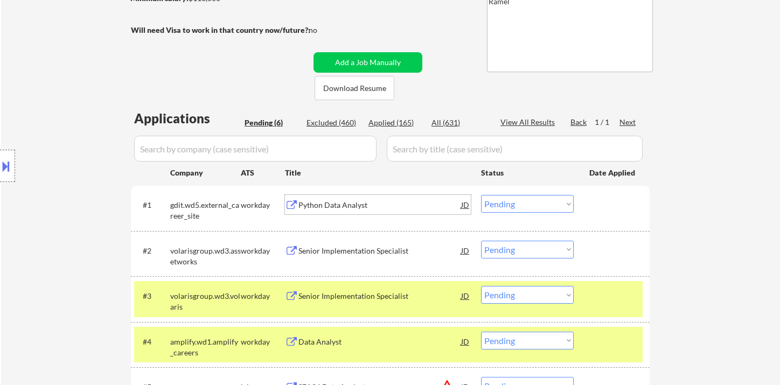
click at [468, 205] on div "JD" at bounding box center [465, 204] width 11 height 19
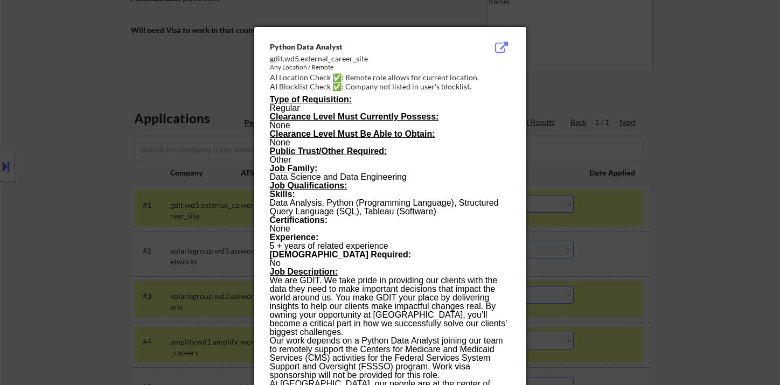
click at [683, 108] on div at bounding box center [390, 192] width 780 height 385
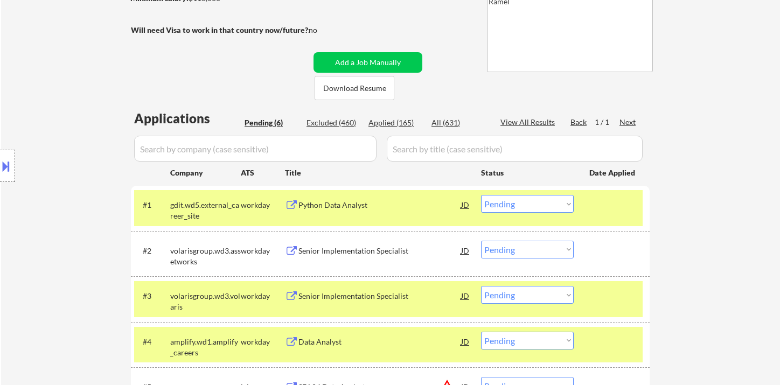
click at [532, 204] on select "Choose an option... Pending Applied Excluded (Questions) Excluded (Expired) Exc…" at bounding box center [527, 204] width 93 height 18
click at [481, 195] on select "Choose an option... Pending Applied Excluded (Questions) Excluded (Expired) Exc…" at bounding box center [527, 204] width 93 height 18
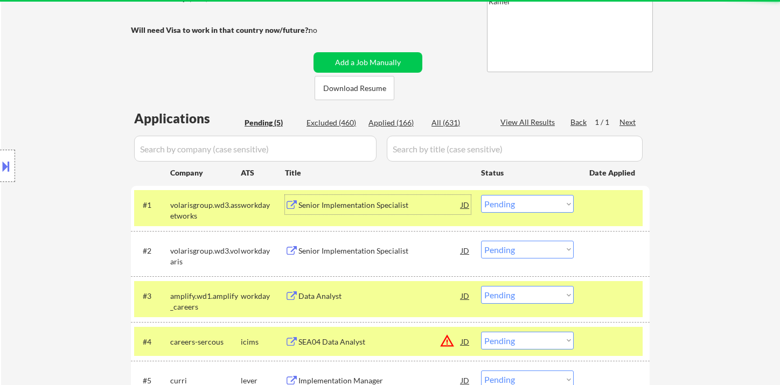
click at [345, 210] on div "Senior Implementation Specialist" at bounding box center [379, 205] width 163 height 11
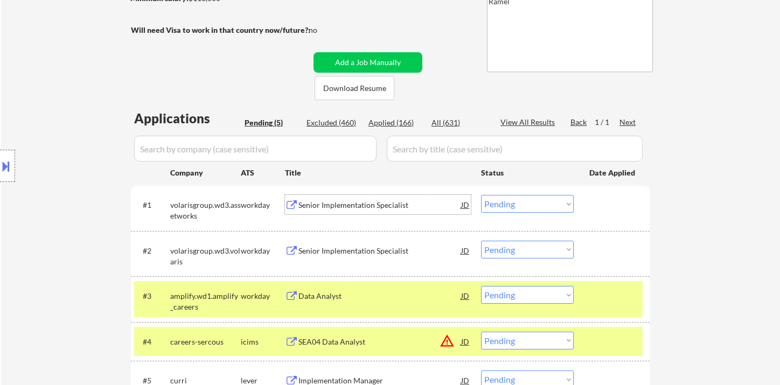
click at [502, 207] on select "Choose an option... Pending Applied Excluded (Questions) Excluded (Expired) Exc…" at bounding box center [527, 204] width 93 height 18
drag, startPoint x: 511, startPoint y: 205, endPoint x: 518, endPoint y: 210, distance: 8.8
click at [511, 205] on select "Choose an option... Pending Applied Excluded (Questions) Excluded (Expired) Exc…" at bounding box center [527, 204] width 93 height 18
click at [481, 195] on select "Choose an option... Pending Applied Excluded (Questions) Excluded (Expired) Exc…" at bounding box center [527, 204] width 93 height 18
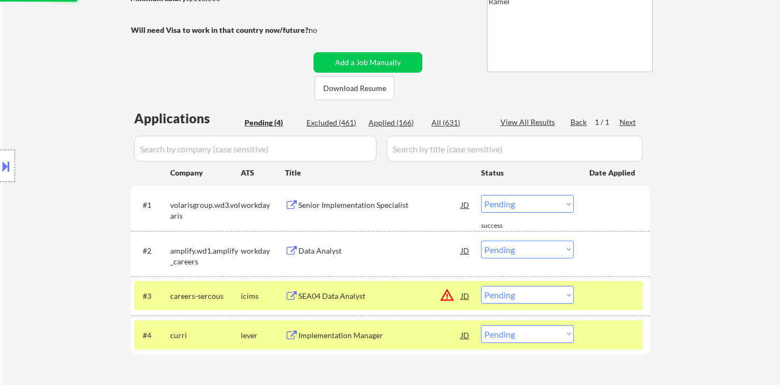
drag, startPoint x: 513, startPoint y: 207, endPoint x: 528, endPoint y: 210, distance: 15.5
click at [513, 207] on select "Choose an option... Pending Applied Excluded (Questions) Excluded (Expired) Exc…" at bounding box center [527, 204] width 93 height 18
click at [481, 195] on select "Choose an option... Pending Applied Excluded (Questions) Excluded (Expired) Exc…" at bounding box center [527, 204] width 93 height 18
click at [303, 247] on div "Data Analyst" at bounding box center [379, 250] width 163 height 11
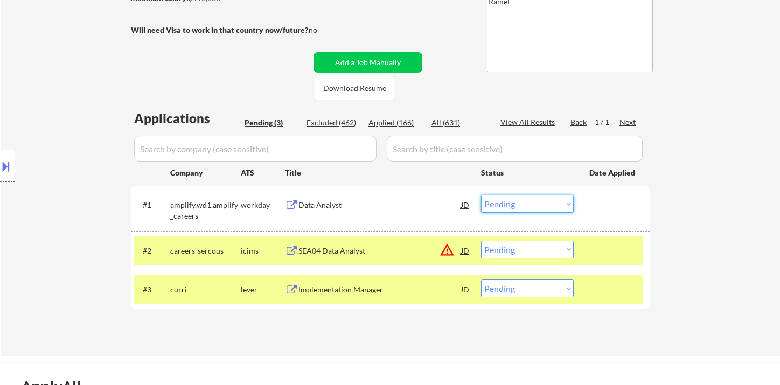
click at [514, 204] on select "Choose an option... Pending Applied Excluded (Questions) Excluded (Expired) Exc…" at bounding box center [527, 204] width 93 height 18
click at [481, 195] on select "Choose an option... Pending Applied Excluded (Questions) Excluded (Expired) Exc…" at bounding box center [527, 204] width 93 height 18
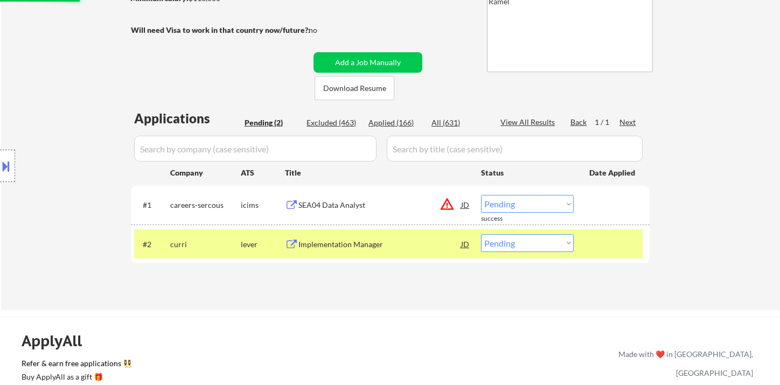
drag, startPoint x: 514, startPoint y: 203, endPoint x: 523, endPoint y: 210, distance: 11.2
click at [514, 203] on select "Choose an option... Pending Applied Excluded (Questions) Excluded (Expired) Exc…" at bounding box center [527, 204] width 93 height 18
click at [481, 195] on select "Choose an option... Pending Applied Excluded (Questions) Excluded (Expired) Exc…" at bounding box center [527, 204] width 93 height 18
click at [353, 236] on div "Implementation Manager" at bounding box center [379, 243] width 163 height 19
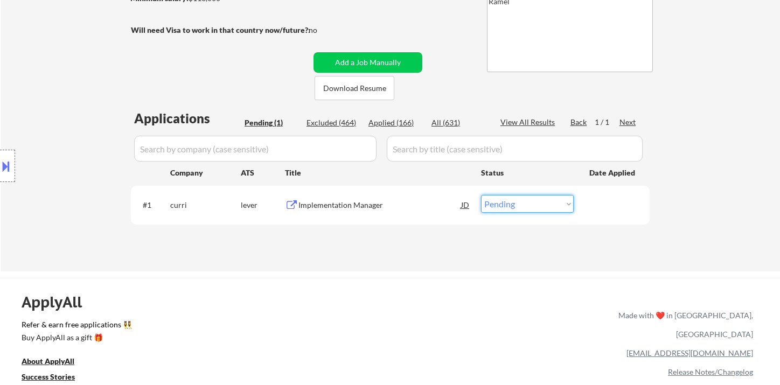
click at [518, 202] on select "Choose an option... Pending Applied Excluded (Questions) Excluded (Expired) Exc…" at bounding box center [527, 204] width 93 height 18
select select ""applied""
click at [481, 195] on select "Choose an option... Pending Applied Excluded (Questions) Excluded (Expired) Exc…" at bounding box center [527, 204] width 93 height 18
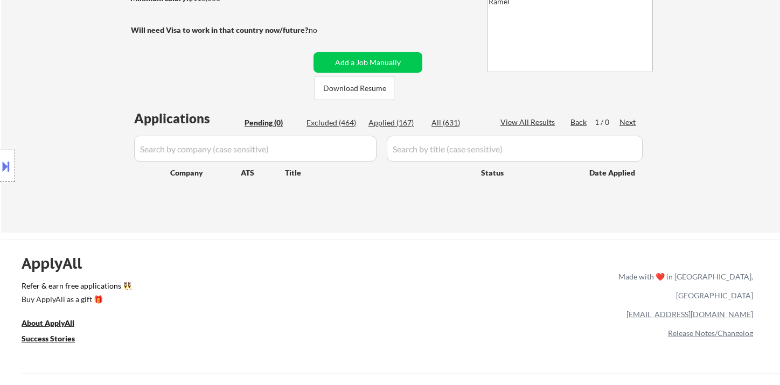
click at [29, 226] on div "Location Inclusions:" at bounding box center [96, 166] width 193 height 200
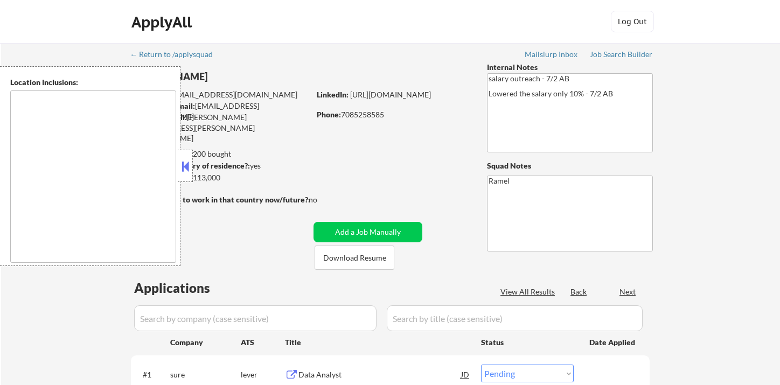
select select ""pending""
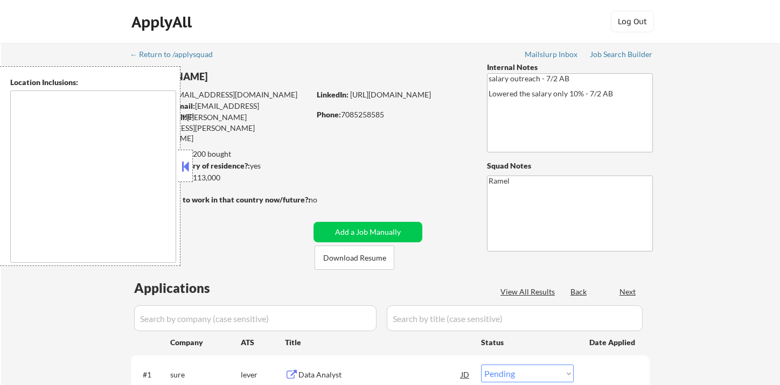
select select ""pending""
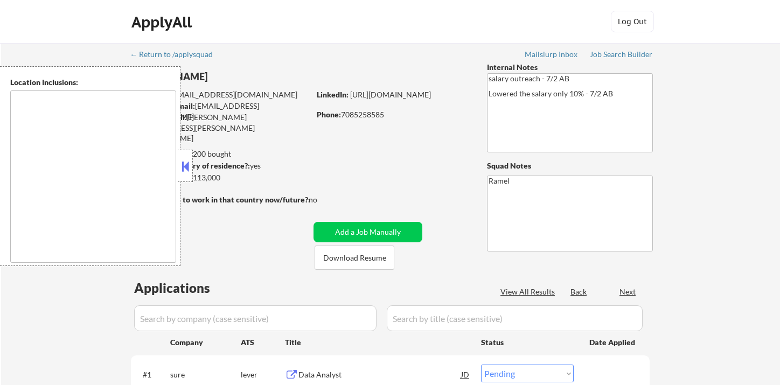
type textarea "Chicago, IL Oak Park, IL Cicero, IL Berwyn, IL Evanston, IL Skokie, IL Oak Lawn…"
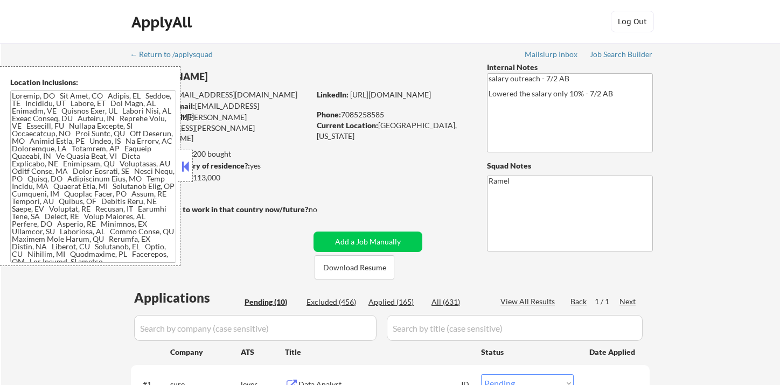
click at [184, 166] on button at bounding box center [185, 166] width 12 height 16
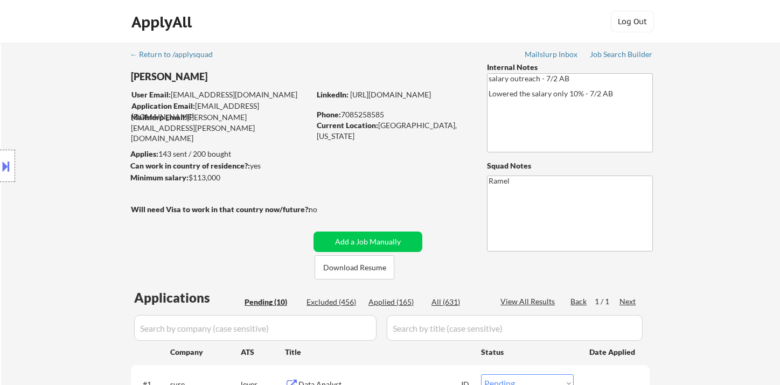
scroll to position [4, 0]
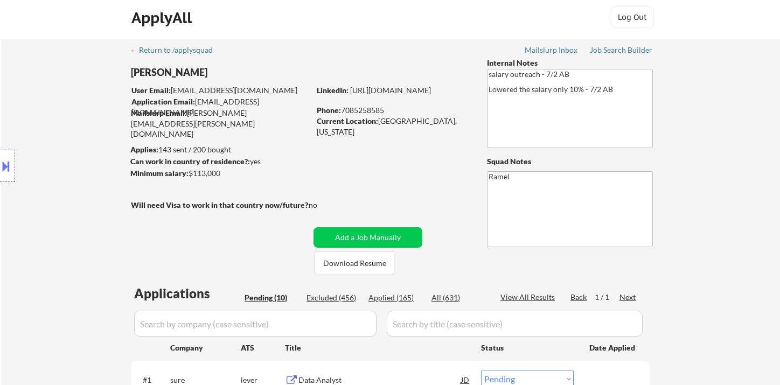
click at [397, 300] on div "Applied (165)" at bounding box center [395, 297] width 54 height 11
click at [531, 298] on div "View All Results" at bounding box center [529, 297] width 58 height 11
select select ""applied""
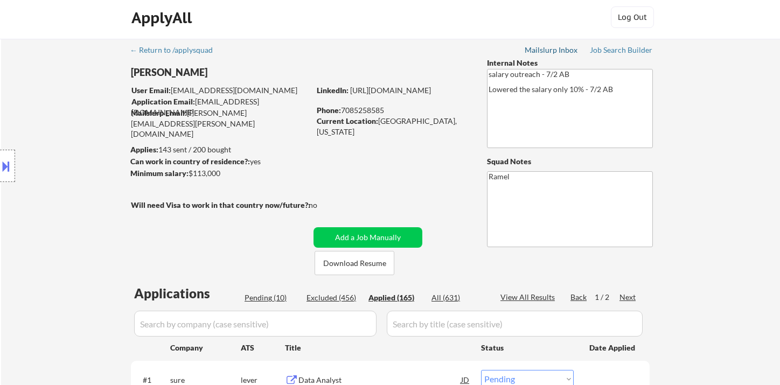
select select ""applied""
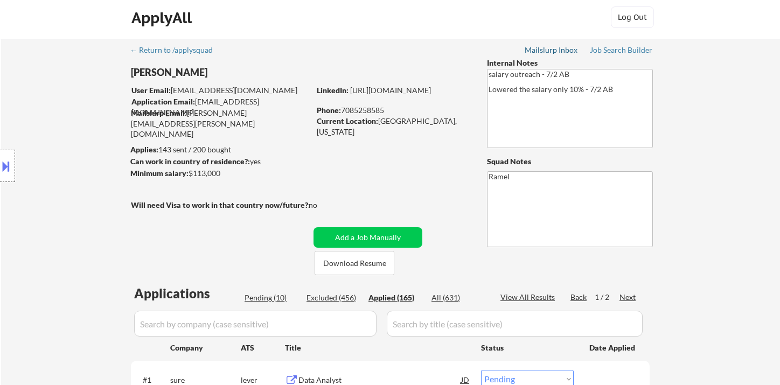
select select ""applied""
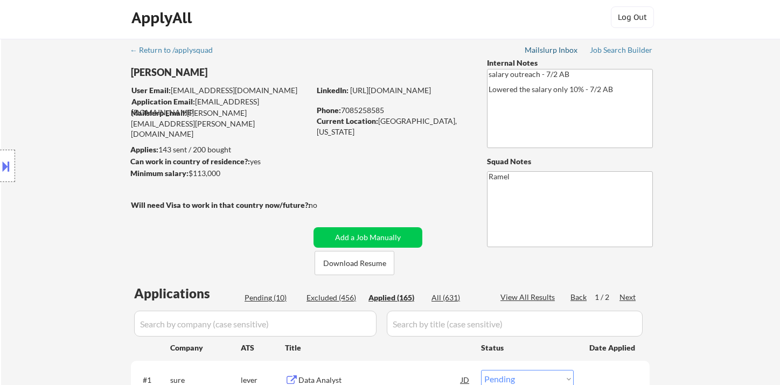
select select ""applied""
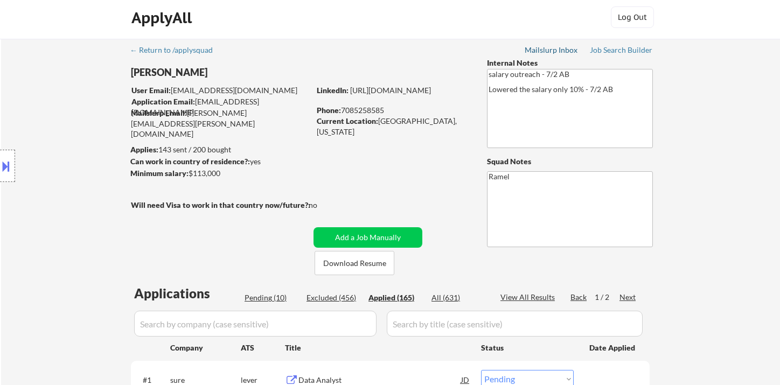
select select ""applied""
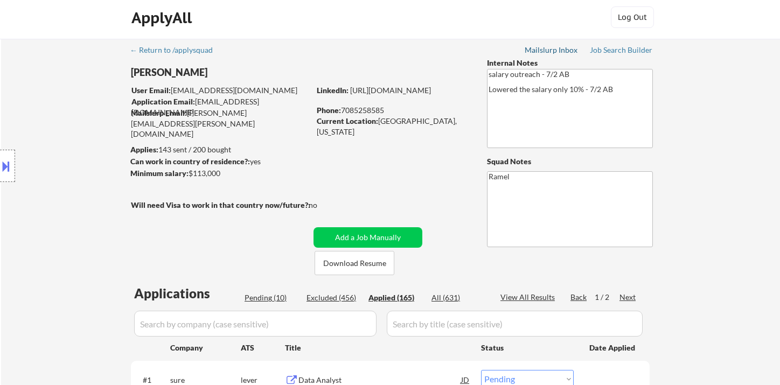
select select ""applied""
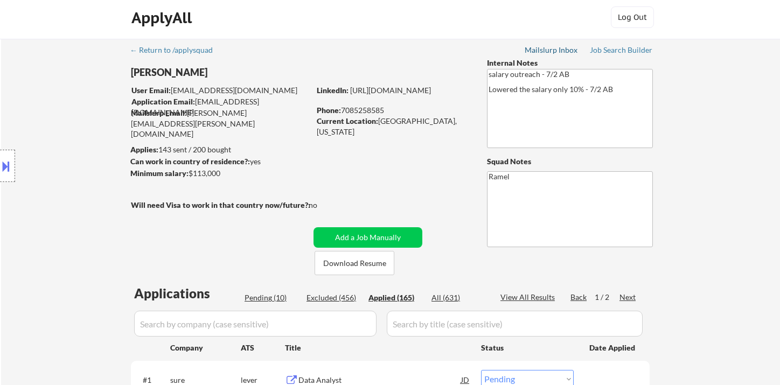
select select ""applied""
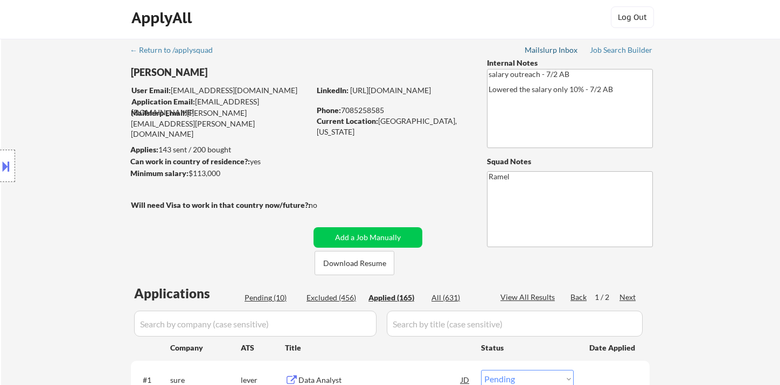
select select ""applied""
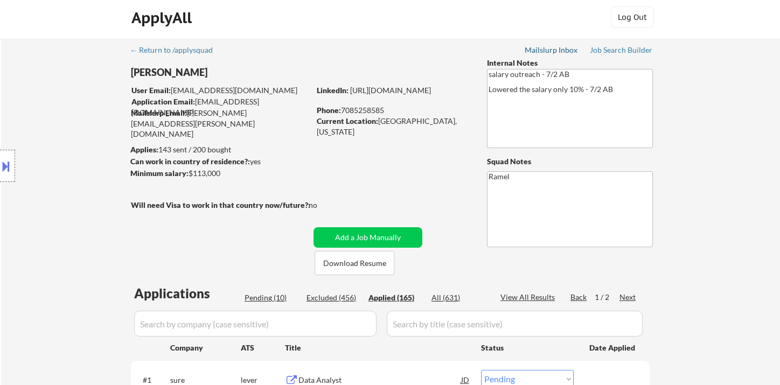
select select ""applied""
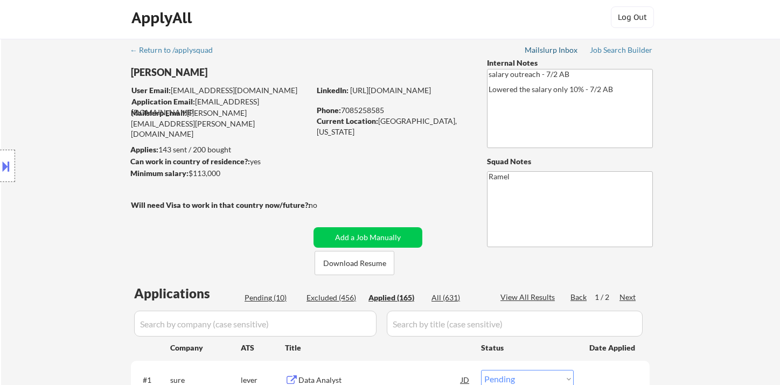
select select ""applied""
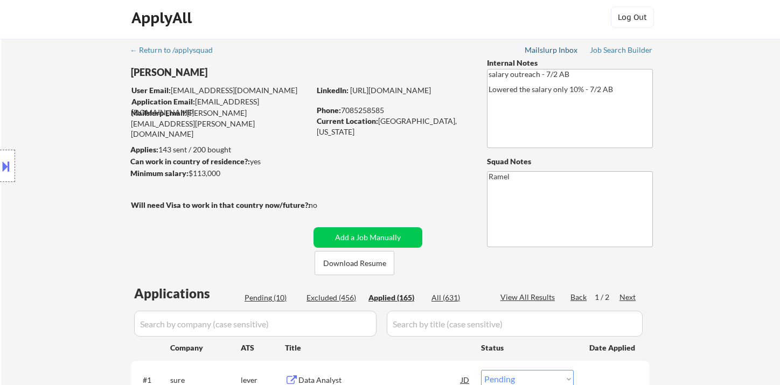
select select ""applied""
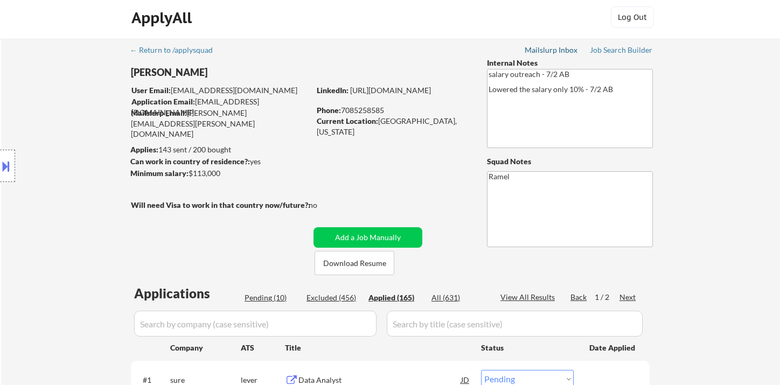
select select ""applied""
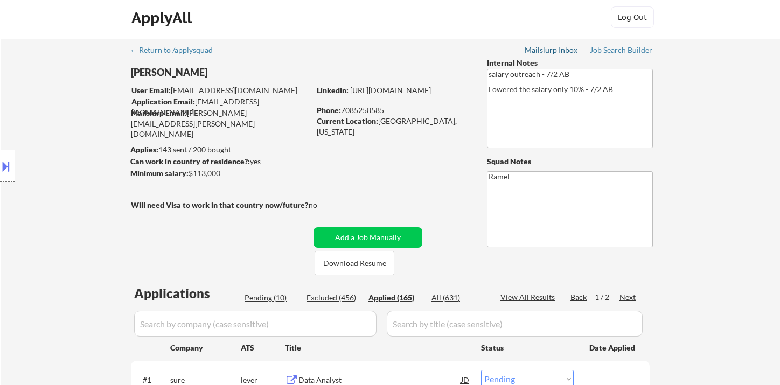
select select ""applied""
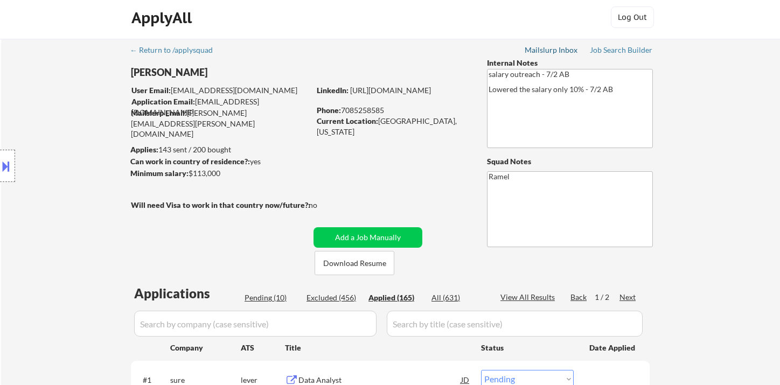
select select ""applied""
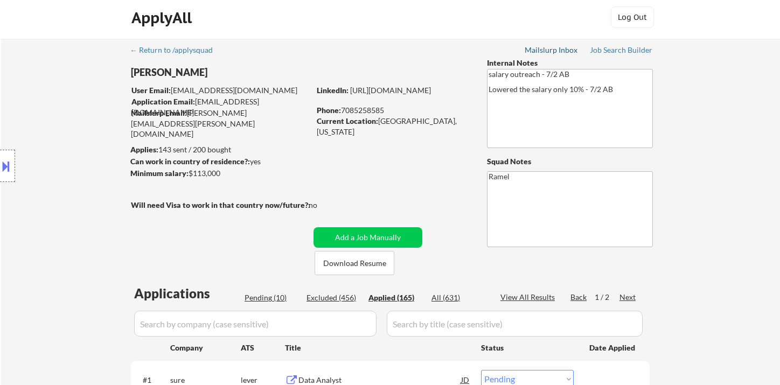
select select ""applied""
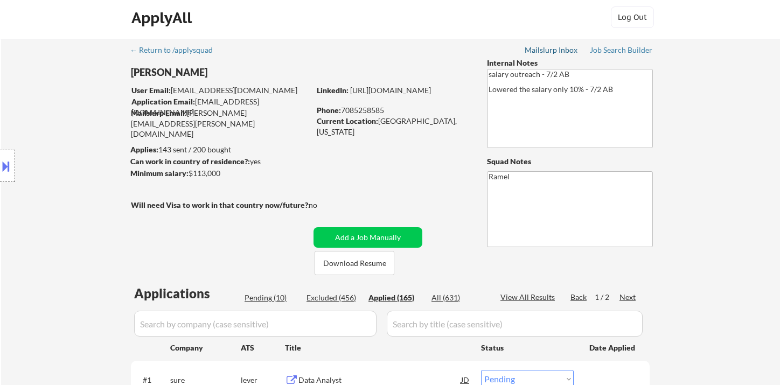
select select ""applied""
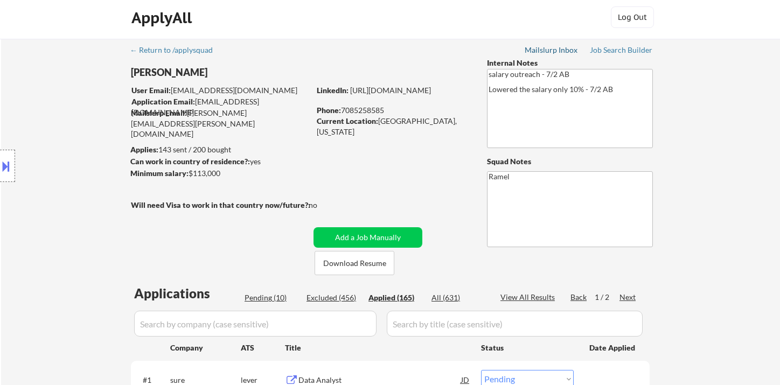
select select ""applied""
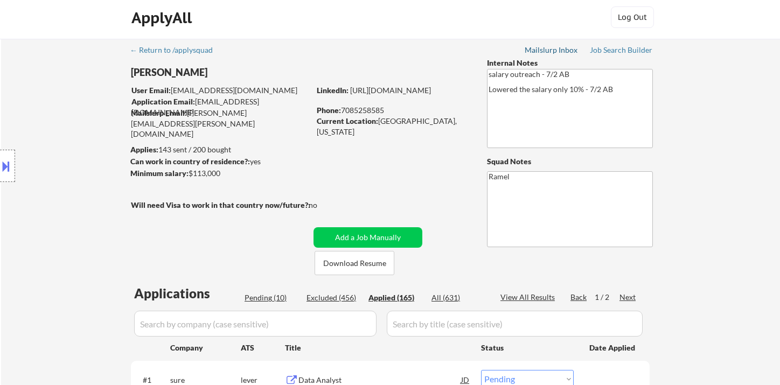
select select ""applied""
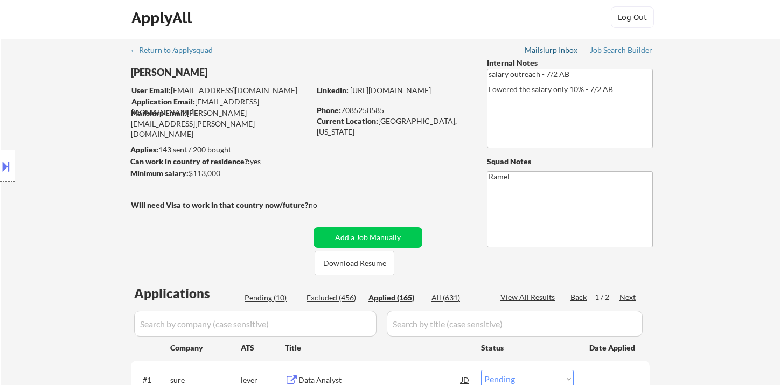
select select ""applied""
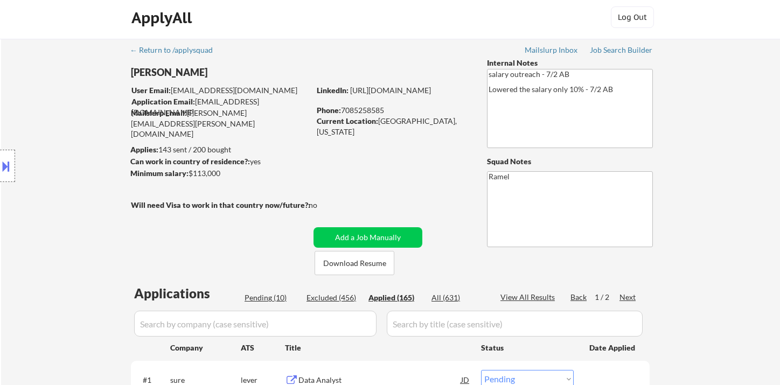
select select ""applied""
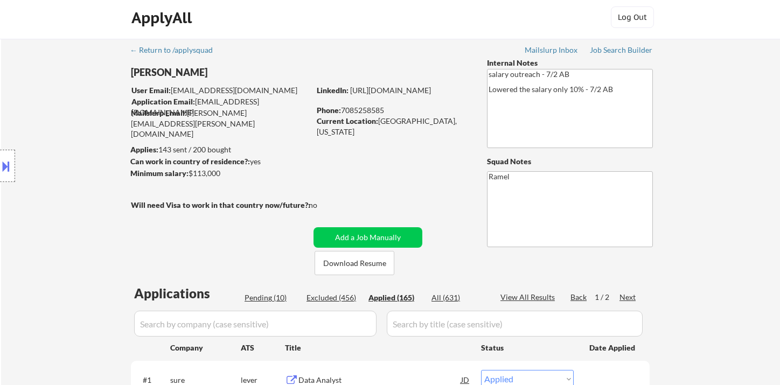
select select ""applied""
click at [537, 297] on div "View All Results" at bounding box center [529, 297] width 58 height 11
click at [537, 298] on div "View All Results" at bounding box center [529, 297] width 58 height 11
select select ""applied""
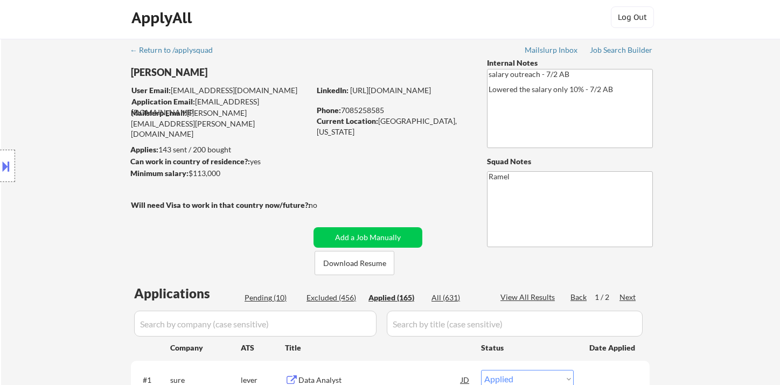
select select ""applied""
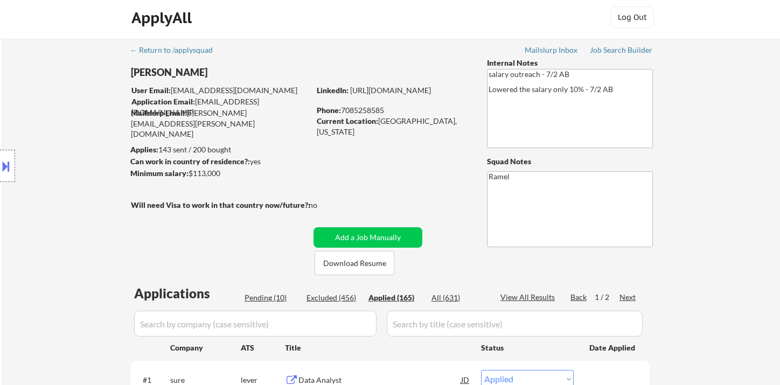
select select ""applied""
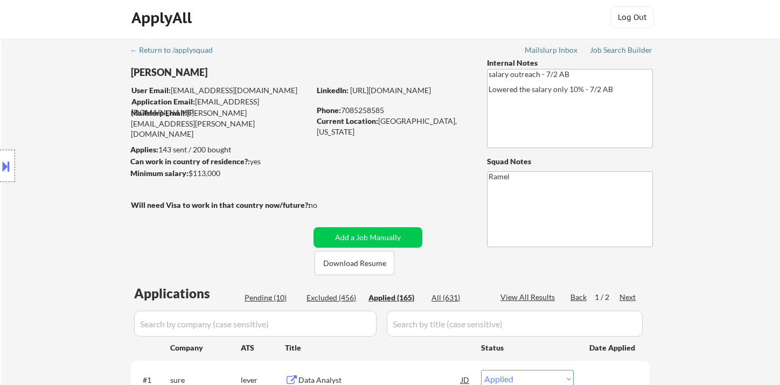
select select ""applied""
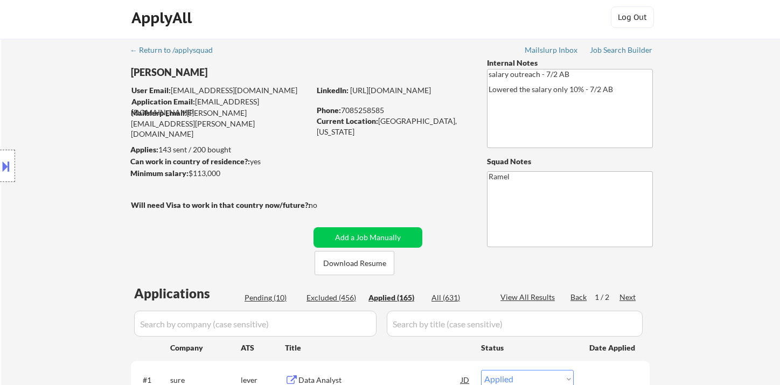
select select ""applied""
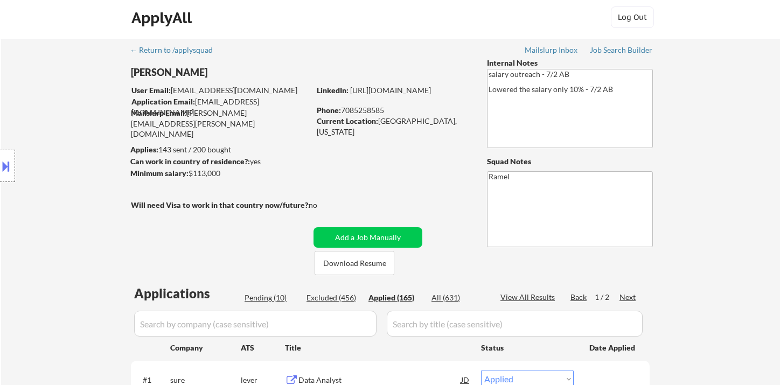
select select ""applied""
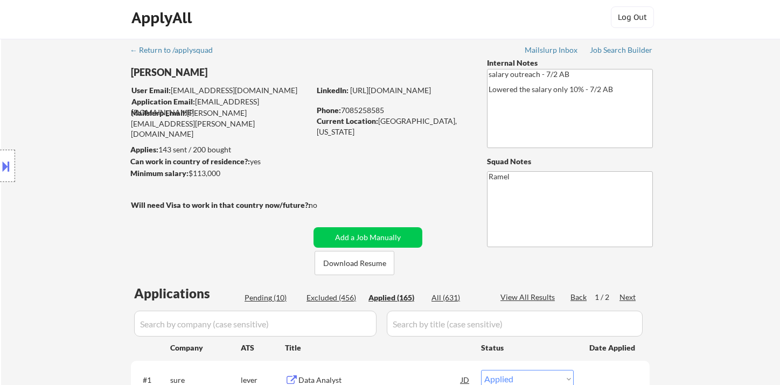
select select ""applied""
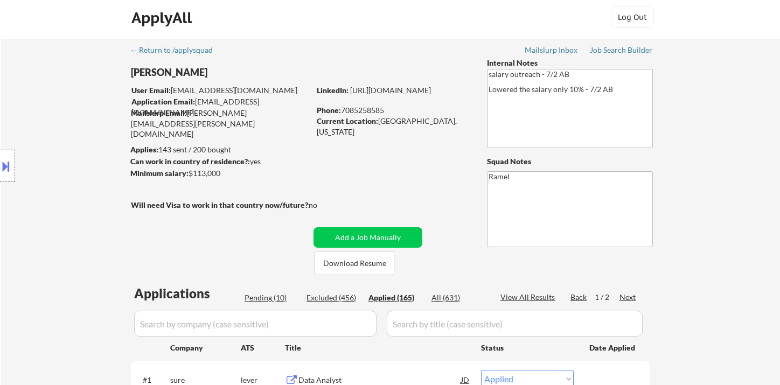
select select ""applied""
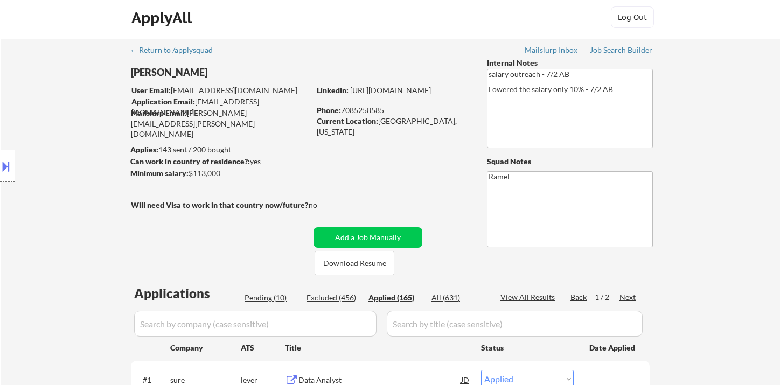
select select ""applied""
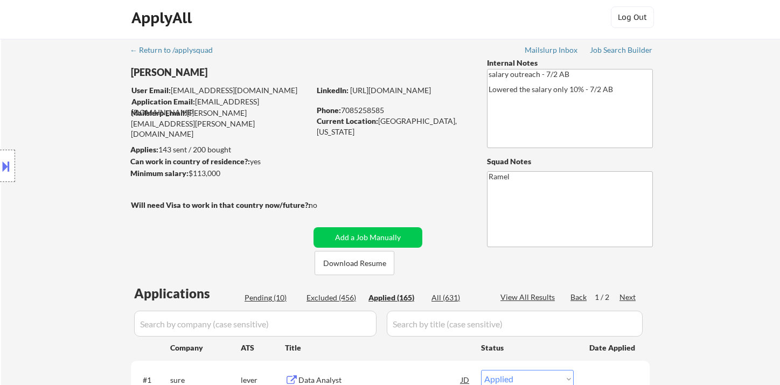
select select ""applied""
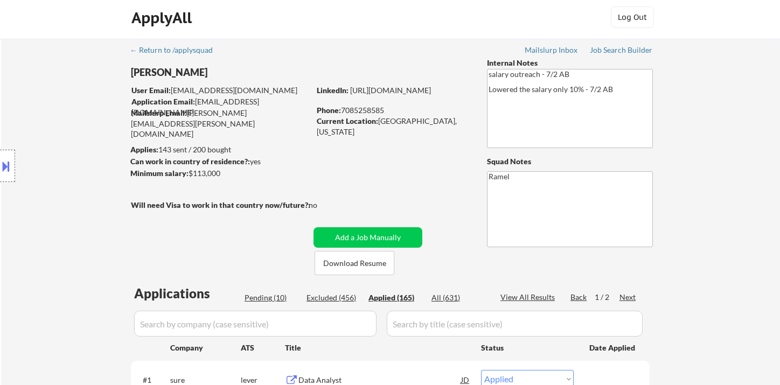
select select ""applied""
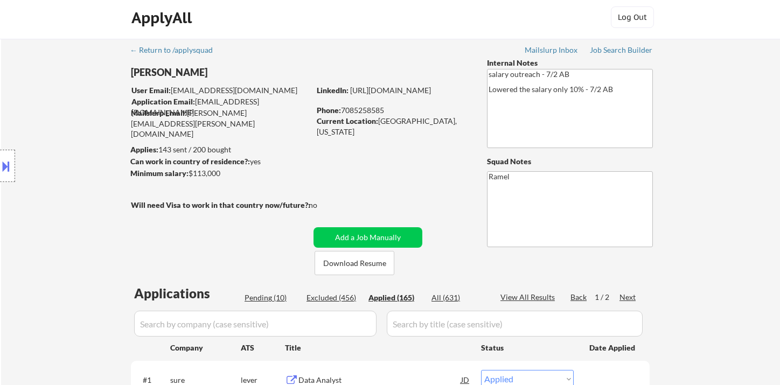
select select ""applied""
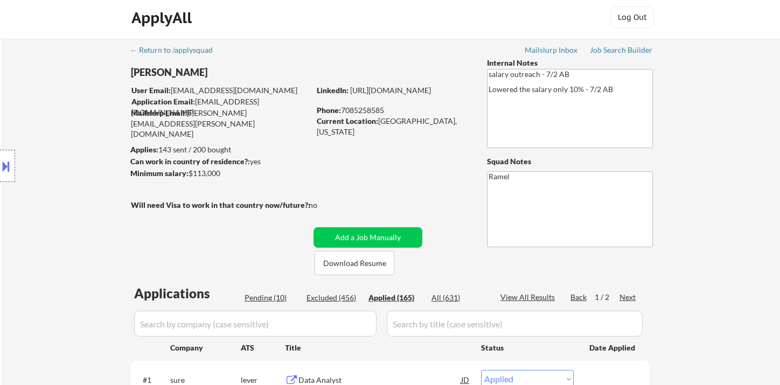
select select ""applied""
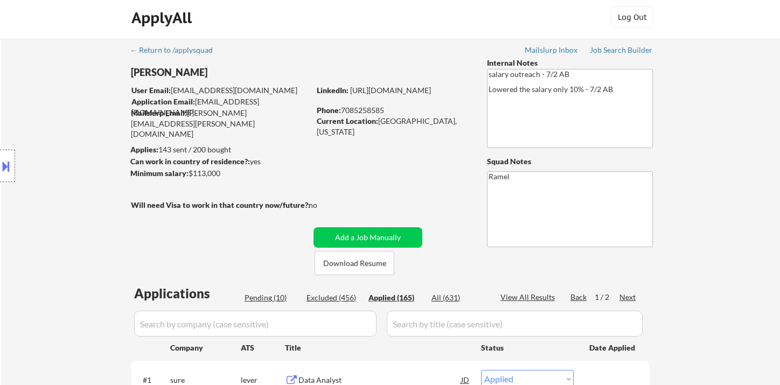
select select ""applied""
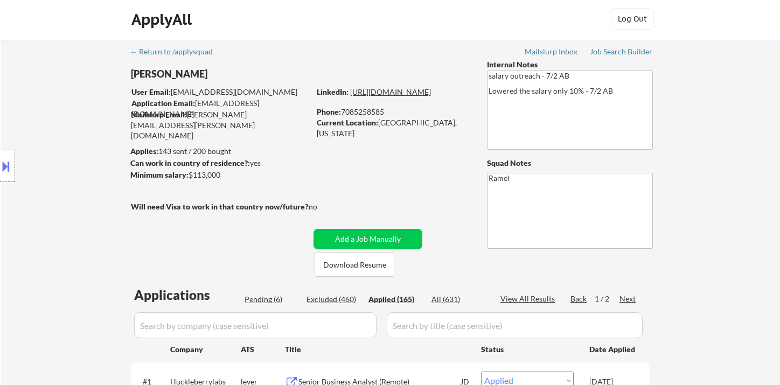
scroll to position [0, 0]
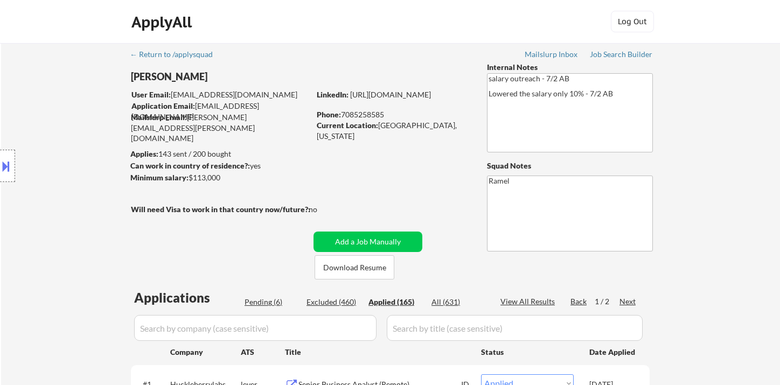
click at [364, 111] on div "Phone: 7085258585" at bounding box center [393, 114] width 152 height 11
drag, startPoint x: 517, startPoint y: 303, endPoint x: 509, endPoint y: 21, distance: 281.7
click at [517, 303] on div "View All Results" at bounding box center [529, 301] width 58 height 11
select select ""applied""
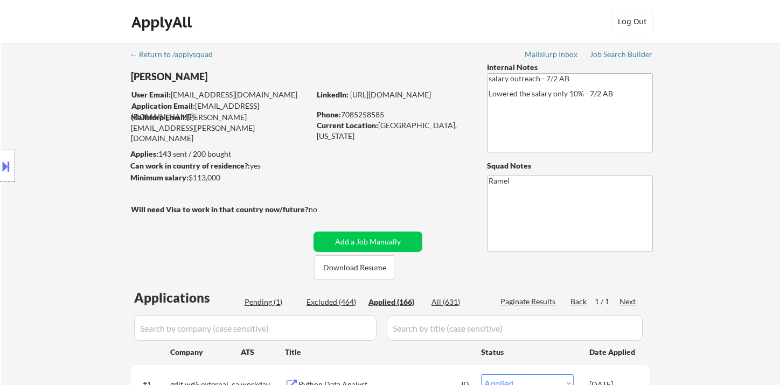
select select ""applied""
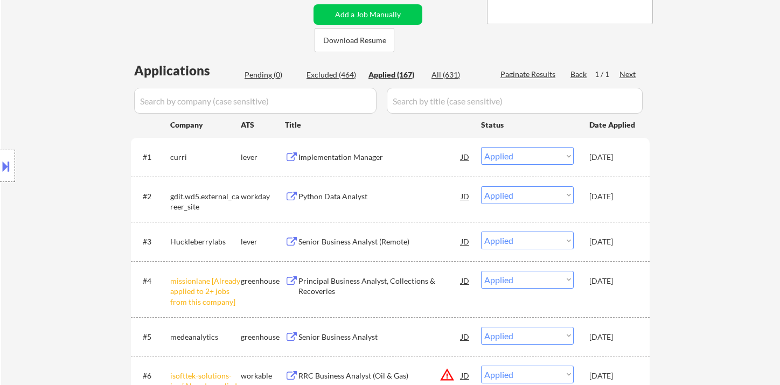
scroll to position [239, 0]
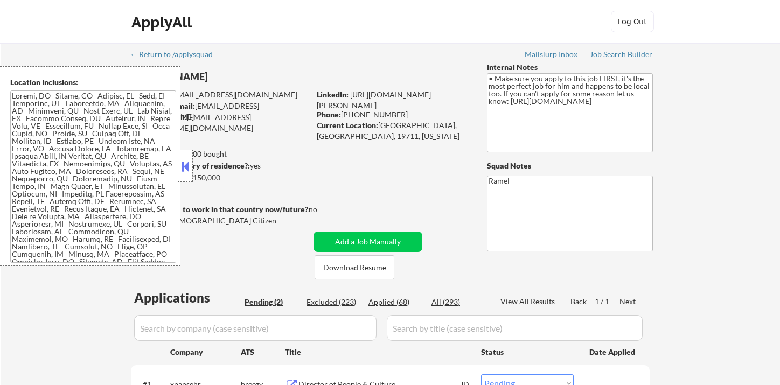
select select ""pending""
click at [186, 160] on button at bounding box center [185, 166] width 12 height 16
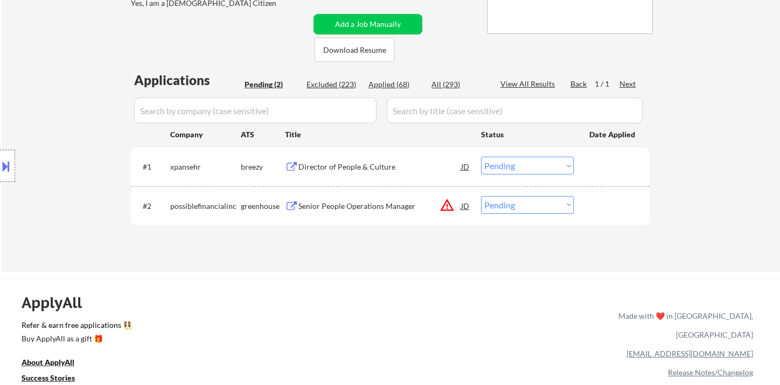
scroll to position [239, 0]
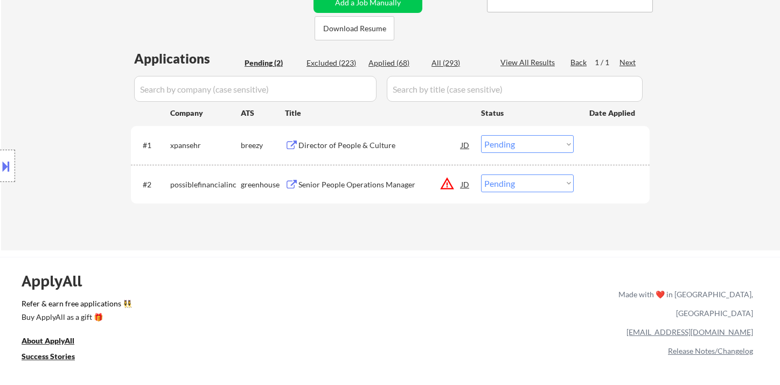
click at [334, 149] on div "Director of People & Culture" at bounding box center [379, 145] width 163 height 11
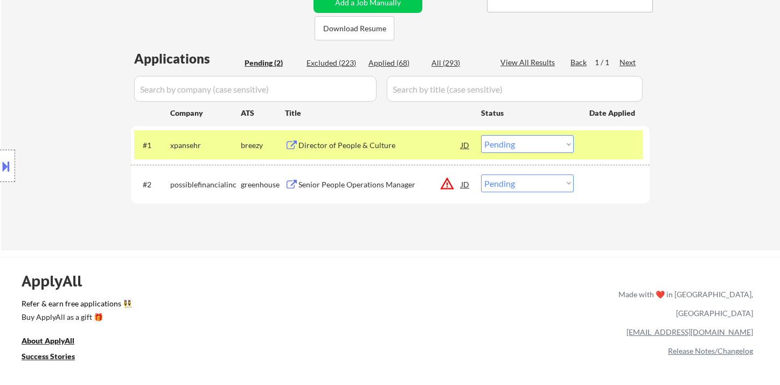
drag, startPoint x: 511, startPoint y: 146, endPoint x: 521, endPoint y: 151, distance: 10.8
click at [512, 146] on select "Choose an option... Pending Applied Excluded (Questions) Excluded (Expired) Exc…" at bounding box center [527, 144] width 93 height 18
click at [481, 135] on select "Choose an option... Pending Applied Excluded (Questions) Excluded (Expired) Exc…" at bounding box center [527, 144] width 93 height 18
click at [370, 184] on div "Senior People Operations Manager" at bounding box center [379, 184] width 163 height 11
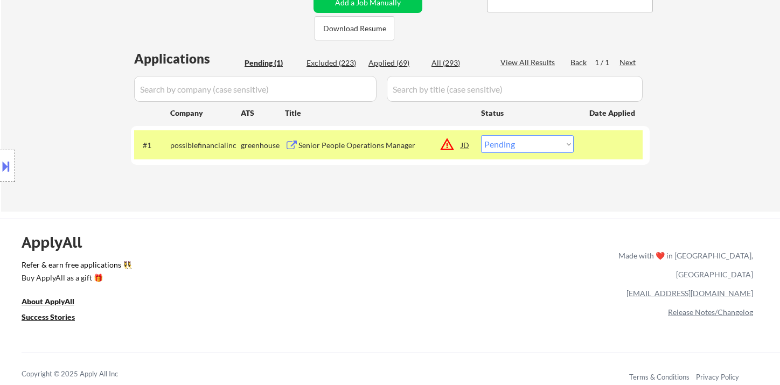
click at [512, 145] on select "Choose an option... Pending Applied Excluded (Questions) Excluded (Expired) Exc…" at bounding box center [527, 144] width 93 height 18
select select ""excluded__bad_match_""
click at [481, 135] on select "Choose an option... Pending Applied Excluded (Questions) Excluded (Expired) Exc…" at bounding box center [527, 144] width 93 height 18
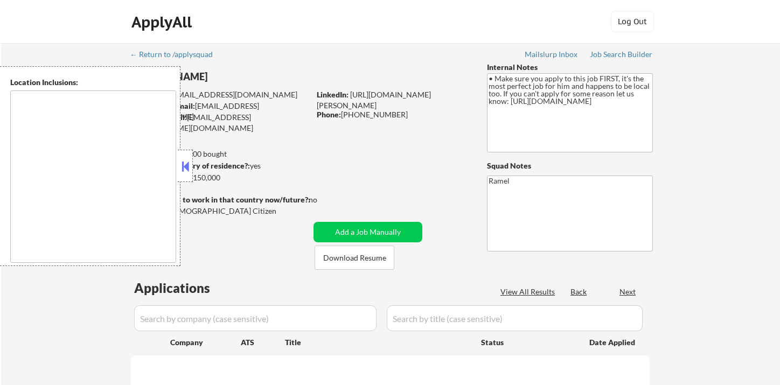
type textarea "[GEOGRAPHIC_DATA], [GEOGRAPHIC_DATA], [GEOGRAPHIC_DATA] [GEOGRAPHIC_DATA], [GEO…"
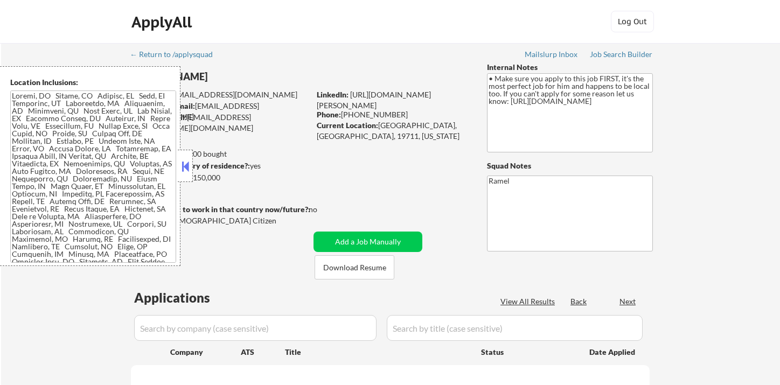
select select ""pending""
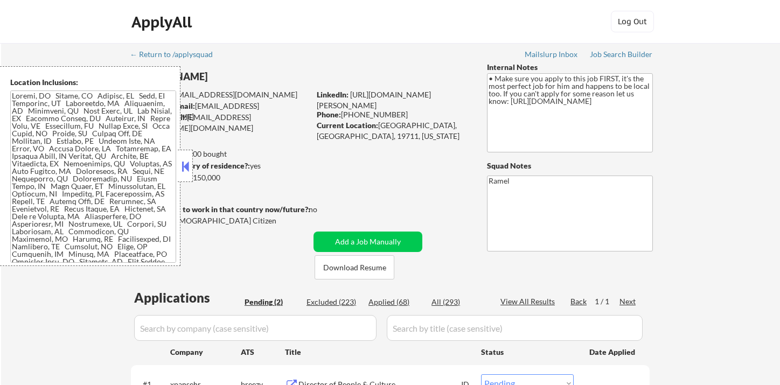
click at [188, 167] on button at bounding box center [185, 166] width 12 height 16
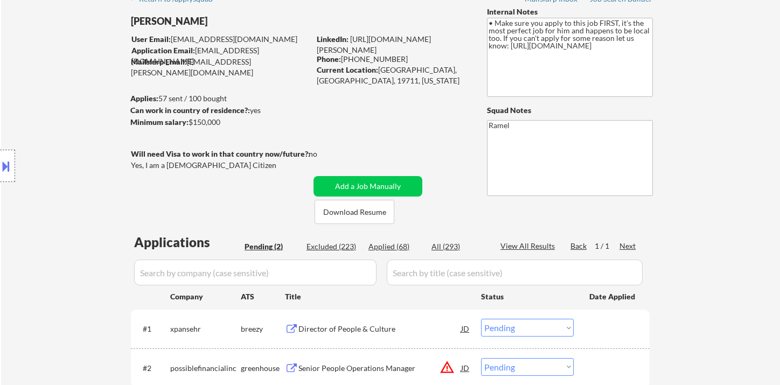
scroll to position [120, 0]
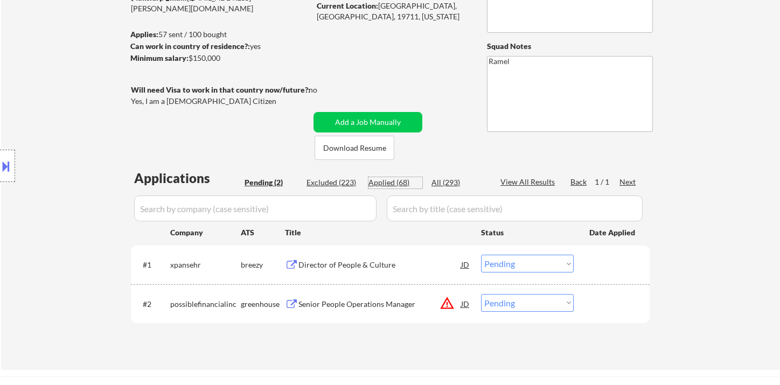
click at [401, 182] on div "Applied (68)" at bounding box center [395, 182] width 54 height 11
select select ""applied""
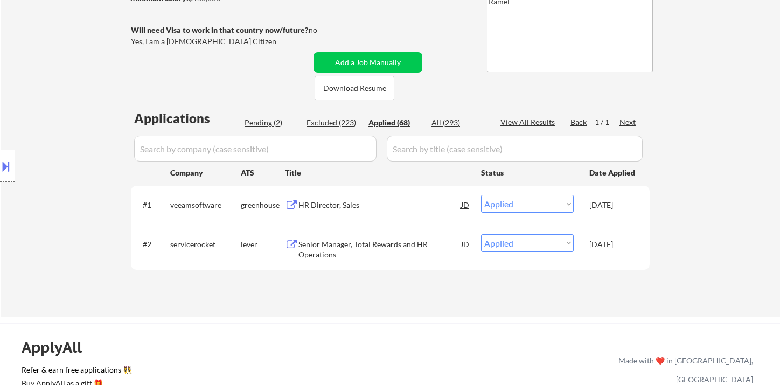
select select ""applied""
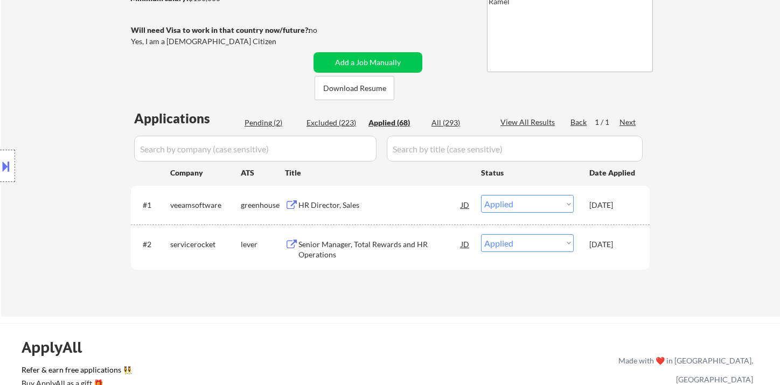
select select ""applied""
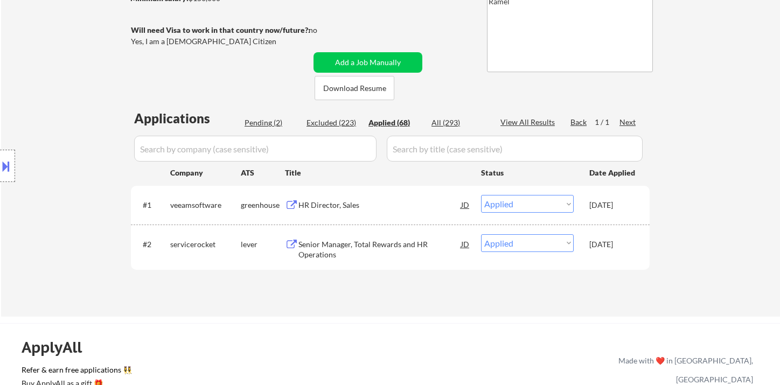
select select ""applied""
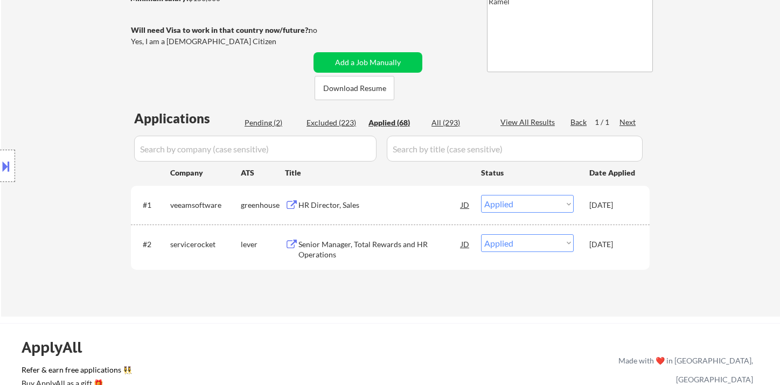
select select ""applied""
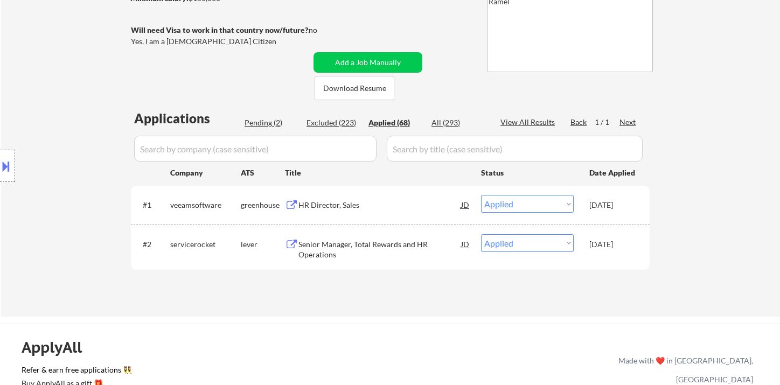
select select ""applied""
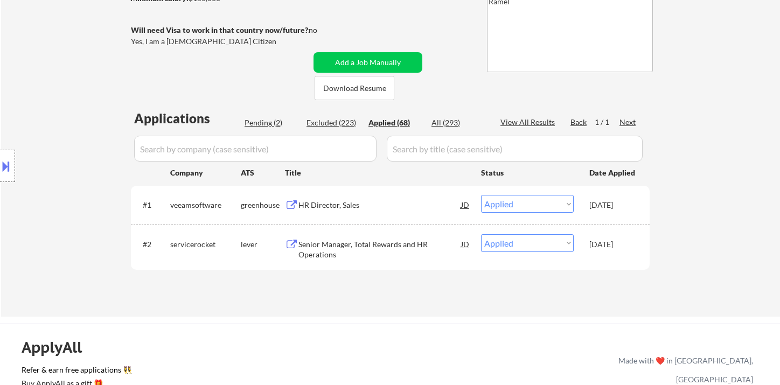
select select ""applied""
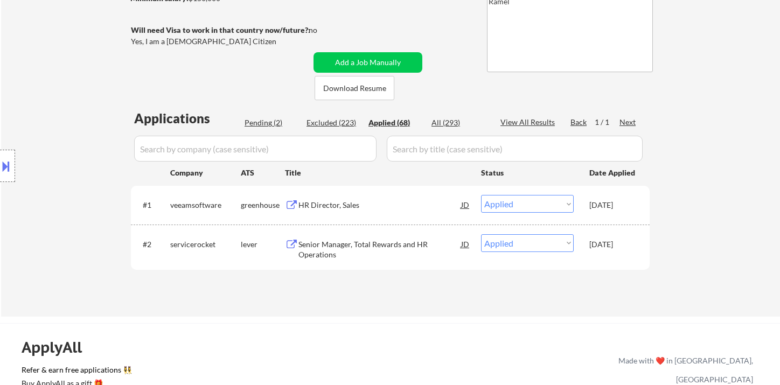
select select ""applied""
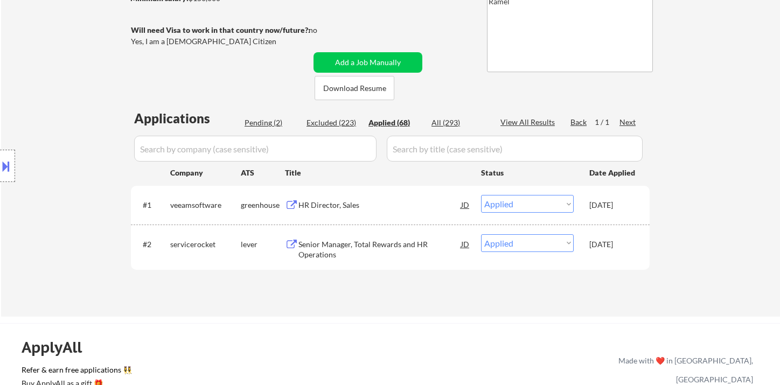
select select ""applied""
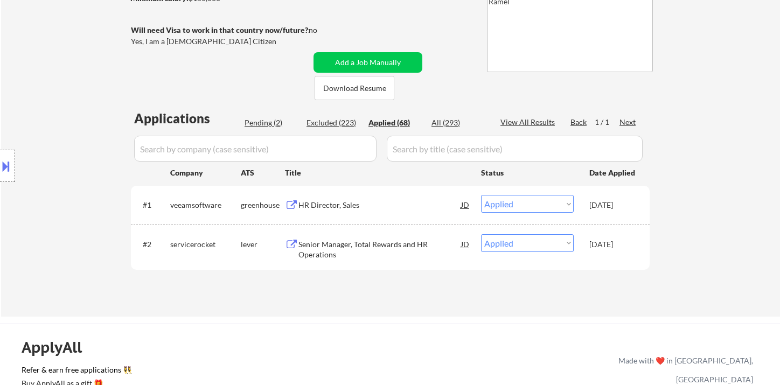
select select ""applied""
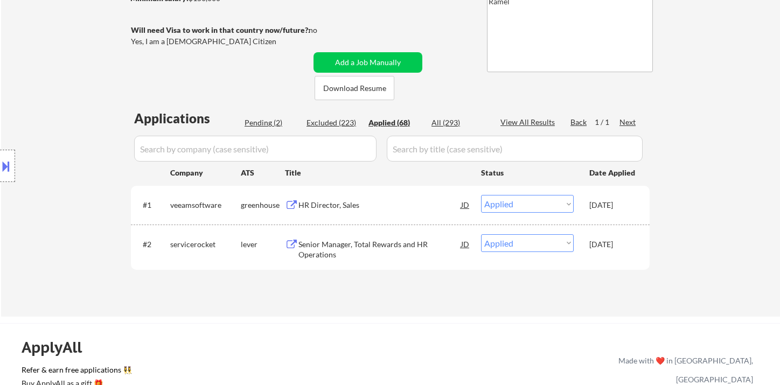
select select ""applied""
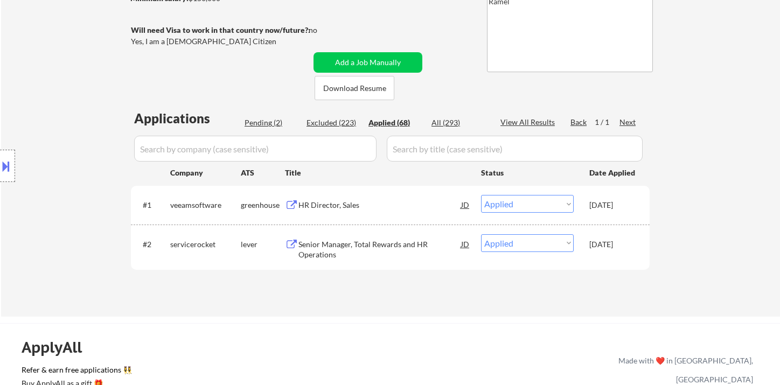
select select ""applied""
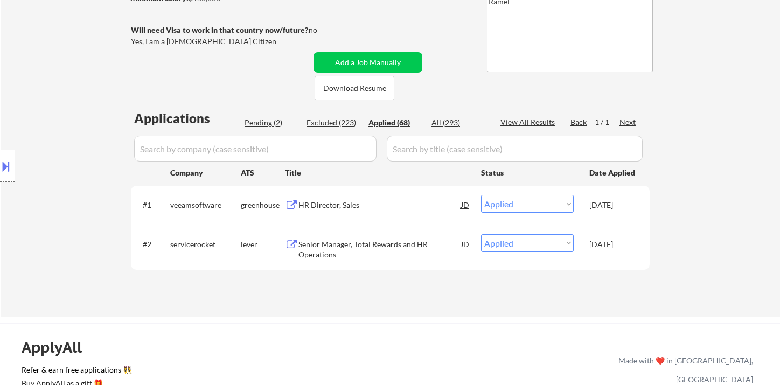
select select ""applied""
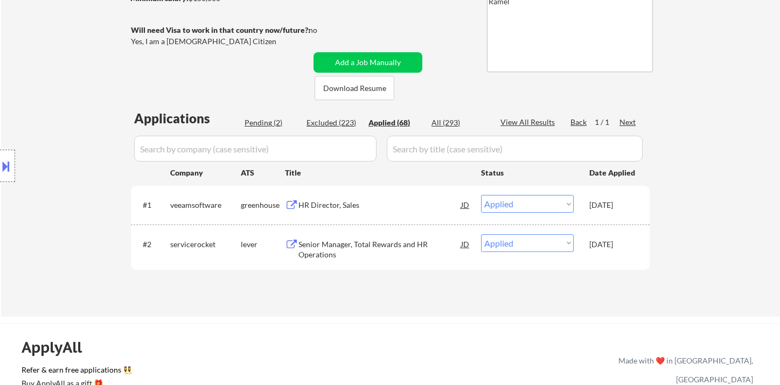
select select ""applied""
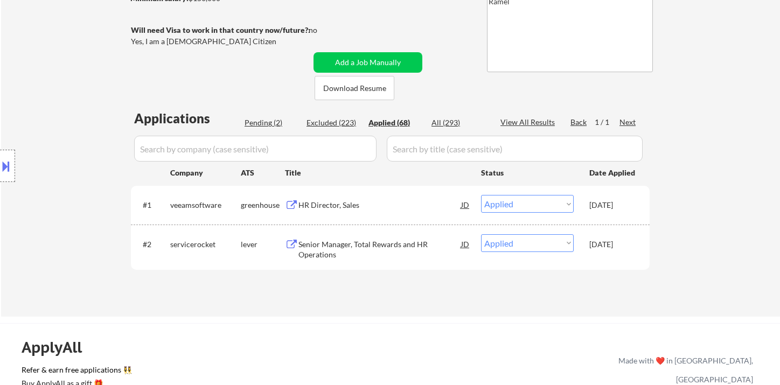
select select ""applied""
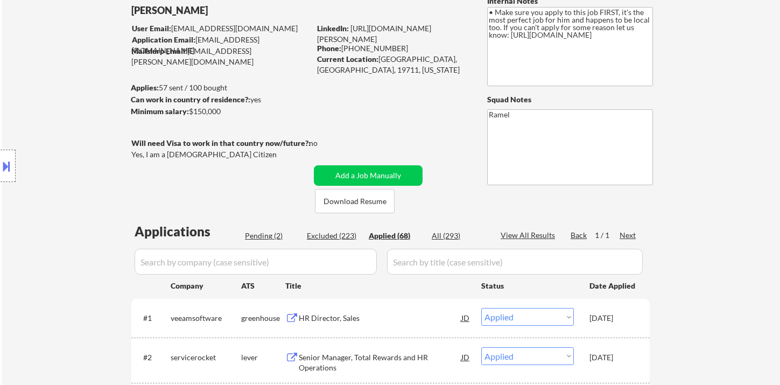
scroll to position [60, 0]
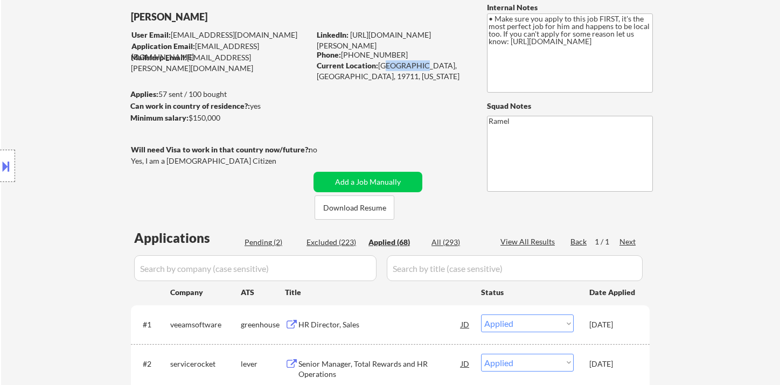
drag, startPoint x: 381, startPoint y: 64, endPoint x: 417, endPoint y: 64, distance: 36.1
click at [417, 64] on div "Current Location: [GEOGRAPHIC_DATA], [GEOGRAPHIC_DATA], 19711, [US_STATE]" at bounding box center [393, 70] width 152 height 21
drag, startPoint x: 379, startPoint y: 67, endPoint x: 418, endPoint y: 64, distance: 38.9
click at [418, 64] on div "Current Location: [GEOGRAPHIC_DATA], [GEOGRAPHIC_DATA], 19711, [US_STATE]" at bounding box center [393, 70] width 152 height 21
copy div "[GEOGRAPHIC_DATA], [GEOGRAPHIC_DATA]"
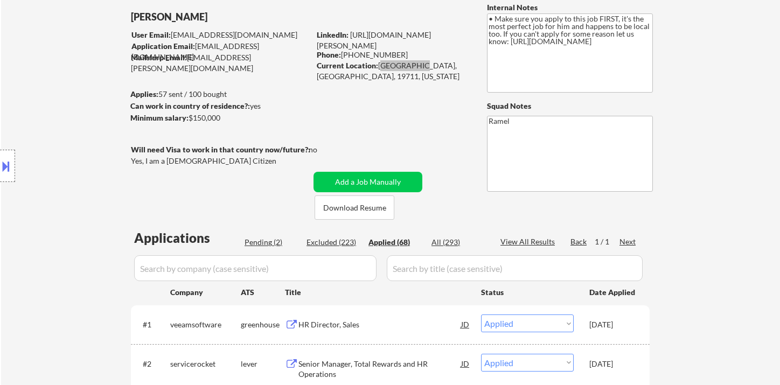
select select ""applied""
drag, startPoint x: 397, startPoint y: 52, endPoint x: 341, endPoint y: 52, distance: 56.0
click at [341, 52] on div "Phone: (302) 943-8686" at bounding box center [393, 55] width 152 height 11
copy div "(302) 943-8686"
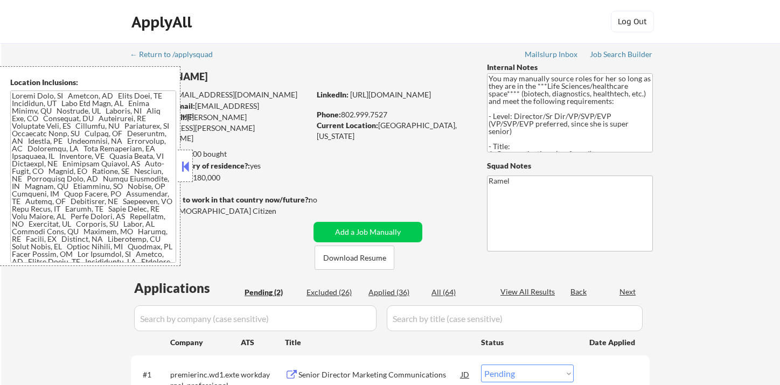
select select ""pending""
click at [188, 167] on button at bounding box center [185, 166] width 12 height 16
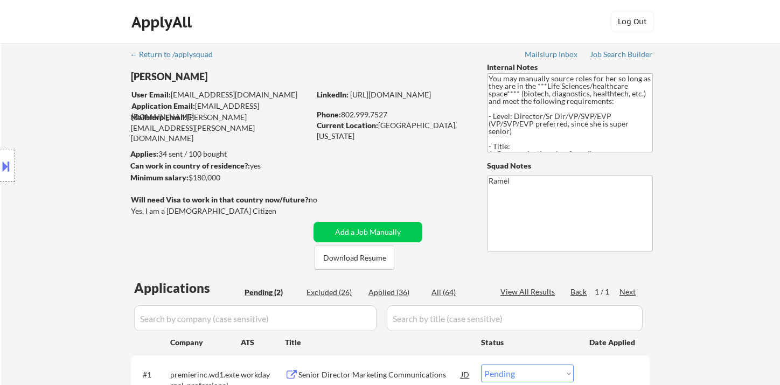
click at [18, 87] on div "Location Inclusions:" at bounding box center [96, 166] width 193 height 200
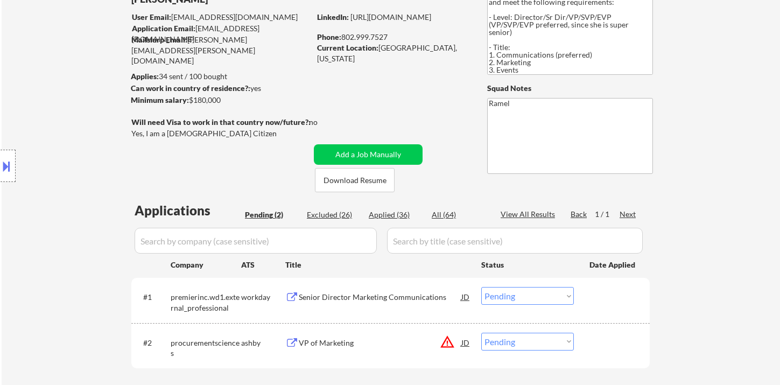
scroll to position [120, 0]
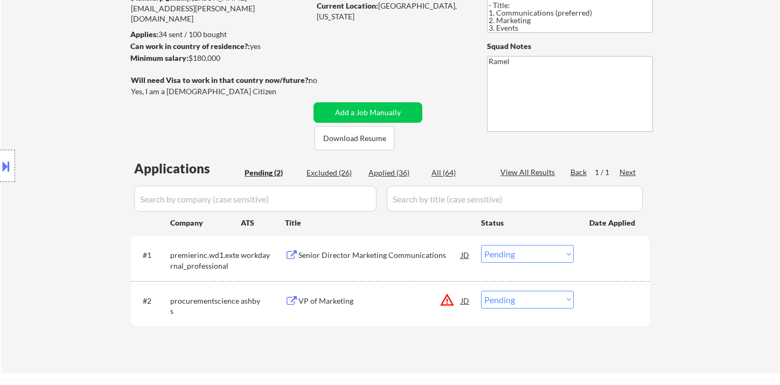
click at [400, 256] on div "Senior Director Marketing Communications" at bounding box center [379, 255] width 163 height 11
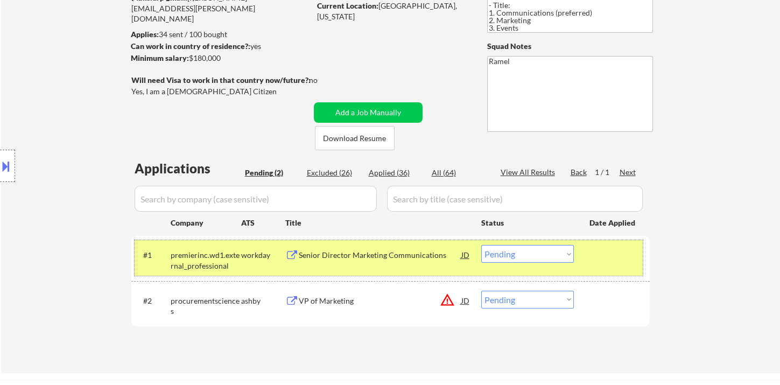
click at [471, 256] on div "#1 premierinc.wd1.external_professional workday Senior Director Marketing Commu…" at bounding box center [389, 258] width 508 height 36
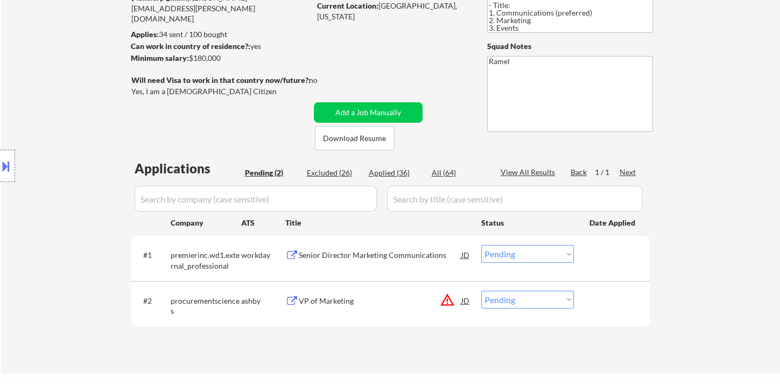
click at [467, 257] on div "JD" at bounding box center [465, 254] width 11 height 19
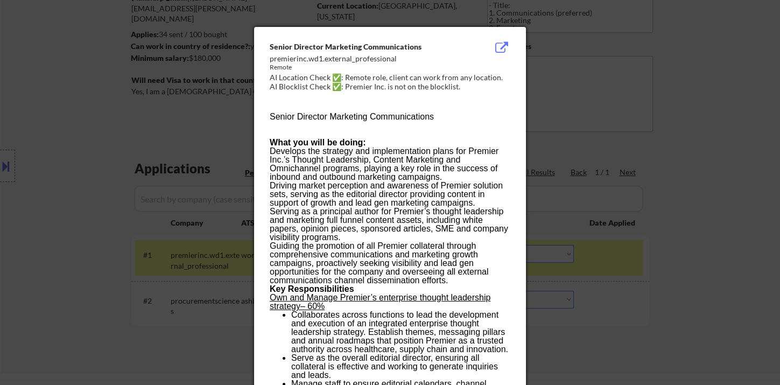
click at [677, 242] on div at bounding box center [390, 192] width 780 height 385
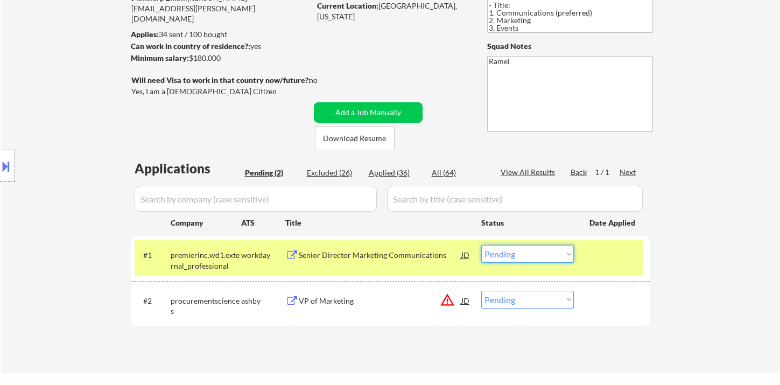
click at [545, 253] on select "Choose an option... Pending Applied Excluded (Questions) Excluded (Expired) Exc…" at bounding box center [527, 254] width 93 height 18
click at [481, 245] on select "Choose an option... Pending Applied Excluded (Questions) Excluded (Expired) Exc…" at bounding box center [527, 254] width 93 height 18
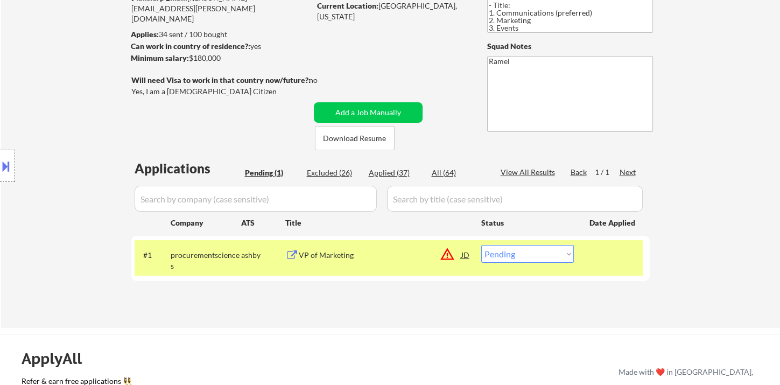
click at [345, 259] on div "VP of Marketing" at bounding box center [380, 255] width 163 height 11
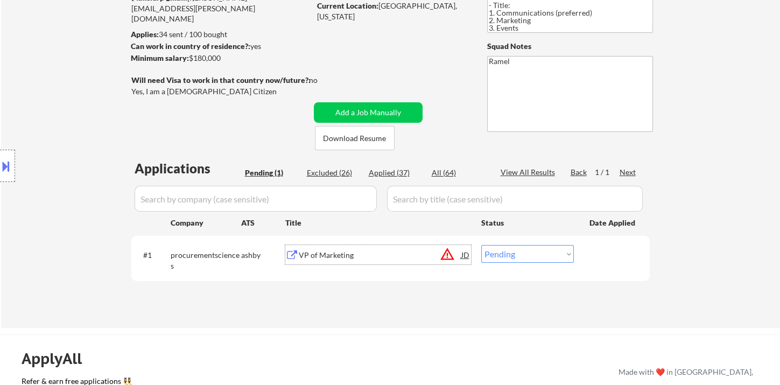
click at [9, 163] on button at bounding box center [6, 166] width 12 height 18
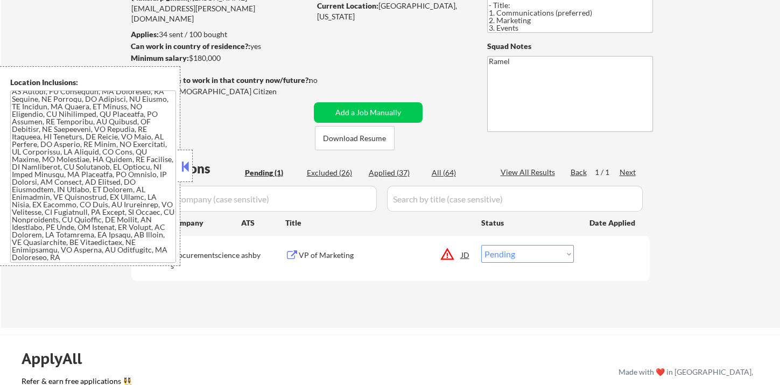
scroll to position [260, 0]
click at [535, 252] on select "Choose an option... Pending Applied Excluded (Questions) Excluded (Expired) Exc…" at bounding box center [527, 254] width 93 height 18
select select ""excluded__location_""
click at [481, 245] on select "Choose an option... Pending Applied Excluded (Questions) Excluded (Expired) Exc…" at bounding box center [527, 254] width 93 height 18
click at [188, 162] on button at bounding box center [185, 166] width 12 height 16
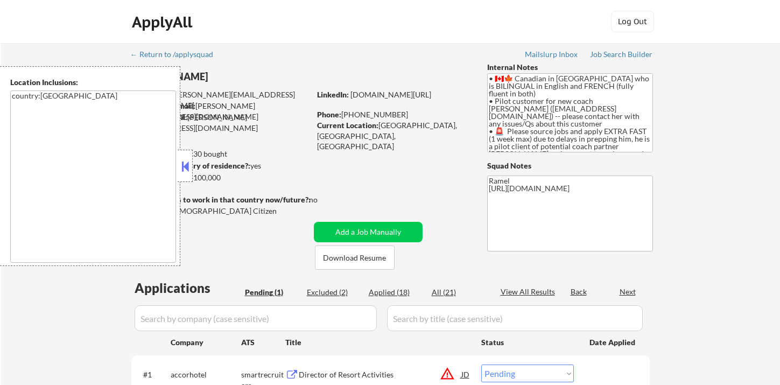
select select ""pending""
click at [183, 165] on button at bounding box center [185, 166] width 12 height 16
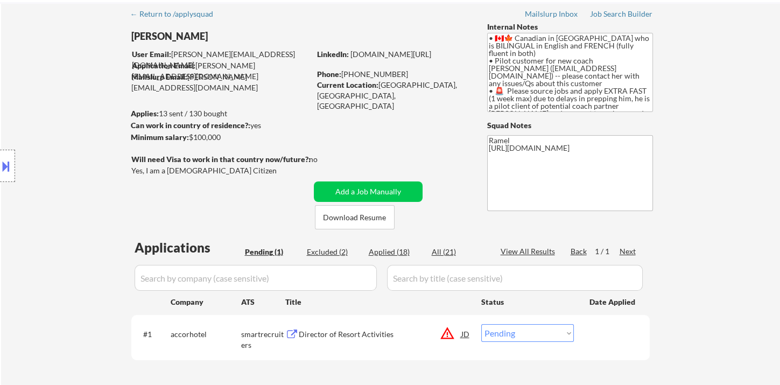
scroll to position [179, 0]
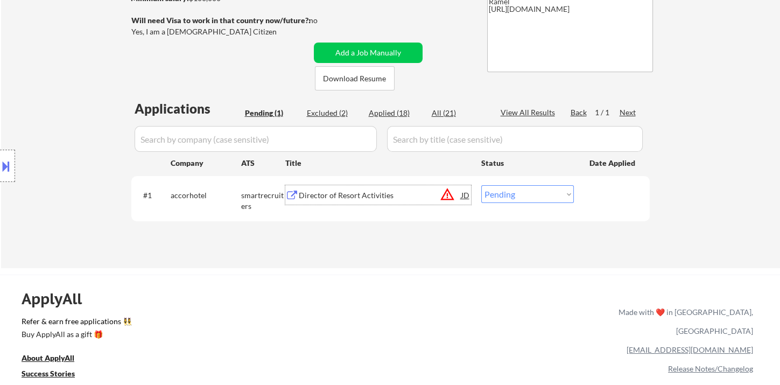
click at [349, 197] on div "Director of Resort Activities" at bounding box center [380, 195] width 163 height 11
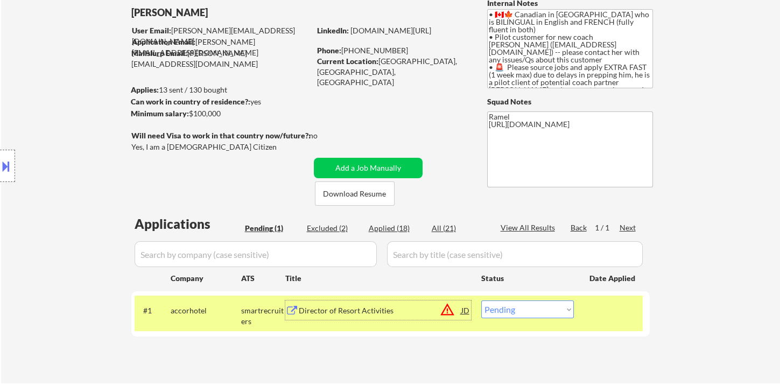
scroll to position [60, 0]
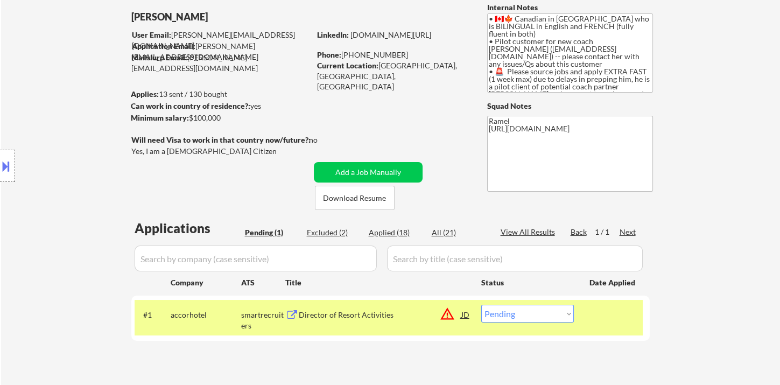
click at [29, 110] on div "Location Inclusions: country:[GEOGRAPHIC_DATA]" at bounding box center [96, 166] width 193 height 200
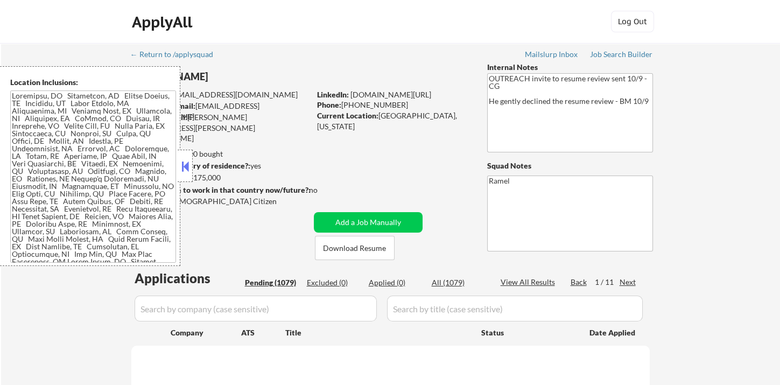
click at [185, 165] on button at bounding box center [185, 166] width 12 height 16
select select ""pending""
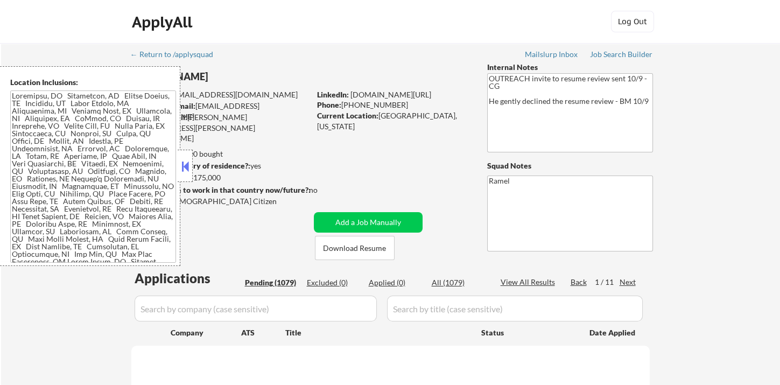
select select ""pending""
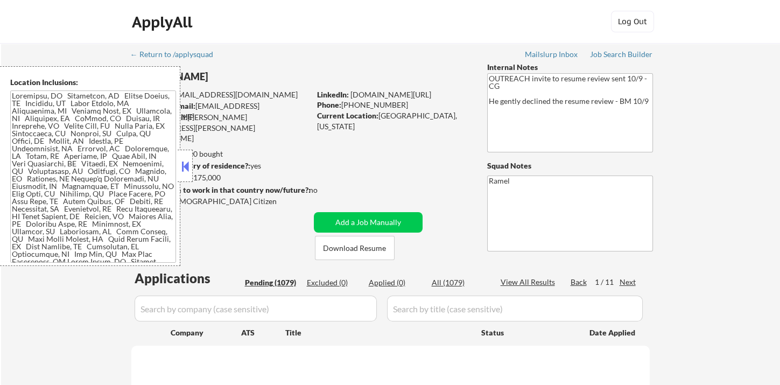
select select ""pending""
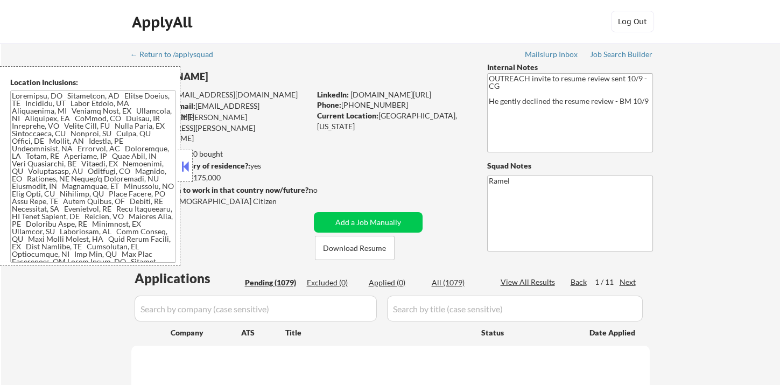
select select ""pending""
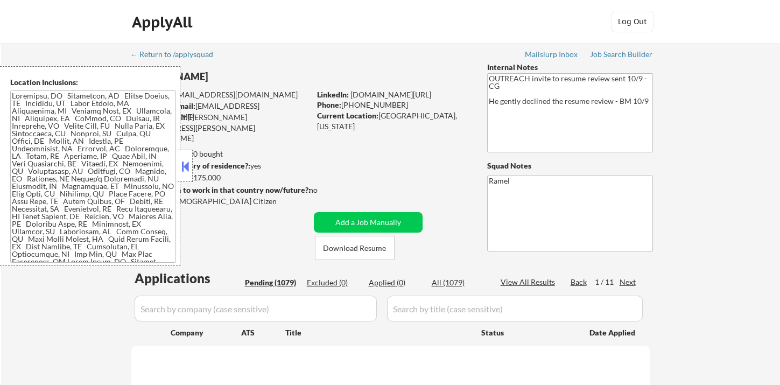
select select ""pending""
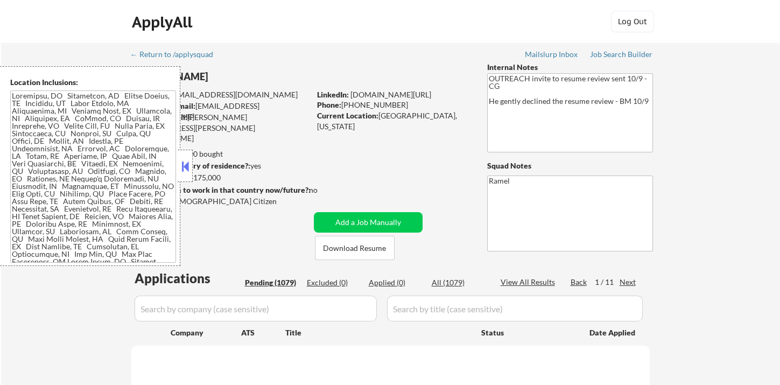
select select ""pending""
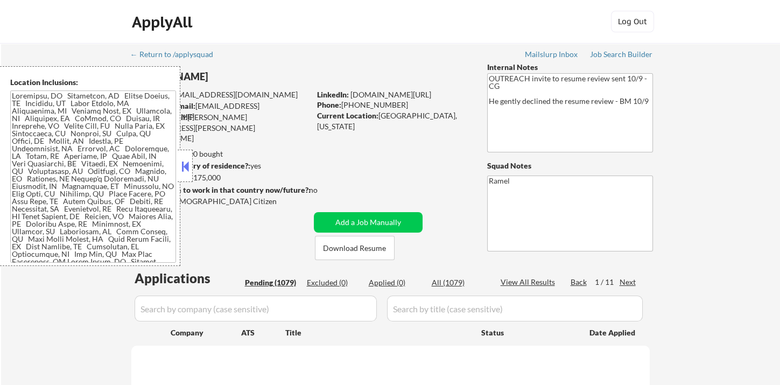
select select ""pending""
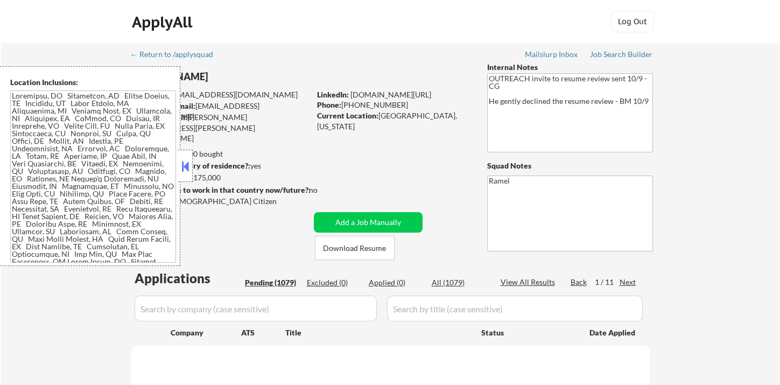
select select ""pending""
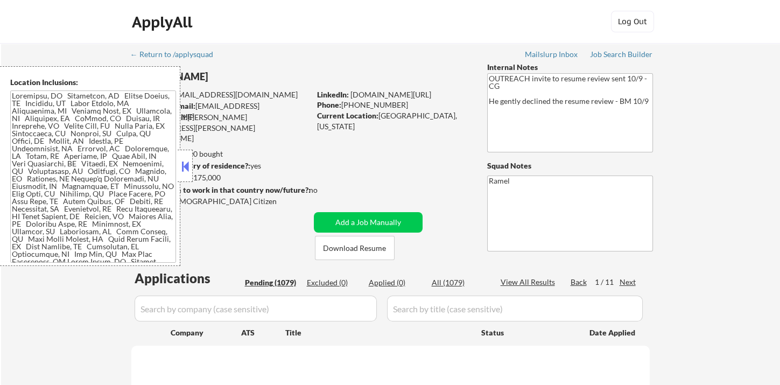
select select ""pending""
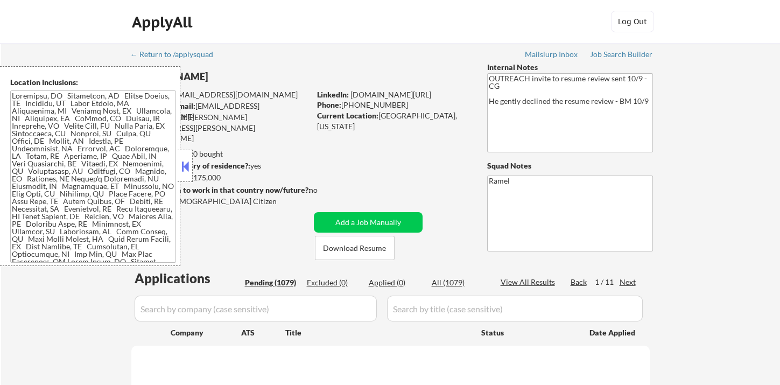
select select ""pending""
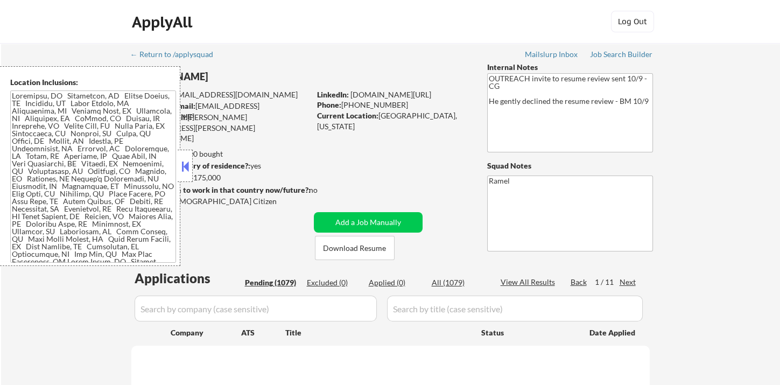
select select ""pending""
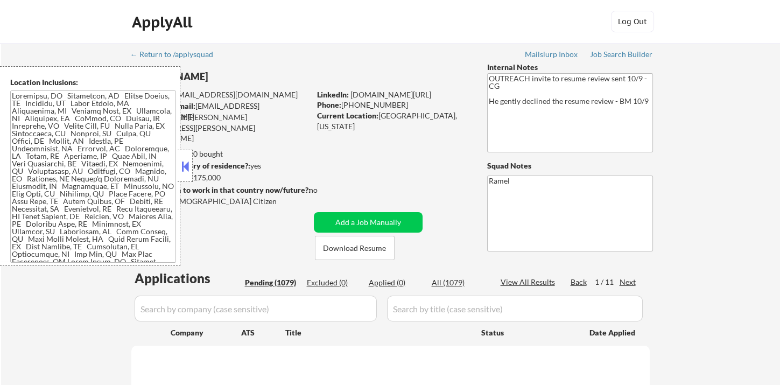
select select ""pending""
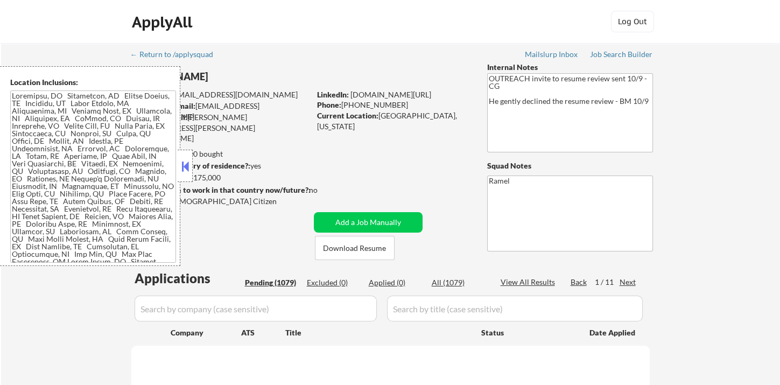
select select ""pending""
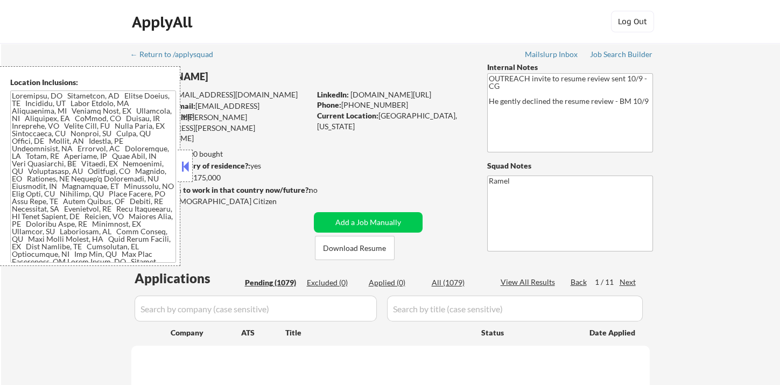
select select ""pending""
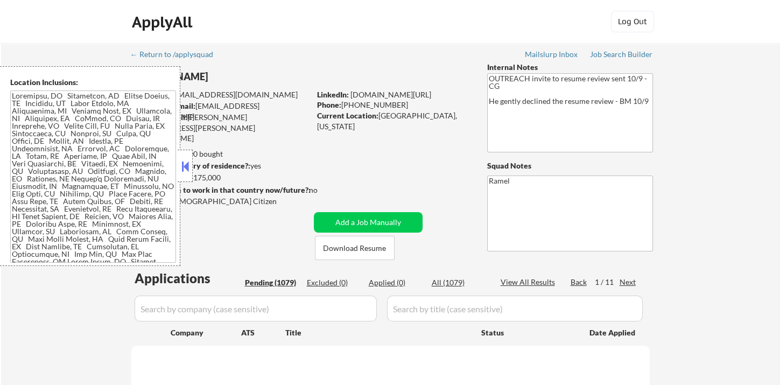
select select ""pending""
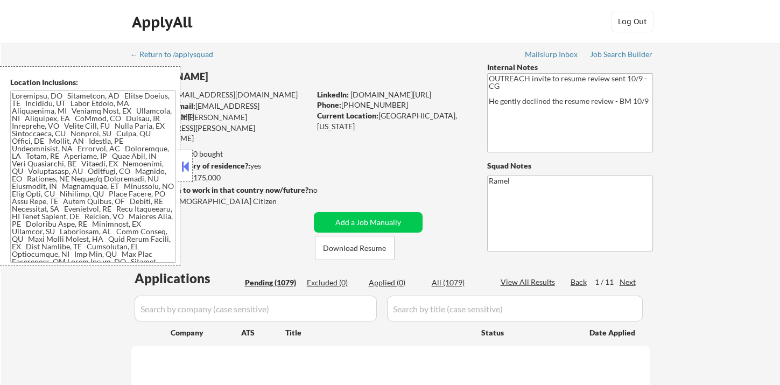
select select ""pending""
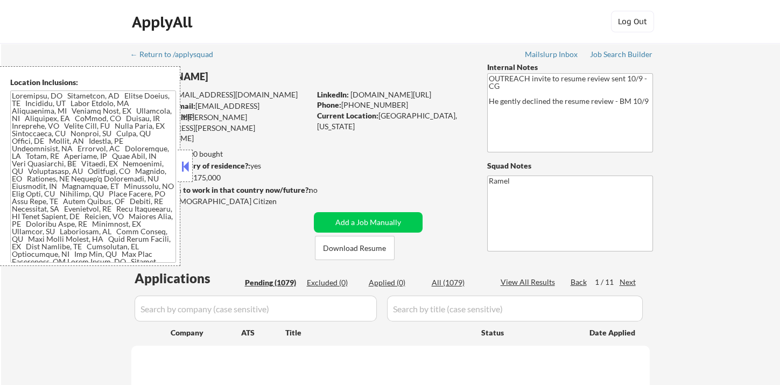
select select ""pending""
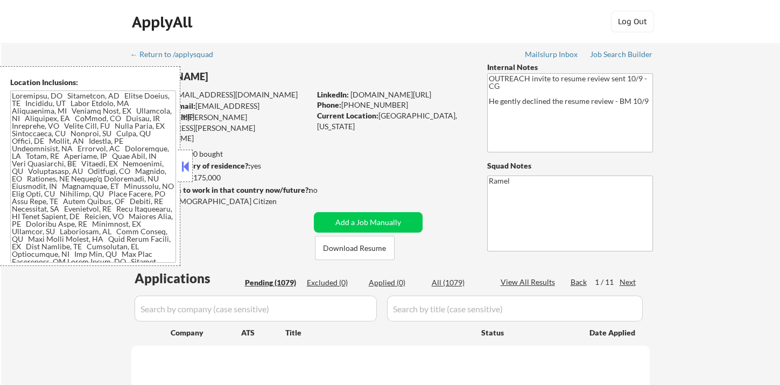
select select ""pending""
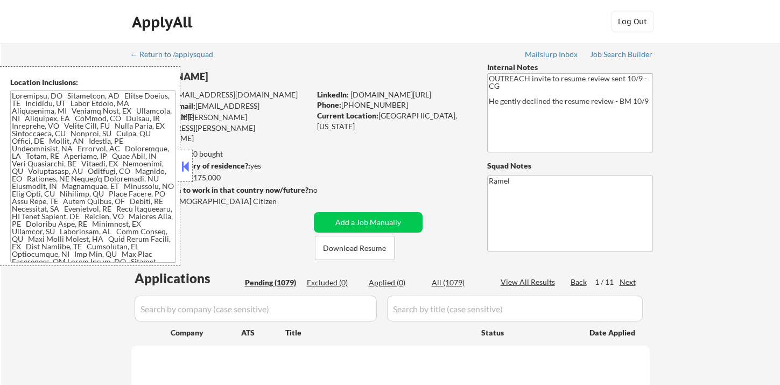
select select ""pending""
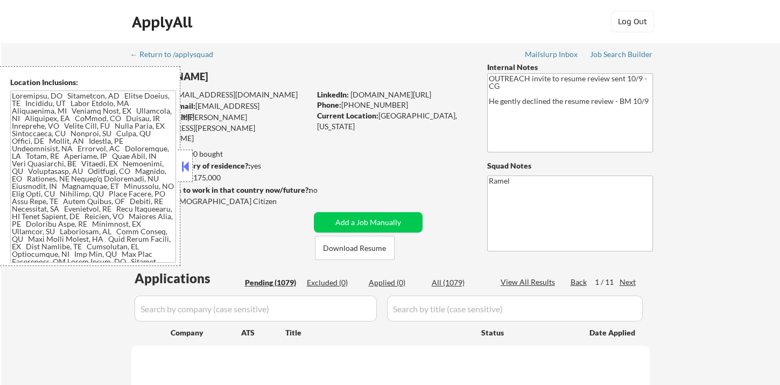
select select ""pending""
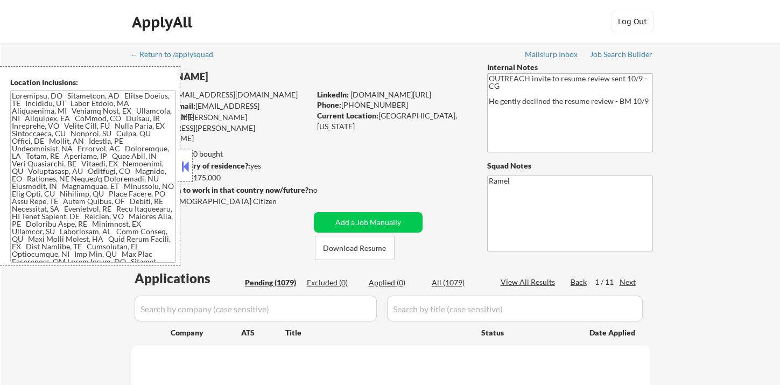
select select ""pending""
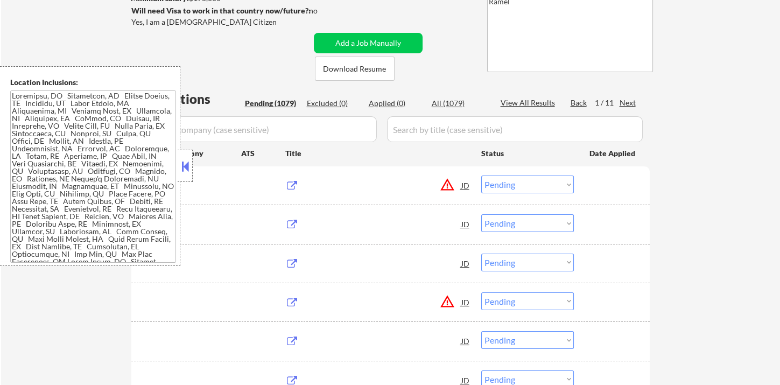
scroll to position [60, 0]
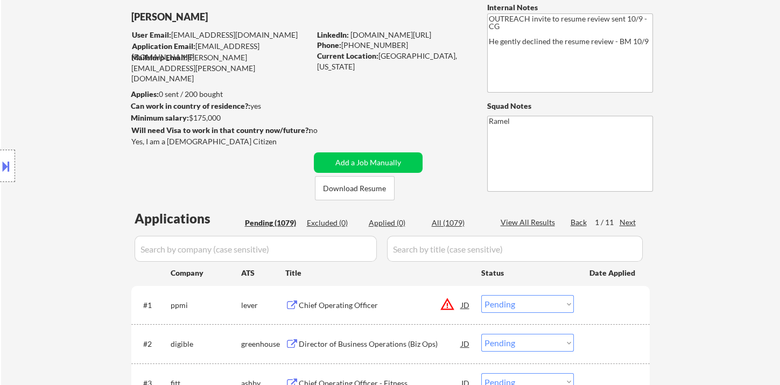
click at [17, 81] on div "Location Inclusions:" at bounding box center [96, 166] width 193 height 200
